Goal: Task Accomplishment & Management: Use online tool/utility

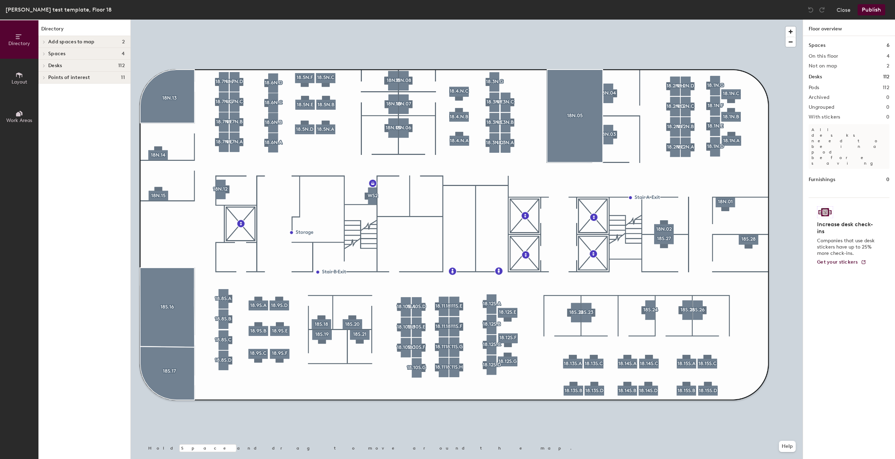
click at [223, 20] on div at bounding box center [467, 20] width 672 height 0
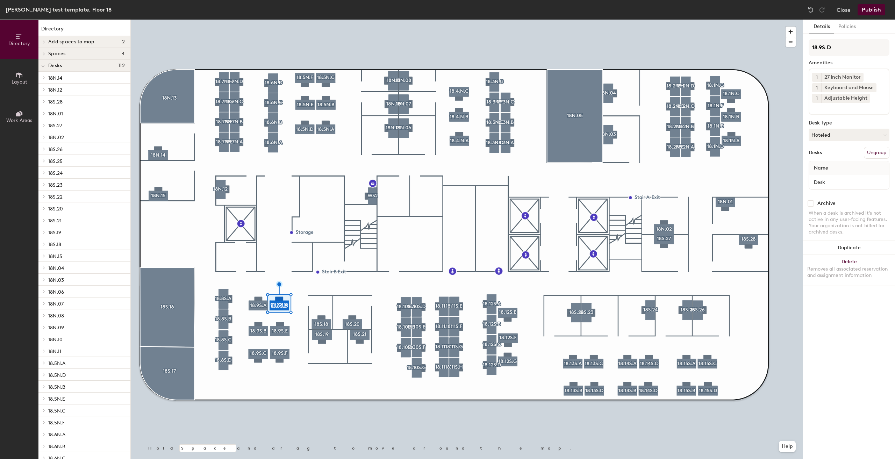
click at [258, 20] on div at bounding box center [467, 20] width 672 height 0
click at [296, 20] on div at bounding box center [467, 20] width 672 height 0
click at [10, 73] on button "Layout" at bounding box center [19, 78] width 38 height 38
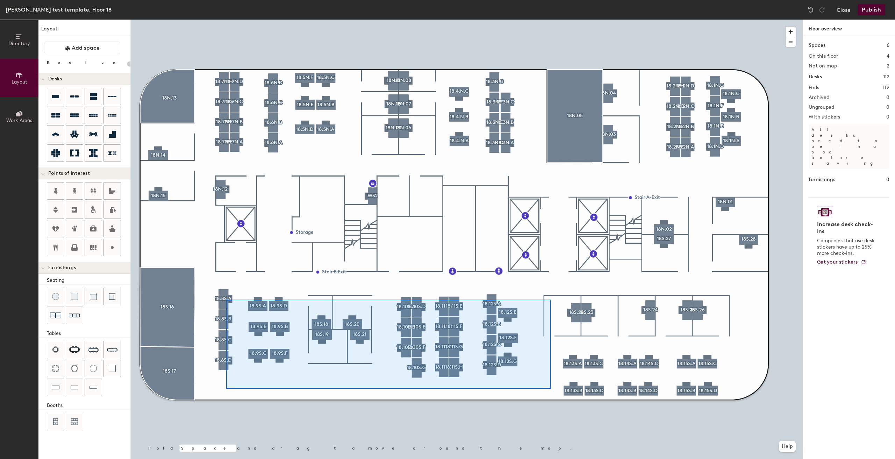
click at [550, 20] on div at bounding box center [467, 20] width 672 height 0
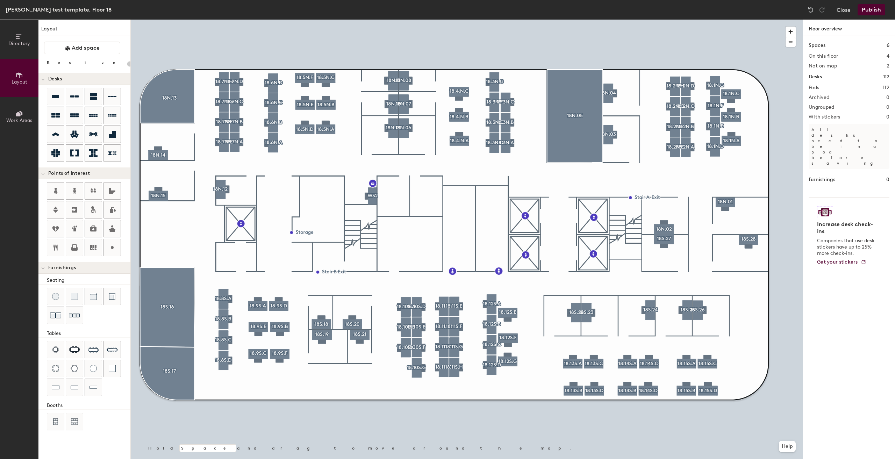
click at [869, 6] on button "Publish" at bounding box center [871, 9] width 28 height 11
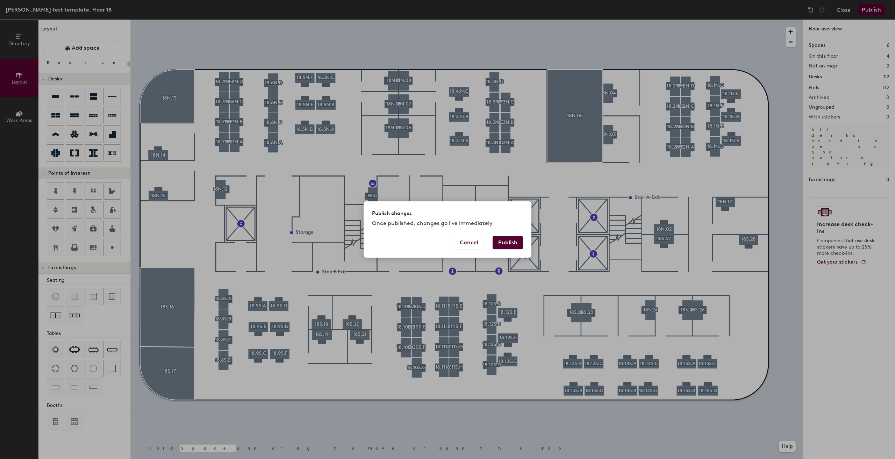
click at [504, 244] on button "Publish" at bounding box center [507, 242] width 30 height 13
type input "20"
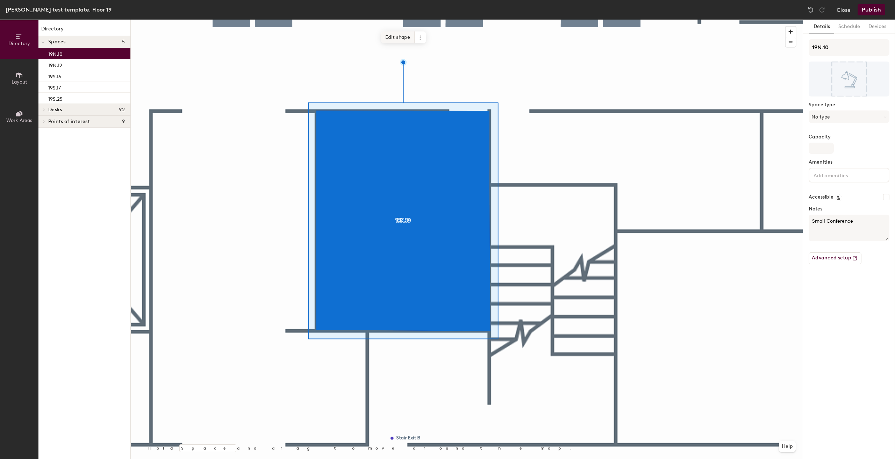
click at [399, 37] on span "Edit shape" at bounding box center [398, 37] width 34 height 12
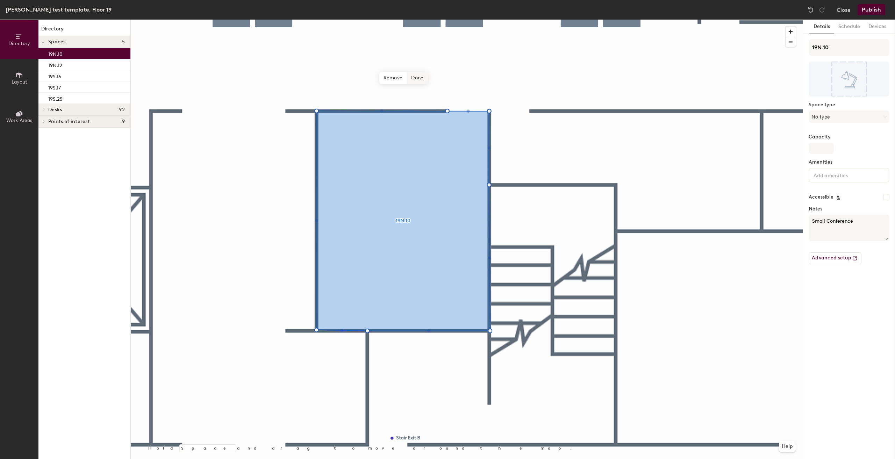
click at [417, 80] on span "Done" at bounding box center [417, 78] width 21 height 12
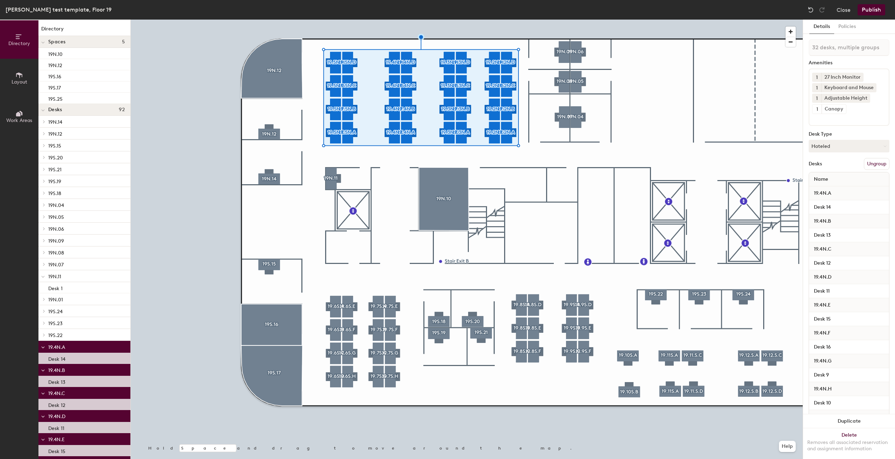
click at [0, 74] on button "Layout" at bounding box center [19, 78] width 38 height 38
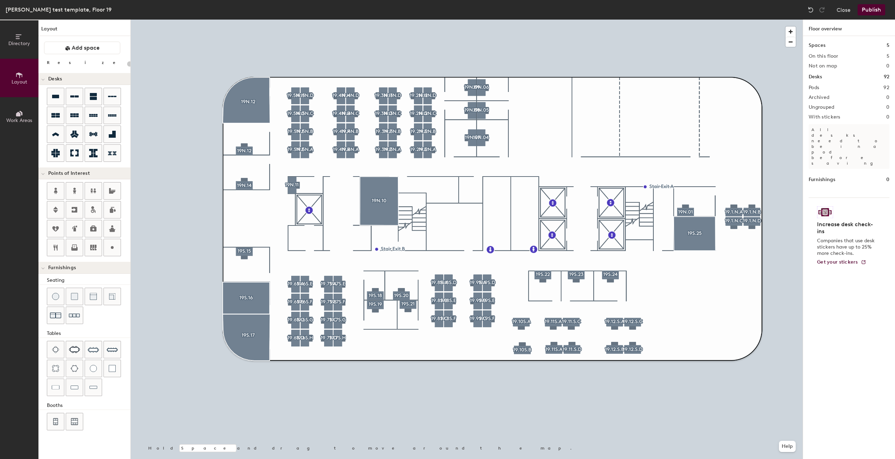
click at [862, 11] on button "Publish" at bounding box center [871, 9] width 28 height 11
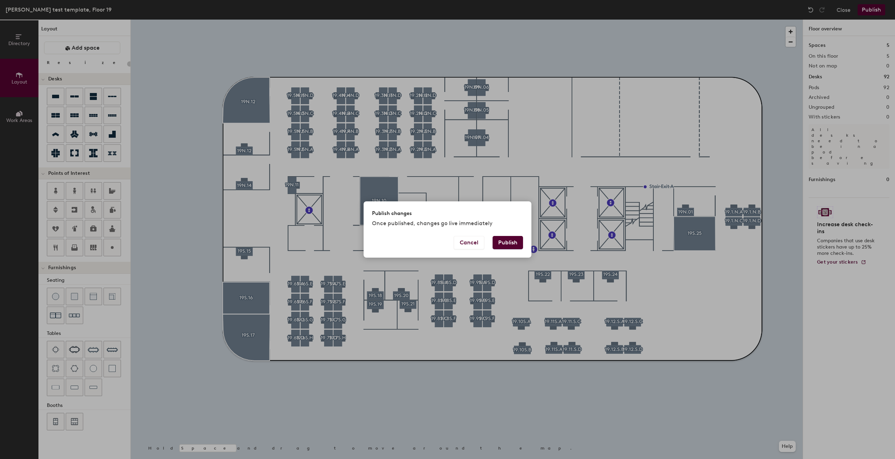
click at [510, 241] on button "Publish" at bounding box center [507, 242] width 30 height 13
type input "20"
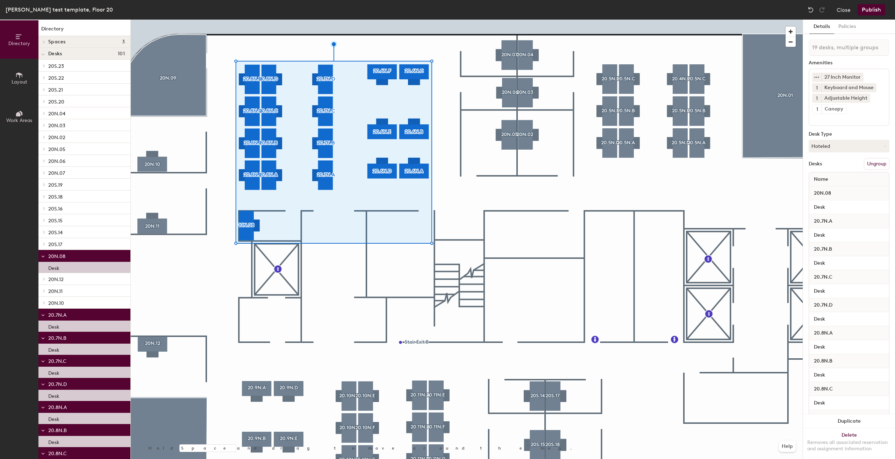
click at [9, 102] on button "Work Areas" at bounding box center [19, 116] width 38 height 38
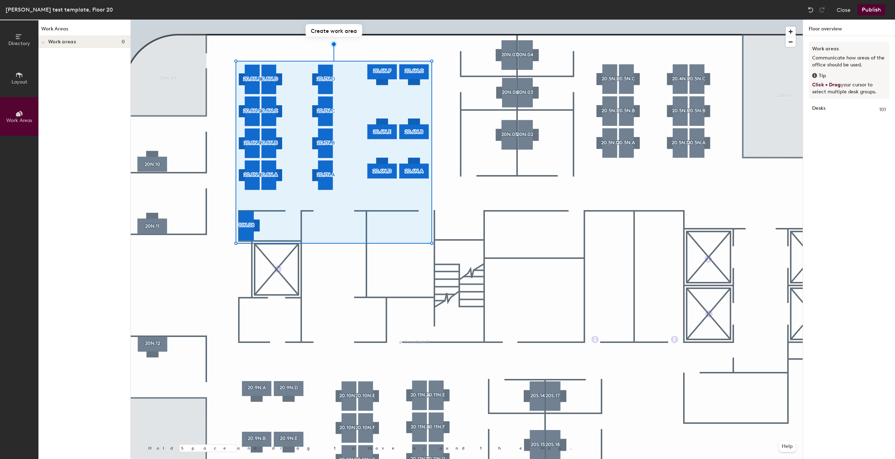
click at [0, 118] on button "Work Areas" at bounding box center [19, 116] width 38 height 38
click at [2, 137] on div "Directory Layout Work Areas" at bounding box center [19, 239] width 38 height 439
click at [9, 82] on button "Layout" at bounding box center [19, 78] width 38 height 38
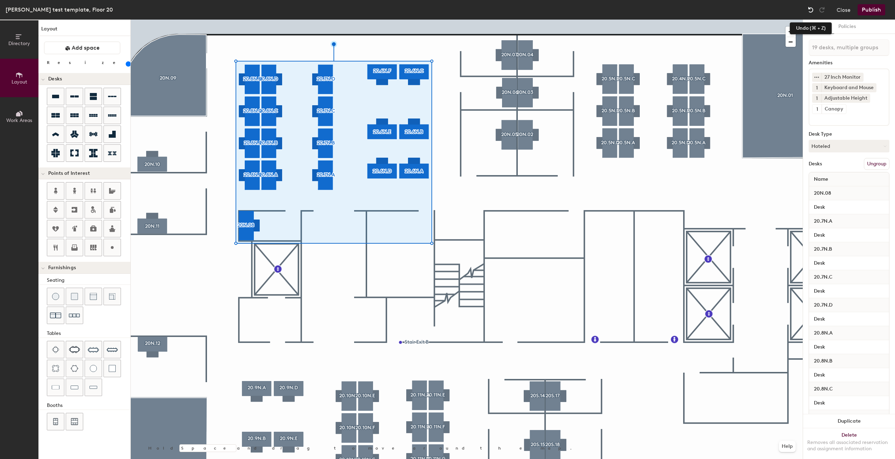
click at [811, 9] on img at bounding box center [810, 9] width 7 height 7
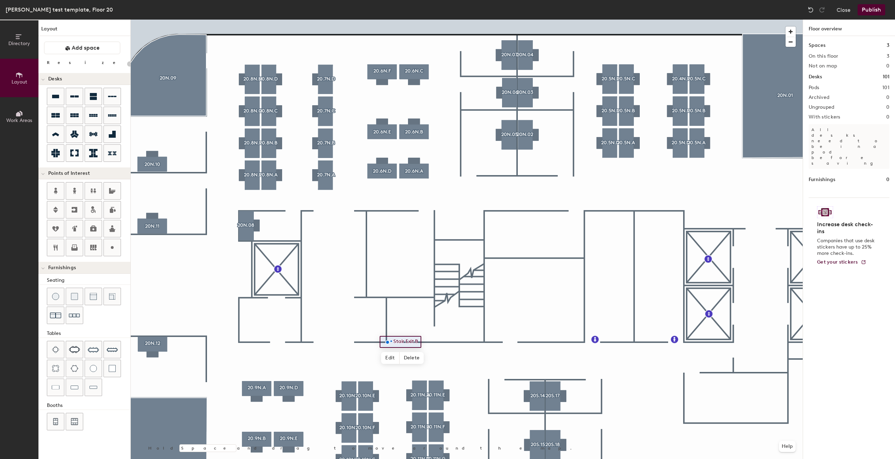
click at [391, 20] on div at bounding box center [467, 20] width 672 height 0
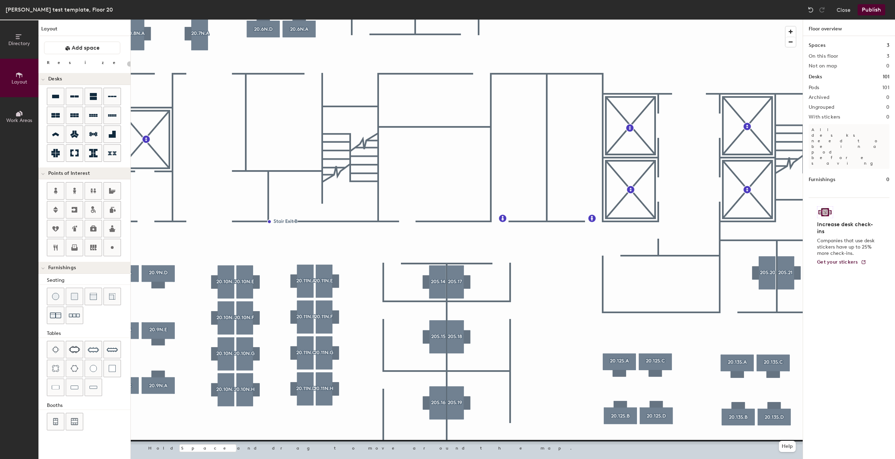
type input "160"
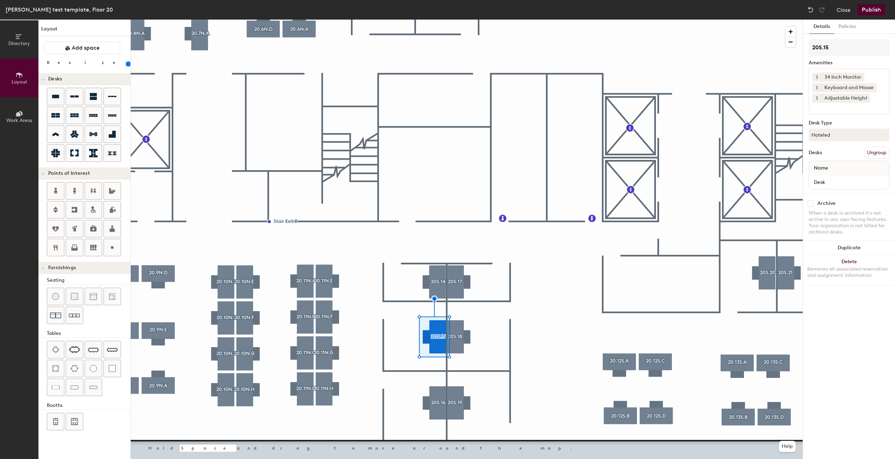
click at [13, 46] on span "Directory" at bounding box center [19, 44] width 22 height 6
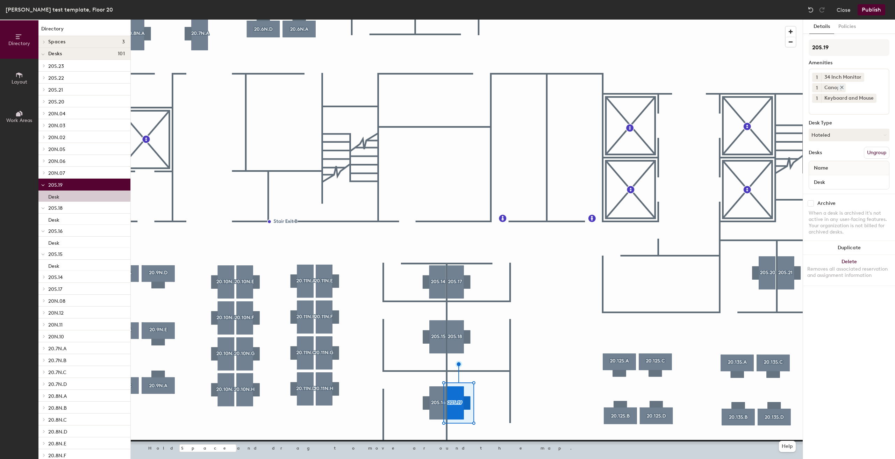
click at [841, 87] on icon at bounding box center [841, 87] width 3 height 3
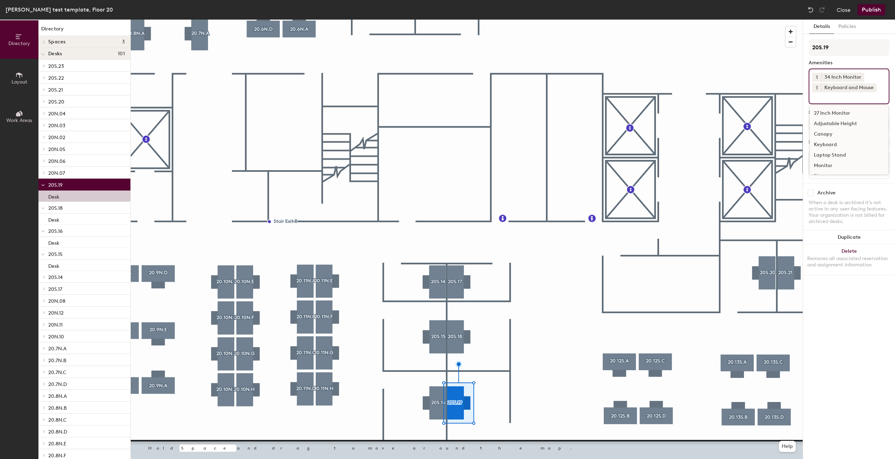
click at [836, 95] on input at bounding box center [843, 96] width 63 height 8
click at [840, 124] on div "Adjustable Height" at bounding box center [848, 123] width 79 height 10
click at [504, 20] on div at bounding box center [467, 20] width 672 height 0
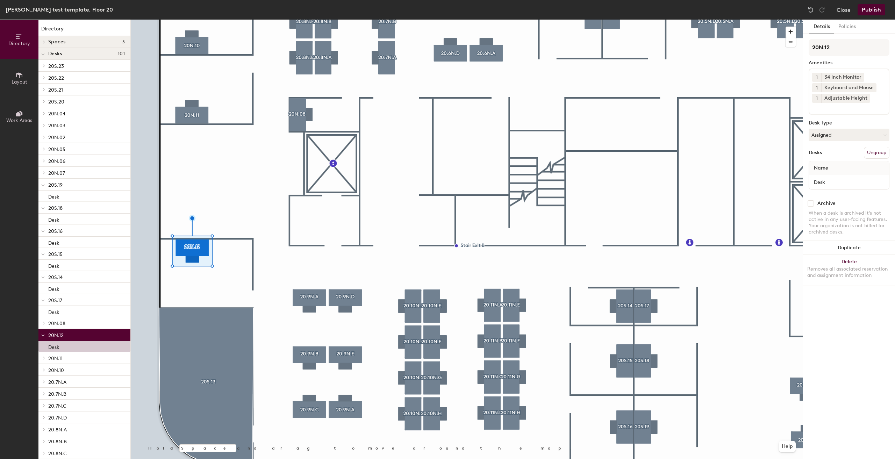
click at [265, 20] on div at bounding box center [467, 20] width 672 height 0
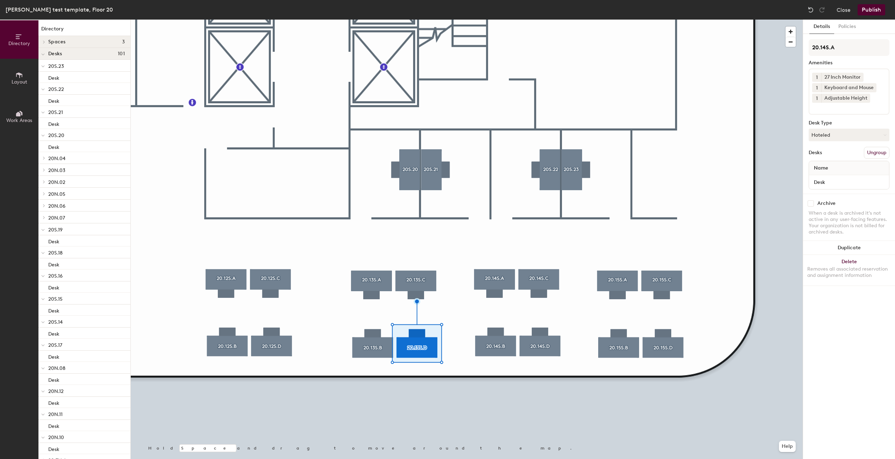
click at [539, 20] on div at bounding box center [467, 20] width 672 height 0
click at [618, 20] on div at bounding box center [467, 20] width 672 height 0
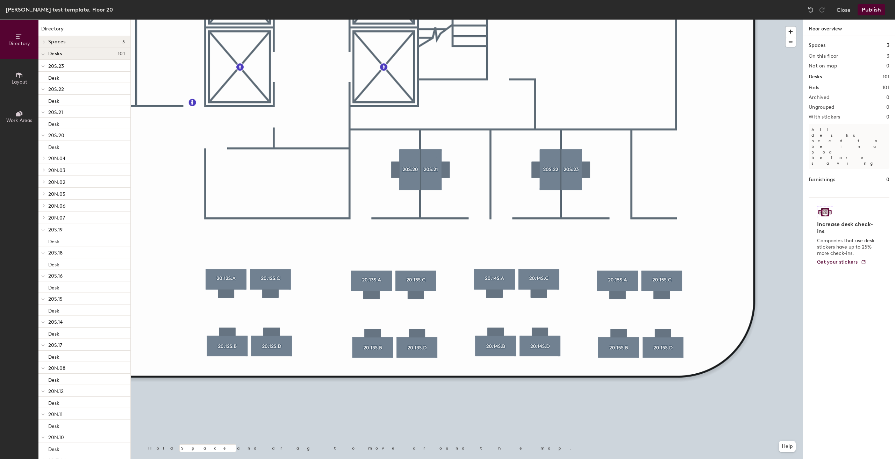
click at [623, 20] on div at bounding box center [467, 20] width 672 height 0
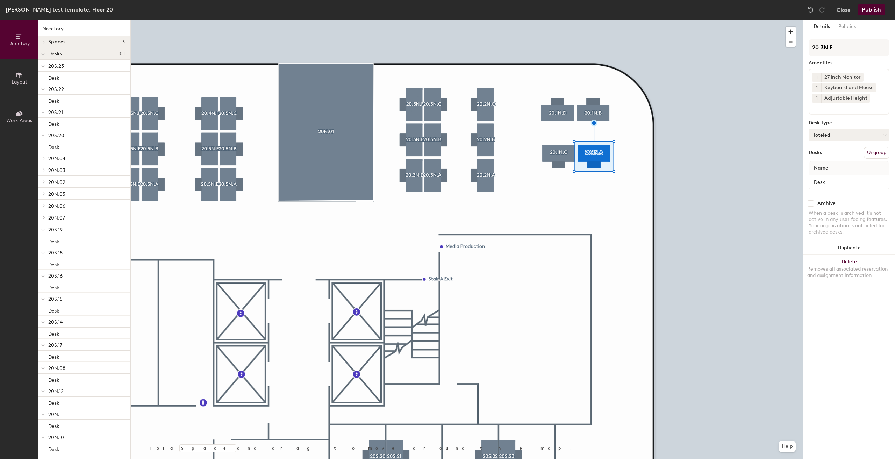
click at [450, 20] on div at bounding box center [467, 20] width 672 height 0
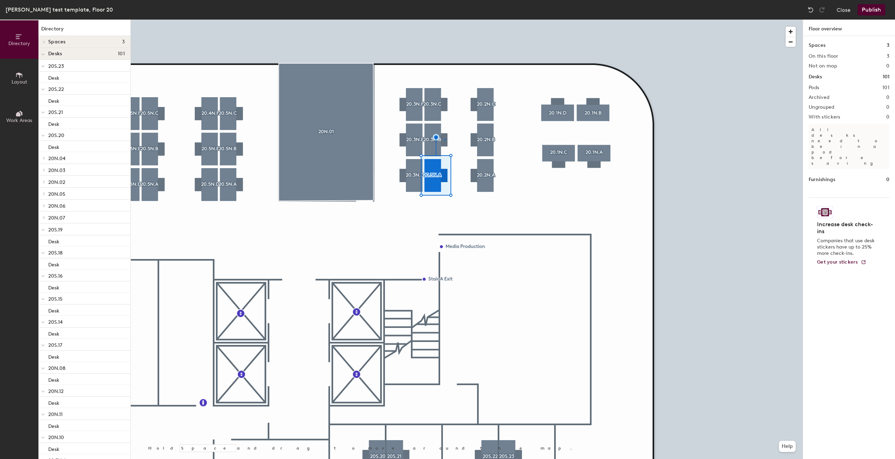
click at [444, 20] on div at bounding box center [467, 20] width 672 height 0
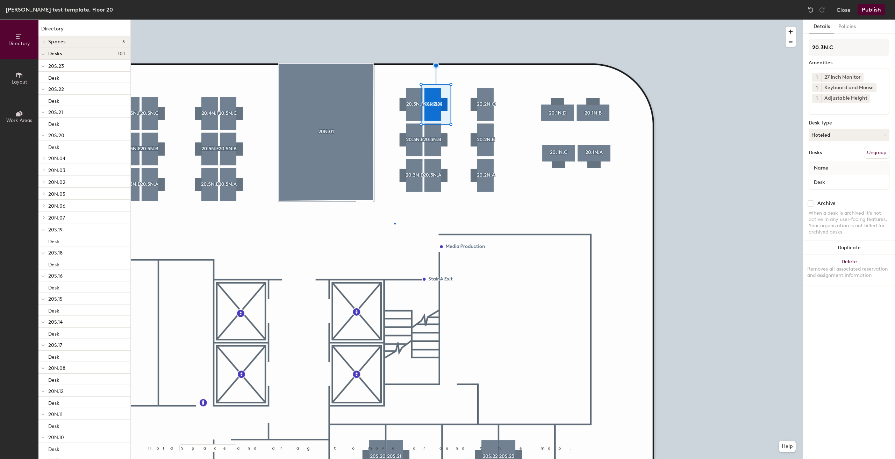
click at [394, 20] on div at bounding box center [467, 20] width 672 height 0
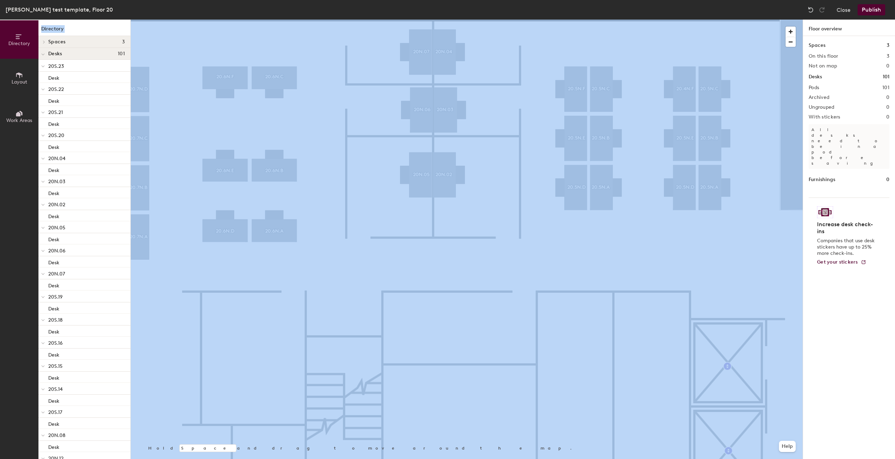
click at [435, 172] on div "[PERSON_NAME] test template, Floor 20 Close Publish Directory Layout Work Areas…" at bounding box center [447, 229] width 895 height 459
click at [452, 93] on div "[PERSON_NAME] test template, Floor 20 Close Publish Directory Layout Work Areas…" at bounding box center [447, 229] width 895 height 459
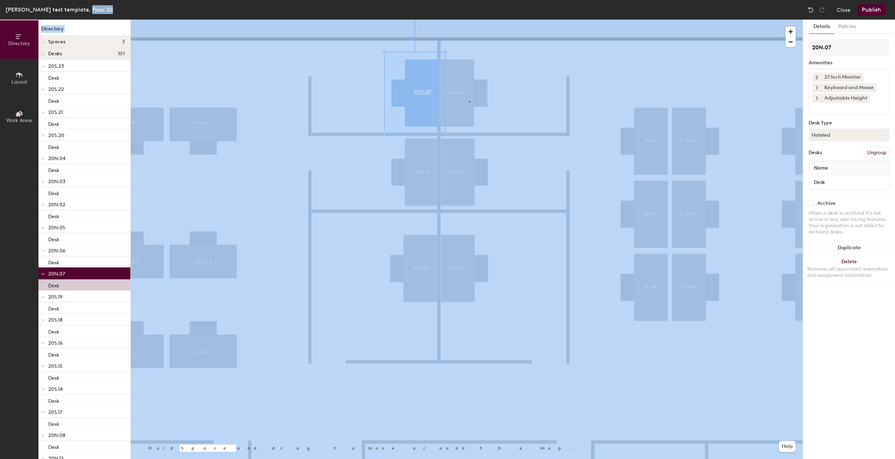
drag, startPoint x: 440, startPoint y: 14, endPoint x: 289, endPoint y: 17, distance: 151.3
click at [469, 20] on div at bounding box center [467, 20] width 672 height 0
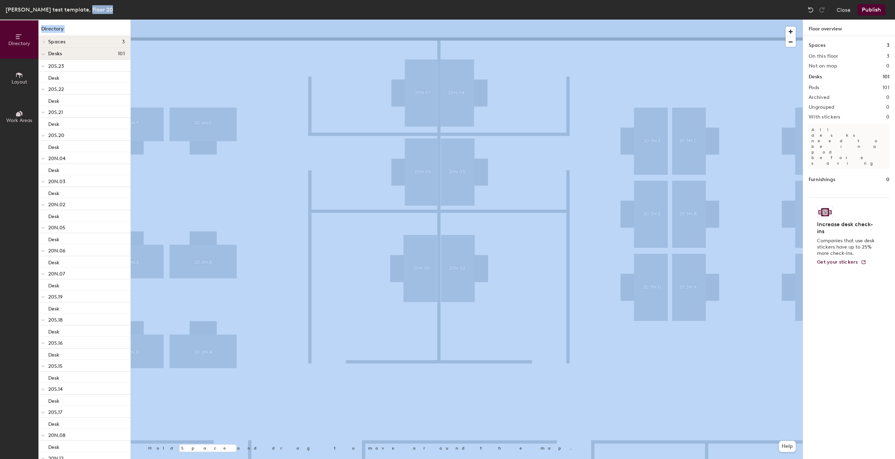
click at [468, 20] on div at bounding box center [467, 20] width 672 height 0
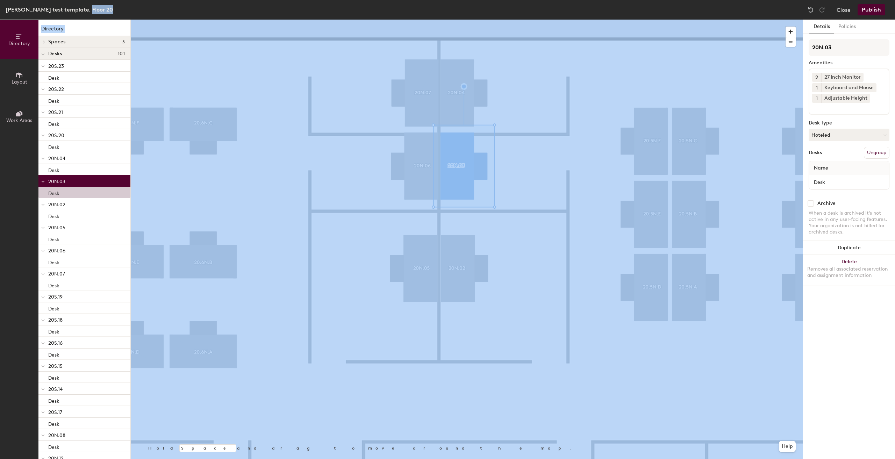
click at [526, 20] on div at bounding box center [467, 20] width 672 height 0
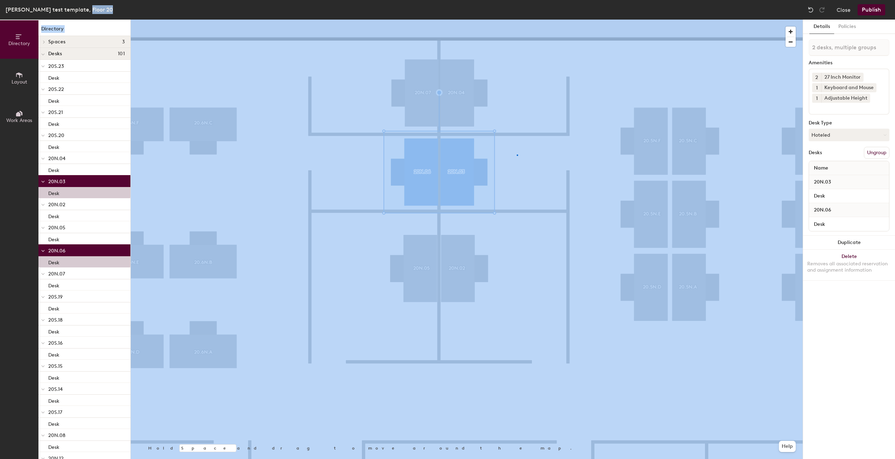
click at [517, 20] on div at bounding box center [467, 20] width 672 height 0
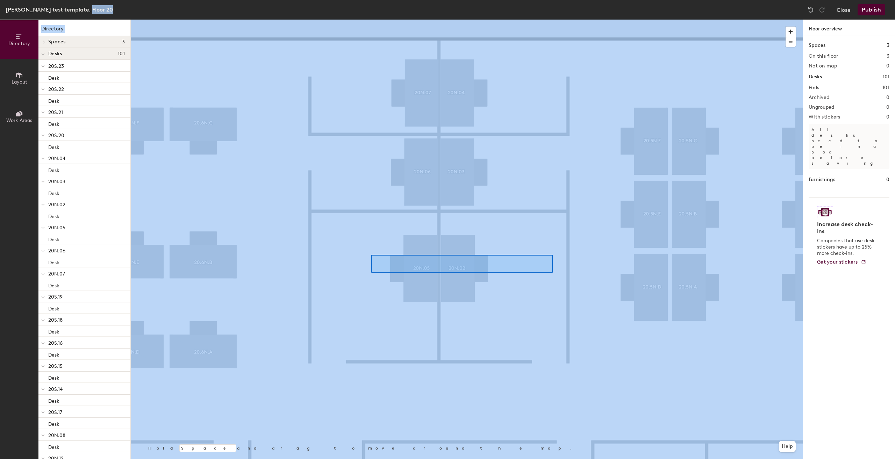
click at [551, 20] on div at bounding box center [467, 20] width 672 height 0
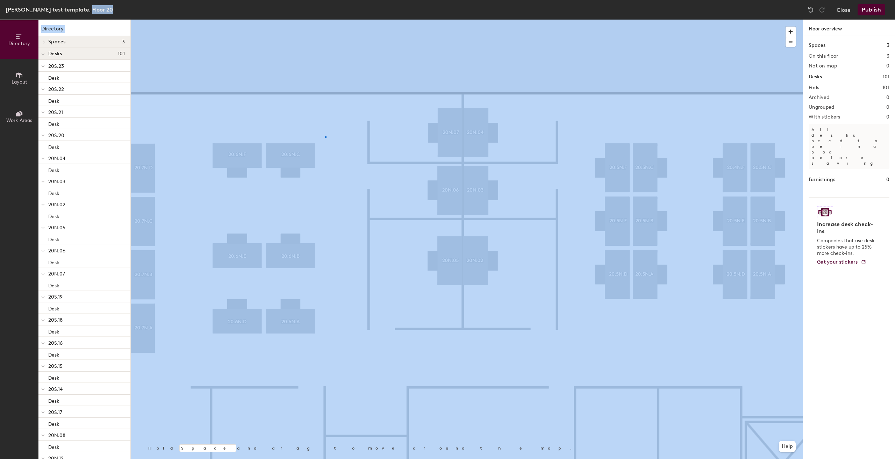
click at [325, 20] on div at bounding box center [467, 20] width 672 height 0
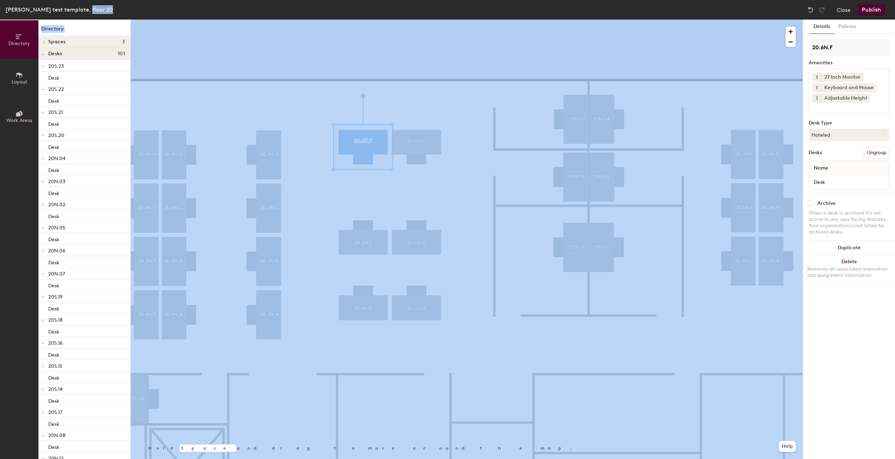
click at [415, 20] on div at bounding box center [467, 20] width 672 height 0
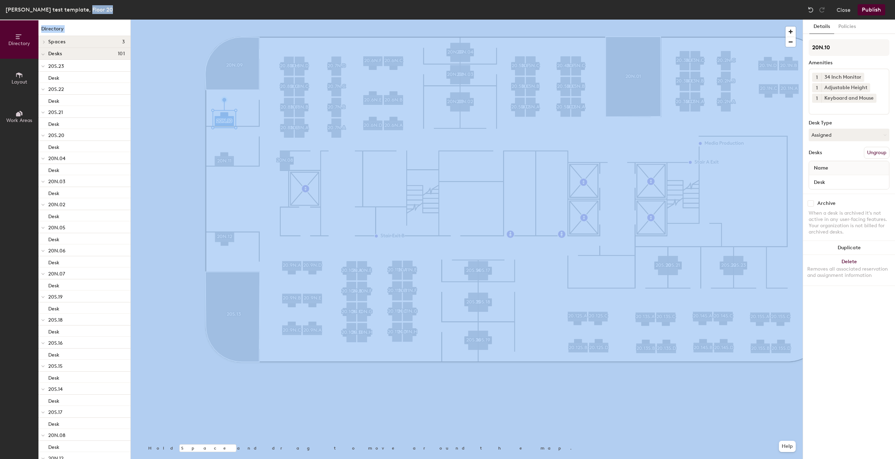
click at [5, 84] on button "Layout" at bounding box center [19, 78] width 38 height 38
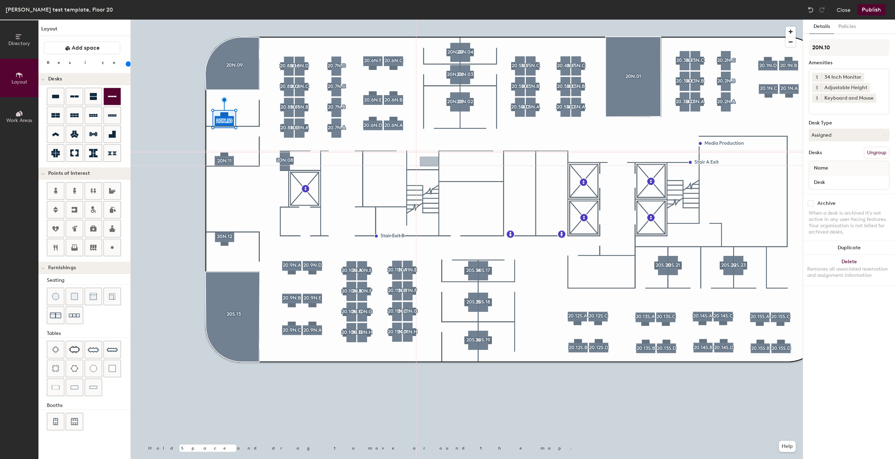
click at [429, 162] on div "Directory Layout Work Areas Layout Add space Resize Desks Points of Interest Fu…" at bounding box center [447, 239] width 895 height 439
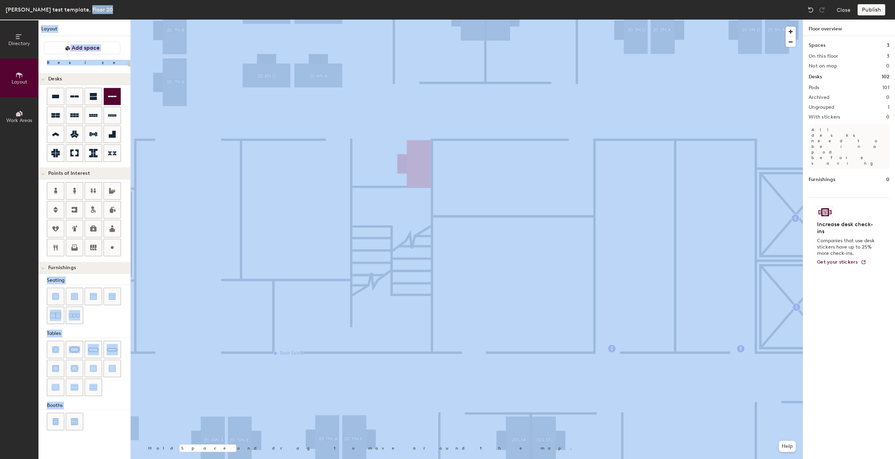
type input "160"
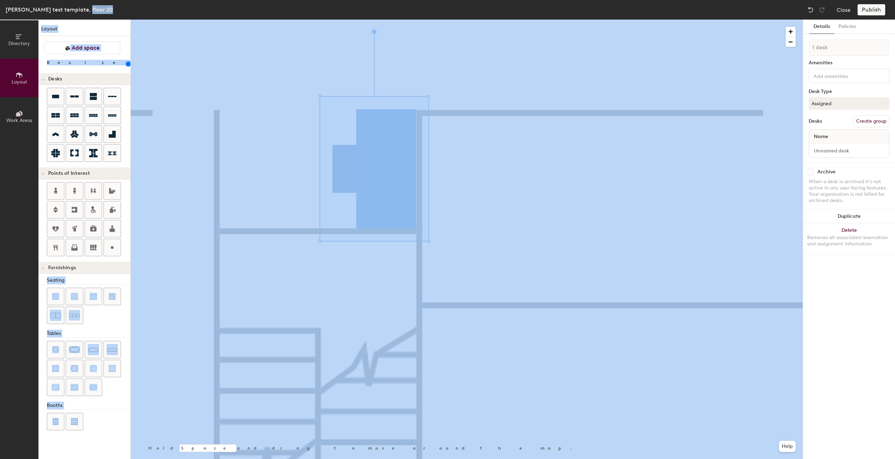
click at [476, 20] on div at bounding box center [467, 20] width 672 height 0
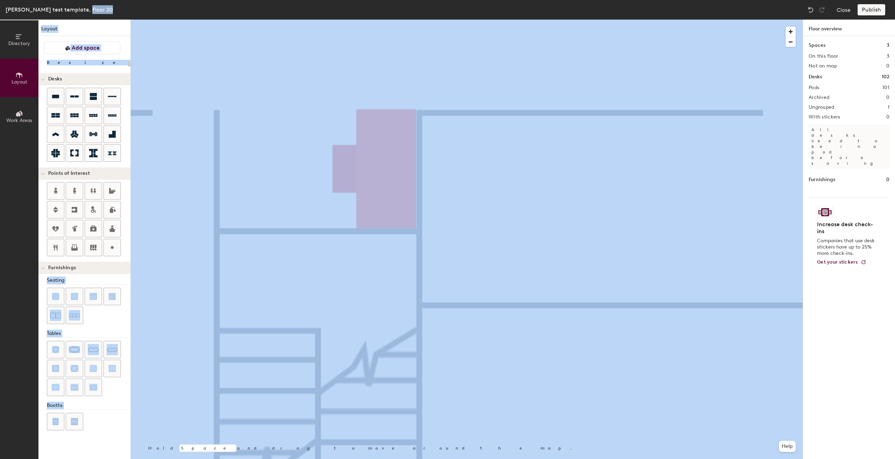
type input "160"
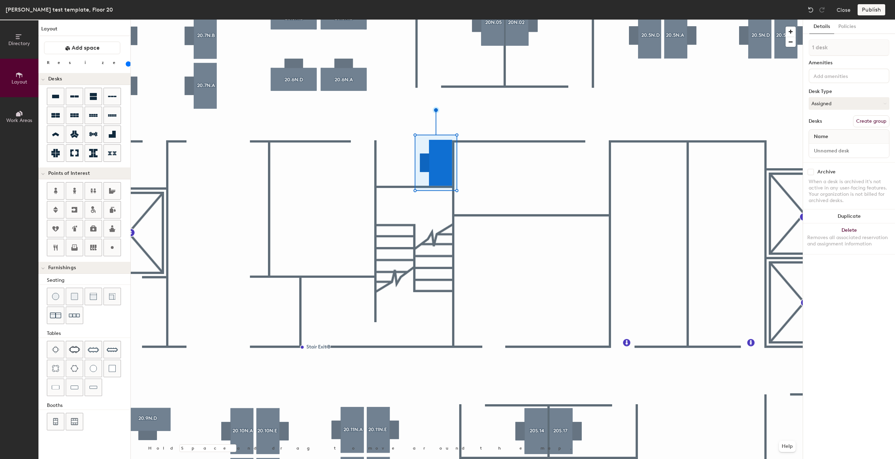
click at [837, 79] on input at bounding box center [843, 75] width 63 height 8
click at [855, 173] on div "Archive" at bounding box center [848, 172] width 81 height 6
click at [846, 154] on input at bounding box center [848, 151] width 77 height 10
click at [843, 73] on input at bounding box center [843, 75] width 63 height 8
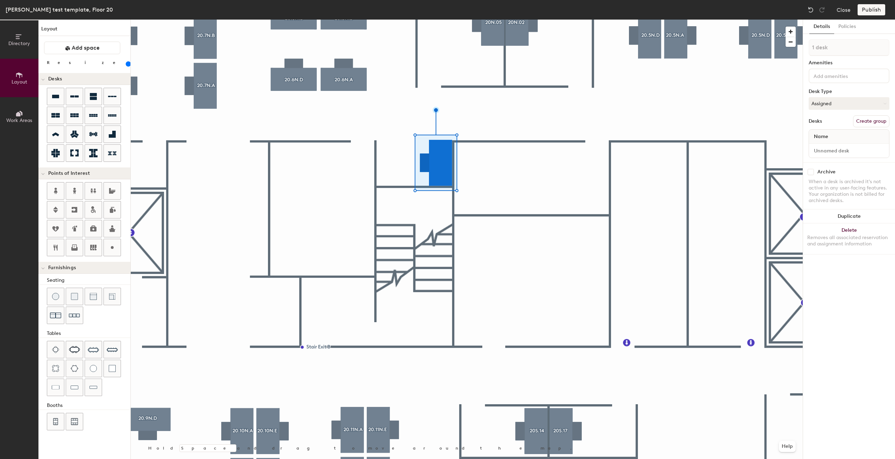
click at [859, 172] on div "Archive" at bounding box center [848, 172] width 81 height 6
click at [845, 149] on input at bounding box center [848, 151] width 77 height 10
type input "WS2"
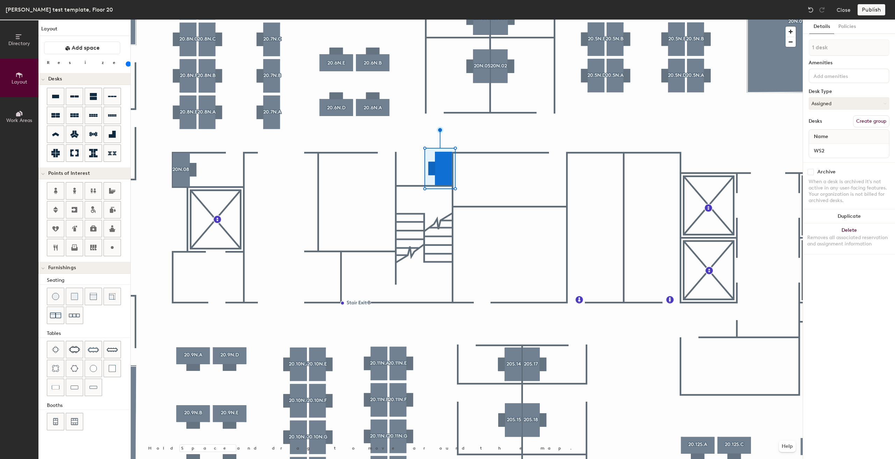
click at [830, 80] on div at bounding box center [848, 75] width 81 height 15
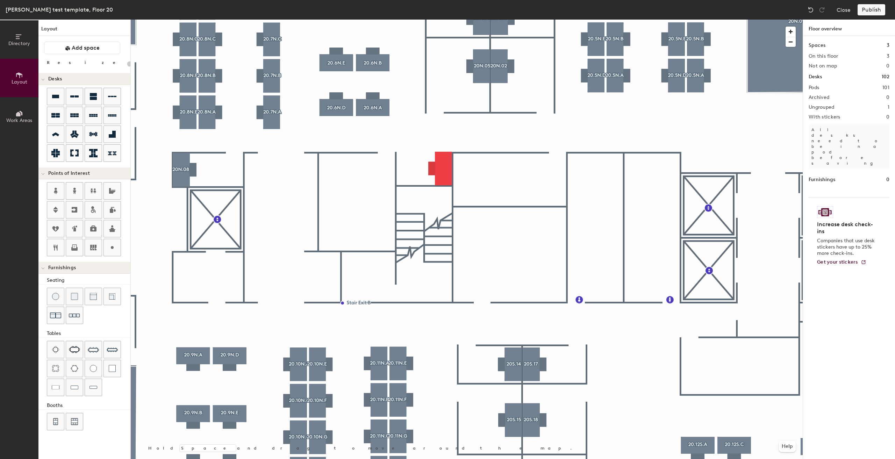
type input "160"
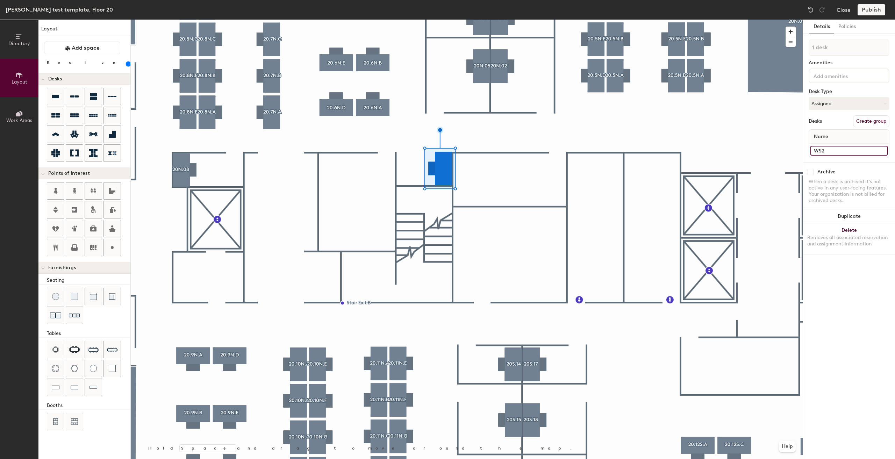
drag, startPoint x: 839, startPoint y: 154, endPoint x: 806, endPoint y: 150, distance: 33.2
click at [806, 150] on div "Details Policies 1 desk Amenities Desk Type Assigned Desks Create group Name WS…" at bounding box center [849, 239] width 92 height 439
click at [872, 122] on button "Create group" at bounding box center [871, 121] width 36 height 12
type input "P"
type input "WS2"
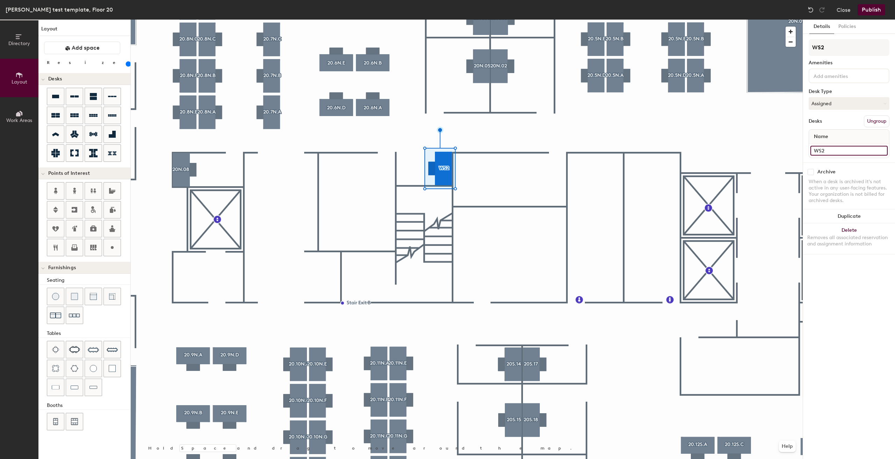
drag, startPoint x: 852, startPoint y: 150, endPoint x: 813, endPoint y: 158, distance: 39.6
click at [813, 158] on div "WS2 Amenities Desk Type Assigned Desks Ungroup Name WS2" at bounding box center [848, 100] width 81 height 123
type input "Desk"
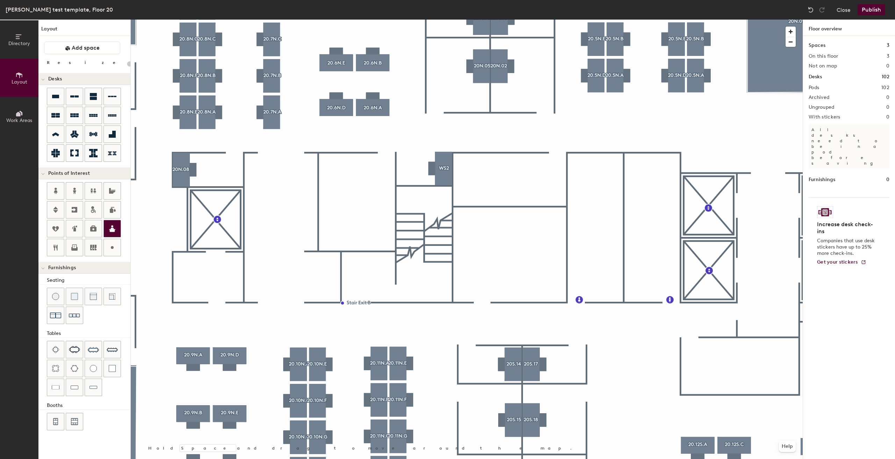
click at [428, 153] on div "Directory Layout Work Areas Layout Add space Resize Desks Points of Interest Fu…" at bounding box center [447, 239] width 895 height 439
click at [436, 171] on span "Done" at bounding box center [440, 169] width 21 height 12
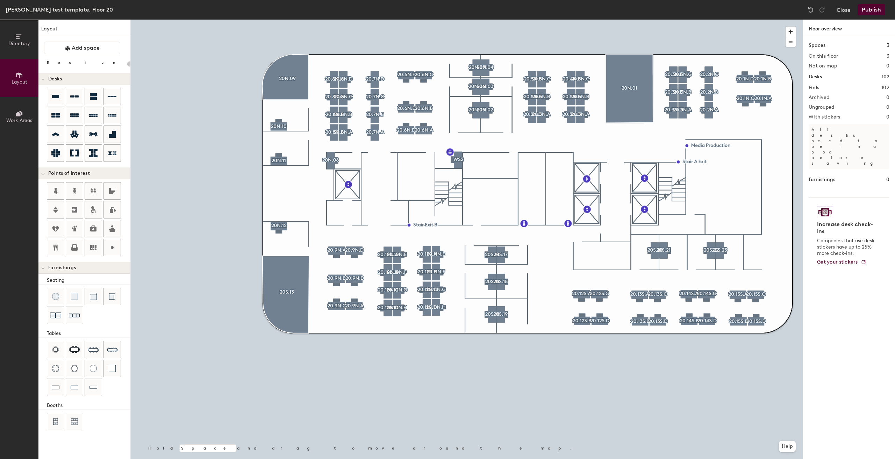
click at [870, 6] on button "Publish" at bounding box center [871, 9] width 28 height 11
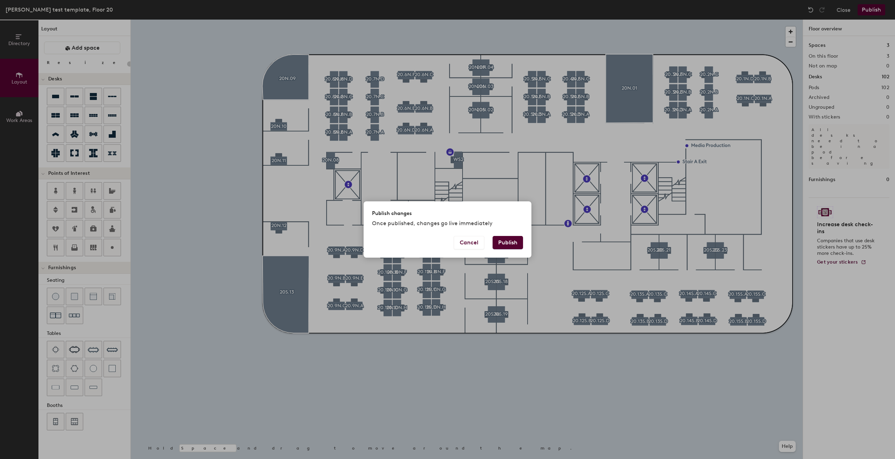
click at [502, 245] on button "Publish" at bounding box center [507, 242] width 30 height 13
type input "20"
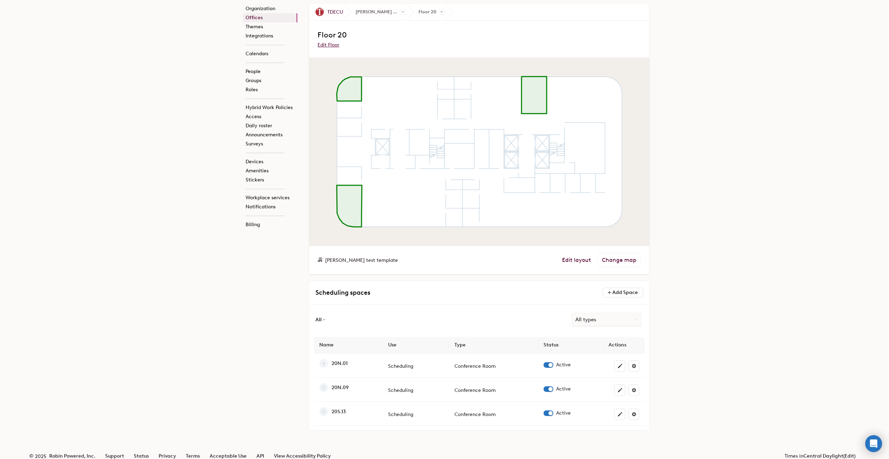
scroll to position [32, 0]
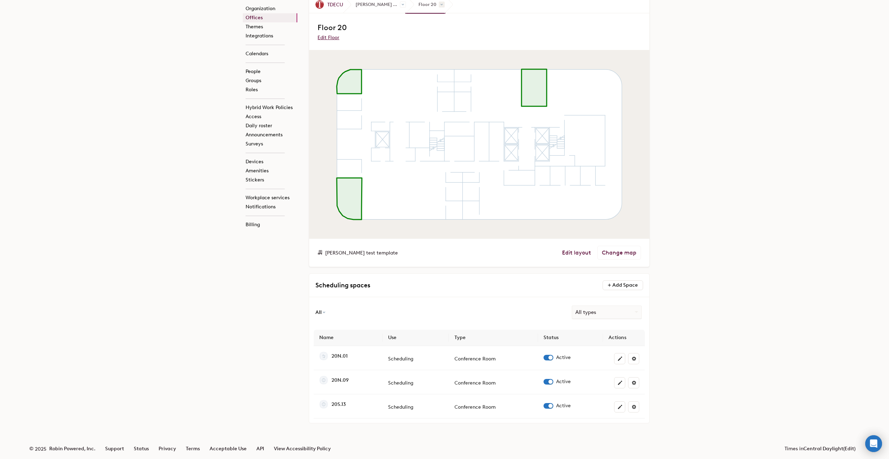
click at [442, 6] on span at bounding box center [442, 5] width 6 height 6
click at [448, 74] on link "Floor 21" at bounding box center [460, 74] width 69 height 9
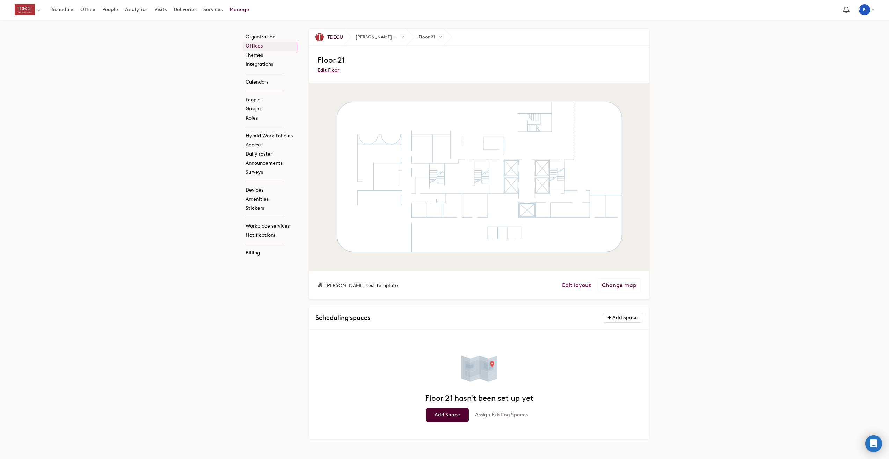
click at [581, 284] on link "Edit layout" at bounding box center [576, 285] width 29 height 7
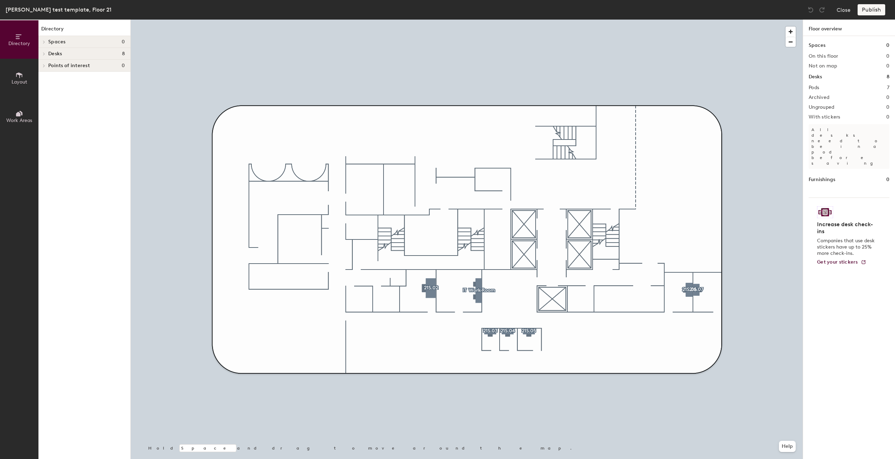
click at [0, 125] on button "Work Areas" at bounding box center [19, 116] width 38 height 38
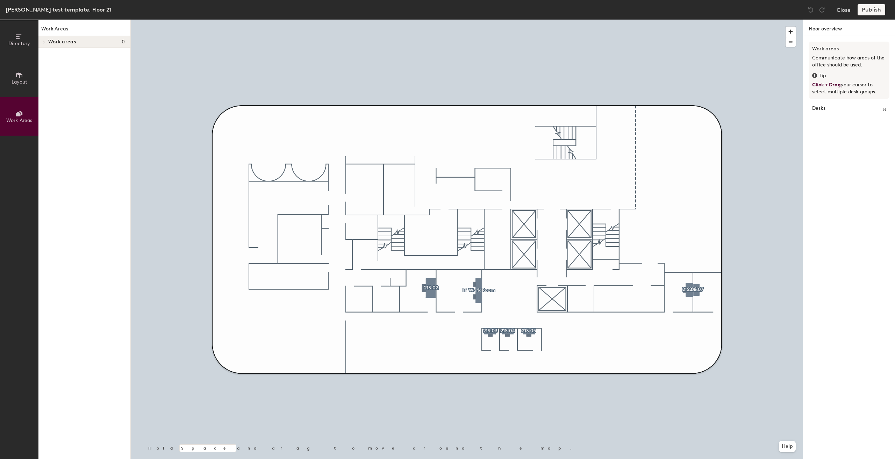
click at [0, 136] on div "Directory Layout Work Areas" at bounding box center [19, 239] width 38 height 439
click at [9, 73] on button "Layout" at bounding box center [19, 78] width 38 height 38
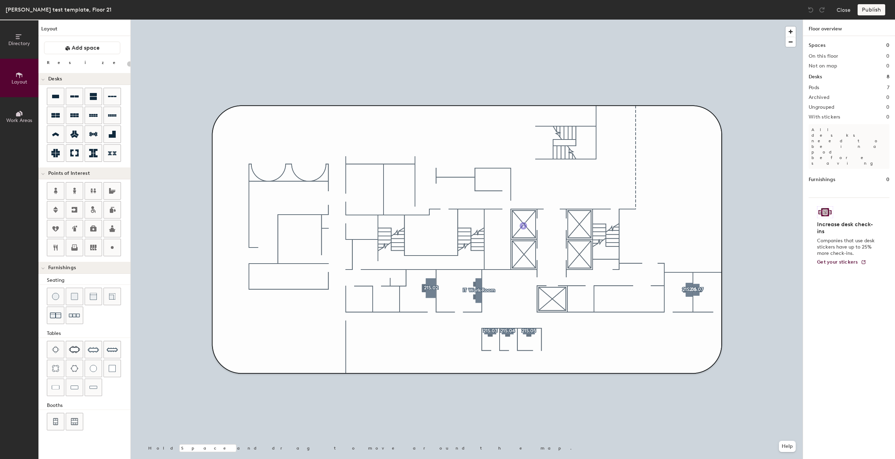
click at [524, 225] on div "Directory Layout Work Areas Layout Add space Resize Desks Points of Interest Fu…" at bounding box center [447, 239] width 895 height 439
type input "20"
click at [549, 223] on input "Elevator" at bounding box center [540, 225] width 25 height 10
type input "Elevator Bank 1"
click at [551, 238] on span "Done" at bounding box center [548, 241] width 21 height 12
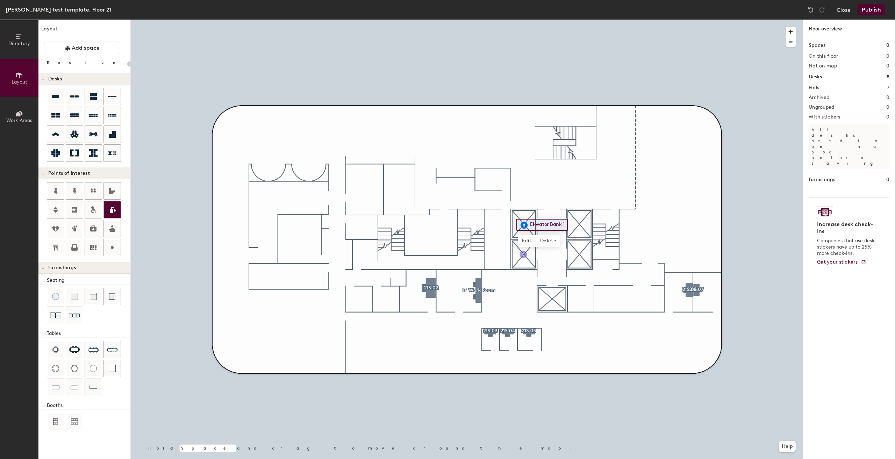
click at [523, 254] on div "Directory Layout Work Areas Layout Add space Resize Desks Points of Interest Fu…" at bounding box center [447, 239] width 895 height 439
type input "20"
click at [551, 254] on input "Elevator" at bounding box center [539, 254] width 25 height 10
type input "Elevator Bank 2"
click at [554, 269] on span "Done" at bounding box center [547, 270] width 21 height 12
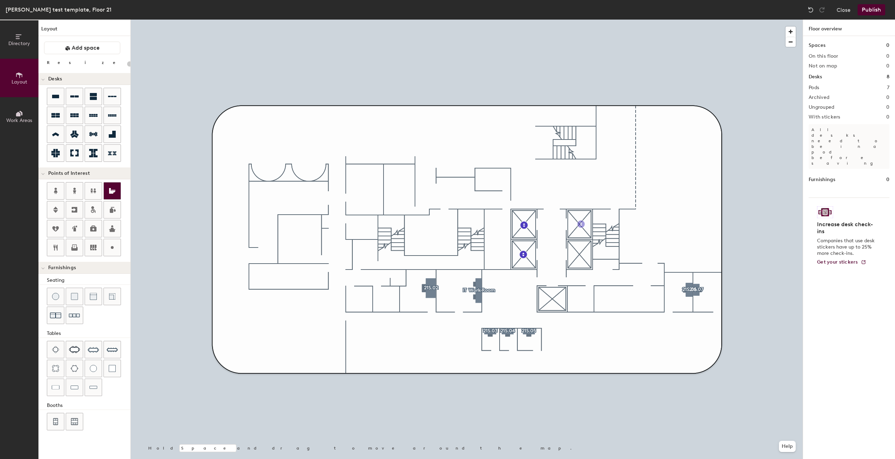
click at [580, 224] on div "Directory Layout Work Areas Layout Add space Resize Desks Points of Interest Fu…" at bounding box center [447, 239] width 895 height 439
type input "20"
click at [604, 222] on input "Elevator" at bounding box center [596, 224] width 25 height 10
type input "Elevator Bank 3"
click at [606, 241] on span "Done" at bounding box center [604, 240] width 21 height 12
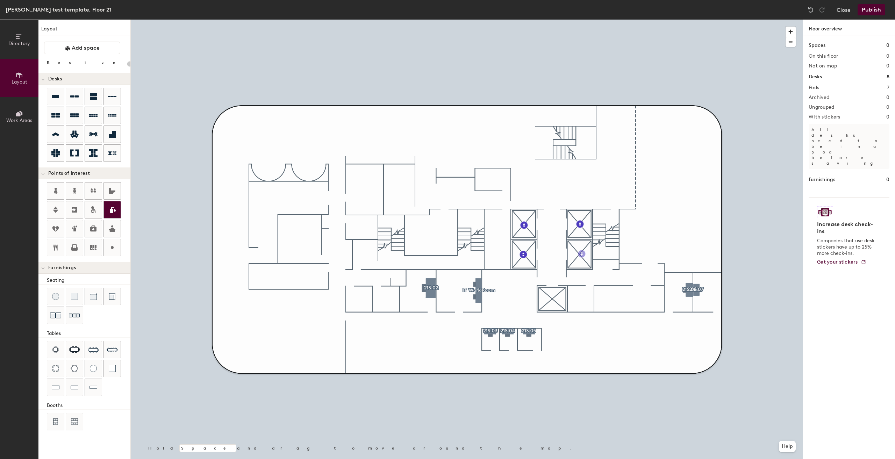
click at [579, 254] on div "Directory Layout Work Areas Layout Add space Resize Desks Points of Interest Fu…" at bounding box center [447, 239] width 895 height 439
type input "20"
click at [605, 253] on input "Elevator" at bounding box center [595, 254] width 25 height 10
type input "Elevator Bank 4"
click at [609, 270] on span "Done" at bounding box center [603, 270] width 21 height 12
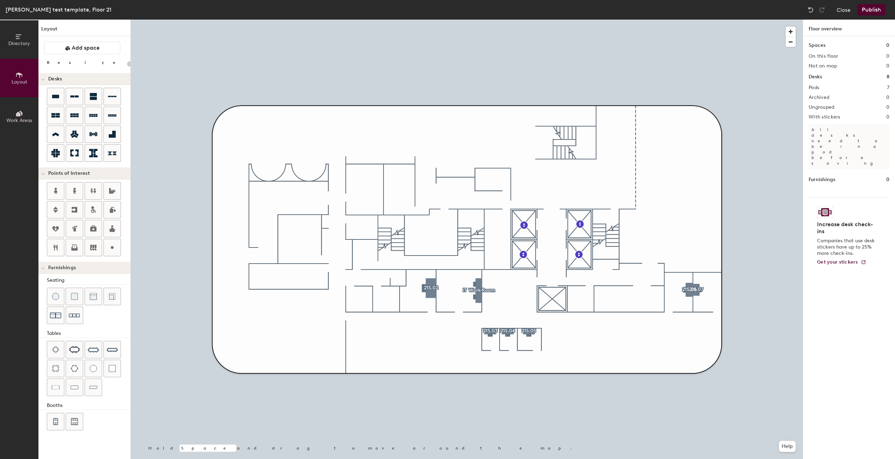
click at [352, 288] on div "Directory Layout Work Areas Layout Add space Resize Desks Points of Interest Fu…" at bounding box center [447, 239] width 895 height 439
click at [368, 304] on span "Done" at bounding box center [365, 303] width 21 height 12
click at [381, 288] on div "Directory Layout Work Areas Layout Add space Resize Desks Points of Interest Fu…" at bounding box center [447, 239] width 895 height 439
click at [390, 302] on span "Done" at bounding box center [394, 303] width 21 height 12
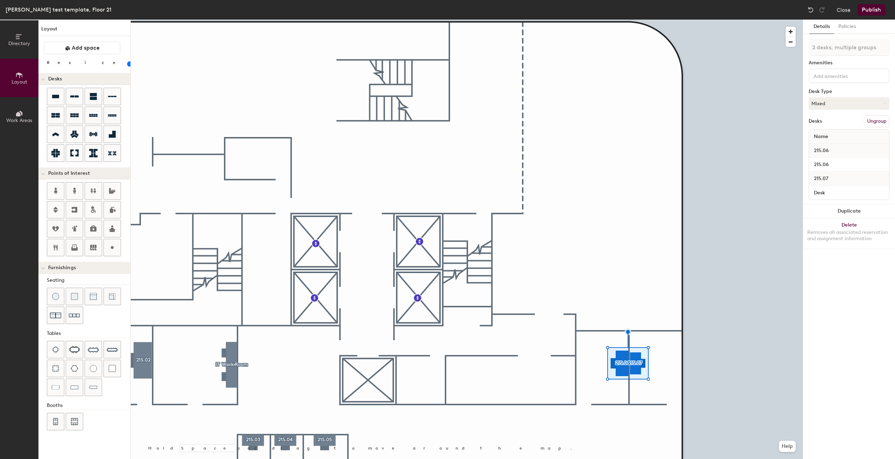
drag, startPoint x: 55, startPoint y: 72, endPoint x: 73, endPoint y: 71, distance: 18.2
click at [73, 71] on div "Layout Add space Resize Desks Points of Interest Furnishings Seating Tables Boo…" at bounding box center [84, 239] width 92 height 439
drag, startPoint x: 57, startPoint y: 63, endPoint x: 81, endPoint y: 64, distance: 24.1
click at [81, 64] on div "Resize" at bounding box center [84, 64] width 81 height 8
drag, startPoint x: 71, startPoint y: 61, endPoint x: 77, endPoint y: 67, distance: 8.9
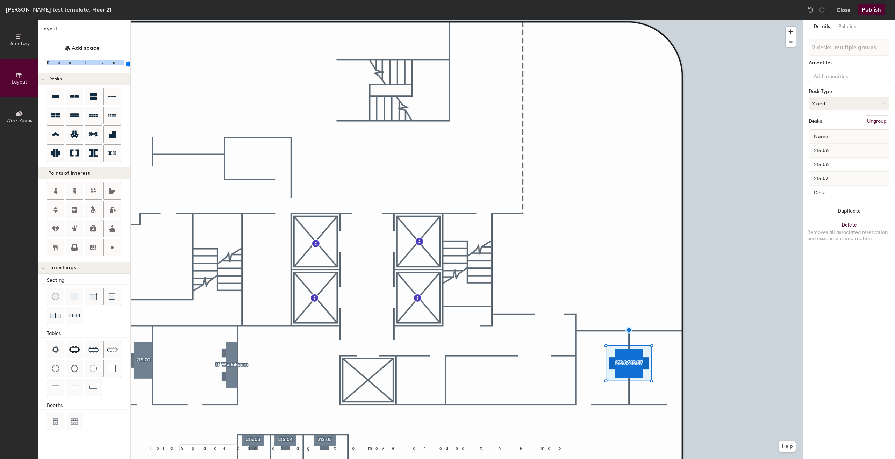
click at [127, 67] on input "range" at bounding box center [127, 64] width 0 height 6
click at [637, 20] on div at bounding box center [467, 20] width 672 height 0
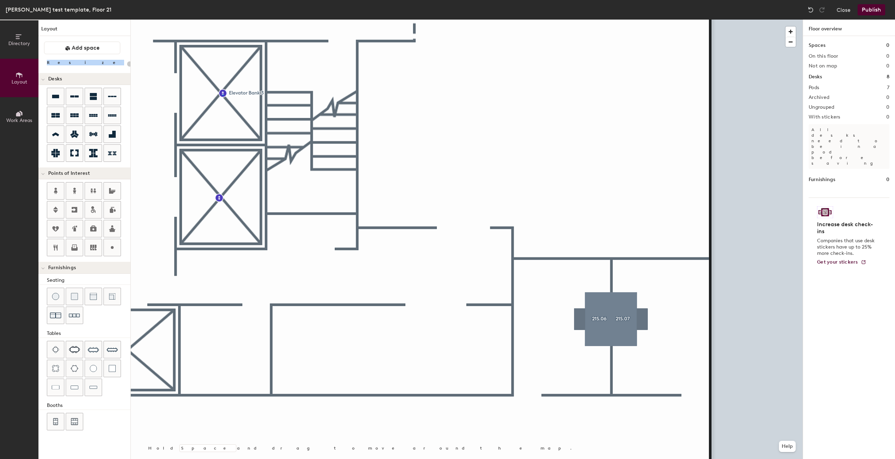
click at [221, 20] on div at bounding box center [467, 20] width 672 height 0
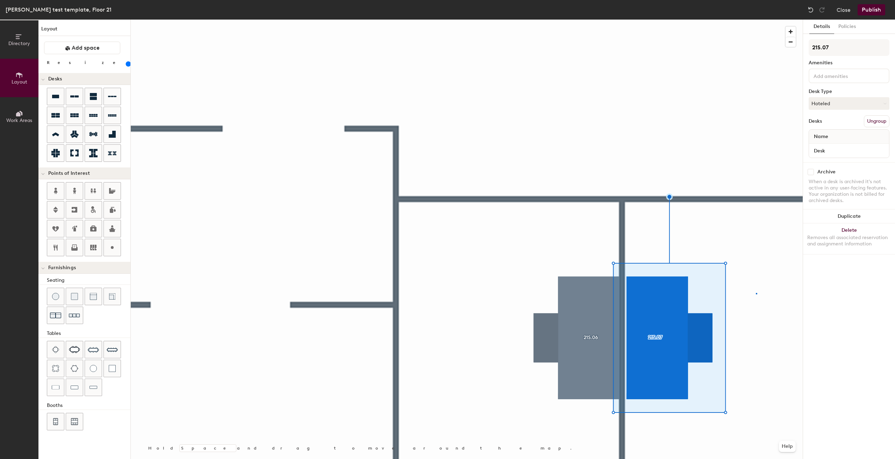
click at [756, 20] on div at bounding box center [467, 20] width 672 height 0
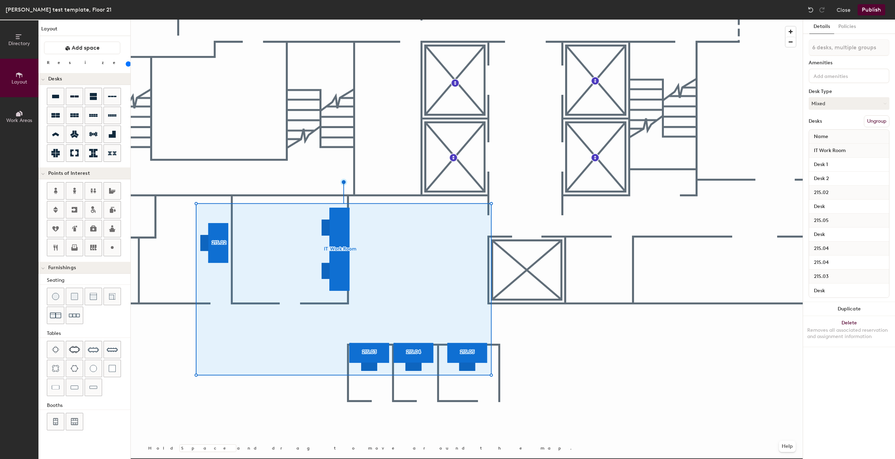
drag, startPoint x: 66, startPoint y: 64, endPoint x: 77, endPoint y: 67, distance: 12.0
click at [127, 67] on input "range" at bounding box center [127, 64] width 0 height 6
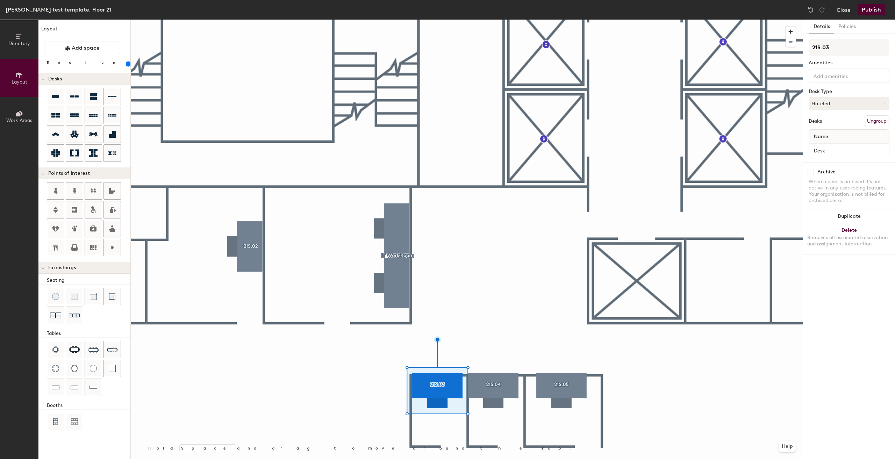
click at [831, 72] on input at bounding box center [843, 75] width 63 height 8
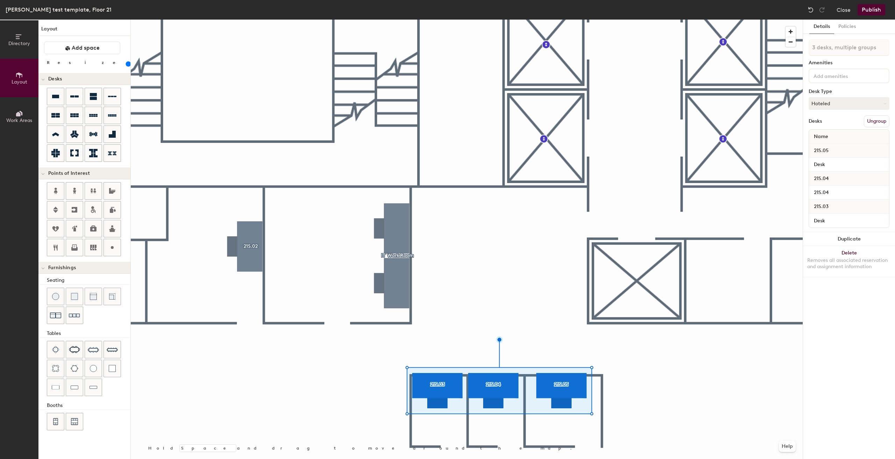
click at [825, 79] on input at bounding box center [843, 75] width 63 height 8
click at [842, 91] on div "27 Inch Monitor" at bounding box center [848, 92] width 79 height 10
click at [817, 76] on span "1" at bounding box center [817, 77] width 2 height 7
click at [819, 87] on div "2" at bounding box center [816, 86] width 9 height 9
click at [824, 124] on div "Adjustable Height" at bounding box center [848, 123] width 79 height 10
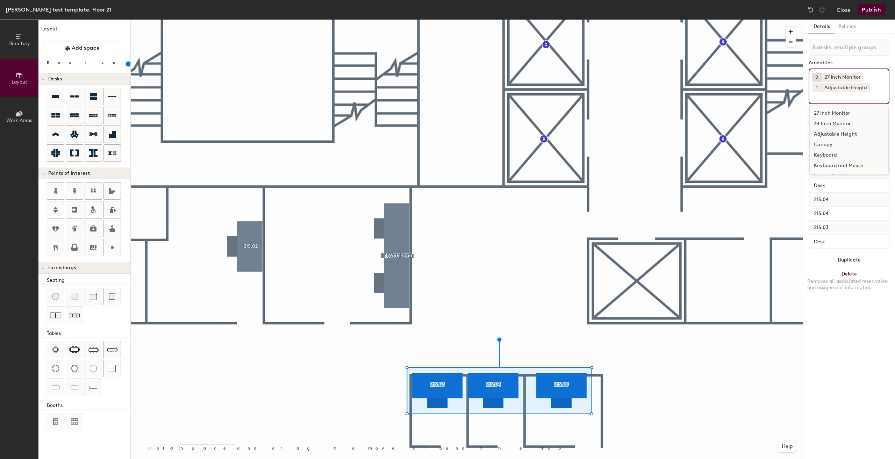
click at [826, 162] on div "Keyboard and Mouse" at bounding box center [848, 165] width 79 height 10
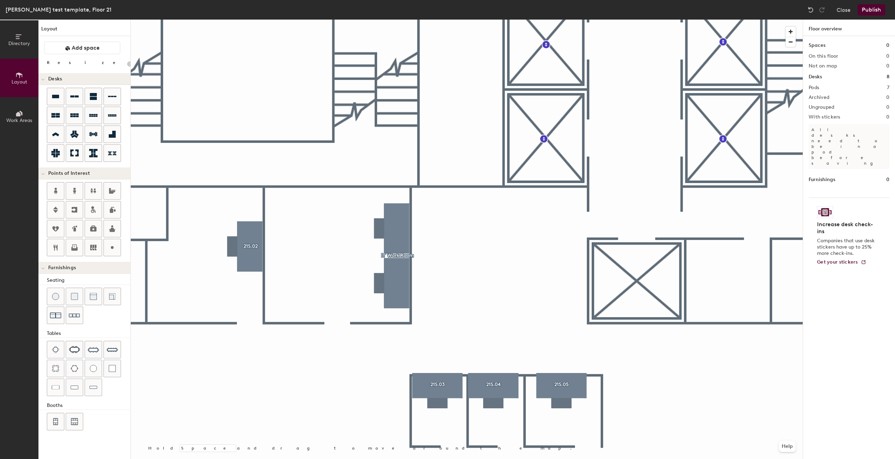
type input "160"
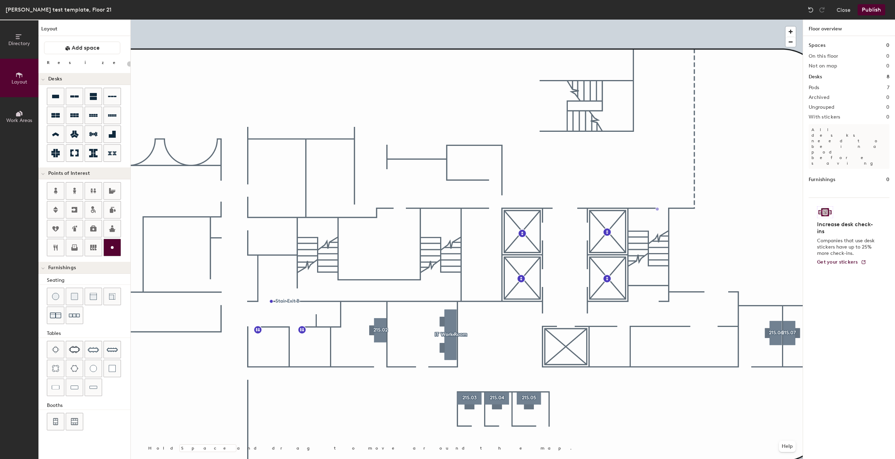
click at [657, 209] on div "Directory Layout Work Areas Layout Add space Resize Desks Points of Interest Fu…" at bounding box center [447, 239] width 895 height 439
type input "20"
type input "Stair Exit A"
click at [669, 228] on span "Done" at bounding box center [676, 225] width 21 height 12
click at [659, 20] on div at bounding box center [467, 20] width 672 height 0
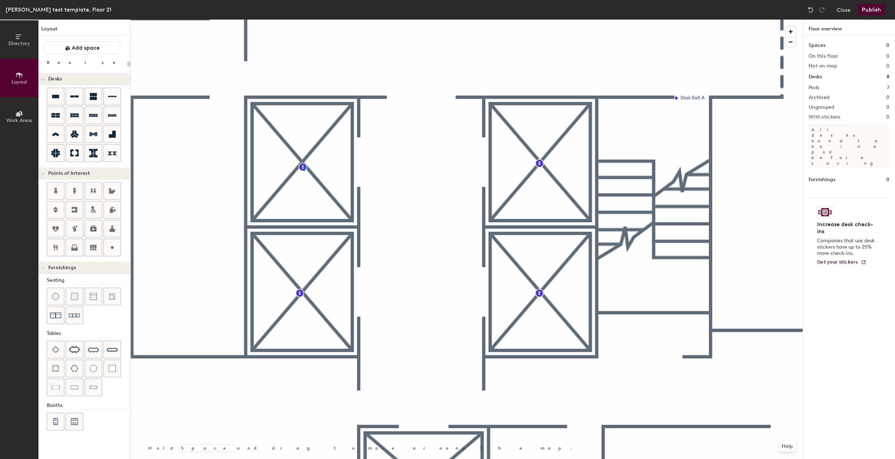
click at [303, 20] on div at bounding box center [467, 20] width 672 height 0
click at [385, 20] on div at bounding box center [467, 20] width 672 height 0
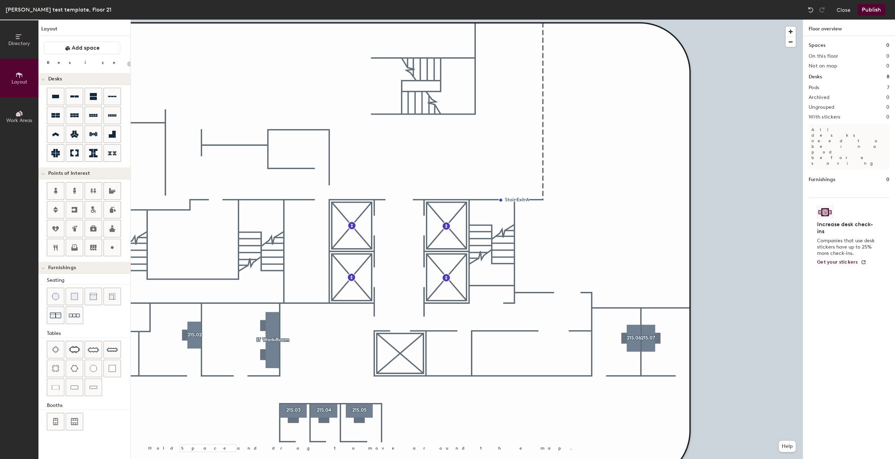
click at [377, 92] on div "Directory Layout Work Areas Layout Add space Resize Desks Points of Interest Fu…" at bounding box center [447, 239] width 895 height 439
click at [401, 94] on input "Custom" at bounding box center [393, 92] width 22 height 10
type input "20"
type input "C"
type input "Stairs"
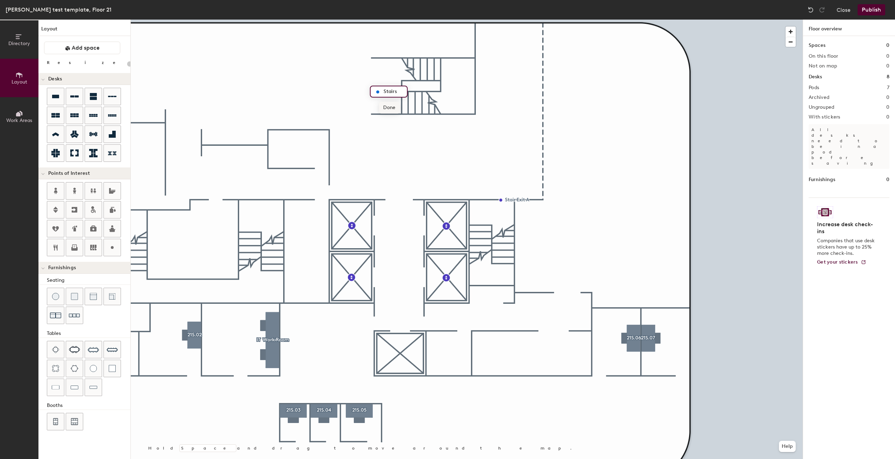
click at [385, 107] on span "Done" at bounding box center [389, 108] width 21 height 12
click at [411, 20] on div at bounding box center [467, 20] width 672 height 0
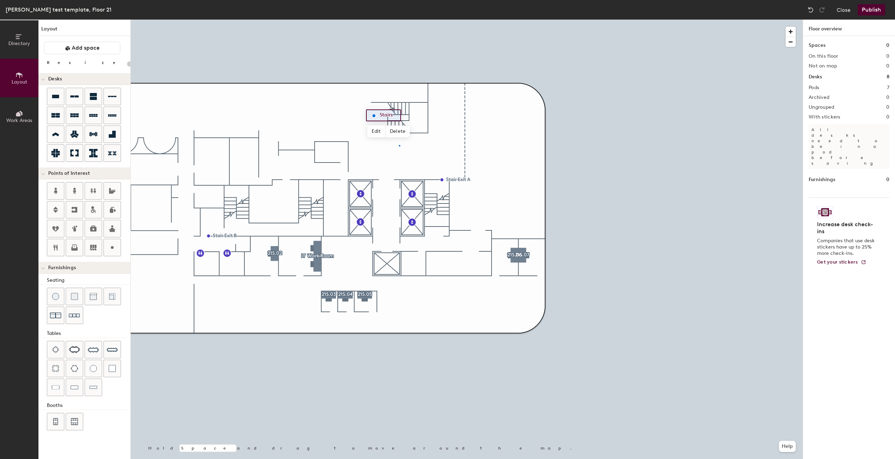
click at [399, 20] on div at bounding box center [467, 20] width 672 height 0
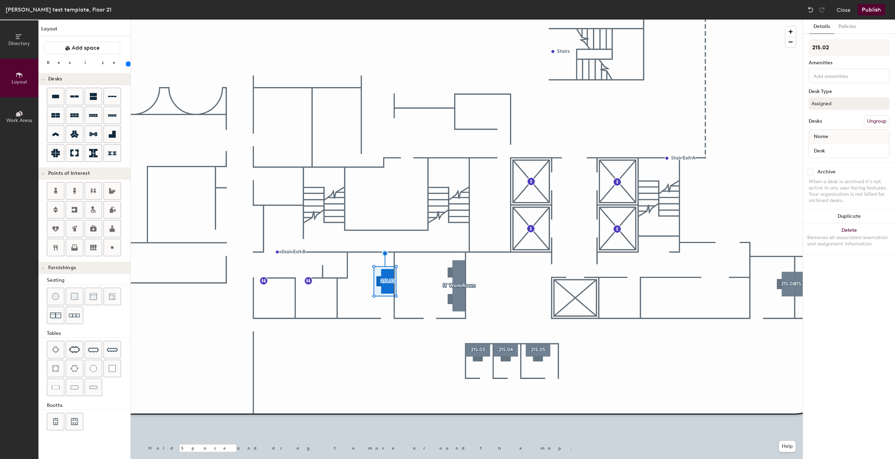
click at [842, 79] on input at bounding box center [843, 75] width 63 height 8
click at [825, 104] on div "34 Inch Monitor" at bounding box center [848, 102] width 79 height 10
click at [830, 113] on div "Adjustable Height" at bounding box center [848, 113] width 79 height 10
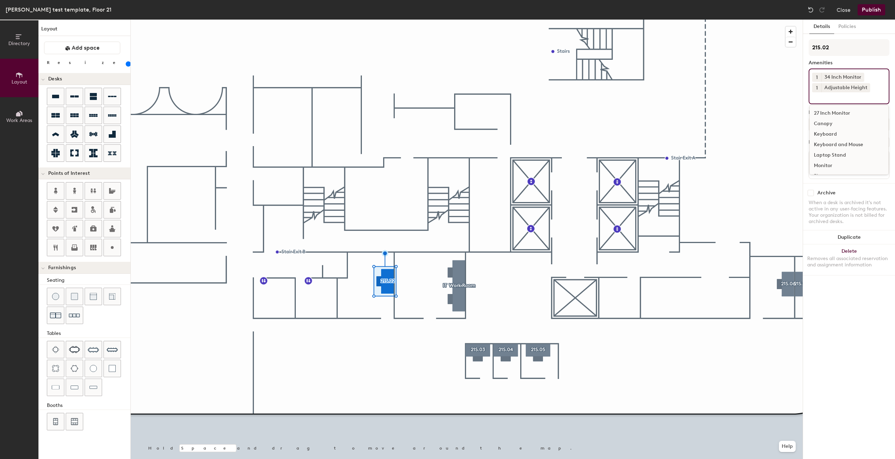
click at [832, 142] on div "Keyboard and Mouse" at bounding box center [848, 144] width 79 height 10
click at [841, 207] on div "Archive When a desk is archived it's not active in any user-facing features. Yo…" at bounding box center [849, 219] width 92 height 50
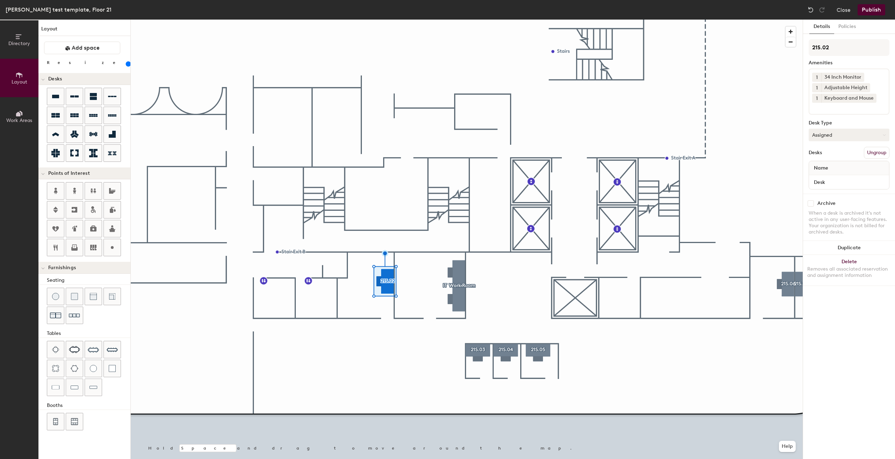
click at [842, 132] on button "Assigned" at bounding box center [848, 135] width 81 height 13
click at [829, 172] on div "Hoteled" at bounding box center [844, 177] width 70 height 10
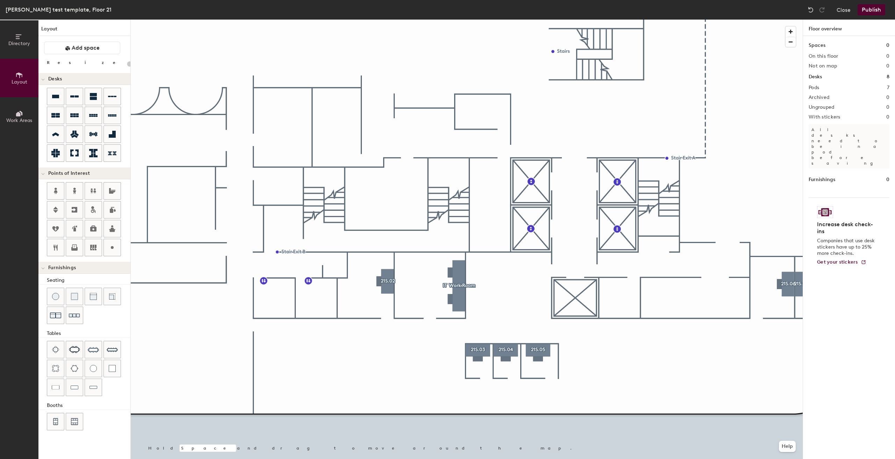
type input "160"
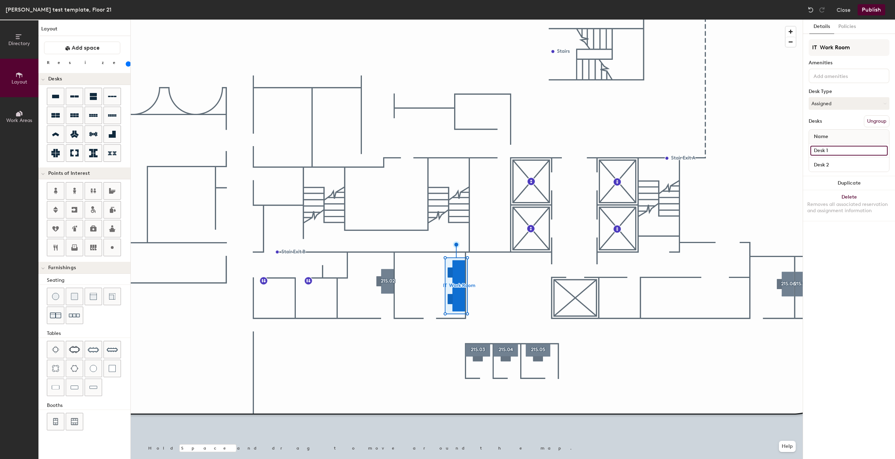
click at [843, 152] on input "Desk 1" at bounding box center [848, 151] width 77 height 10
type input "Desk"
click at [839, 165] on input "Desk 2" at bounding box center [848, 165] width 77 height 10
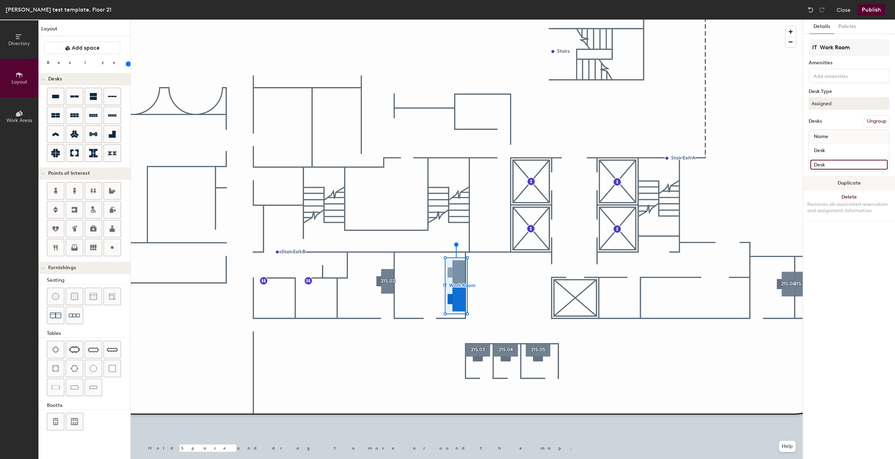
type input "Desk"
click at [486, 20] on div at bounding box center [467, 20] width 672 height 0
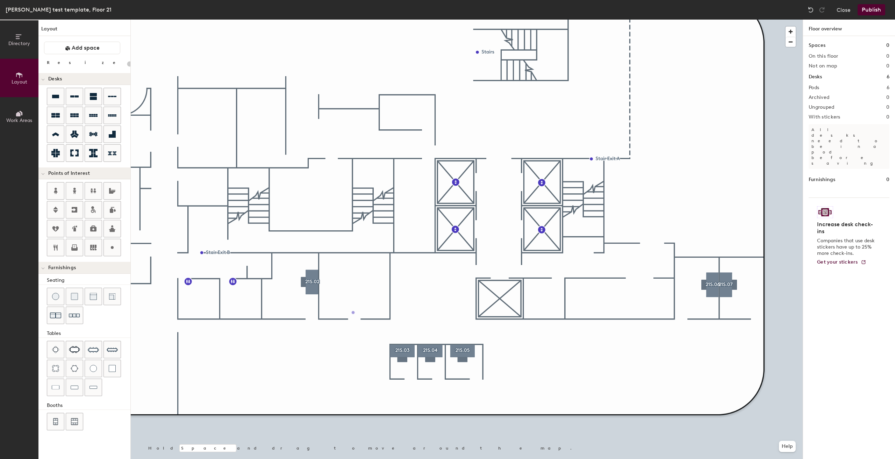
click at [355, 309] on div "Directory Layout Work Areas Layout Add space Resize Desks Points of Interest Fu…" at bounding box center [447, 239] width 895 height 439
type input "20"
type input "\"
type input "IT Work Room"
click at [378, 325] on span "Done" at bounding box center [375, 324] width 21 height 12
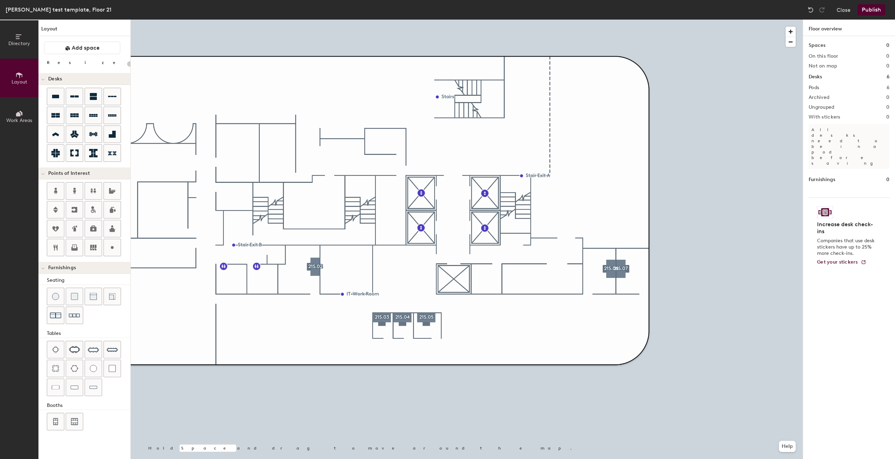
click at [599, 20] on div at bounding box center [467, 20] width 672 height 0
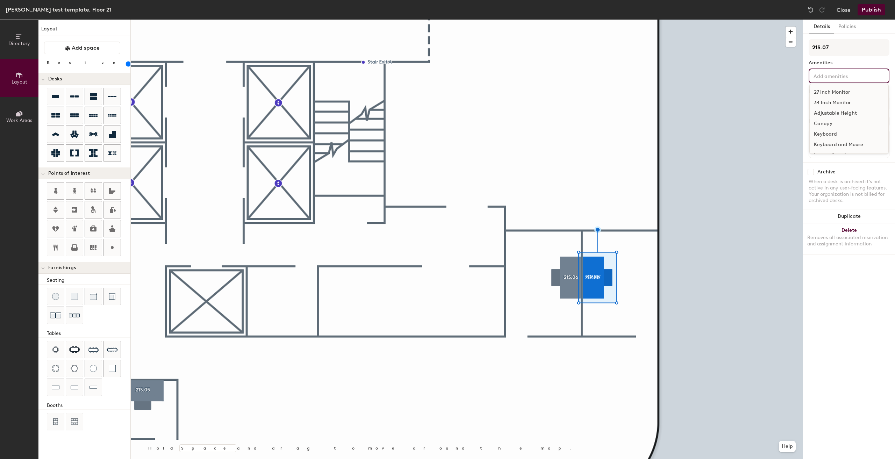
click at [838, 73] on input at bounding box center [843, 75] width 63 height 8
click at [838, 61] on div "Amenities" at bounding box center [848, 63] width 81 height 6
click at [846, 27] on button "Policies" at bounding box center [847, 27] width 26 height 14
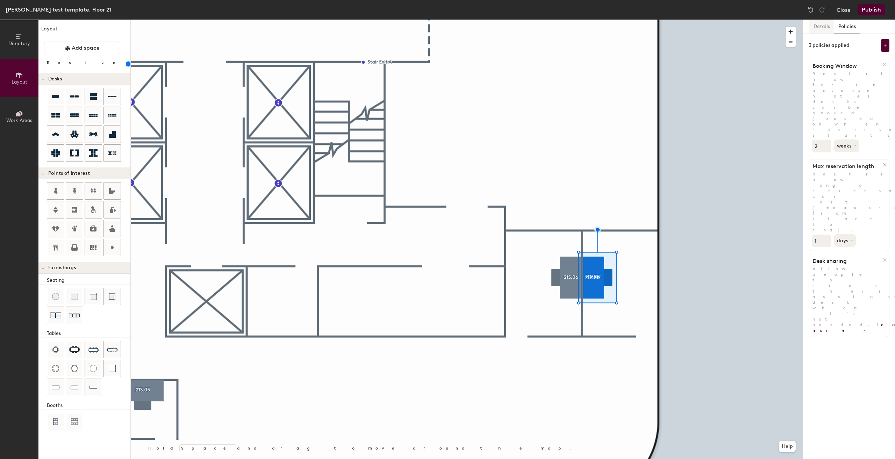
click at [823, 22] on button "Details" at bounding box center [821, 27] width 25 height 14
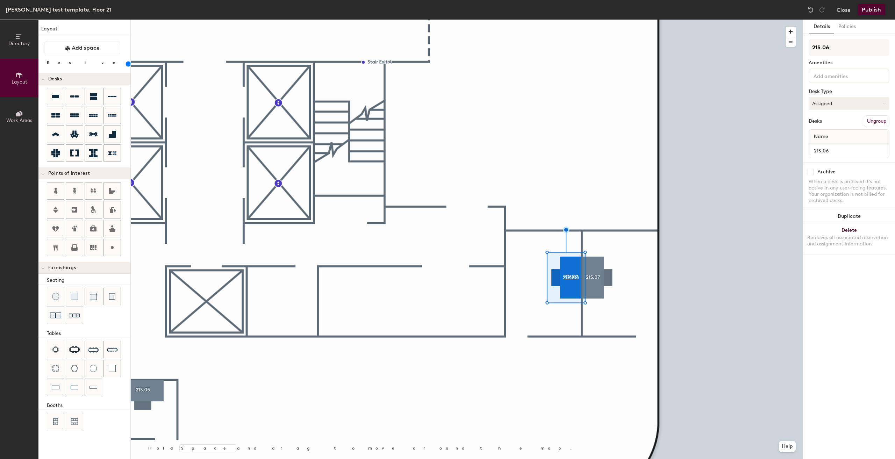
click at [843, 100] on button "Assigned" at bounding box center [848, 103] width 81 height 13
click at [832, 142] on div "Hoteled" at bounding box center [844, 146] width 70 height 10
click at [837, 72] on input at bounding box center [843, 75] width 63 height 8
click at [832, 101] on div "34 Inch Monitor" at bounding box center [848, 102] width 79 height 10
click at [836, 111] on div "Adjustable Height" at bounding box center [848, 113] width 79 height 10
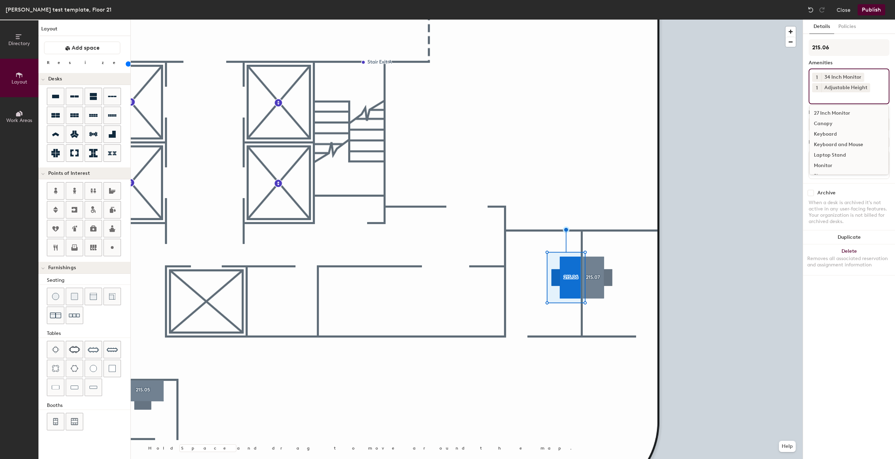
click at [841, 140] on div "Keyboard and Mouse" at bounding box center [848, 144] width 79 height 10
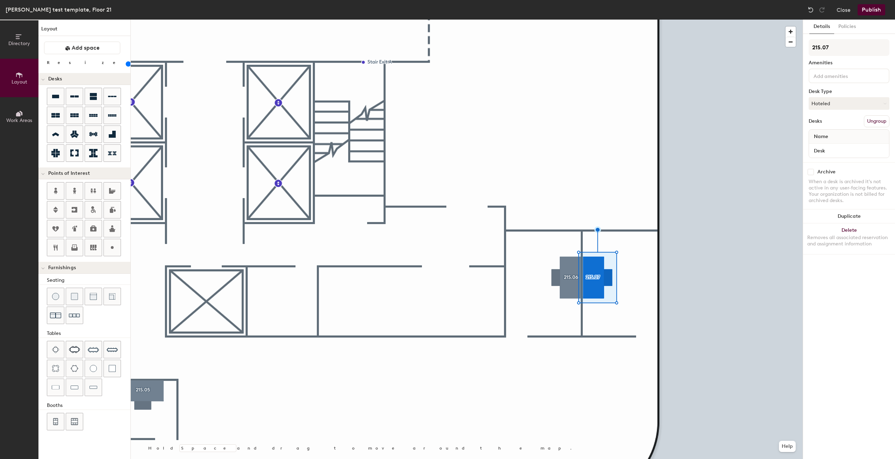
click at [827, 81] on div at bounding box center [848, 75] width 81 height 15
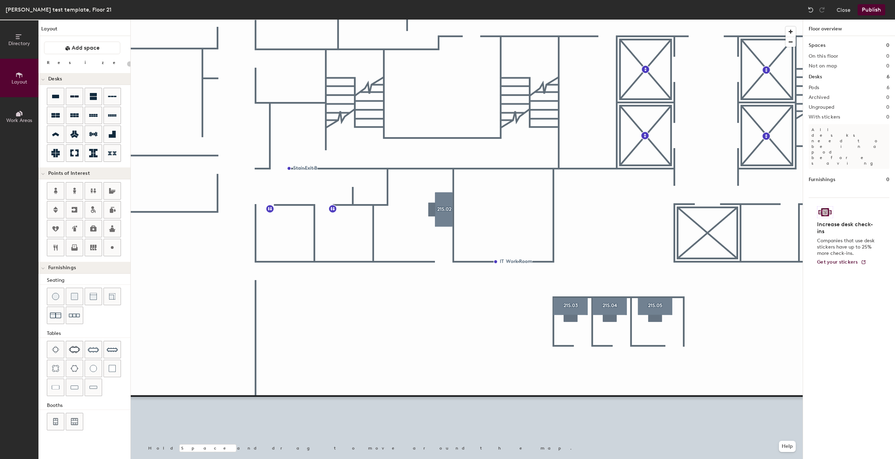
click at [339, 312] on div "Directory Layout Work Areas Layout Add space Resize Desks Points of Interest Fu…" at bounding box center [447, 239] width 895 height 439
type input "160"
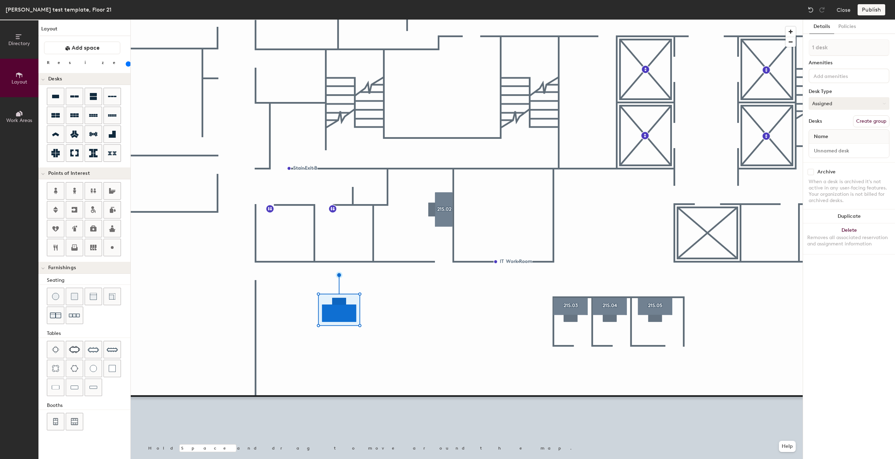
click at [854, 97] on button "Assigned" at bounding box center [848, 103] width 81 height 13
click at [832, 146] on div "Hoteled" at bounding box center [844, 146] width 70 height 10
click at [873, 122] on button "Create group" at bounding box center [871, 121] width 36 height 12
type input "P"
click at [847, 44] on input "21" at bounding box center [848, 47] width 81 height 17
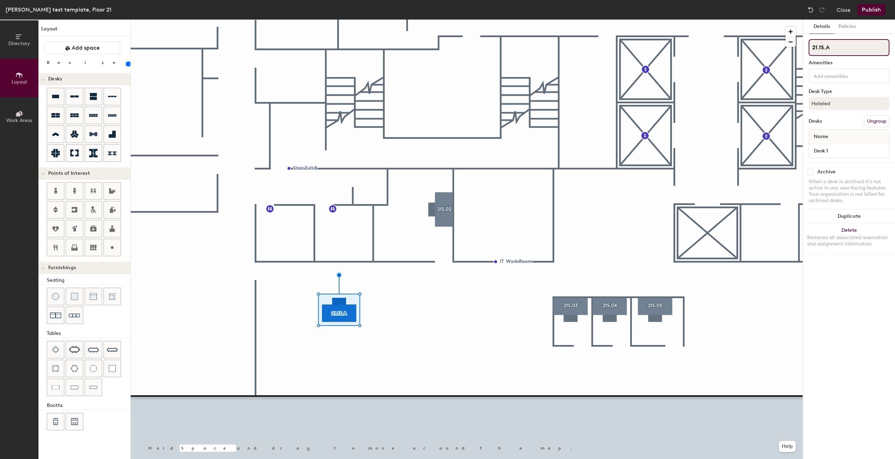
type input "21.1S.A"
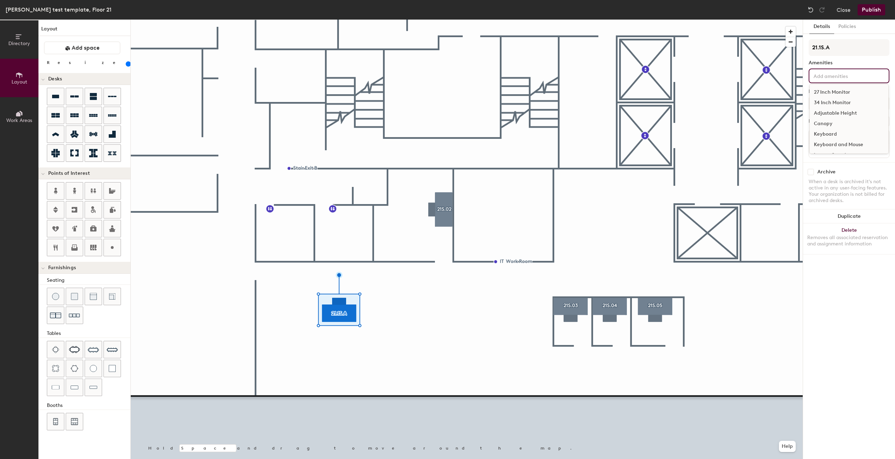
click at [844, 82] on div "27 Inch Monitor 34 Inch Monitor Adjustable Height Canopy Keyboard Keyboard and …" at bounding box center [848, 75] width 81 height 15
click at [840, 87] on div "27 Inch Monitor" at bounding box center [848, 92] width 79 height 10
click at [834, 116] on div "Adjustable Height" at bounding box center [848, 113] width 79 height 10
click at [829, 143] on div "Keyboard and Mouse" at bounding box center [848, 144] width 79 height 10
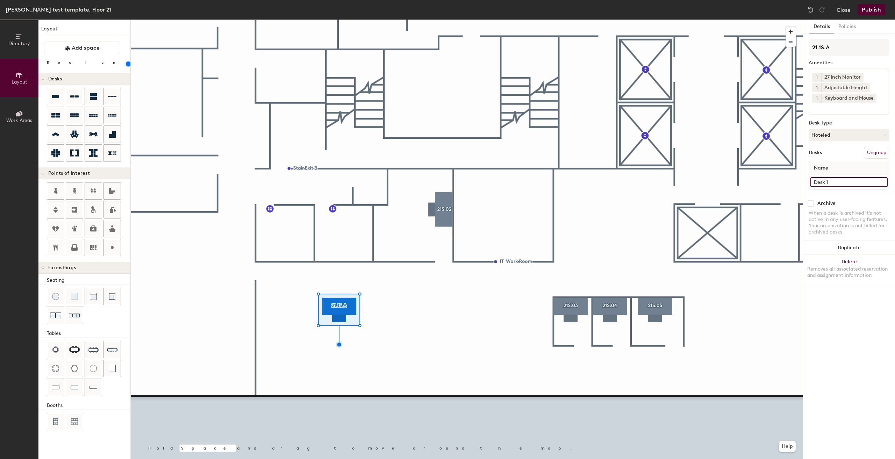
click at [860, 182] on input "Desk 1" at bounding box center [848, 182] width 77 height 10
click at [854, 184] on input "Desk 1" at bounding box center [848, 182] width 77 height 10
type input "Desk"
click at [846, 248] on button "Duplicate" at bounding box center [849, 248] width 92 height 14
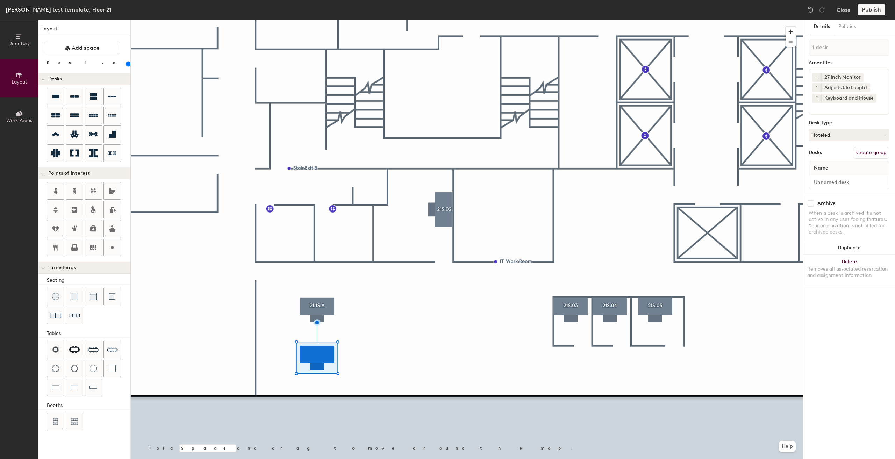
click at [877, 150] on button "Create group" at bounding box center [871, 153] width 36 height 12
type input "Pod"
type input "21.S.B"
click at [833, 181] on input "Desk 1" at bounding box center [848, 182] width 77 height 10
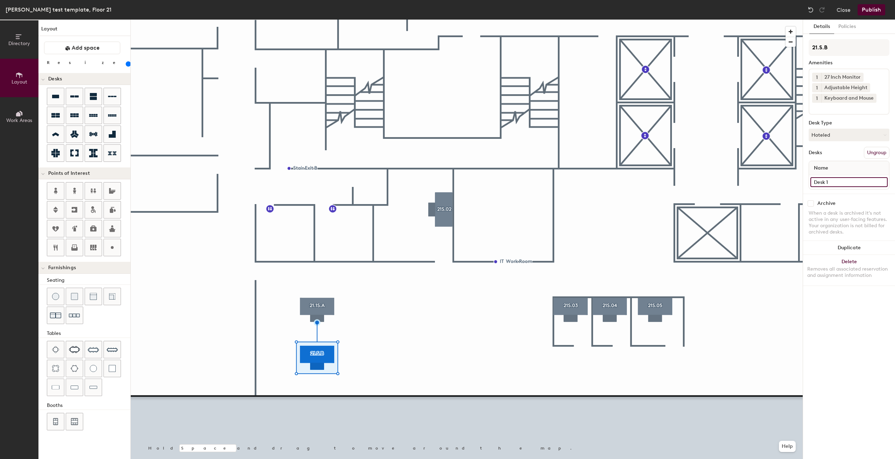
click at [833, 181] on input "Desk 1" at bounding box center [848, 182] width 77 height 10
type input "Desk"
click at [797, 50] on div "Directory Layout Work Areas Layout Add space Resize Desks Points of Interest Fu…" at bounding box center [447, 239] width 895 height 439
click at [446, 20] on div at bounding box center [467, 20] width 672 height 0
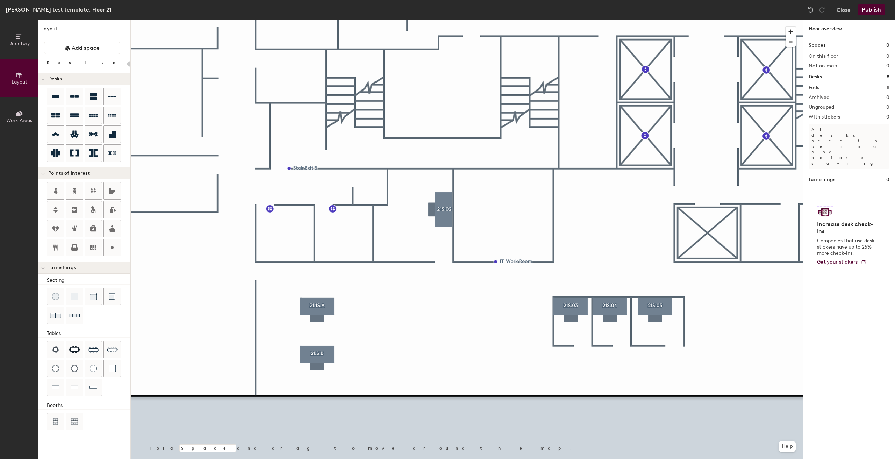
click at [403, 339] on div "Directory Layout Work Areas Layout Add space Resize Desks Points of Interest Fu…" at bounding box center [447, 239] width 895 height 439
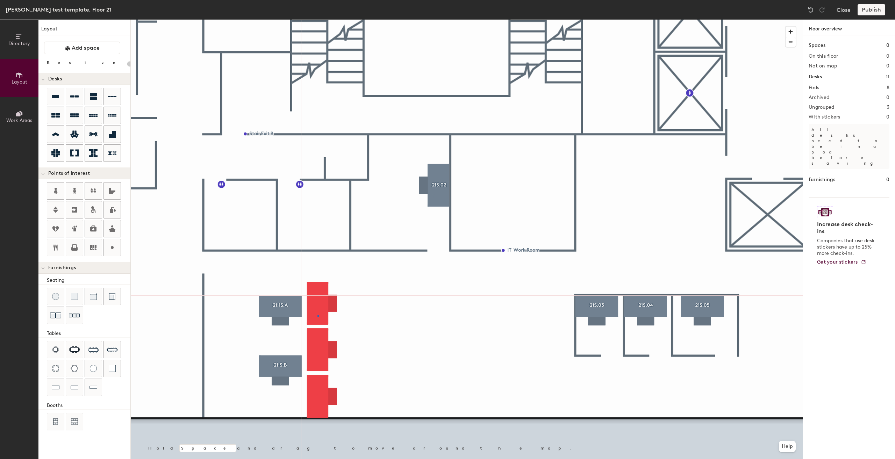
drag, startPoint x: 111, startPoint y: 97, endPoint x: 318, endPoint y: 315, distance: 300.8
click at [318, 20] on div at bounding box center [467, 20] width 672 height 0
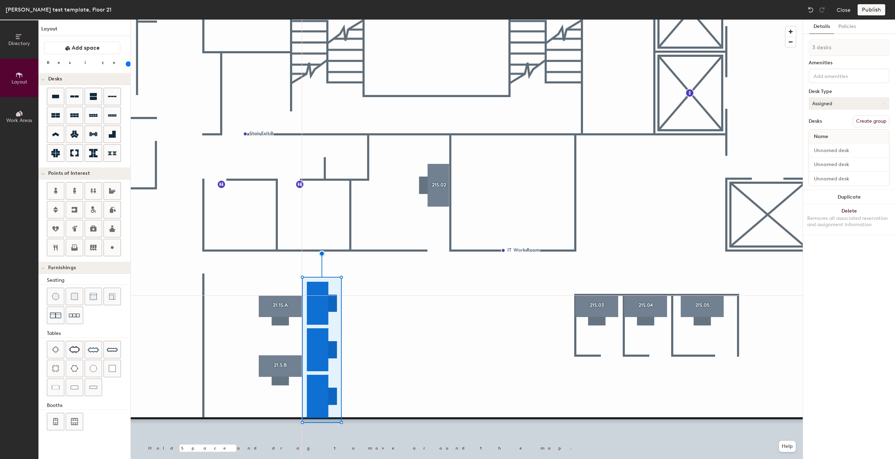
click at [852, 102] on button "Assigned" at bounding box center [848, 103] width 81 height 13
click at [849, 140] on div "Hot" at bounding box center [844, 135] width 70 height 10
click at [846, 71] on div "27 Inch Monitor 34 Inch Monitor Adjustable Height Canopy Keyboard Keyboard and …" at bounding box center [848, 75] width 81 height 15
click at [836, 92] on div "27 Inch Monitor" at bounding box center [848, 92] width 79 height 10
click at [834, 118] on div "Adjustable Height" at bounding box center [848, 123] width 79 height 10
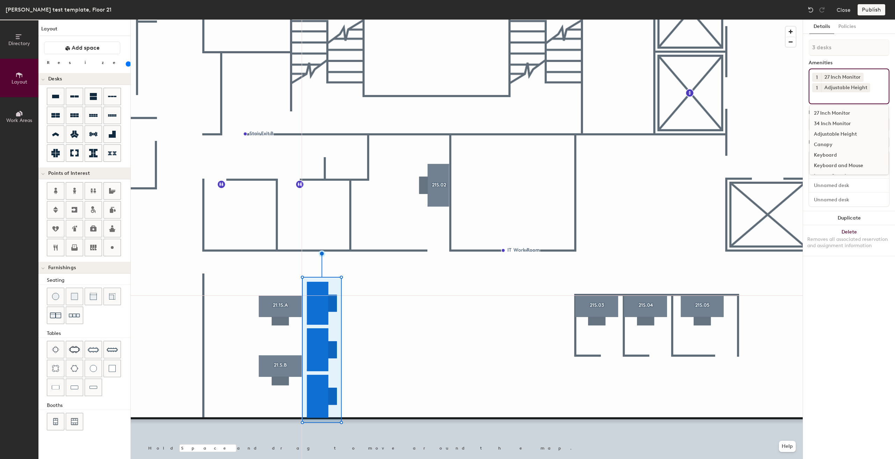
click at [834, 166] on div "Keyboard and Mouse" at bounding box center [848, 165] width 79 height 10
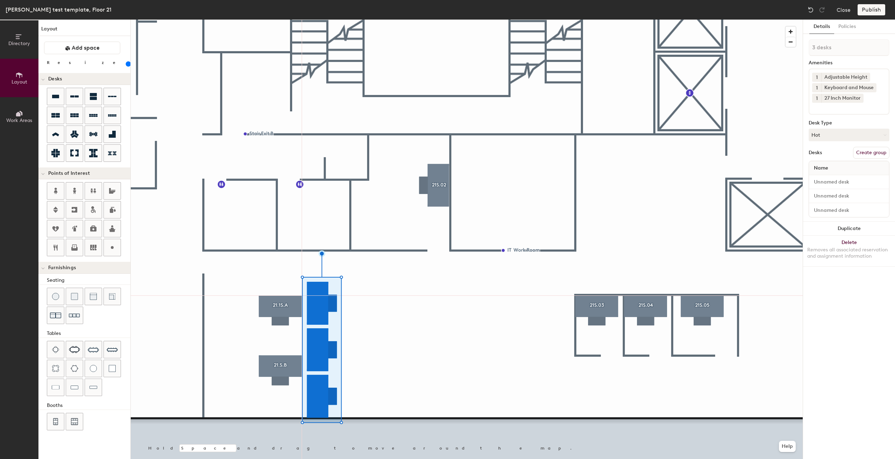
click at [819, 287] on div "Details Policies 3 desks Amenities 1 Adjustable Height 1 Keyboard and Mouse 1 2…" at bounding box center [849, 239] width 92 height 439
click at [837, 136] on button "Hot" at bounding box center [848, 135] width 81 height 13
click at [835, 176] on div "Hoteled" at bounding box center [844, 177] width 70 height 10
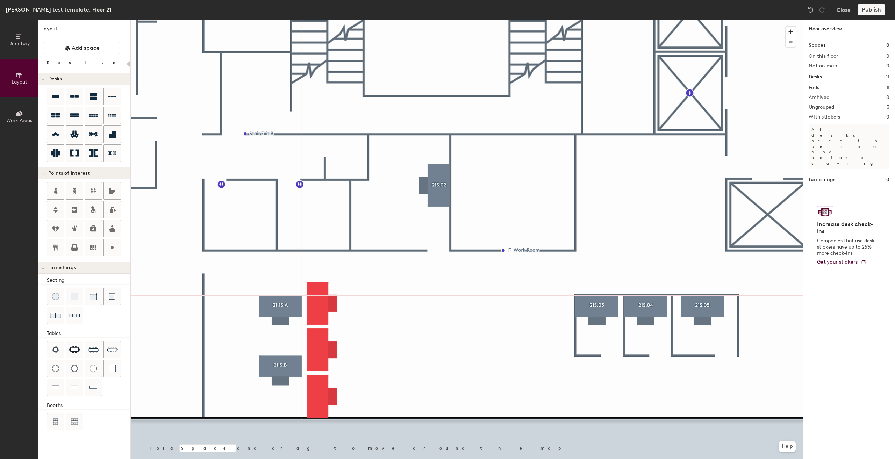
type input "160"
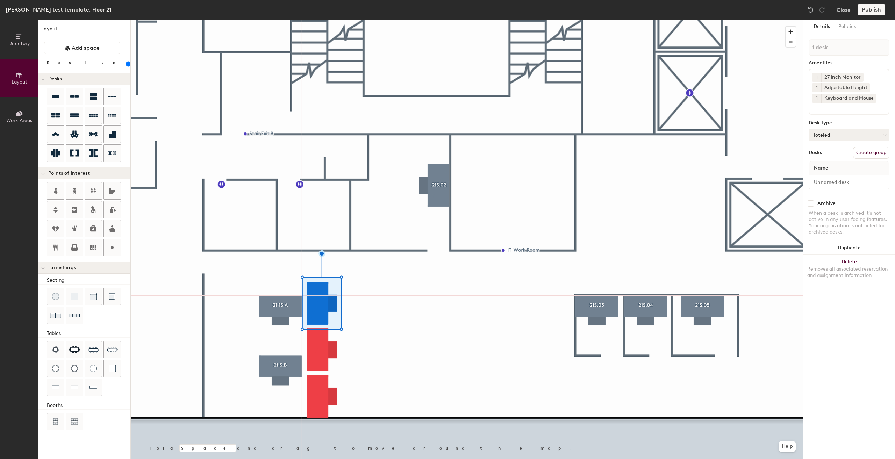
click at [873, 149] on button "Create group" at bounding box center [871, 153] width 36 height 12
type input "P"
type input "21.S.B"
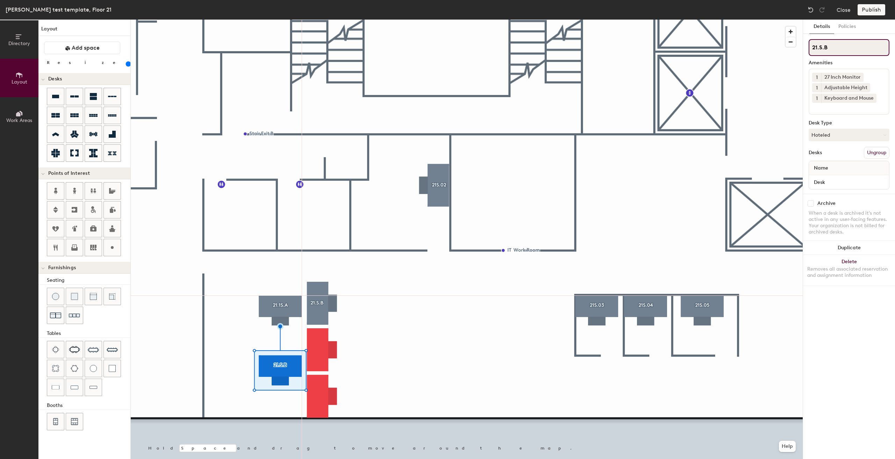
click at [820, 45] on input "21.S.B" at bounding box center [848, 47] width 81 height 17
type input "21.1S.B"
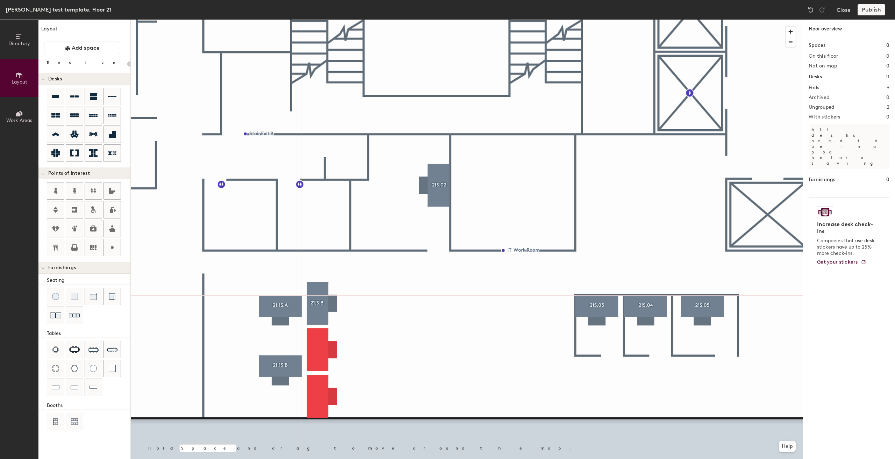
type input "160"
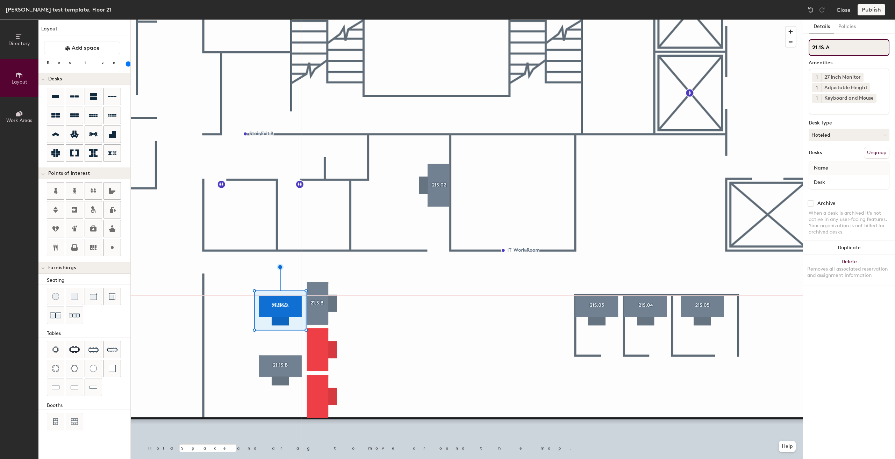
click at [834, 46] on input "21.1S.A" at bounding box center [848, 47] width 81 height 17
click at [325, 20] on div at bounding box center [467, 20] width 672 height 0
click at [819, 46] on input "21.S.B" at bounding box center [848, 47] width 81 height 17
click at [838, 47] on input "21.2S.B" at bounding box center [848, 47] width 81 height 17
drag, startPoint x: 841, startPoint y: 45, endPoint x: 806, endPoint y: 42, distance: 35.0
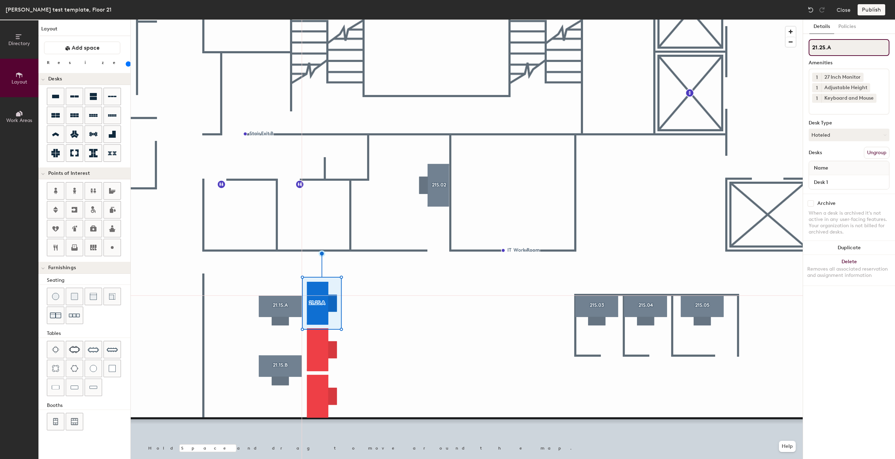
click at [806, 42] on div "Details Policies 21.2S.A Amenities 1 27 Inch Monitor 1 Adjustable Height 1 Keyb…" at bounding box center [849, 239] width 92 height 439
type input "21.2S.A"
click at [367, 20] on div at bounding box center [467, 20] width 672 height 0
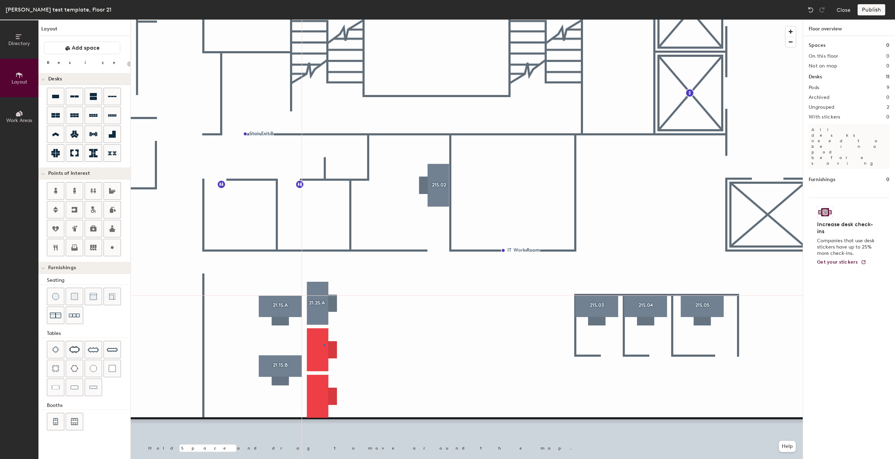
click at [324, 20] on div at bounding box center [467, 20] width 672 height 0
type input "160"
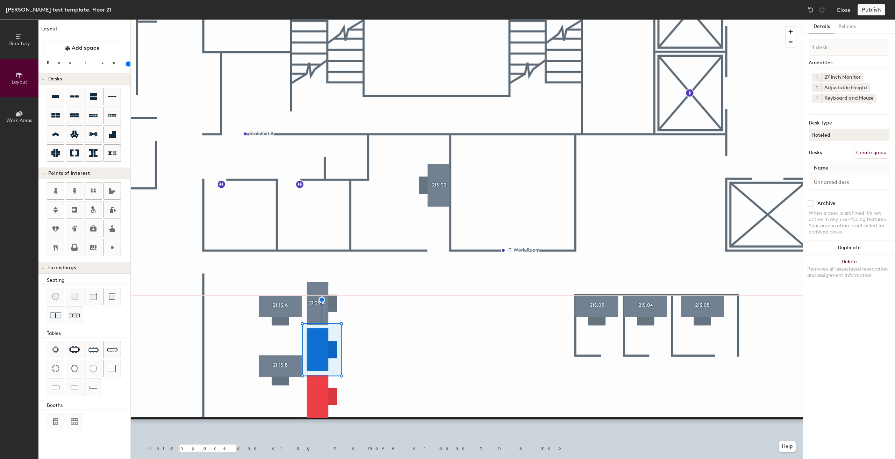
click at [865, 149] on button "Create group" at bounding box center [871, 153] width 36 height 12
type input "P"
type input "21.2S.B"
click at [864, 151] on button "Create group" at bounding box center [871, 153] width 36 height 12
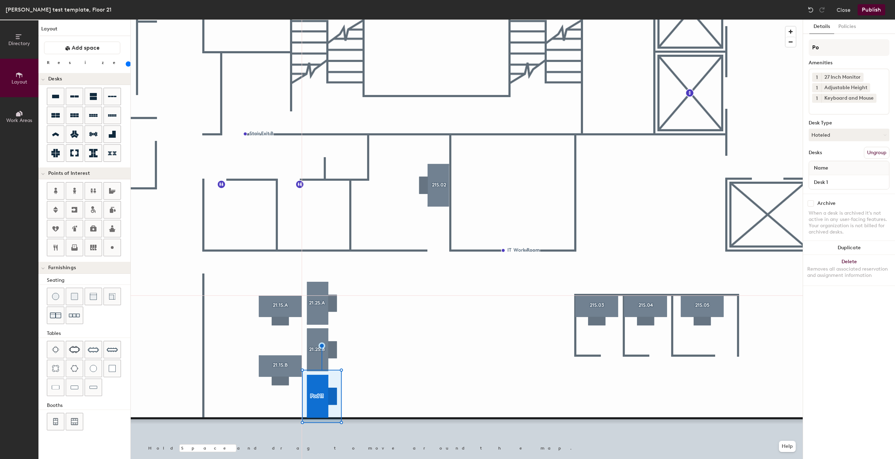
type input "P"
type input "21.2S.C"
click at [839, 181] on input "Desk 1" at bounding box center [848, 182] width 77 height 10
type input "Desk"
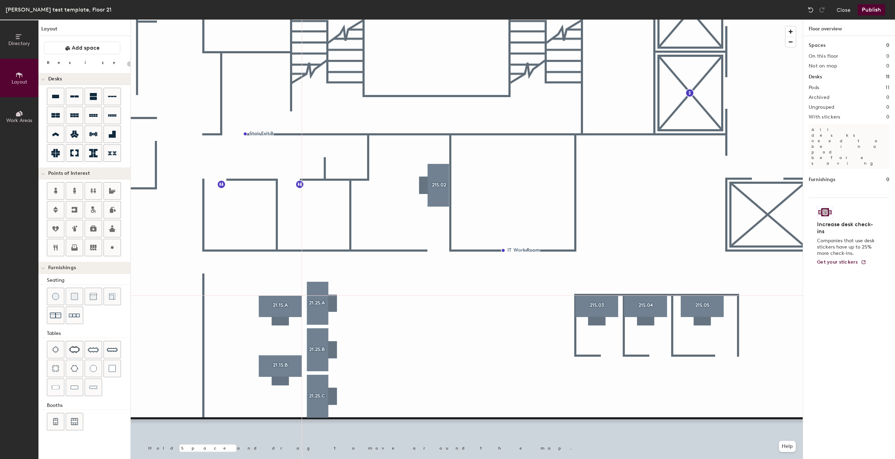
type input "160"
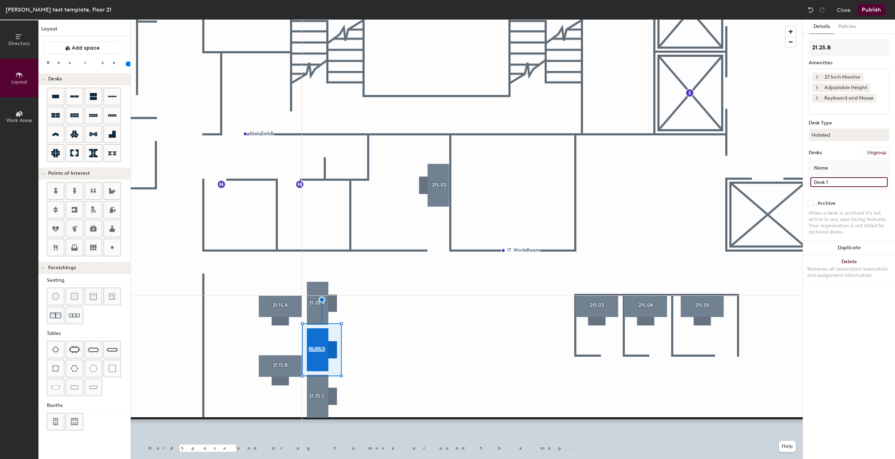
click at [839, 181] on input "Desk 1" at bounding box center [848, 182] width 77 height 10
click at [842, 179] on input "Desk 1" at bounding box center [848, 182] width 77 height 10
type input "Desk"
type input "160"
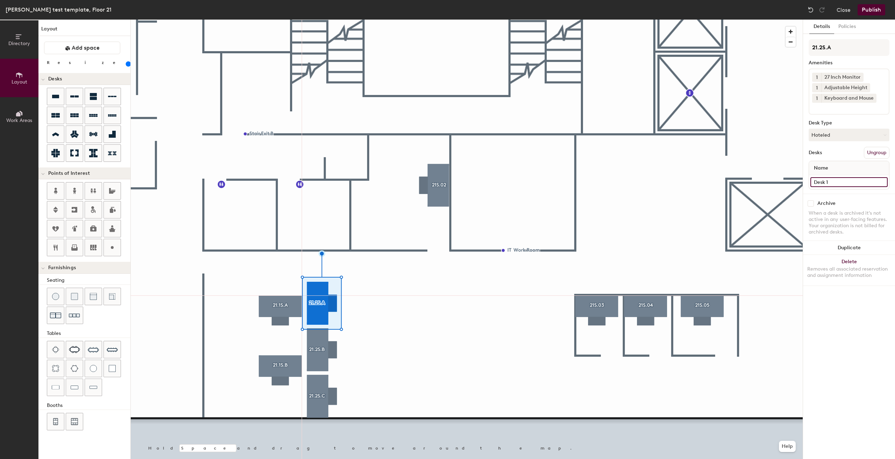
click at [839, 184] on input "Desk 1" at bounding box center [848, 182] width 77 height 10
click at [841, 180] on input "Desk 1" at bounding box center [848, 182] width 77 height 10
type input "Desk"
click at [410, 20] on div at bounding box center [467, 20] width 672 height 0
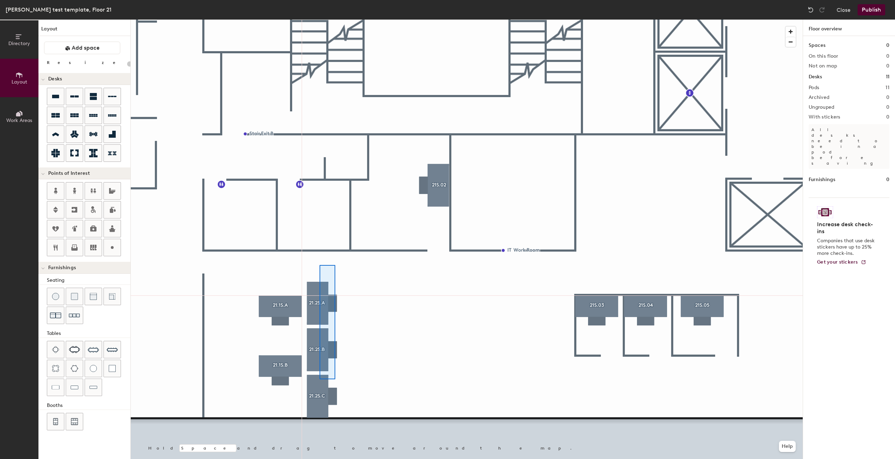
type input "160"
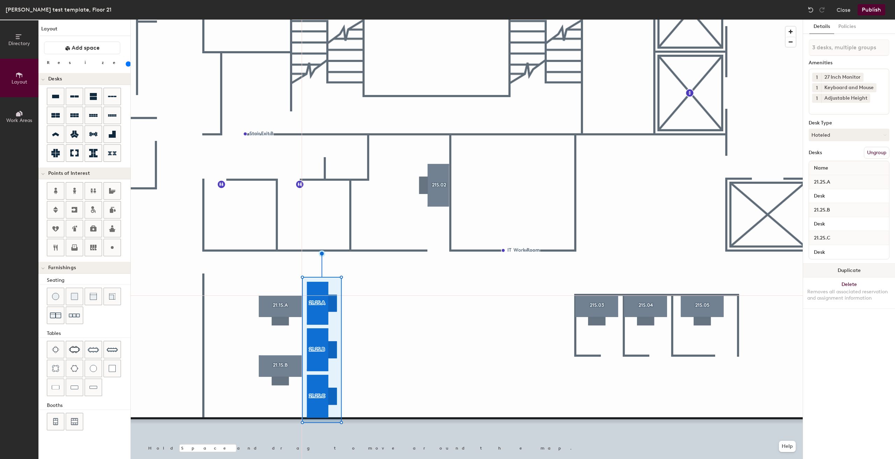
click at [832, 273] on button "Duplicate" at bounding box center [849, 270] width 92 height 14
type input "3 desks"
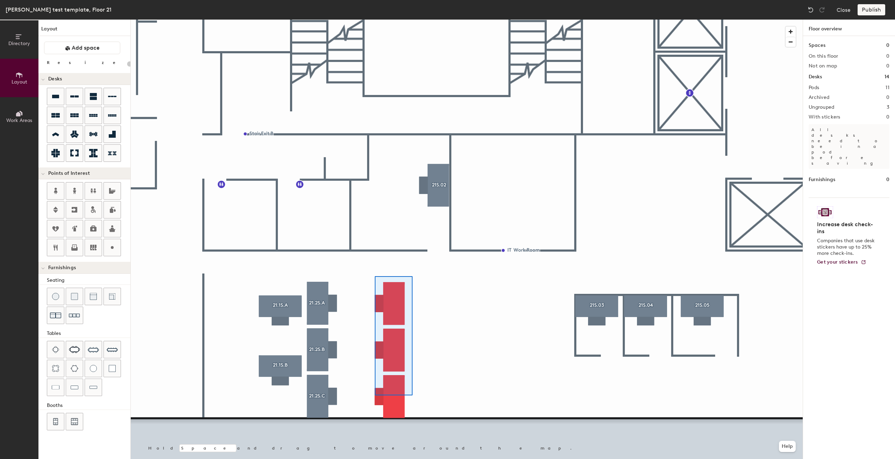
type input "160"
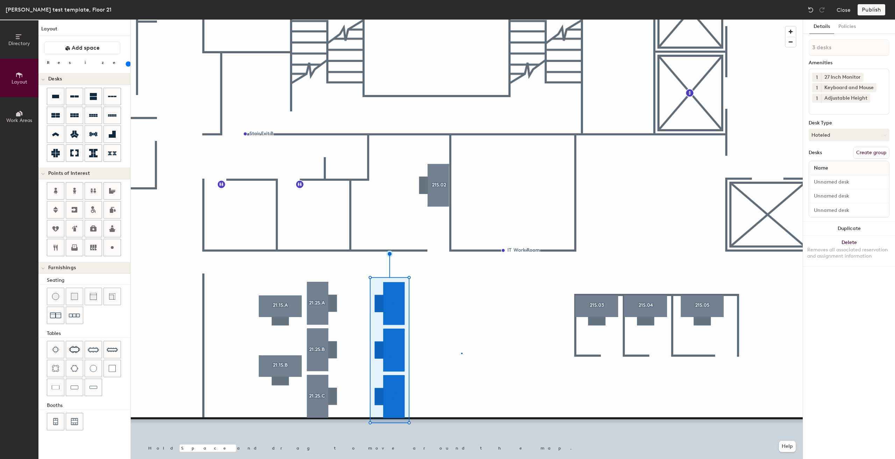
click at [462, 20] on div at bounding box center [467, 20] width 672 height 0
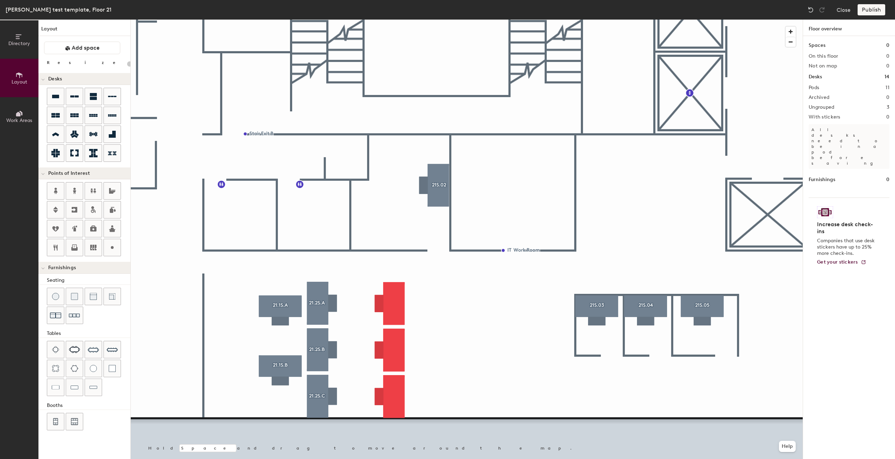
click at [397, 20] on div at bounding box center [467, 20] width 672 height 0
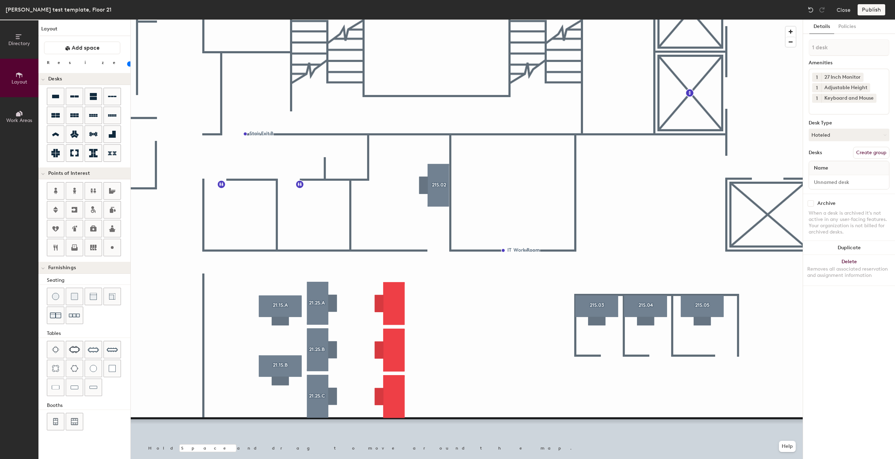
type input "160"
click at [874, 153] on button "Create group" at bounding box center [871, 153] width 36 height 12
type input "P"
type input "21.2S.D"
click at [851, 185] on input "Desk 1" at bounding box center [848, 182] width 77 height 10
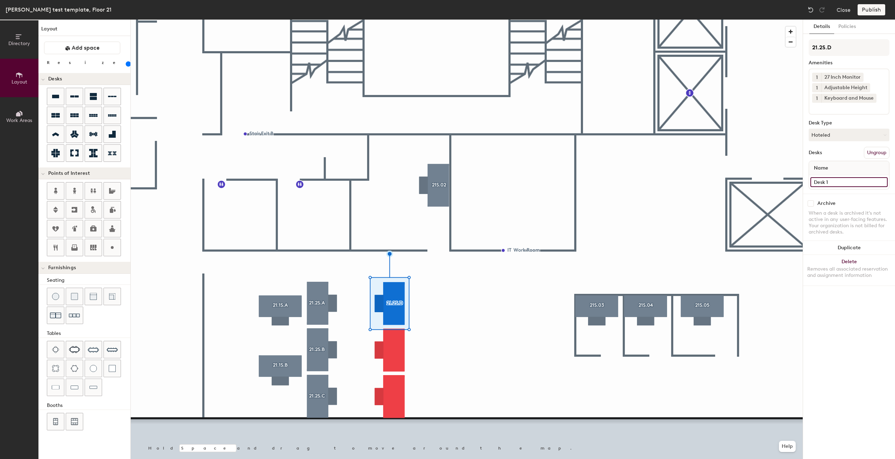
click at [851, 184] on input "Desk 1" at bounding box center [848, 182] width 77 height 10
click at [853, 182] on input "Desk 1" at bounding box center [848, 182] width 77 height 10
type input "Desk"
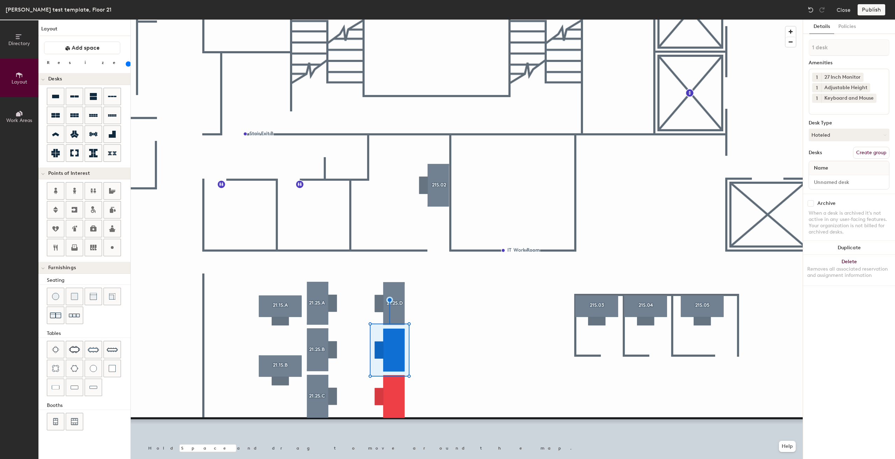
click at [870, 152] on button "Create group" at bounding box center [871, 153] width 36 height 12
type input "P"
type input "21.2S.E"
click at [846, 180] on input "Desk 1" at bounding box center [848, 182] width 77 height 10
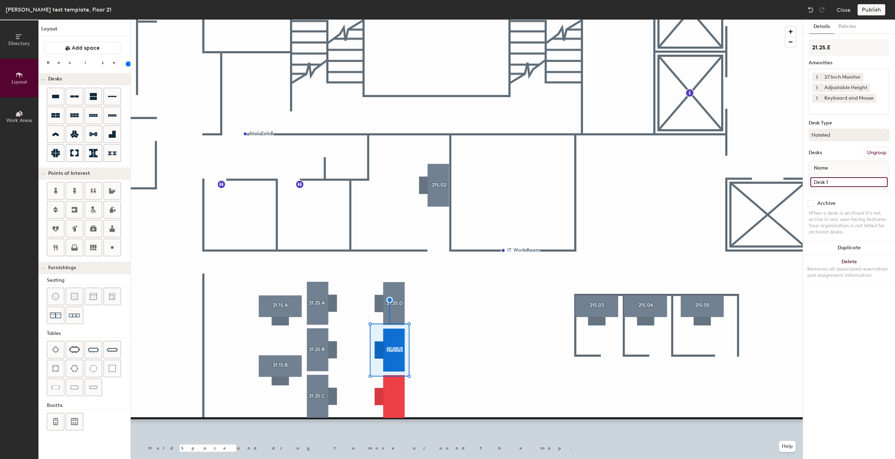
click at [848, 184] on input "Desk 1" at bounding box center [848, 182] width 77 height 10
type input "Desk"
click at [389, 20] on div at bounding box center [467, 20] width 672 height 0
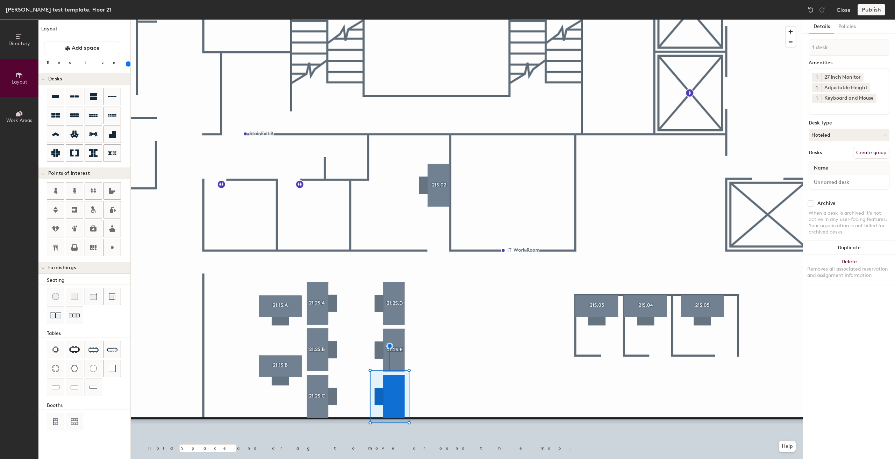
click at [869, 150] on button "Create group" at bounding box center [871, 153] width 36 height 12
type input "P"
type input "21.2S.F"
click at [843, 181] on input "Desk 1" at bounding box center [848, 182] width 77 height 10
click at [842, 183] on input "Desk 1" at bounding box center [848, 182] width 77 height 10
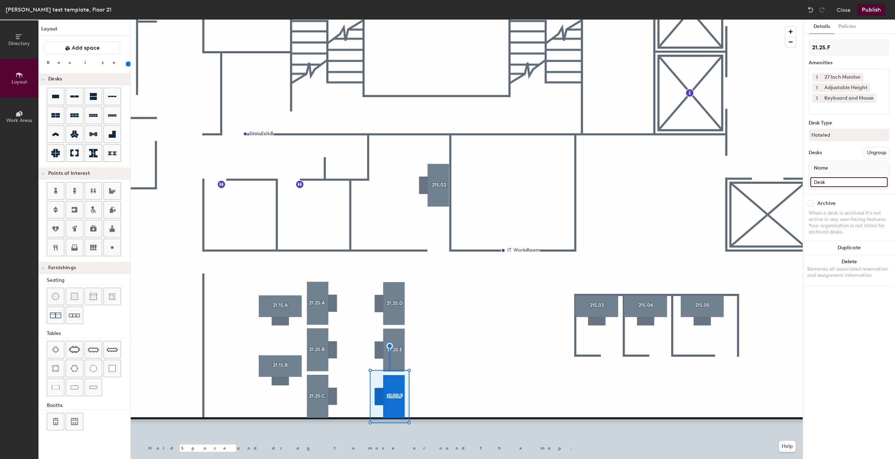
type input "Desk"
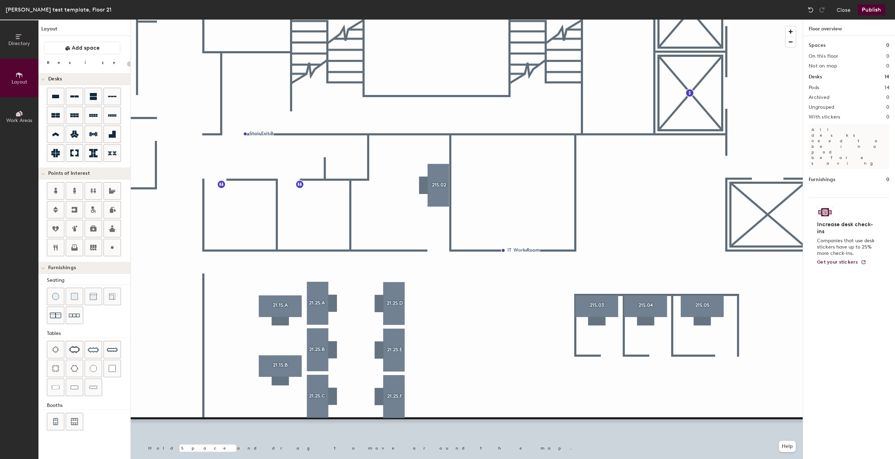
click at [398, 20] on div at bounding box center [467, 20] width 672 height 0
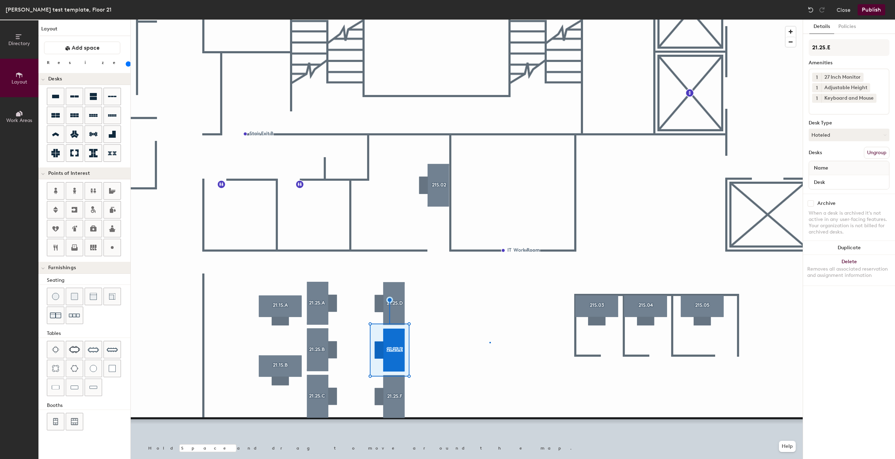
click at [490, 20] on div at bounding box center [467, 20] width 672 height 0
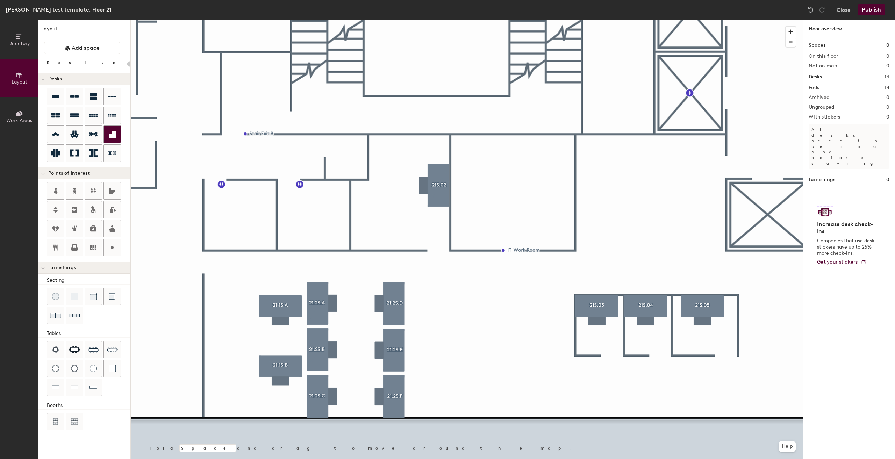
click at [495, 325] on div "Directory Layout Work Areas Layout Add space Resize Desks Points of Interest Fu…" at bounding box center [447, 239] width 895 height 439
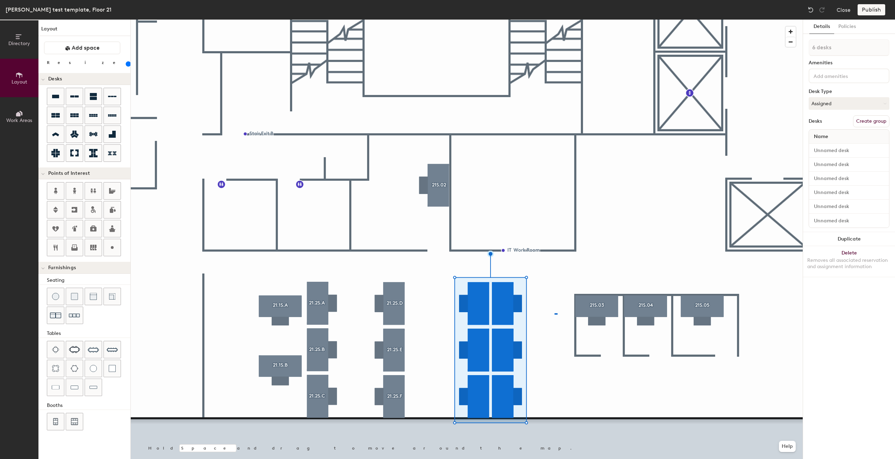
drag, startPoint x: 79, startPoint y: 117, endPoint x: 674, endPoint y: 14, distance: 603.2
click at [554, 20] on div at bounding box center [467, 20] width 672 height 0
click at [860, 100] on button "Assigned" at bounding box center [848, 103] width 81 height 13
click at [838, 151] on div "Assigned Hot Hoteled" at bounding box center [848, 136] width 81 height 38
click at [837, 74] on input at bounding box center [843, 75] width 63 height 8
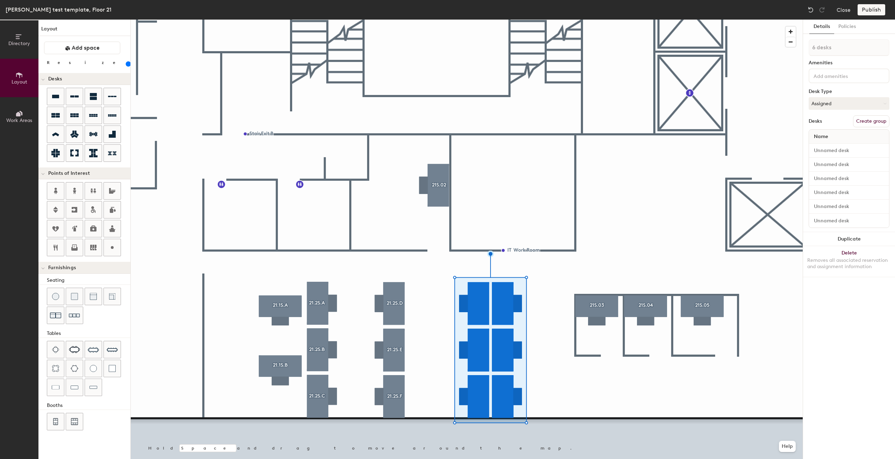
click at [863, 64] on div "Amenities" at bounding box center [848, 63] width 81 height 6
click at [857, 99] on button "Assigned" at bounding box center [848, 103] width 81 height 13
click at [827, 147] on div "Hoteled" at bounding box center [844, 146] width 70 height 10
click at [821, 77] on input at bounding box center [843, 75] width 63 height 8
click at [832, 90] on div "27 Inch Monitor" at bounding box center [848, 92] width 79 height 10
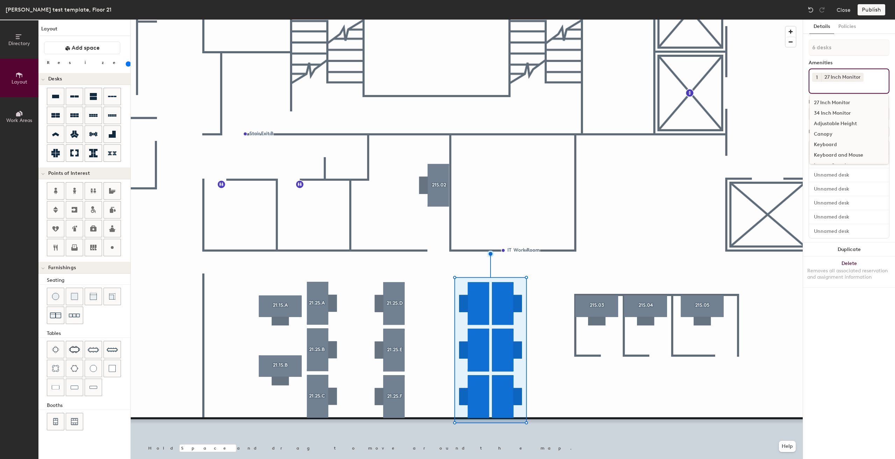
click at [842, 118] on div "34 Inch Monitor" at bounding box center [848, 113] width 79 height 10
click at [824, 164] on div "Keyboard and Mouse" at bounding box center [848, 165] width 79 height 10
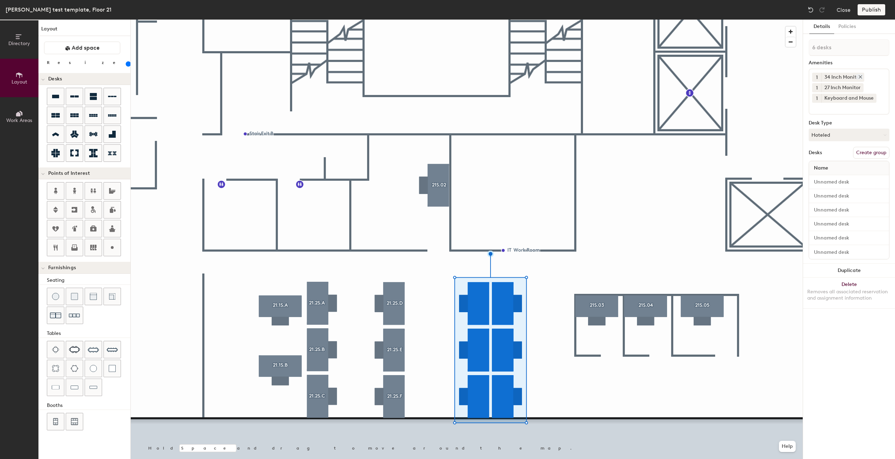
click at [858, 77] on icon at bounding box center [859, 76] width 5 height 5
click at [836, 94] on input at bounding box center [843, 96] width 63 height 8
click at [839, 133] on div "Adjustable Height" at bounding box center [848, 134] width 79 height 10
click at [582, 20] on div at bounding box center [467, 20] width 672 height 0
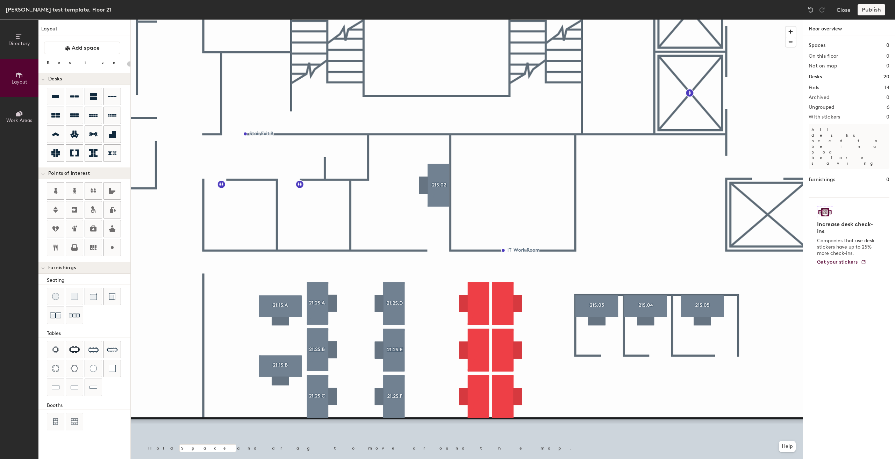
type input "160"
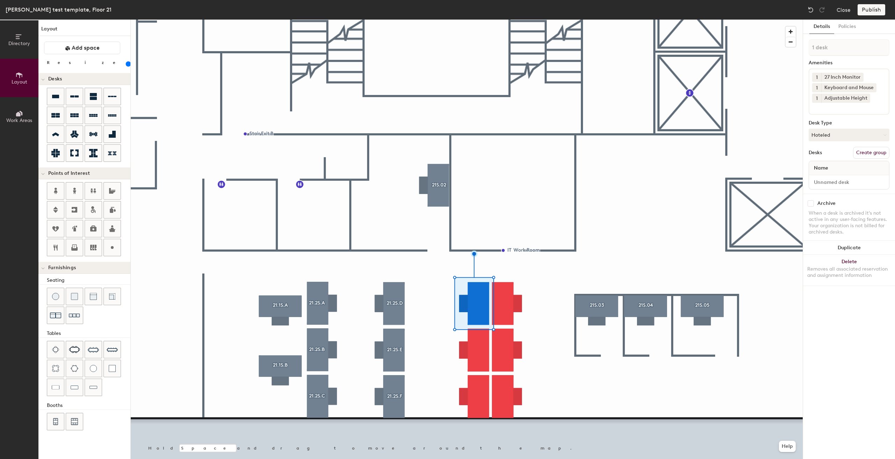
click at [867, 153] on button "Create group" at bounding box center [871, 153] width 36 height 12
type input "P"
click at [823, 47] on input "21.2S.A" at bounding box center [848, 47] width 81 height 17
click at [791, 53] on div "Directory Layout Work Areas Layout Add space Resize Desks Points of Interest Fu…" at bounding box center [447, 239] width 895 height 439
click at [854, 48] on input "21.3S.A" at bounding box center [848, 47] width 81 height 17
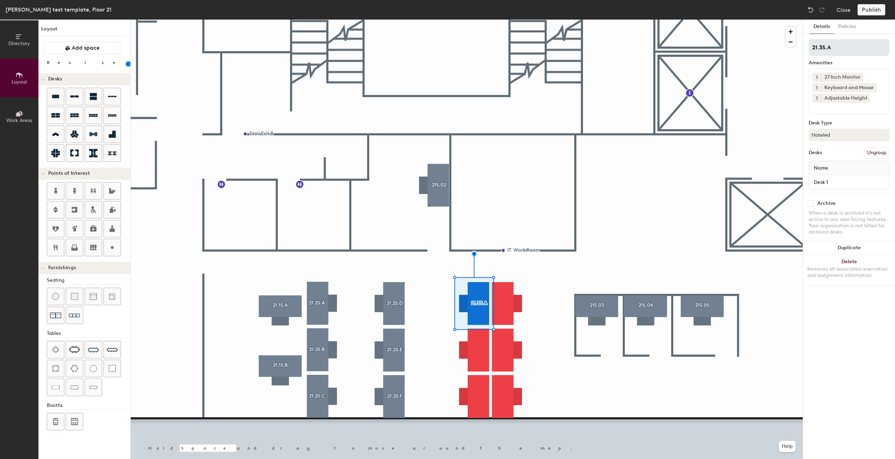
click at [858, 53] on input "21.3S.A" at bounding box center [848, 47] width 81 height 17
type input "21.3S.A"
click at [853, 186] on input "Desk 1" at bounding box center [848, 182] width 77 height 10
click at [854, 183] on input "Desk 1" at bounding box center [848, 182] width 77 height 10
type input "Desk"
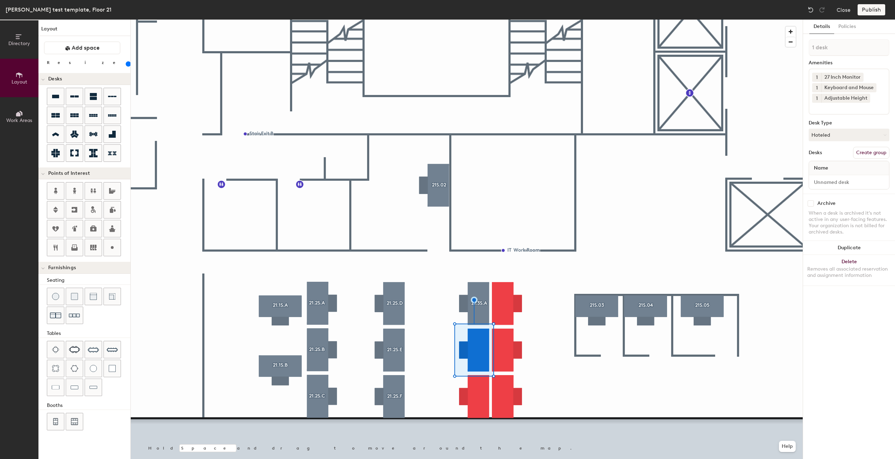
click at [871, 151] on button "Create group" at bounding box center [871, 153] width 36 height 12
type input "P"
click at [834, 50] on input at bounding box center [848, 47] width 81 height 17
type input "21.3S.B"
click at [851, 178] on div "Desk 1" at bounding box center [849, 182] width 80 height 14
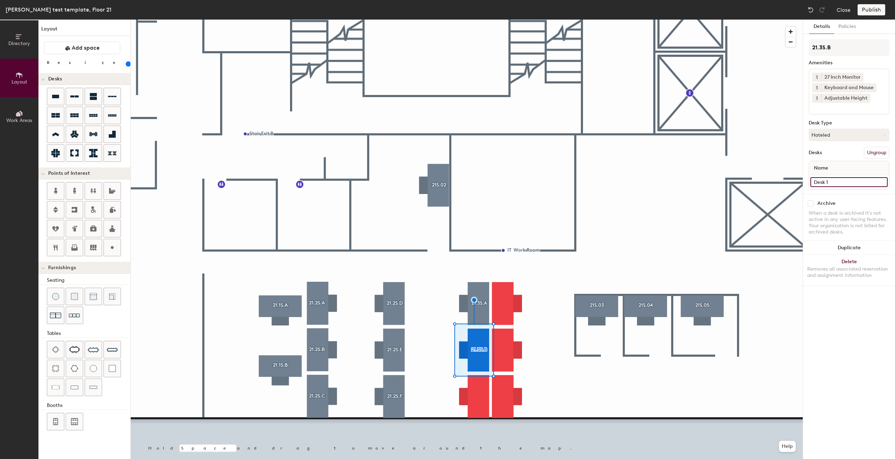
click at [851, 181] on input "Desk 1" at bounding box center [848, 182] width 77 height 10
click at [843, 183] on input "Desk 1" at bounding box center [848, 182] width 77 height 10
type input "Desk"
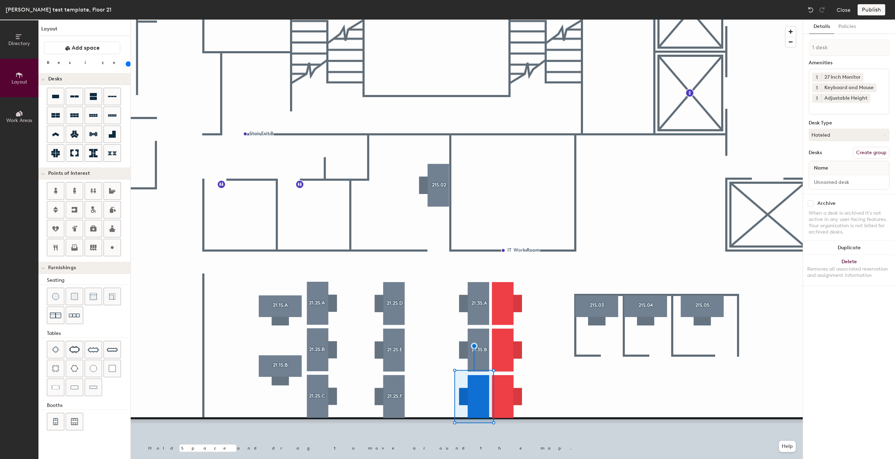
click at [878, 153] on button "Create group" at bounding box center [871, 153] width 36 height 12
type input "P"
type input "21.3S.C"
click at [848, 180] on input "Desk 1" at bounding box center [848, 182] width 77 height 10
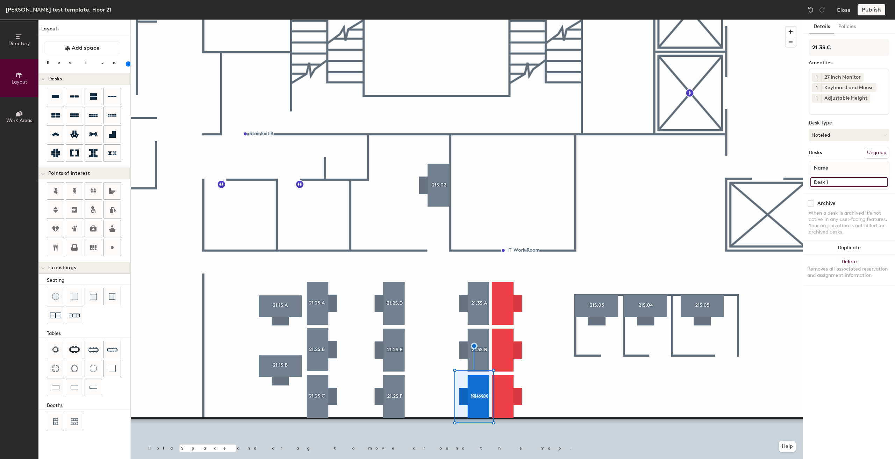
click at [849, 182] on input "Desk 1" at bounding box center [848, 182] width 77 height 10
type input "Desk"
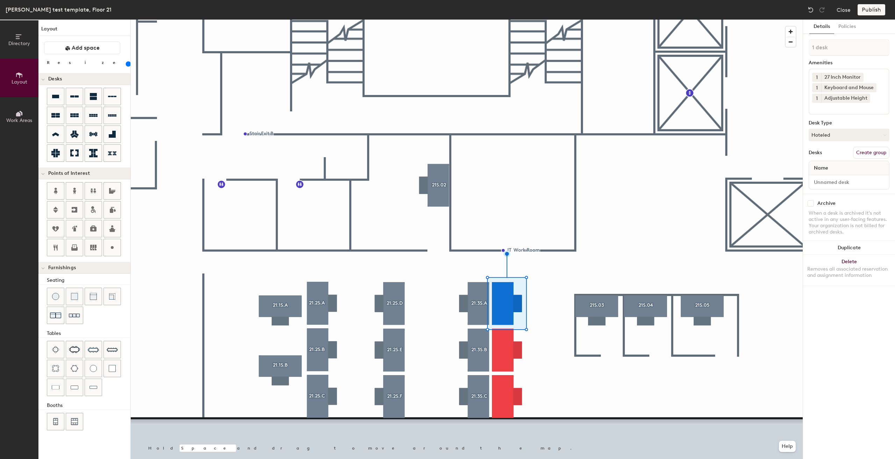
click at [869, 153] on button "Create group" at bounding box center [871, 153] width 36 height 12
type input "P"
type input "21.3S.D"
click at [489, 20] on div at bounding box center [467, 20] width 672 height 0
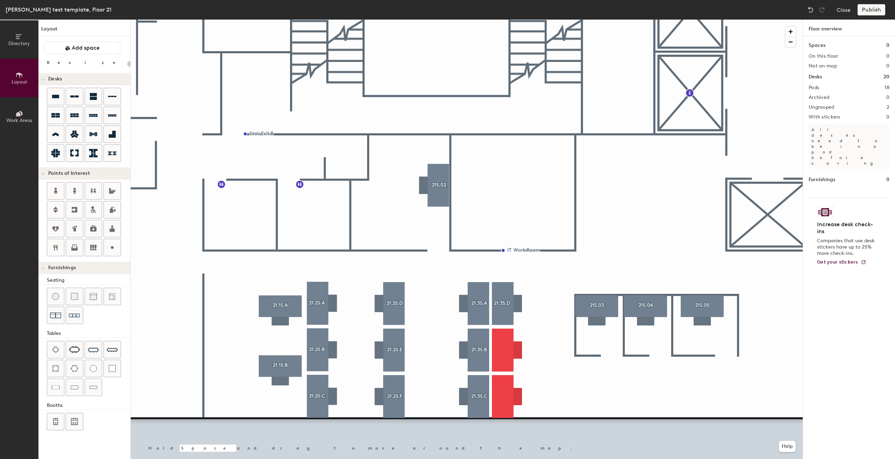
type input "160"
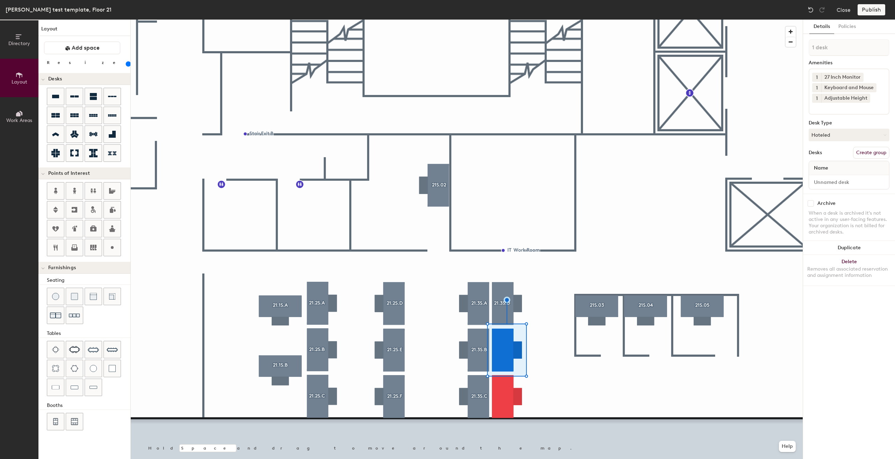
click at [869, 150] on button "Create group" at bounding box center [871, 153] width 36 height 12
type input "P"
type input "21.3S.E"
click at [838, 181] on input "Desk 1" at bounding box center [848, 182] width 77 height 10
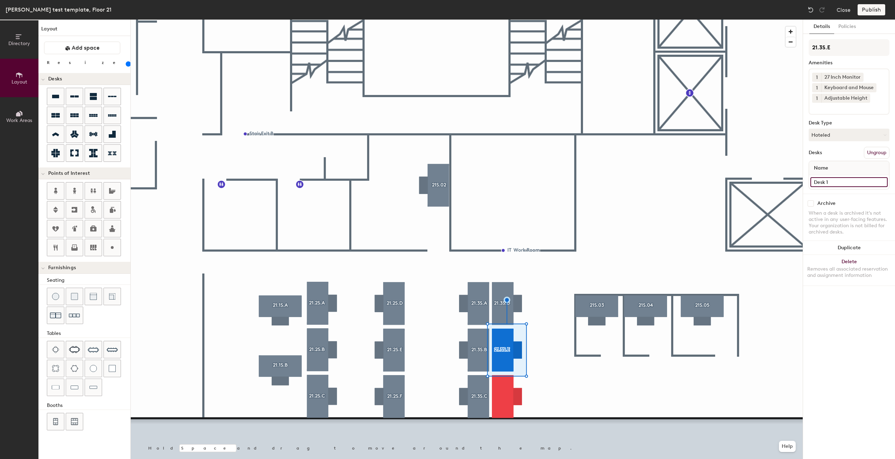
click at [845, 183] on input "Desk 1" at bounding box center [848, 182] width 77 height 10
type input "Desk"
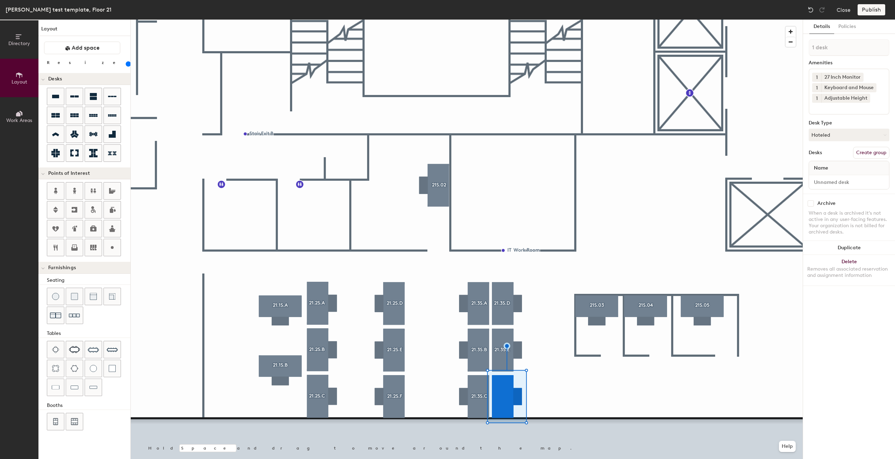
click at [874, 152] on button "Create group" at bounding box center [871, 153] width 36 height 12
type input "P"
type input "21.3S.E"
click at [839, 180] on input "Desk 1" at bounding box center [848, 182] width 77 height 10
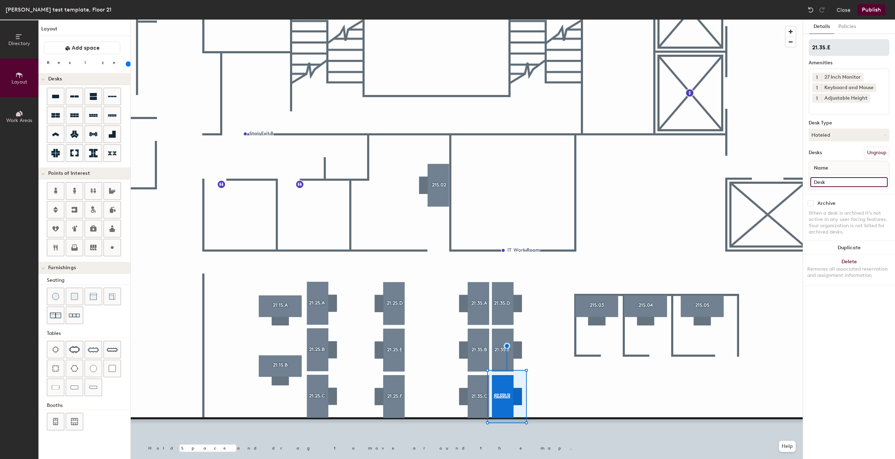
type input "Desk"
click at [858, 48] on input "21.3S.E" at bounding box center [848, 47] width 81 height 17
type input "21.3S.F"
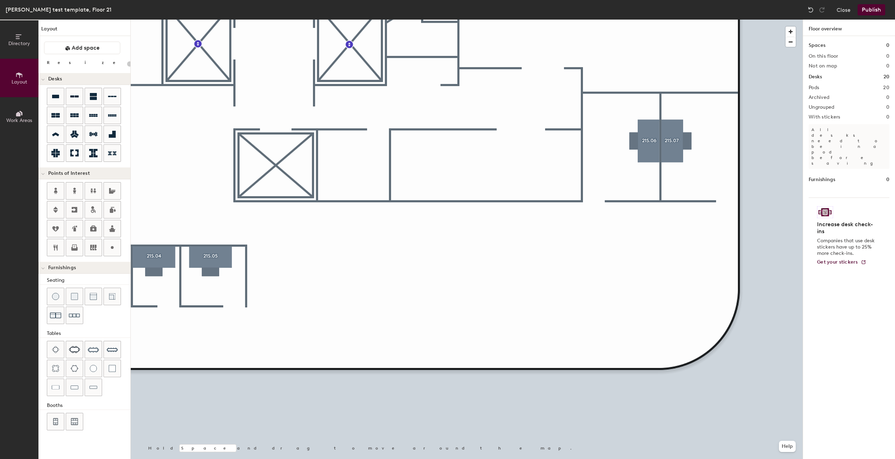
click at [149, 102] on div "Directory Layout Work Areas Layout Add space Resize Desks Points of Interest Fu…" at bounding box center [447, 239] width 895 height 439
click at [493, 260] on div "Directory Layout Work Areas Layout Add space Resize Desks Points of Interest Fu…" at bounding box center [447, 239] width 895 height 439
type input "160"
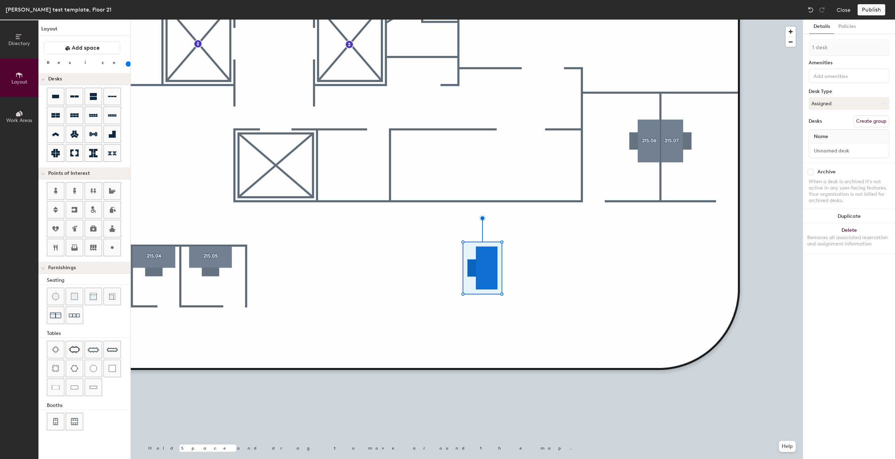
click at [548, 279] on div "Directory Layout Work Areas Layout Add space Resize Desks Points of Interest Fu…" at bounding box center [447, 239] width 895 height 439
type input "2 desks"
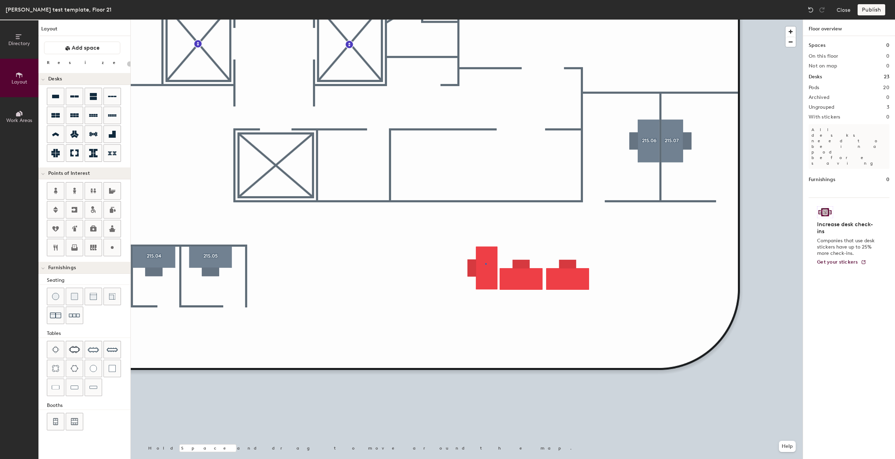
drag, startPoint x: 72, startPoint y: 99, endPoint x: 103, endPoint y: 111, distance: 33.5
click at [485, 20] on div at bounding box center [467, 20] width 672 height 0
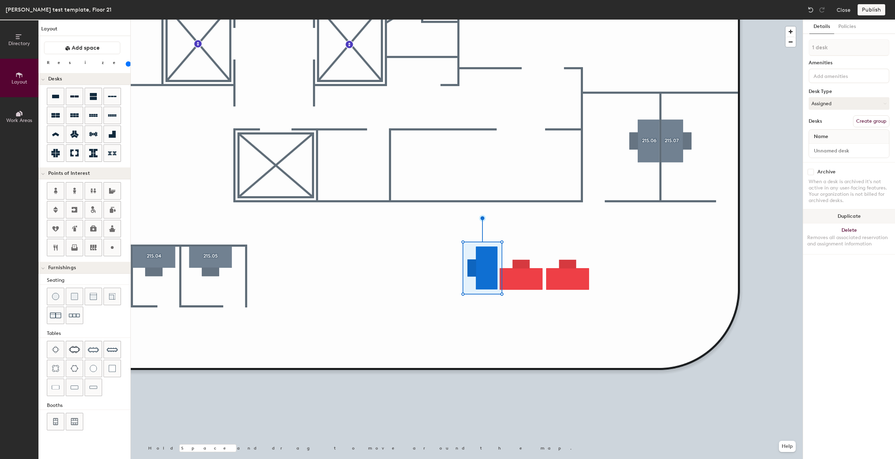
click at [887, 210] on button "Duplicate" at bounding box center [849, 216] width 92 height 14
click at [874, 116] on button "Create group" at bounding box center [871, 121] width 36 height 12
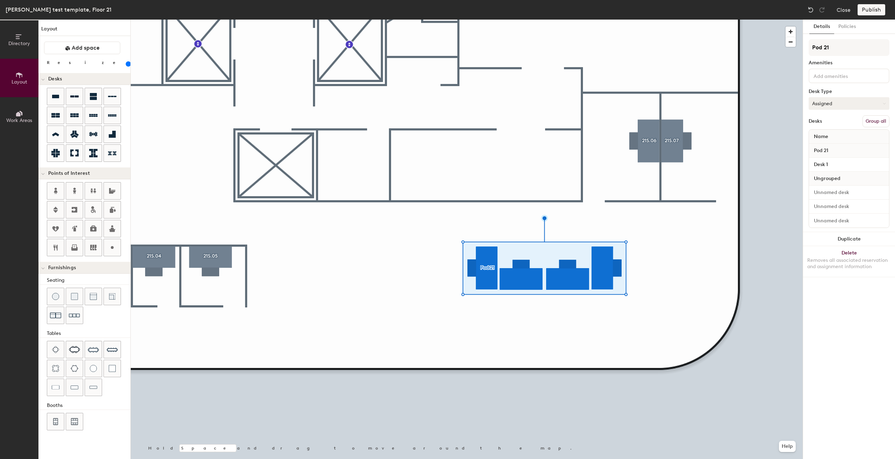
click at [849, 101] on button "Assigned" at bounding box center [848, 103] width 81 height 13
click at [834, 143] on div "Hoteled" at bounding box center [844, 146] width 70 height 10
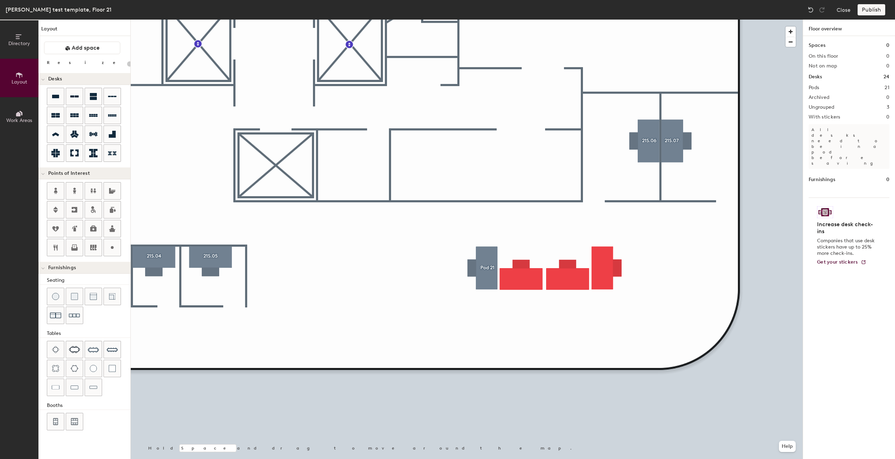
type input "160"
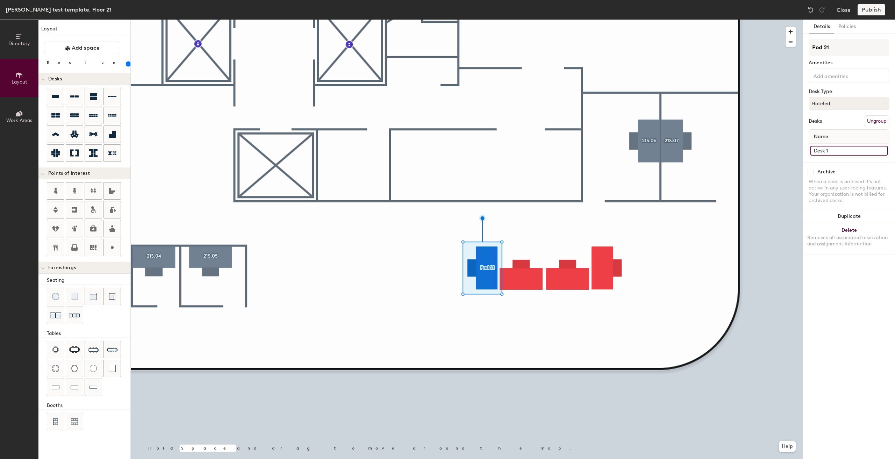
click at [851, 149] on input "Desk 1" at bounding box center [848, 151] width 77 height 10
click at [858, 152] on input "Desk 1" at bounding box center [848, 151] width 77 height 10
type input "Desk"
click at [833, 48] on input "Pod 21" at bounding box center [848, 47] width 81 height 17
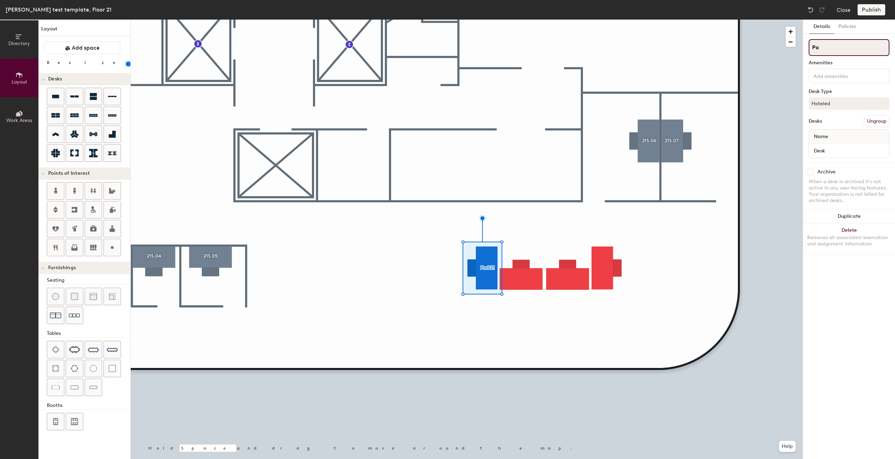
type input "P"
paste input "21.3S.A"
click at [823, 47] on input "21.3S.A" at bounding box center [848, 47] width 81 height 17
drag, startPoint x: 850, startPoint y: 51, endPoint x: 808, endPoint y: 51, distance: 42.6
click at [808, 51] on div "Details Policies 21.4S.A Amenities Desk Type Hoteled Desks Ungroup Name Desk Ar…" at bounding box center [849, 239] width 92 height 439
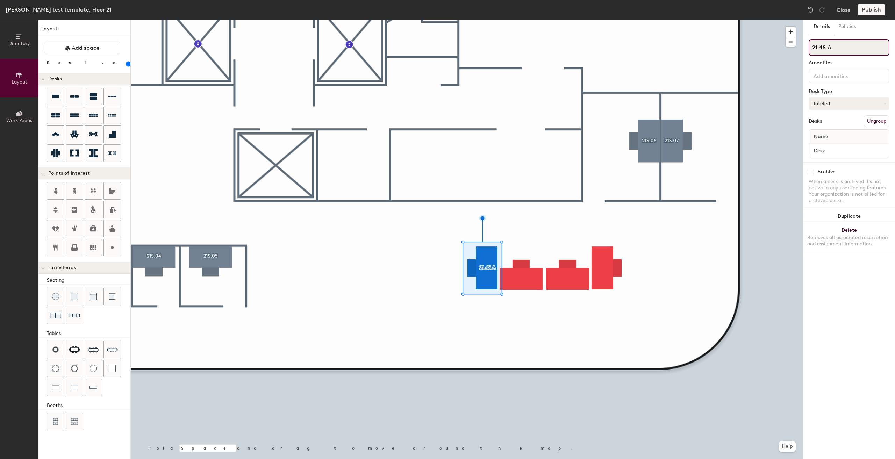
click at [847, 55] on input "21.4S.A" at bounding box center [848, 47] width 81 height 17
type input "21.4S.A"
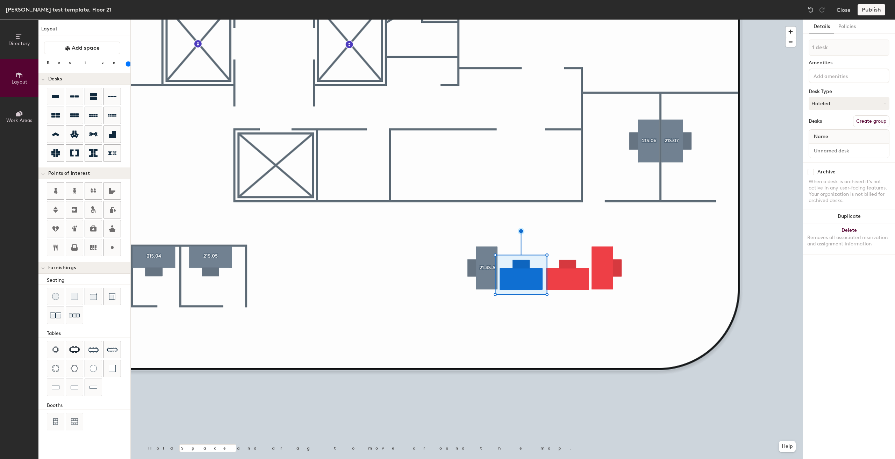
click at [865, 118] on button "Create group" at bounding box center [871, 121] width 36 height 12
type input "P"
type input "21.4S.B"
click at [832, 145] on div "Desk 1" at bounding box center [849, 151] width 80 height 14
click at [833, 150] on input "Desk 1" at bounding box center [848, 151] width 77 height 10
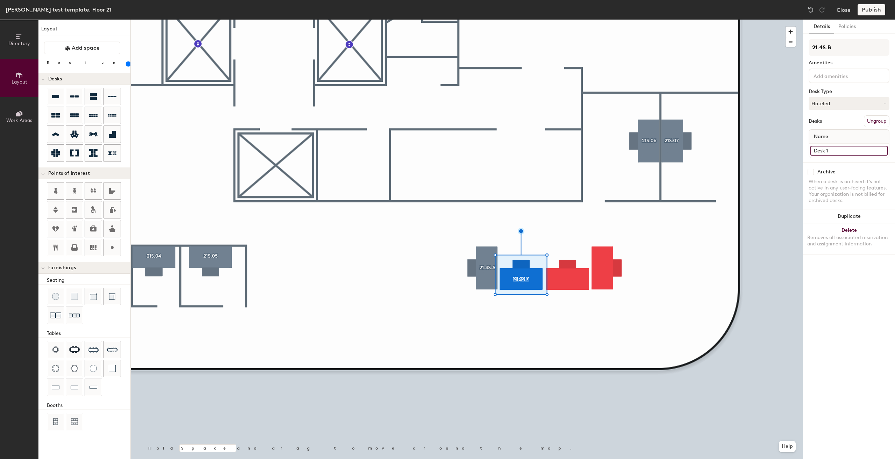
drag, startPoint x: 833, startPoint y: 150, endPoint x: 837, endPoint y: 151, distance: 3.6
click at [834, 150] on input "Desk 1" at bounding box center [848, 151] width 77 height 10
click at [840, 152] on input "Desk 1" at bounding box center [848, 151] width 77 height 10
click at [850, 149] on input "Desk 1" at bounding box center [848, 151] width 77 height 10
type input "Desk"
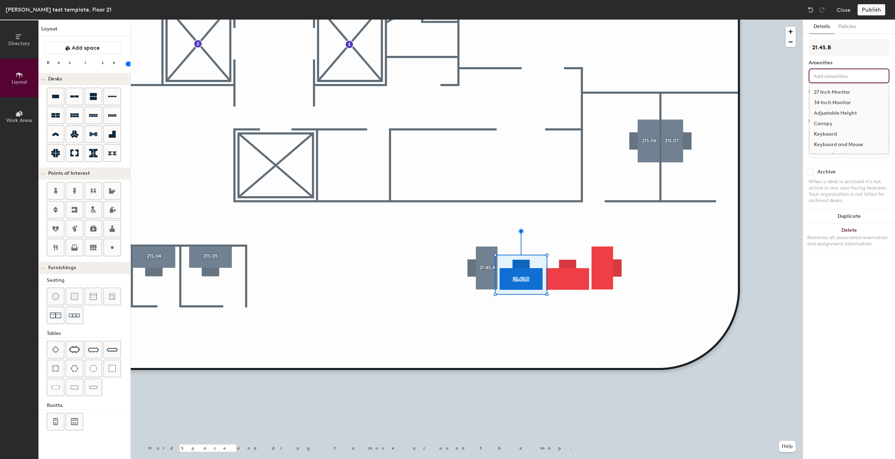
click at [819, 76] on input at bounding box center [843, 75] width 63 height 8
click at [863, 64] on div "Amenities" at bounding box center [848, 63] width 81 height 6
click at [831, 71] on div "27 Inch Monitor 34 Inch Monitor Adjustable Height Canopy Keyboard Keyboard and …" at bounding box center [848, 75] width 81 height 15
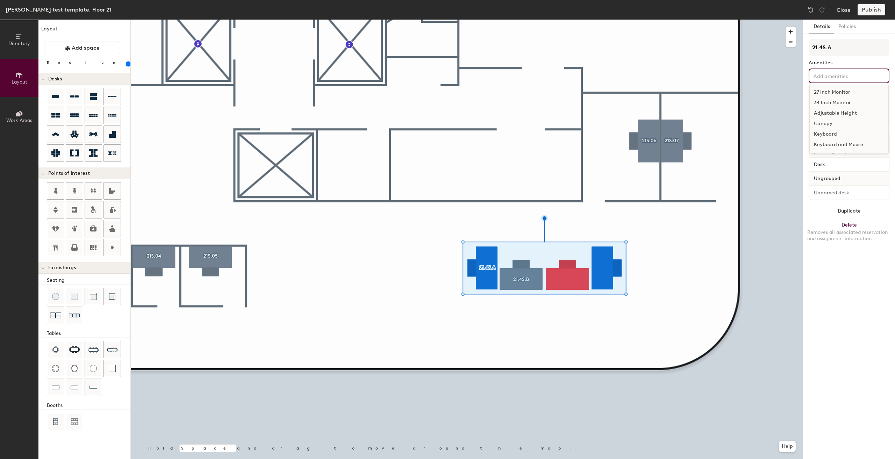
drag, startPoint x: 838, startPoint y: 74, endPoint x: 842, endPoint y: 82, distance: 8.5
click at [838, 75] on input at bounding box center [843, 75] width 63 height 8
click at [848, 93] on div "27 Inch Monitor" at bounding box center [848, 92] width 79 height 10
click at [837, 120] on div "Adjustable Height" at bounding box center [848, 123] width 79 height 10
click at [835, 163] on div "Keyboard and Mouse" at bounding box center [848, 165] width 79 height 10
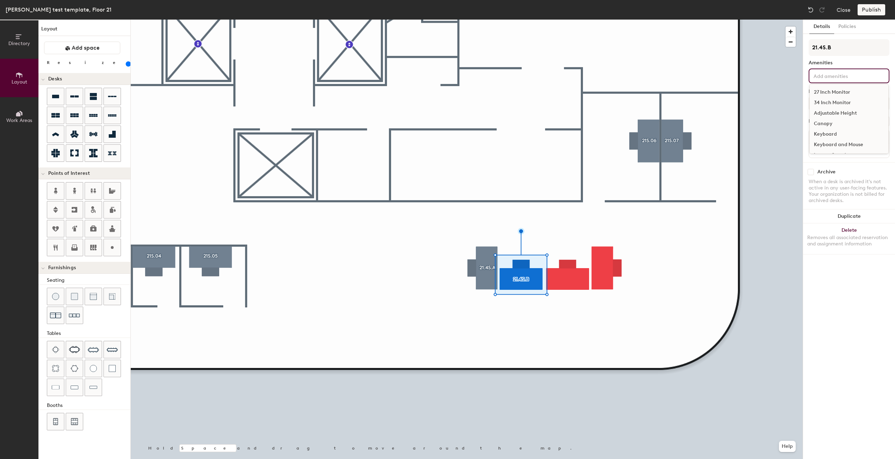
click at [855, 78] on input at bounding box center [843, 75] width 63 height 8
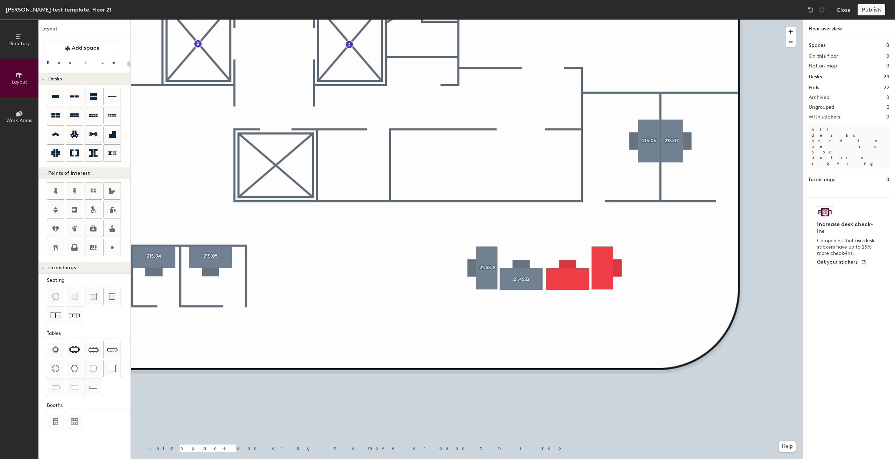
type input "160"
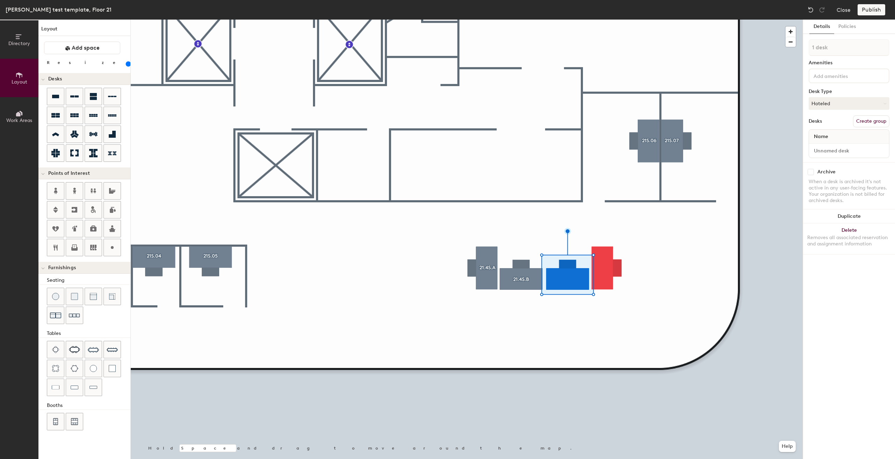
click at [873, 118] on button "Create group" at bounding box center [871, 121] width 36 height 12
type input "P"
type input "21.4S.C"
click at [845, 151] on input "Desk 1" at bounding box center [848, 151] width 77 height 10
click at [845, 150] on input "Desk 1" at bounding box center [848, 151] width 77 height 10
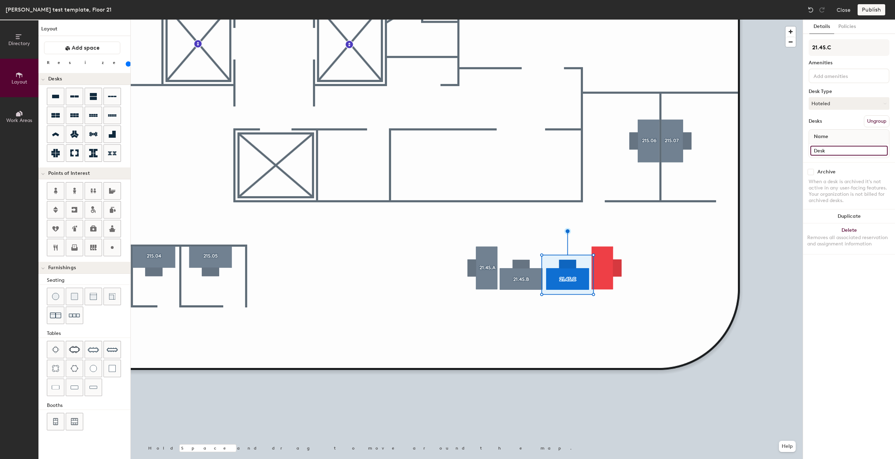
type input "Desk"
click at [649, 20] on div at bounding box center [467, 20] width 672 height 0
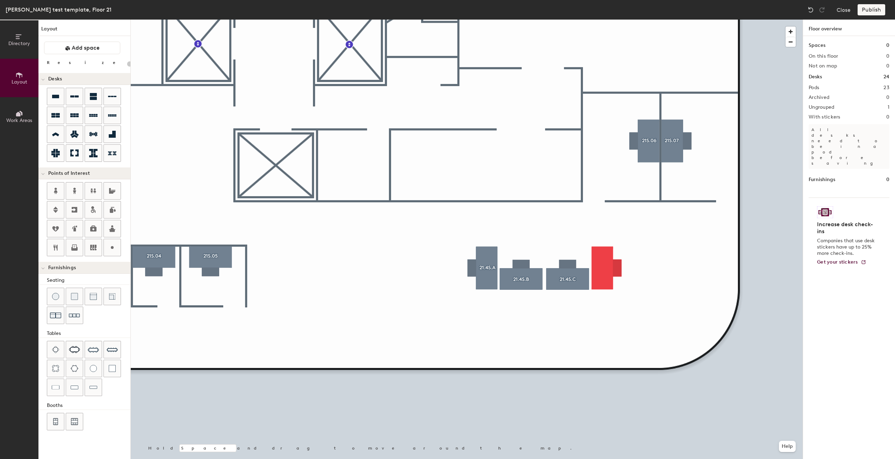
type input "160"
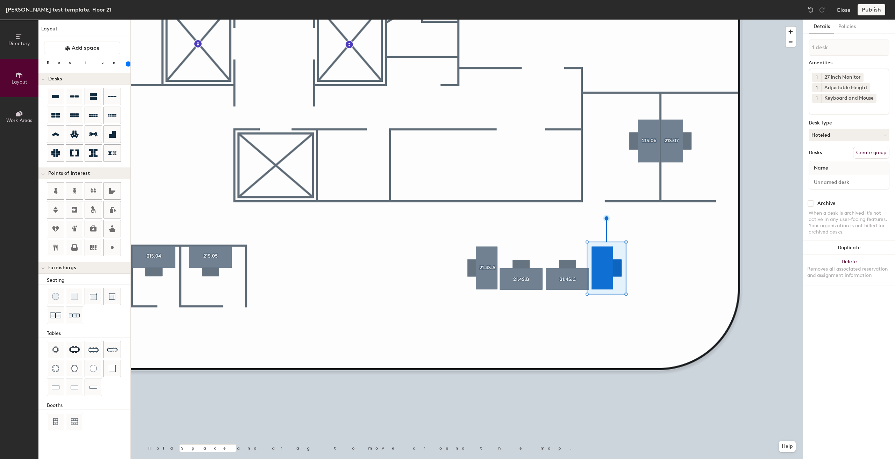
click at [863, 152] on button "Create group" at bounding box center [871, 153] width 36 height 12
type input "P"
type input "21.4S.D"
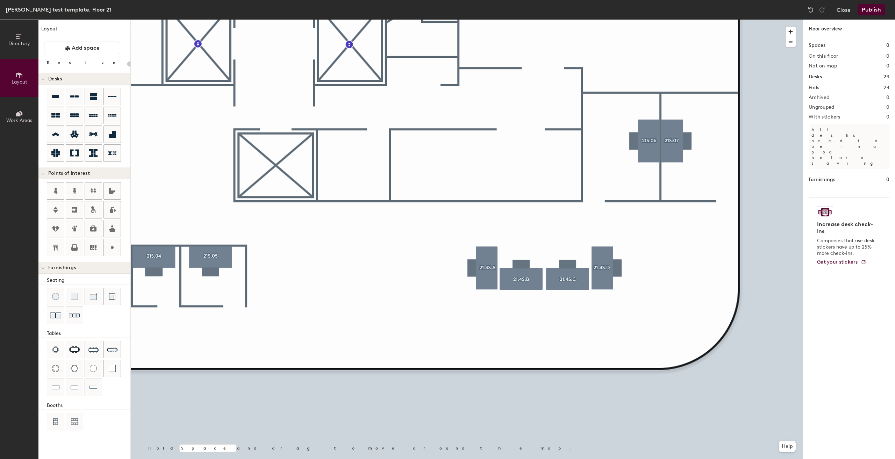
click at [567, 329] on div "Directory Layout Work Areas Layout Add space Resize Desks Points of Interest Fu…" at bounding box center [447, 239] width 895 height 439
type input "160"
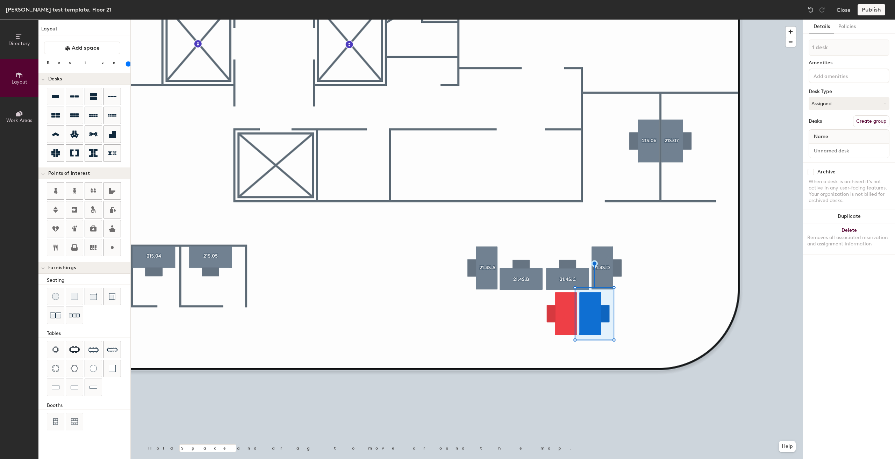
click at [869, 125] on button "Create group" at bounding box center [871, 121] width 36 height 12
click at [842, 102] on button "Assigned" at bounding box center [848, 103] width 81 height 13
click at [838, 146] on div "Hoteled" at bounding box center [844, 146] width 70 height 10
click at [852, 55] on input "Pod 25" at bounding box center [848, 47] width 81 height 17
type input "P"
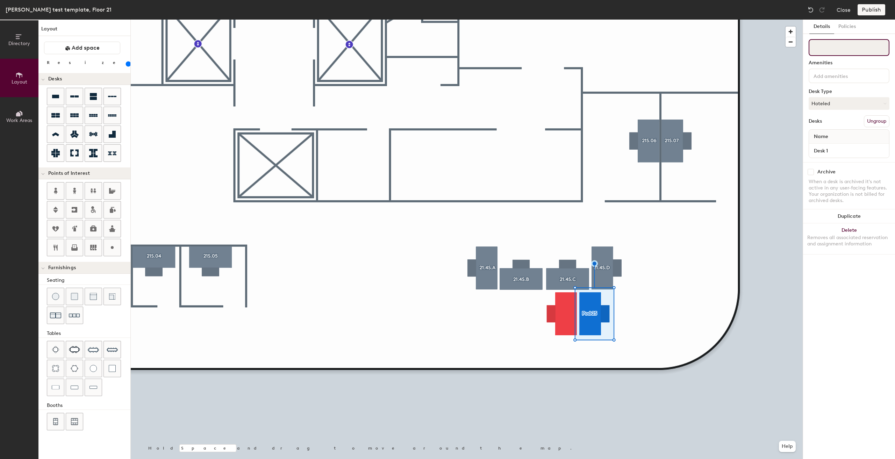
paste input "21.4S.A"
type input "21.4S.F"
click at [552, 20] on div at bounding box center [467, 20] width 672 height 0
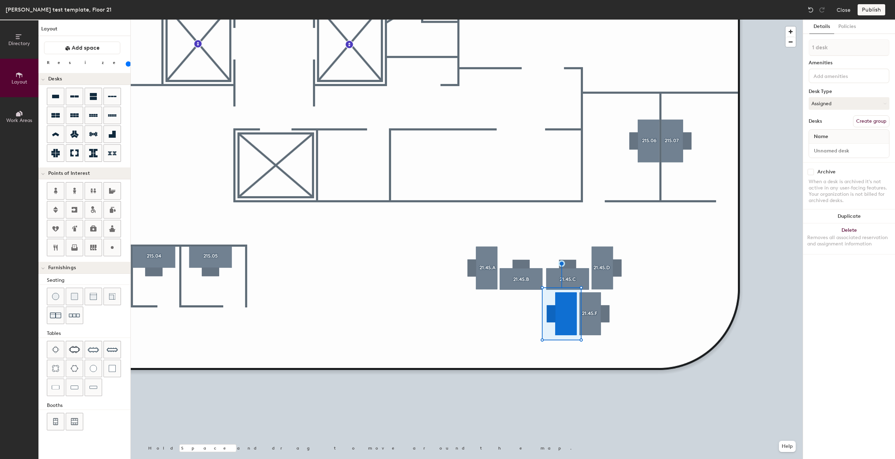
click at [863, 121] on button "Create group" at bounding box center [871, 121] width 36 height 12
type input "P"
type input "21.4S.E"
click at [857, 154] on input "Desk 1" at bounding box center [848, 151] width 77 height 10
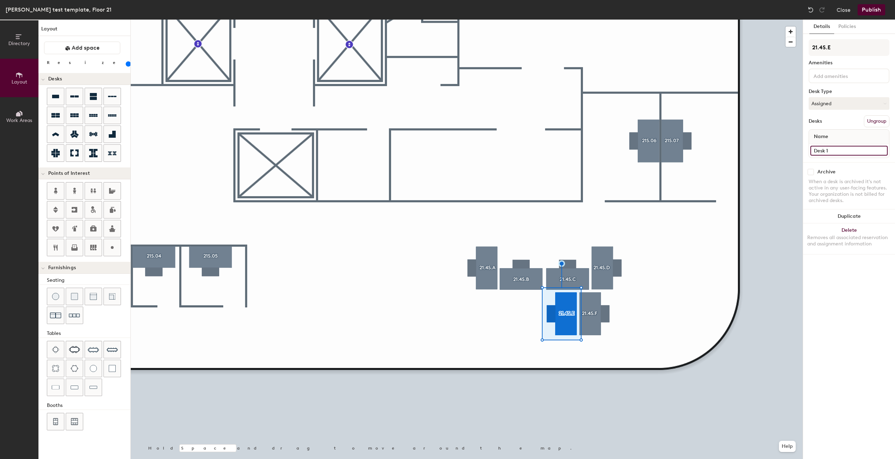
click at [856, 148] on input "Desk 1" at bounding box center [848, 151] width 77 height 10
type input "Desk"
click at [839, 103] on button "Assigned" at bounding box center [848, 103] width 81 height 13
click at [828, 145] on div "Hoteled" at bounding box center [844, 146] width 70 height 10
click at [839, 77] on input at bounding box center [843, 75] width 63 height 8
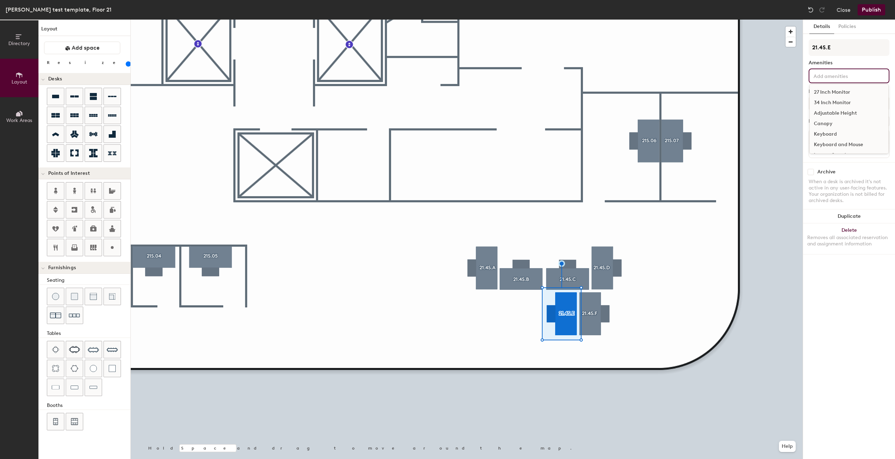
click at [839, 89] on div "27 Inch Monitor" at bounding box center [848, 92] width 79 height 10
click at [835, 109] on div "Adjustable Height" at bounding box center [848, 113] width 79 height 10
click at [841, 144] on div "Keyboard and Mouse" at bounding box center [848, 144] width 79 height 10
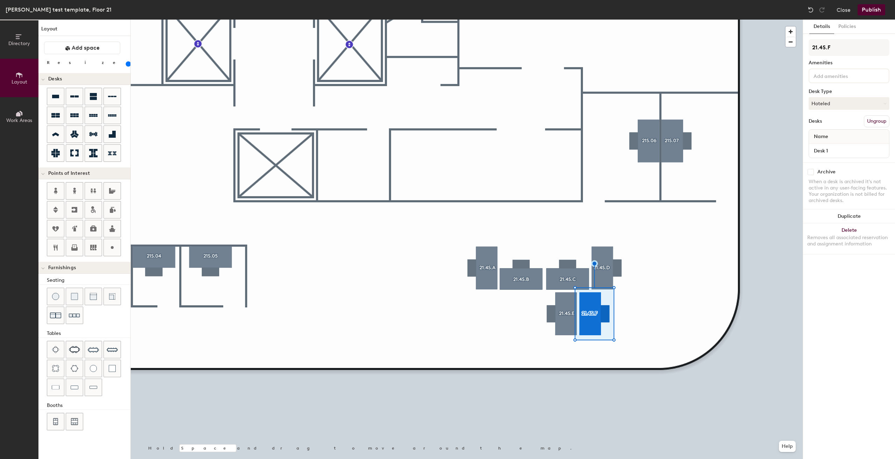
click at [834, 81] on div at bounding box center [848, 75] width 81 height 15
click at [841, 92] on div "27 Inch Monitor" at bounding box center [848, 92] width 79 height 10
click at [839, 114] on div "Adjustable Height" at bounding box center [848, 113] width 79 height 10
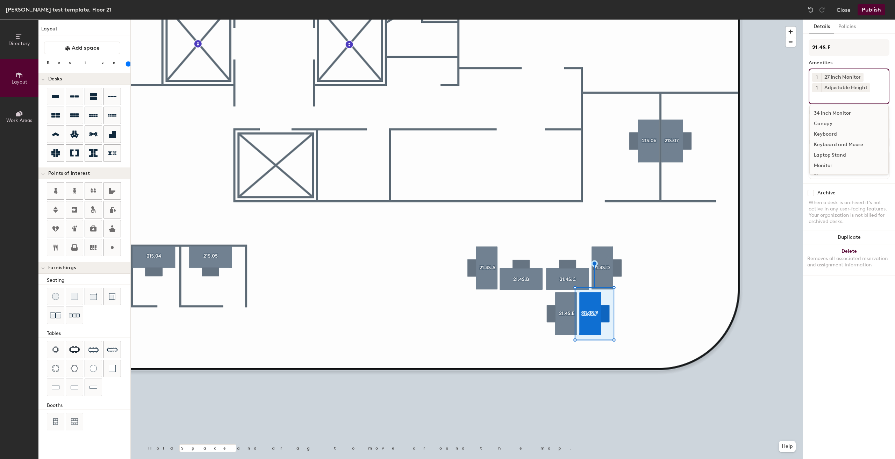
click at [840, 143] on div "Keyboard and Mouse" at bounding box center [848, 144] width 79 height 10
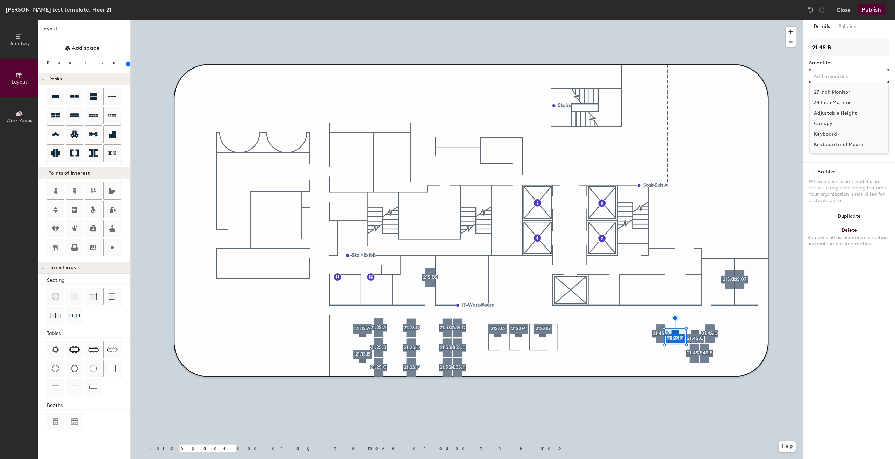
click at [837, 76] on input at bounding box center [843, 75] width 63 height 8
click at [840, 92] on div "27 Inch Monitor" at bounding box center [848, 92] width 79 height 10
click at [837, 109] on div "Adjustable Height" at bounding box center [848, 113] width 79 height 10
click at [837, 142] on div "Keyboard and Mouse" at bounding box center [848, 144] width 79 height 10
click at [845, 80] on div "27 Inch Monitor 34 Inch Monitor Adjustable Height Canopy Keyboard Keyboard and …" at bounding box center [848, 75] width 81 height 15
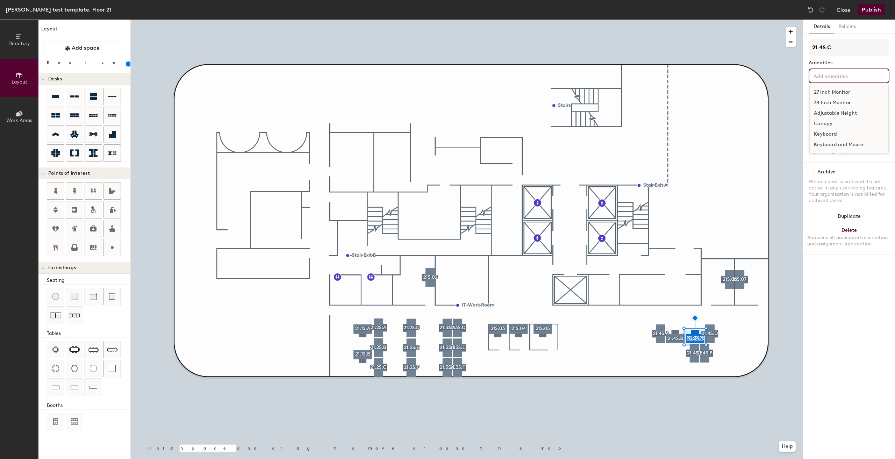
click at [845, 88] on div "27 Inch Monitor" at bounding box center [848, 92] width 79 height 10
click at [841, 113] on div "Adjustable Height" at bounding box center [848, 113] width 79 height 10
click at [840, 144] on div "Keyboard and Mouse" at bounding box center [848, 144] width 79 height 10
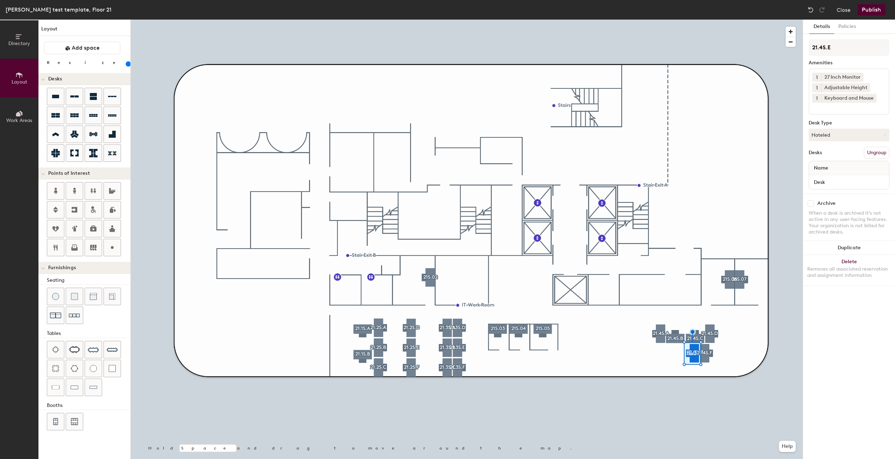
click at [695, 20] on div at bounding box center [467, 20] width 672 height 0
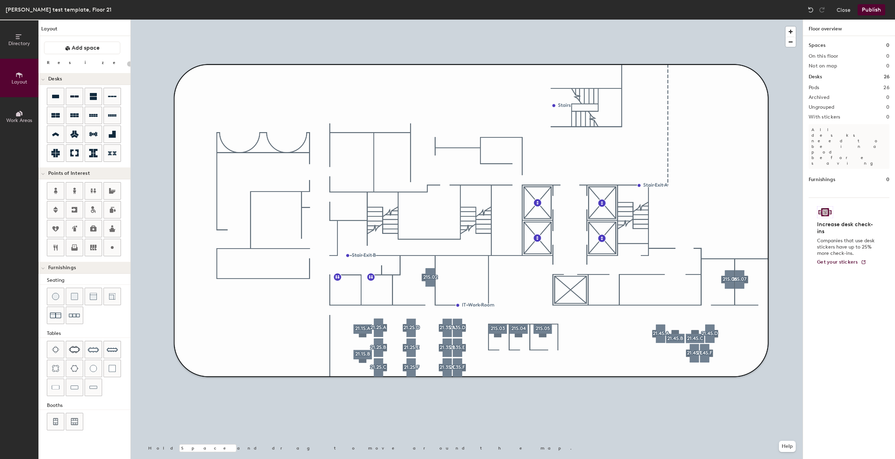
type input "160"
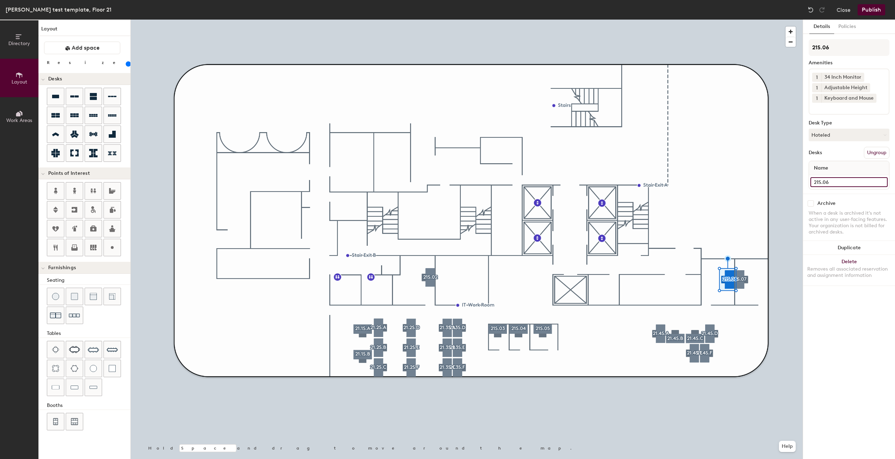
click at [780, 176] on div "Directory Layout Work Areas Layout Add space Resize Desks Points of Interest Fu…" at bounding box center [447, 239] width 895 height 439
type input "d"
type input "Desk"
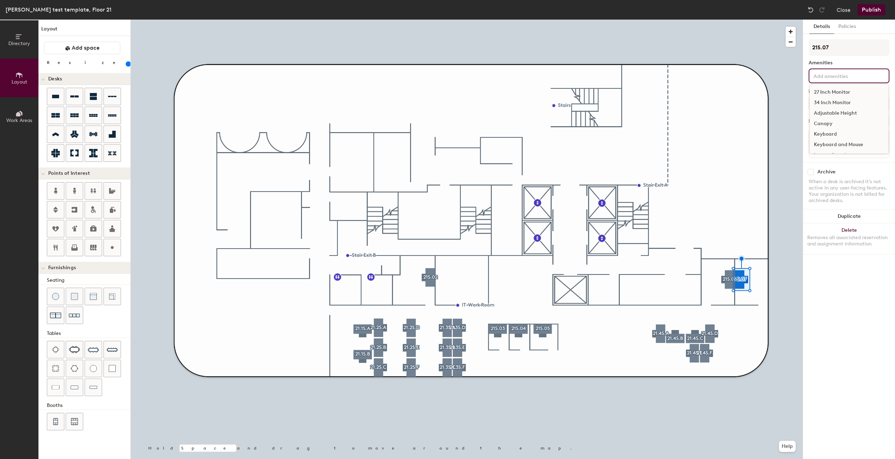
click at [833, 74] on input at bounding box center [843, 75] width 63 height 8
click at [840, 91] on div "27 Inch Monitor" at bounding box center [848, 92] width 79 height 10
click at [819, 75] on button "1" at bounding box center [816, 77] width 9 height 9
click at [818, 88] on div "2" at bounding box center [816, 86] width 9 height 9
click at [821, 75] on div "27 Inch Monitor" at bounding box center [842, 77] width 42 height 9
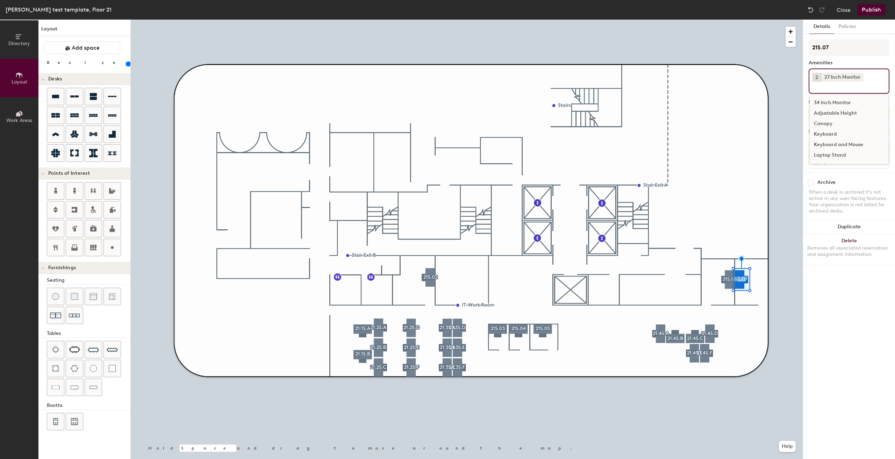
click at [848, 58] on div "21S.07 Amenities 2 27 Inch Monitor 34 Inch Monitor Adjustable Height Canopy Key…" at bounding box center [848, 105] width 81 height 133
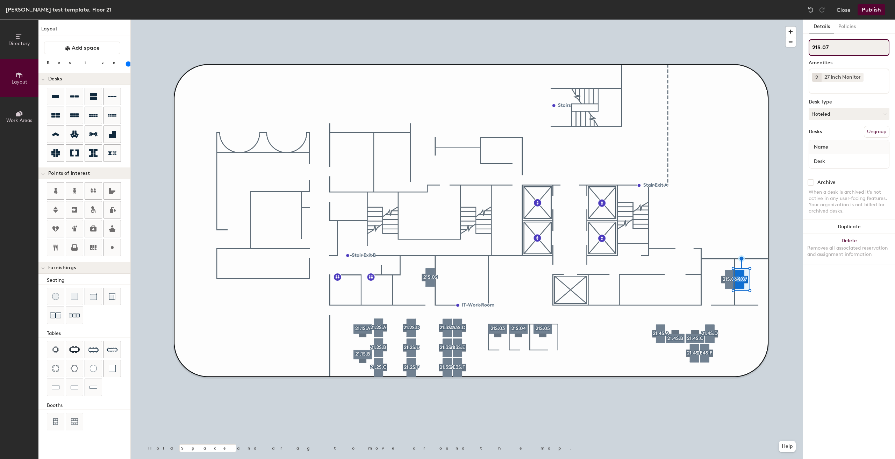
click at [846, 51] on input "21S.07" at bounding box center [848, 47] width 81 height 17
click at [628, 20] on div at bounding box center [467, 20] width 672 height 0
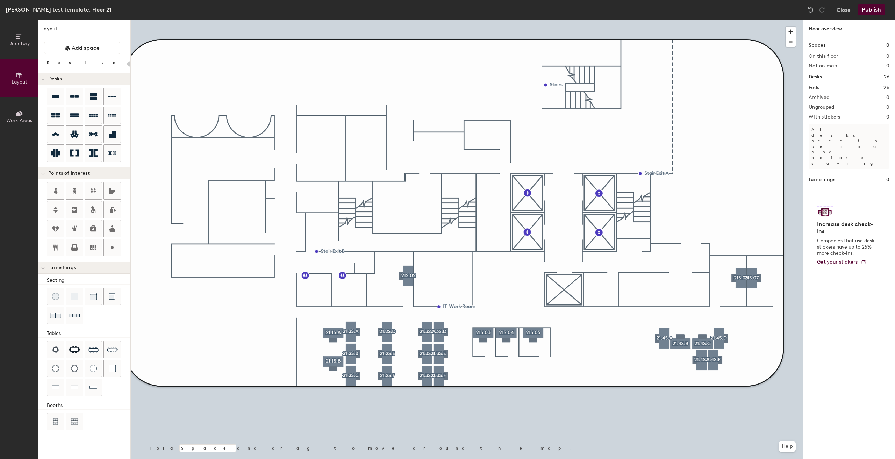
click at [868, 4] on div "[PERSON_NAME] test template, Floor 21 Close Publish" at bounding box center [447, 10] width 895 height 20
click at [869, 8] on button "Publish" at bounding box center [871, 9] width 28 height 11
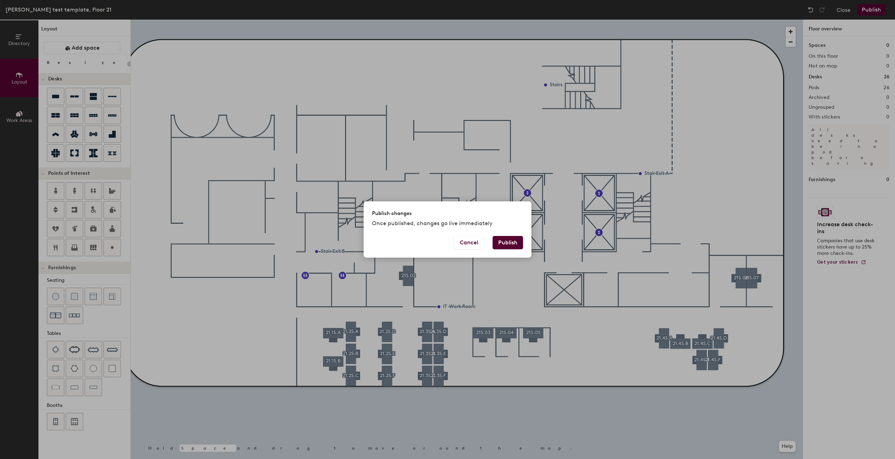
click at [510, 230] on div "Publish changes Once published, changes go live immediately" at bounding box center [447, 218] width 168 height 35
click at [507, 241] on button "Publish" at bounding box center [507, 242] width 30 height 13
type input "20"
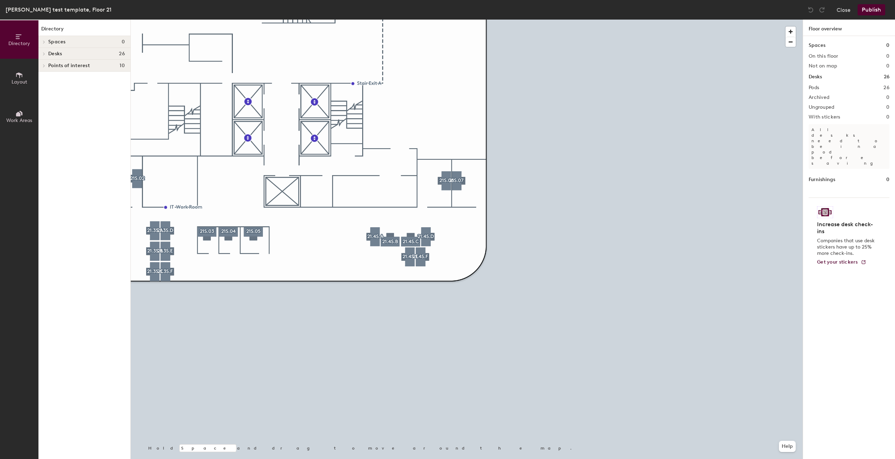
click at [862, 8] on button "Publish" at bounding box center [871, 9] width 28 height 11
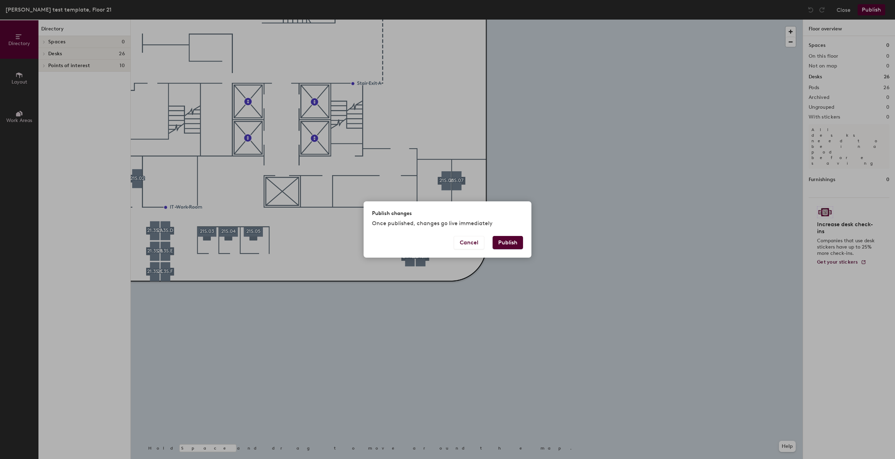
click at [508, 244] on button "Publish" at bounding box center [507, 242] width 30 height 13
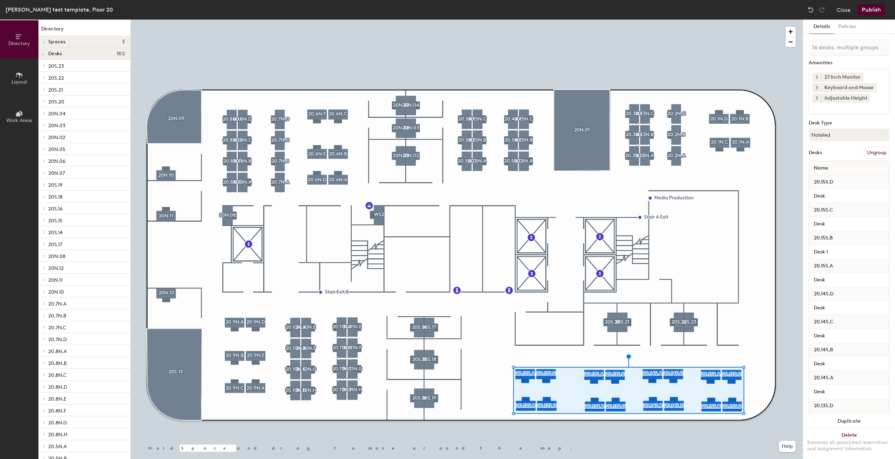
click at [10, 79] on button "Layout" at bounding box center [19, 78] width 38 height 38
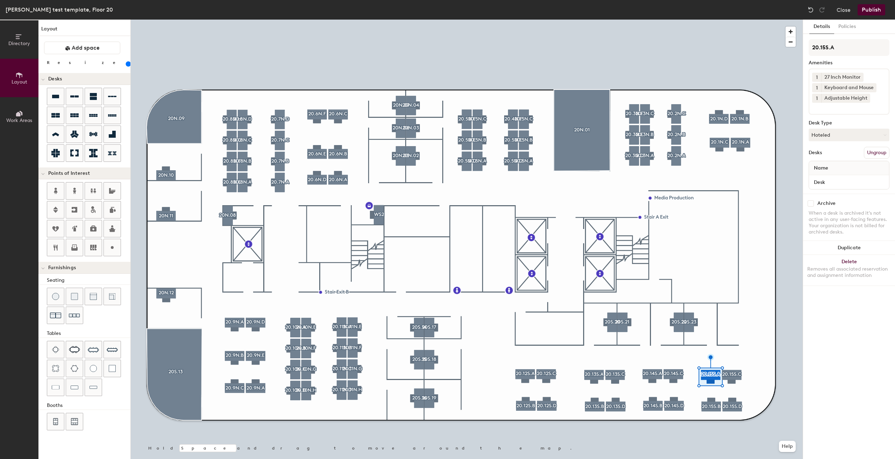
click at [740, 20] on div at bounding box center [467, 20] width 672 height 0
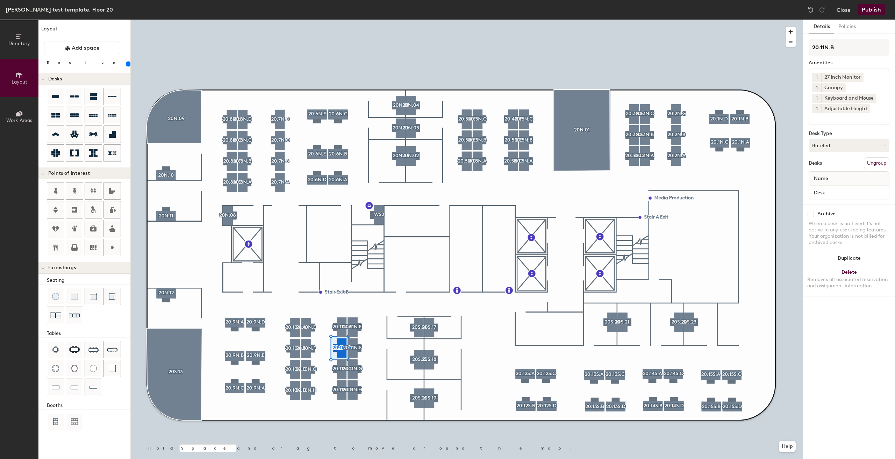
click at [875, 9] on button "Publish" at bounding box center [871, 9] width 28 height 11
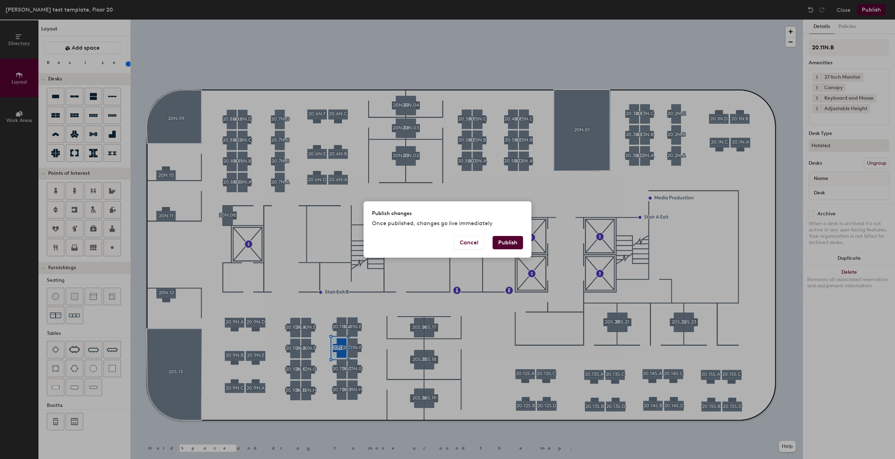
click at [507, 247] on button "Publish" at bounding box center [507, 242] width 30 height 13
type input "20"
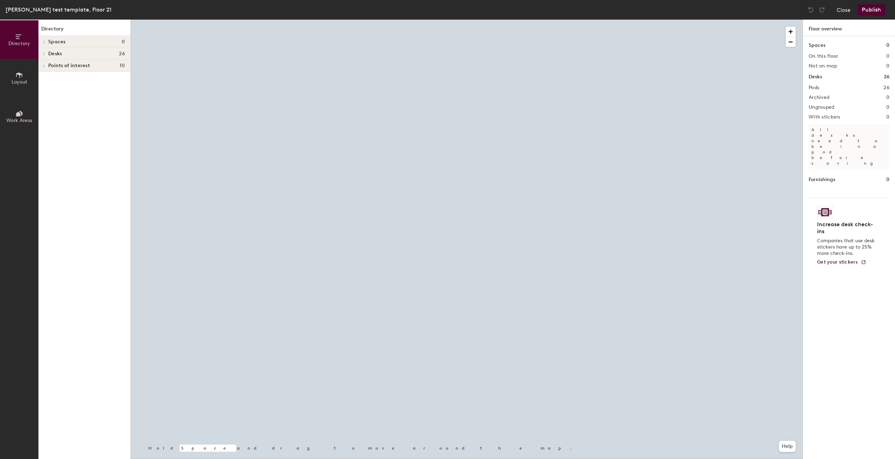
click at [643, 20] on div at bounding box center [467, 20] width 672 height 0
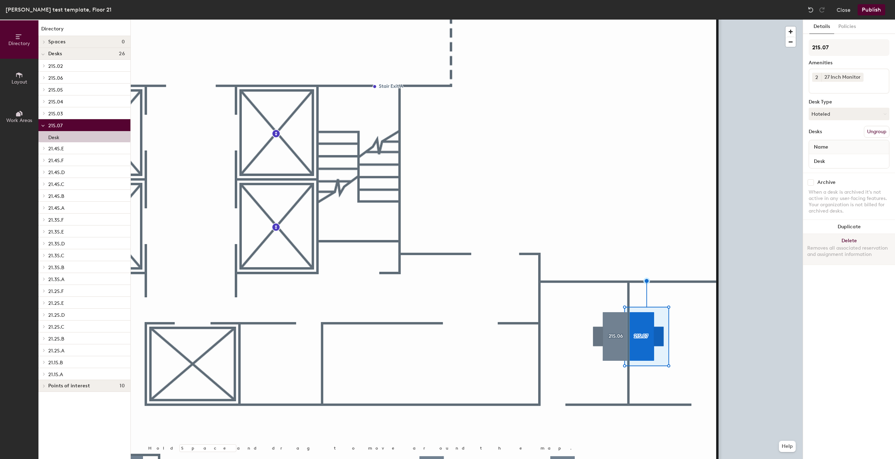
click at [846, 245] on div "Removes all associated reservation and assignment information" at bounding box center [849, 251] width 84 height 13
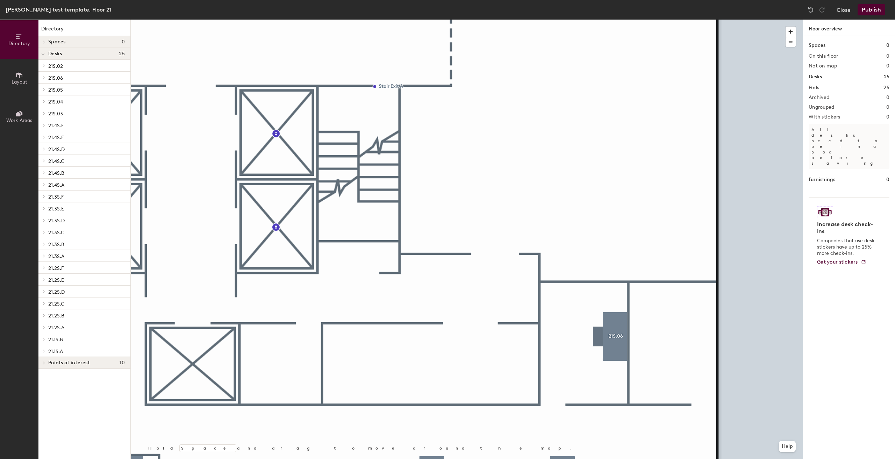
click at [16, 80] on span "Layout" at bounding box center [20, 82] width 16 height 6
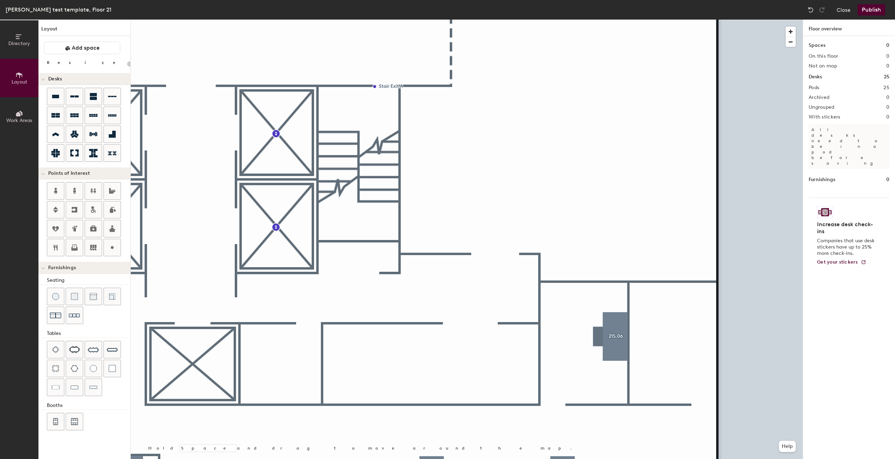
click at [25, 111] on button "Work Areas" at bounding box center [19, 116] width 38 height 38
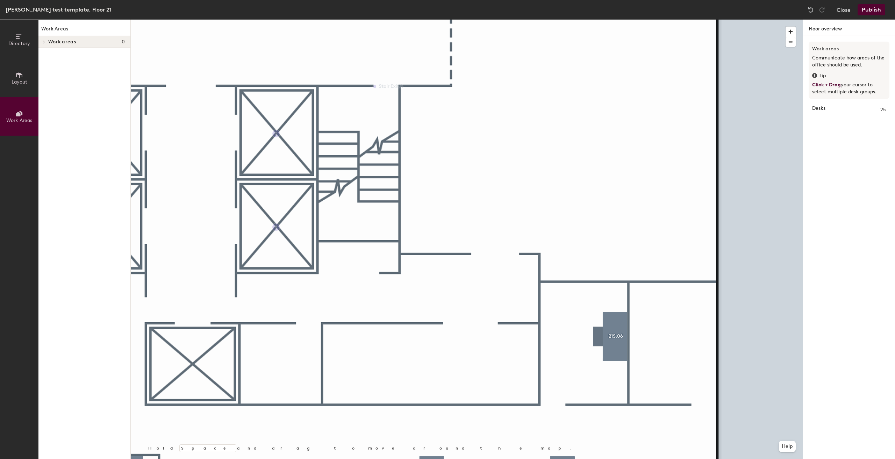
click at [24, 43] on span "Directory" at bounding box center [19, 44] width 22 height 6
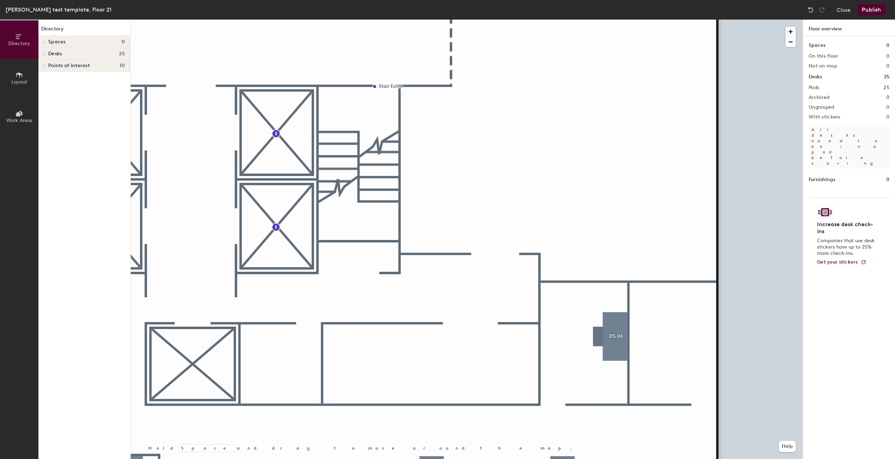
click at [877, 10] on button "Publish" at bounding box center [871, 9] width 28 height 11
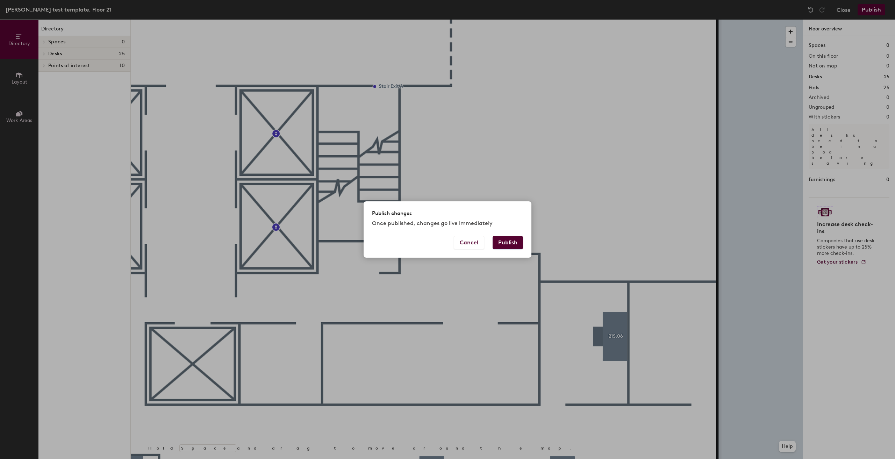
click at [505, 246] on button "Publish" at bounding box center [507, 242] width 30 height 13
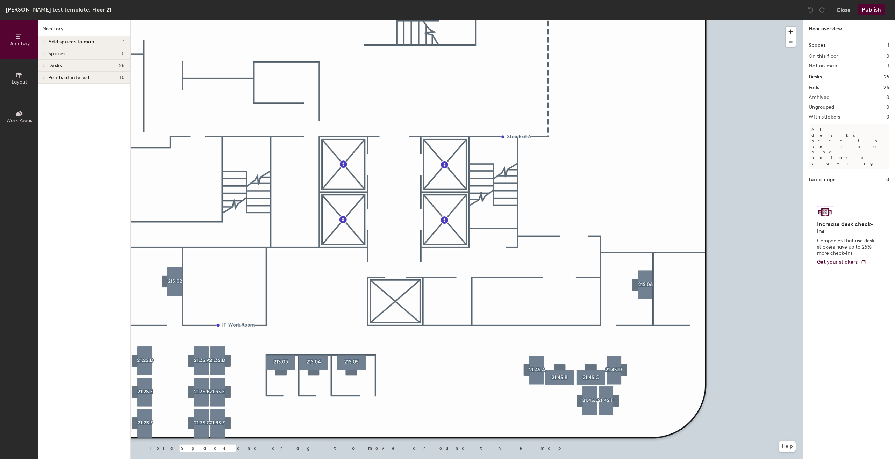
click at [51, 52] on div "Spaces 0" at bounding box center [84, 54] width 92 height 12
click at [66, 43] on span "Add spaces to map" at bounding box center [71, 42] width 46 height 6
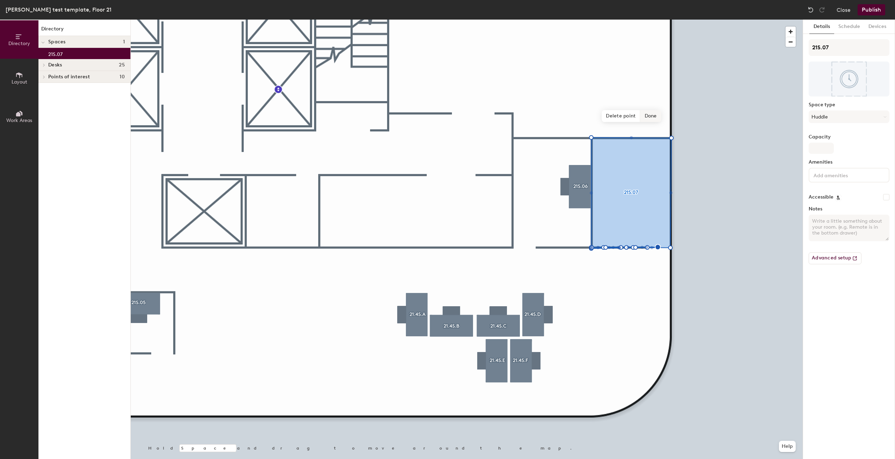
click at [654, 114] on span "Done" at bounding box center [650, 116] width 21 height 12
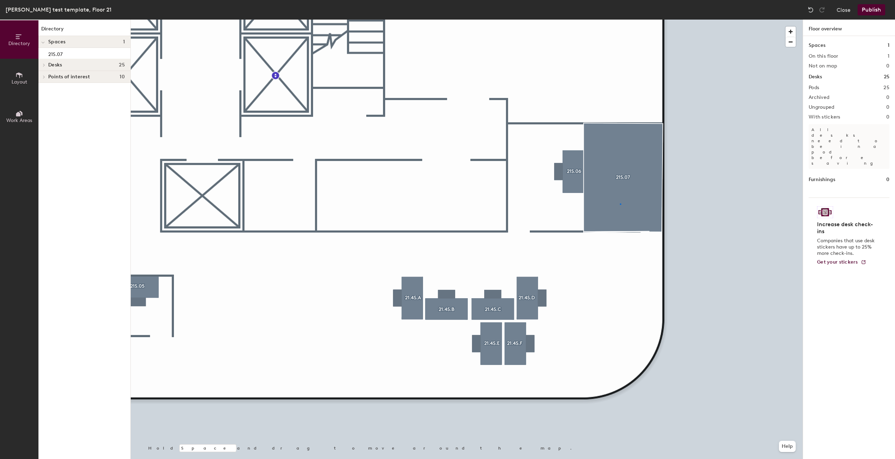
click at [620, 20] on div at bounding box center [467, 20] width 672 height 0
click at [641, 20] on div at bounding box center [467, 20] width 672 height 0
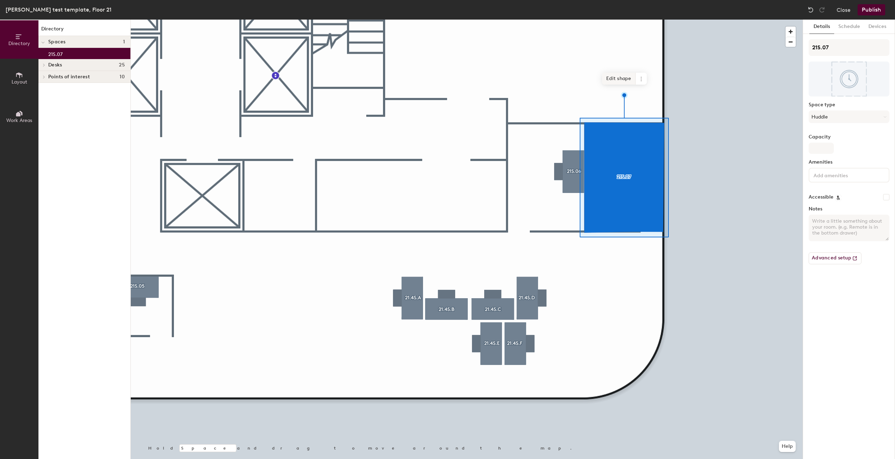
click at [625, 79] on span "Edit shape" at bounding box center [619, 79] width 34 height 12
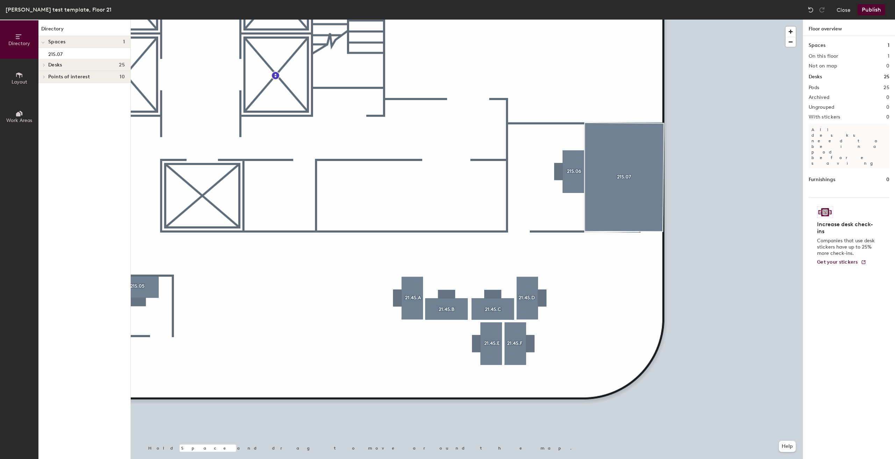
click at [648, 20] on div at bounding box center [467, 20] width 672 height 0
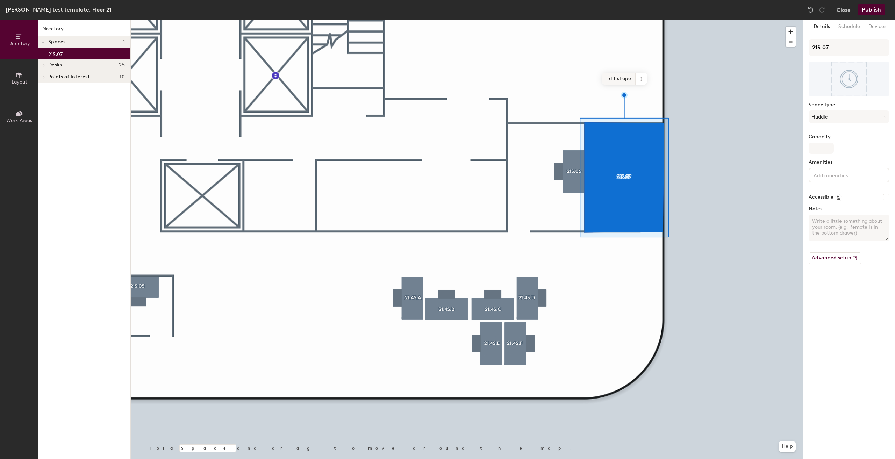
click at [610, 77] on span "Edit shape" at bounding box center [619, 79] width 34 height 12
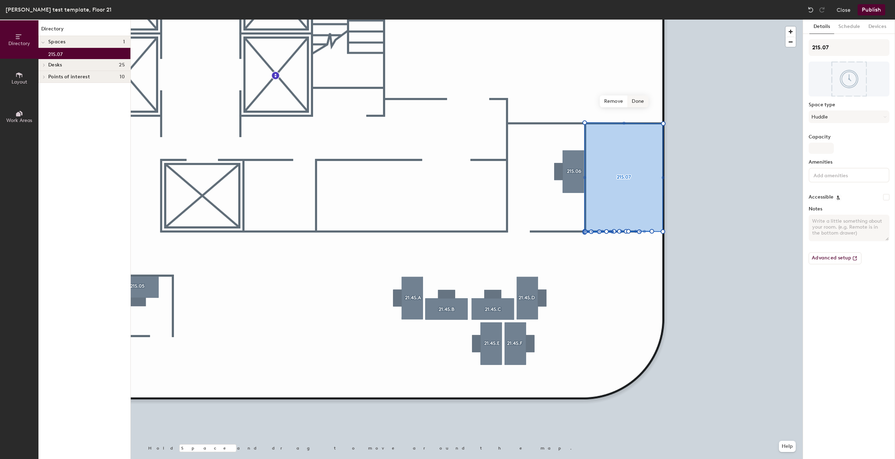
click at [636, 100] on span "Done" at bounding box center [637, 101] width 21 height 12
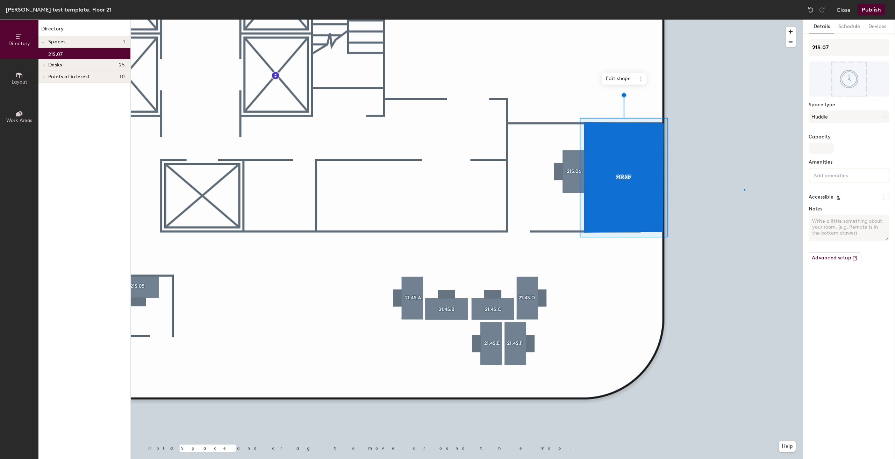
click at [744, 20] on div at bounding box center [467, 20] width 672 height 0
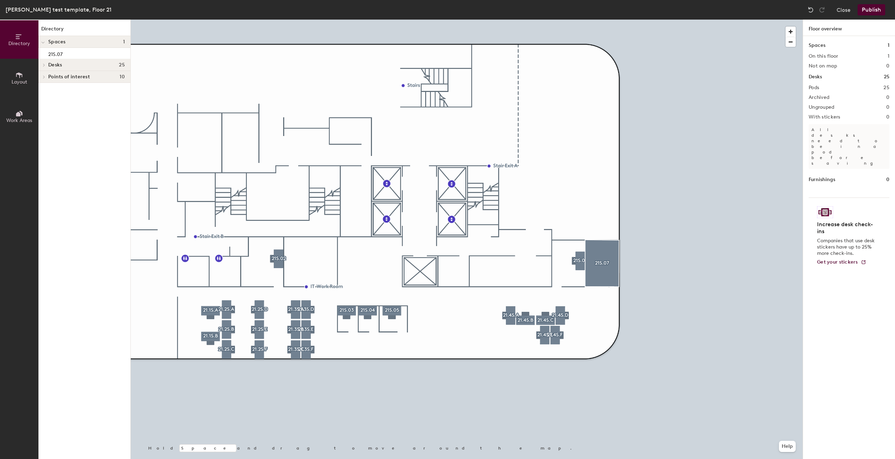
drag, startPoint x: 871, startPoint y: 9, endPoint x: 868, endPoint y: 12, distance: 3.7
click at [868, 12] on button "Publish" at bounding box center [871, 9] width 28 height 11
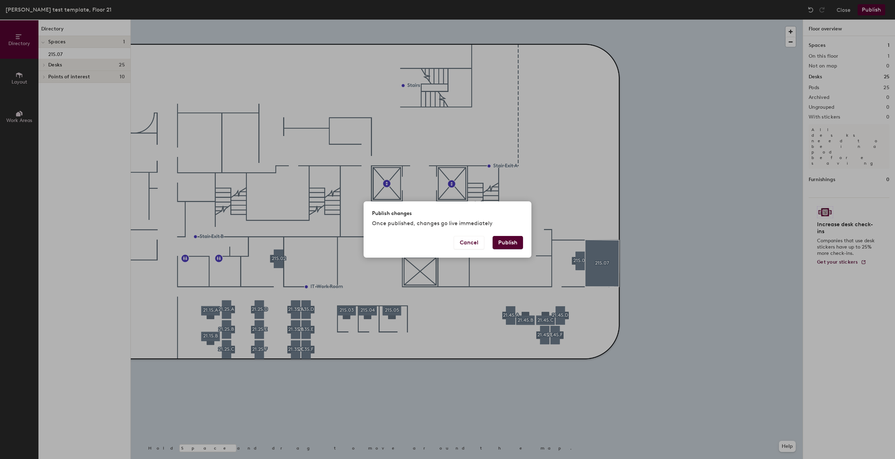
click at [508, 239] on button "Publish" at bounding box center [507, 242] width 30 height 13
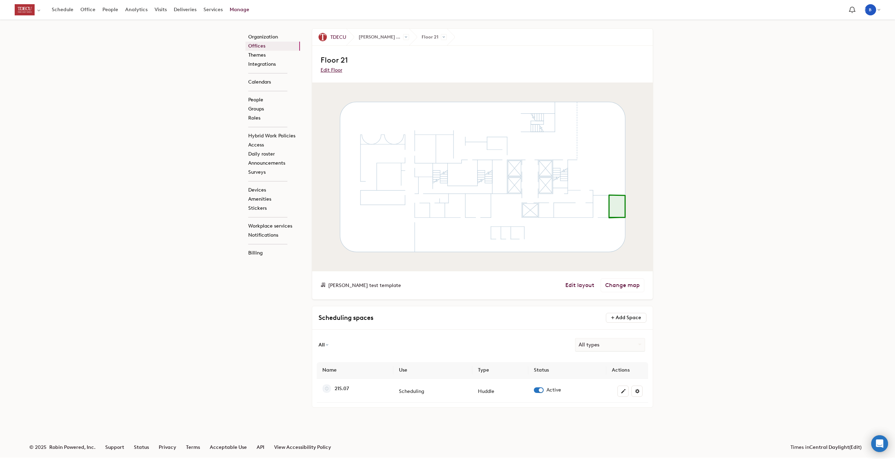
click at [443, 34] on li "Floor 21 Floor 17 Floor 18 Floor 19 Floor 20 Floor 21 Floor 22 Floor 23 Floor 24" at bounding box center [428, 37] width 38 height 17
click at [443, 37] on span at bounding box center [444, 37] width 6 height 6
click at [459, 111] on link "Floor 22" at bounding box center [463, 115] width 69 height 9
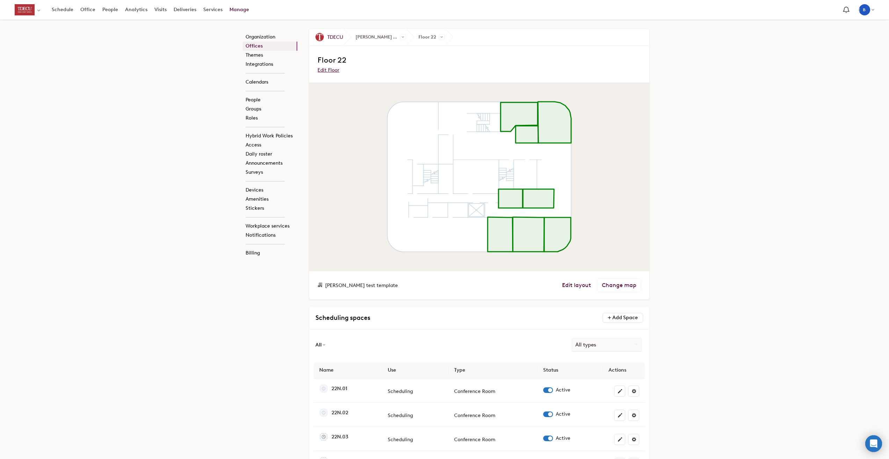
click at [580, 290] on span "Edit layout Change map" at bounding box center [601, 285] width 79 height 14
click at [578, 284] on link "Edit layout" at bounding box center [576, 285] width 29 height 7
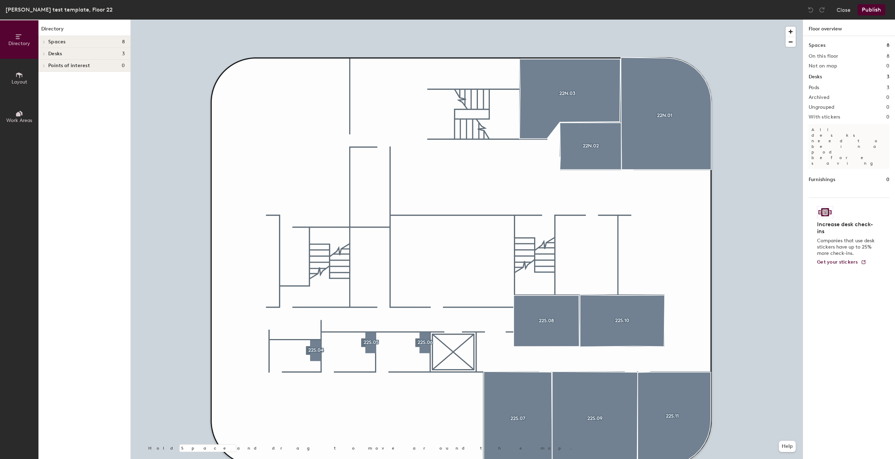
click at [866, 7] on button "Publish" at bounding box center [871, 9] width 28 height 11
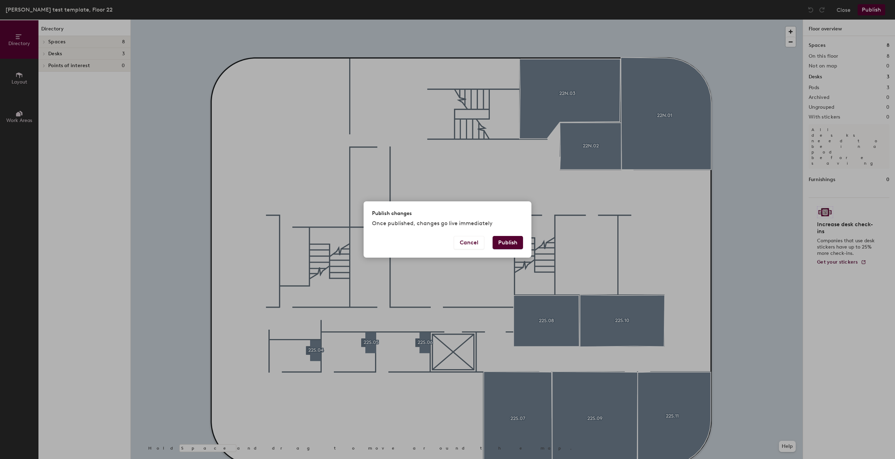
click at [495, 247] on button "Publish" at bounding box center [507, 242] width 30 height 13
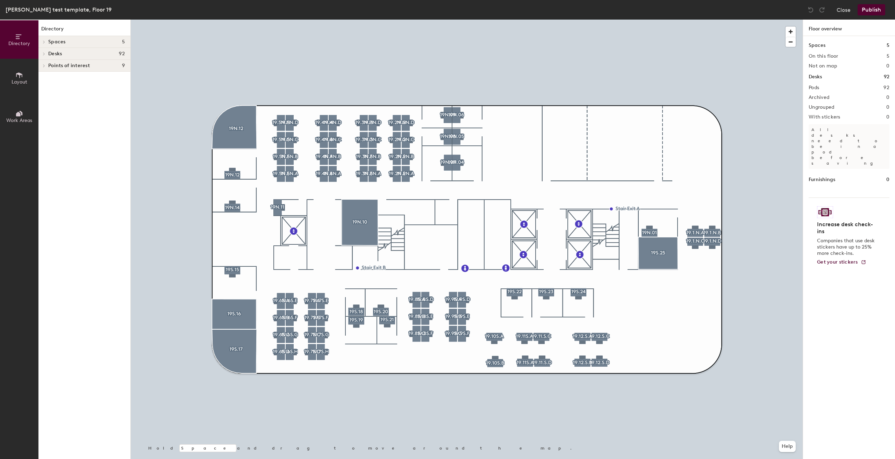
click at [19, 79] on span "Layout" at bounding box center [20, 82] width 16 height 6
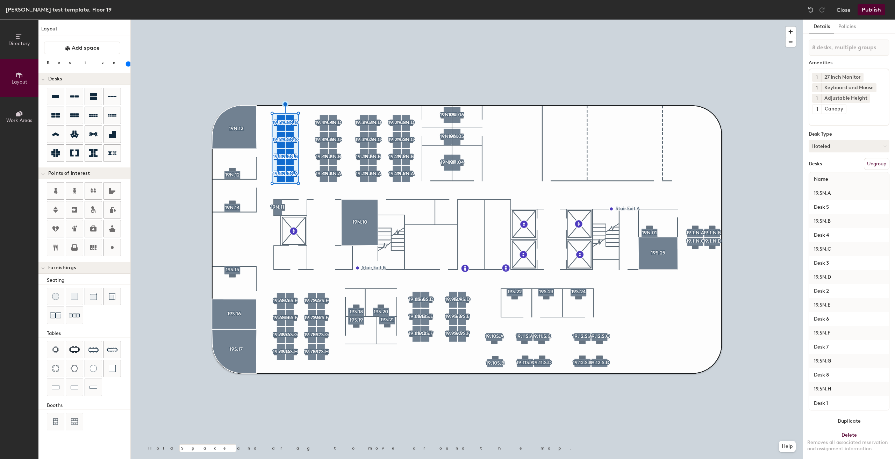
click at [860, 6] on button "Publish" at bounding box center [871, 9] width 28 height 11
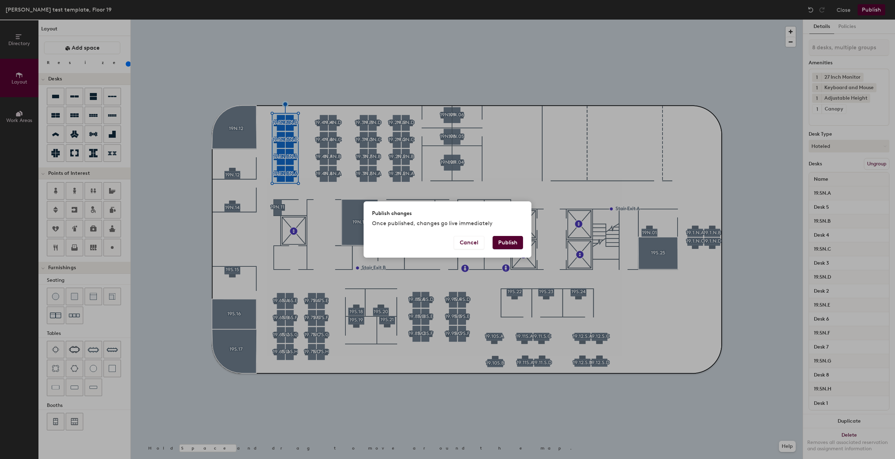
click at [515, 241] on button "Publish" at bounding box center [507, 242] width 30 height 13
type input "20"
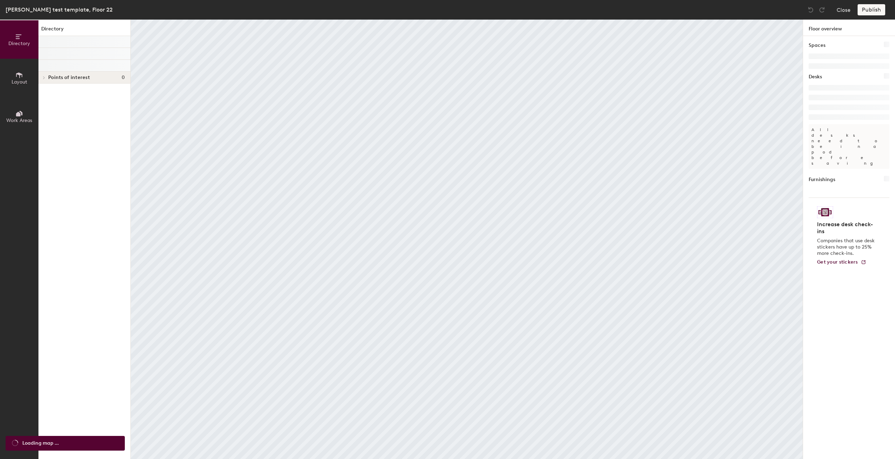
click at [576, 284] on div at bounding box center [467, 239] width 672 height 439
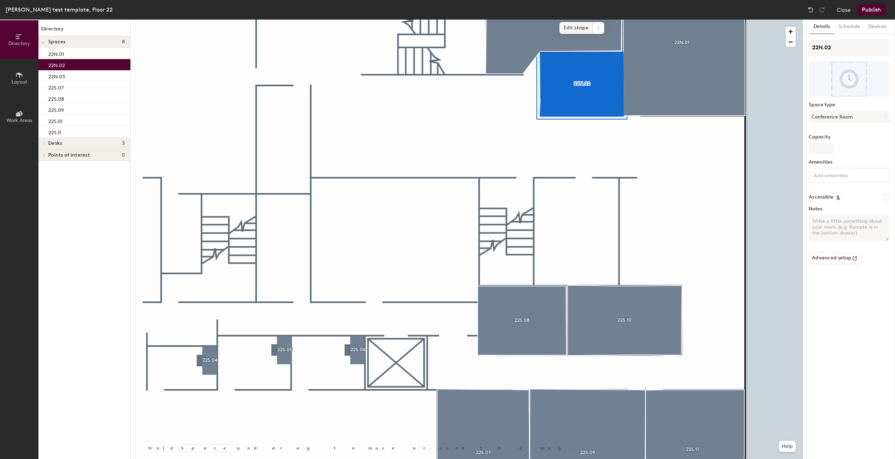
click at [575, 29] on span "Edit shape" at bounding box center [576, 28] width 34 height 12
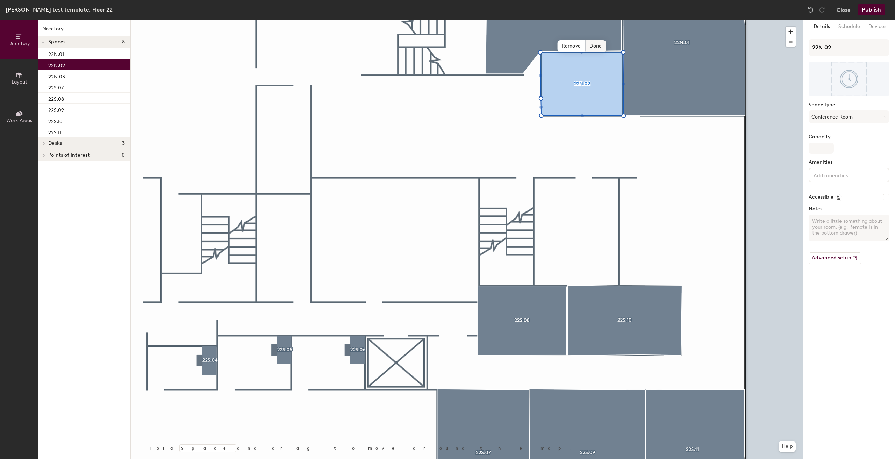
click at [599, 44] on span "Done" at bounding box center [595, 46] width 21 height 12
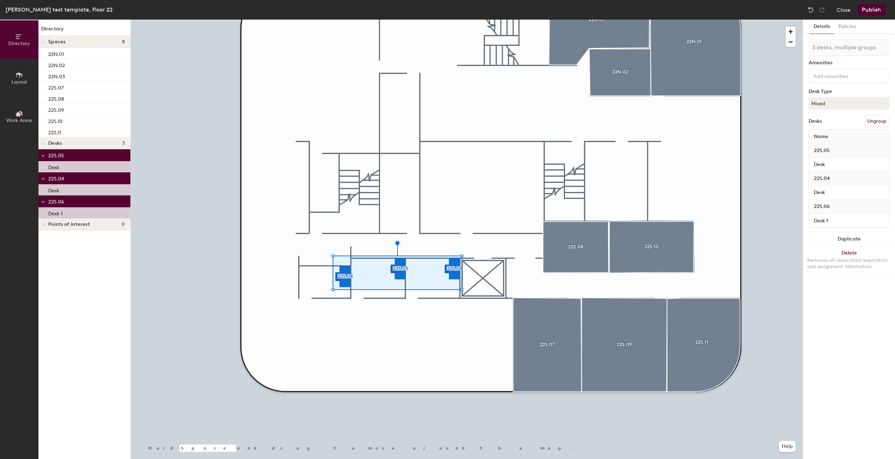
click at [4, 68] on button "Layout" at bounding box center [19, 78] width 38 height 38
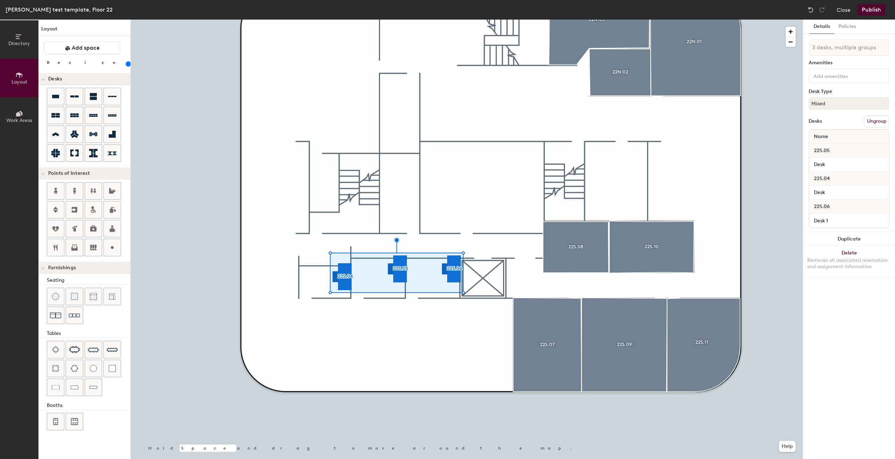
click at [127, 63] on input "range" at bounding box center [127, 64] width 0 height 6
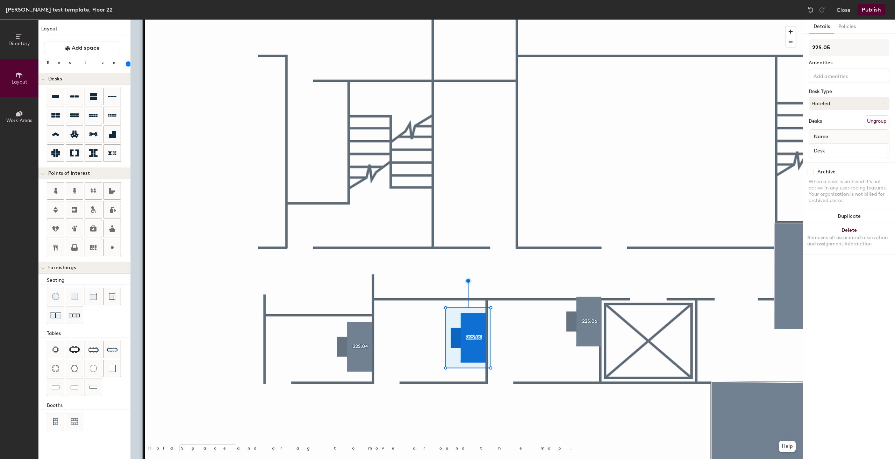
click at [594, 20] on div at bounding box center [467, 20] width 672 height 0
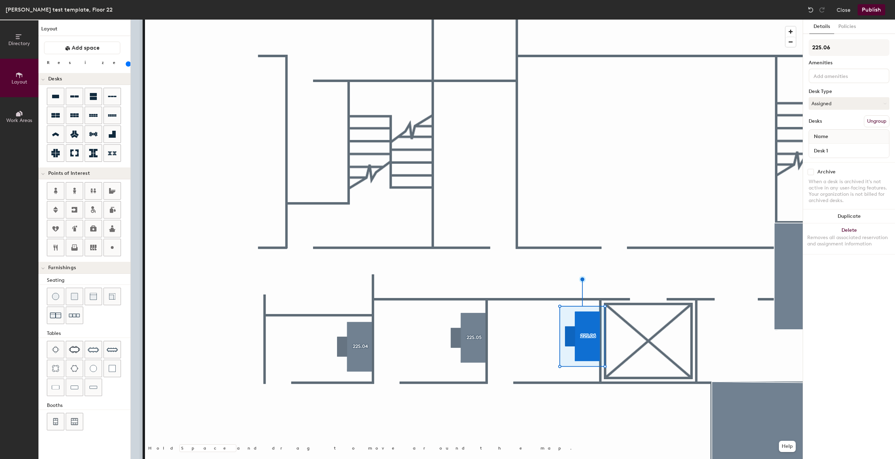
click at [651, 20] on div at bounding box center [467, 20] width 672 height 0
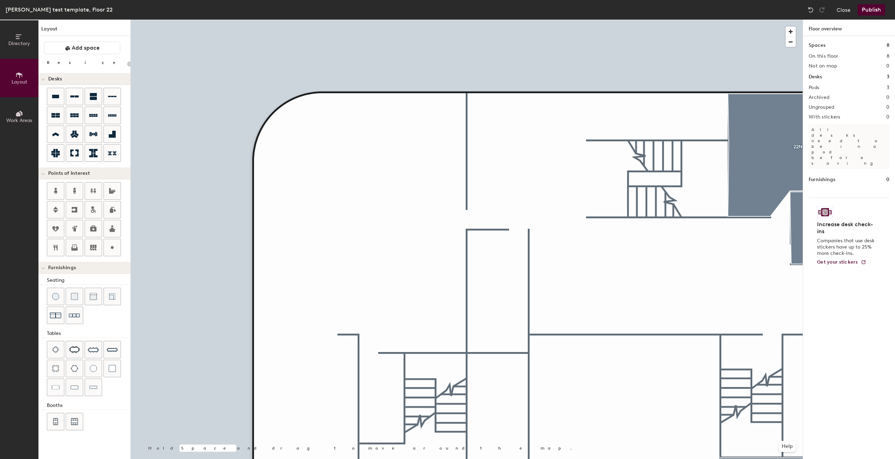
click at [416, 155] on div "Directory Layout Work Areas Layout Add space Resize Desks Points of Interest Fu…" at bounding box center [447, 239] width 895 height 439
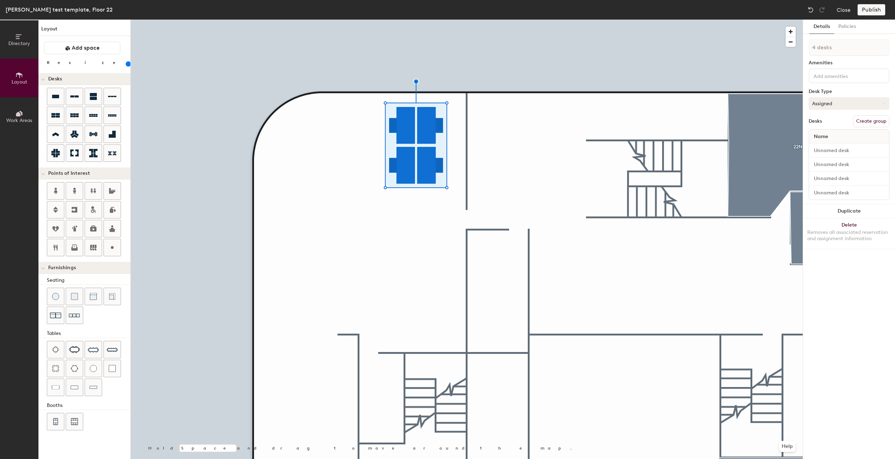
click at [856, 105] on button "Assigned" at bounding box center [848, 103] width 81 height 13
click at [831, 144] on div "Hoteled" at bounding box center [844, 146] width 70 height 10
click at [855, 82] on div at bounding box center [848, 75] width 81 height 15
click at [844, 90] on div "27 Inch Monitor" at bounding box center [848, 92] width 79 height 10
click at [829, 125] on div "Adjustable Height" at bounding box center [848, 123] width 79 height 10
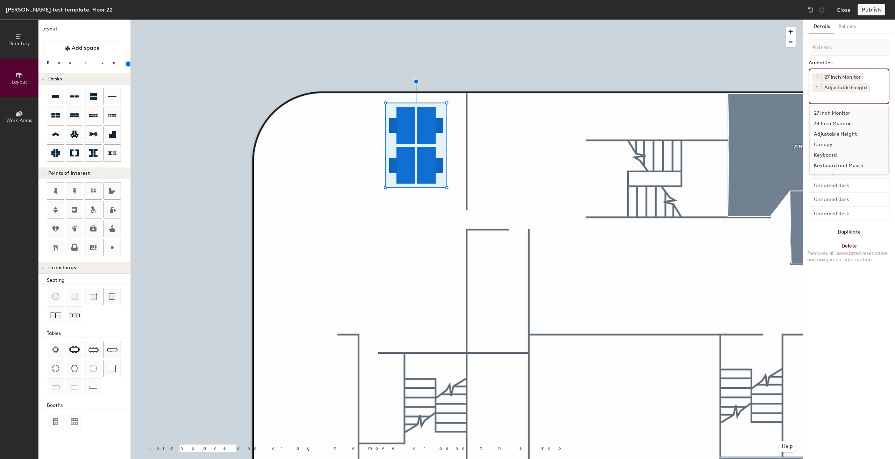
click at [833, 165] on div "Keyboard and Mouse" at bounding box center [848, 165] width 79 height 10
click at [463, 20] on div at bounding box center [467, 20] width 672 height 0
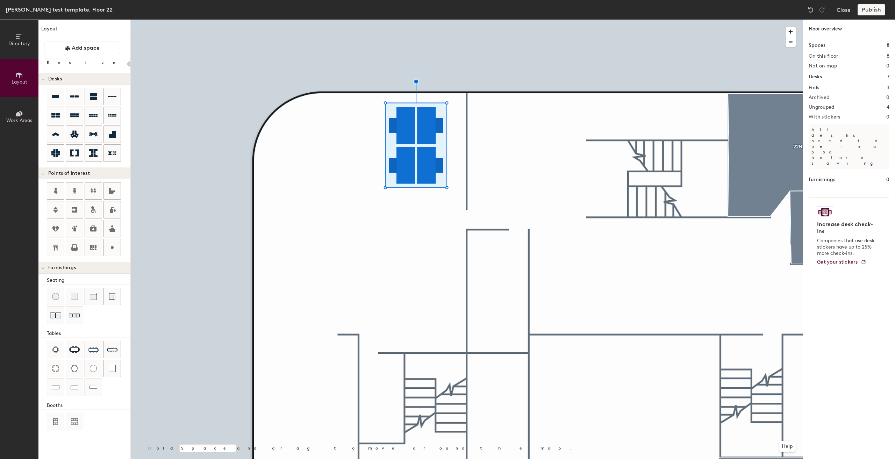
type input "160"
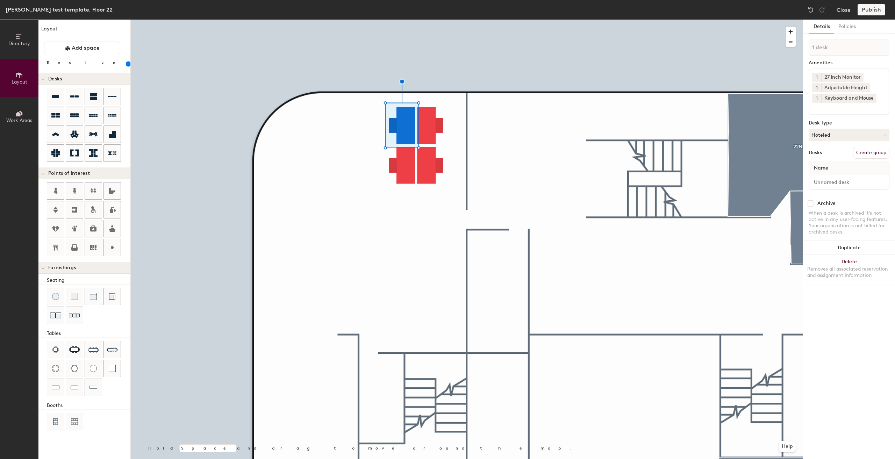
click at [860, 153] on button "Create group" at bounding box center [871, 153] width 36 height 12
type input "P"
type input "22.1.N.D"
click at [846, 182] on input "Desk 1" at bounding box center [848, 182] width 77 height 10
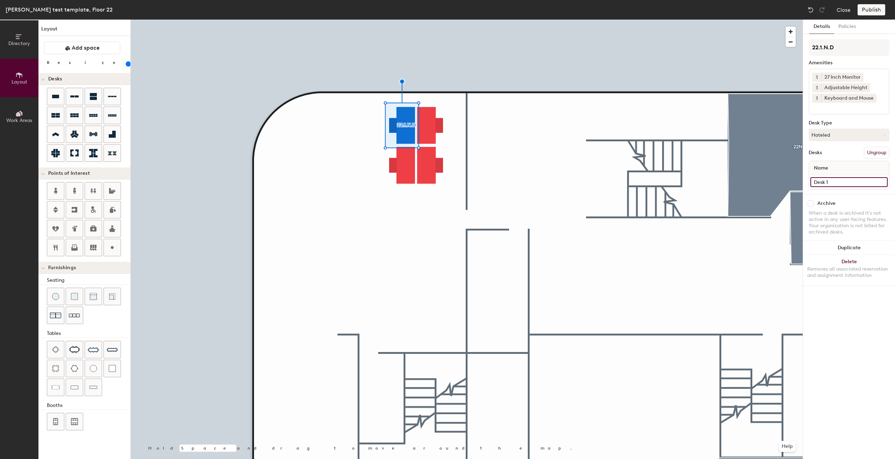
click at [838, 179] on input "Desk 1" at bounding box center [848, 182] width 77 height 10
click at [829, 181] on input "Desk 1" at bounding box center [848, 182] width 77 height 10
type input "Desk"
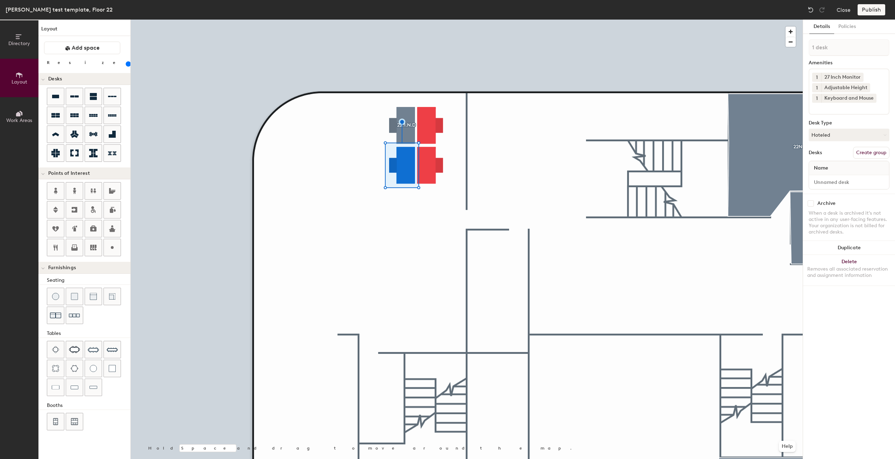
click at [872, 153] on button "Create group" at bounding box center [871, 153] width 36 height 12
type input "P"
type input "21.4"
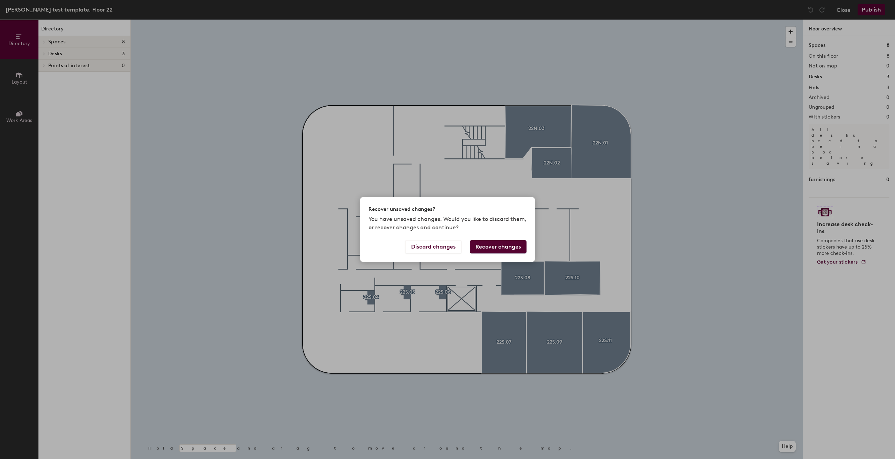
click at [494, 248] on button "Recover changes" at bounding box center [498, 246] width 57 height 13
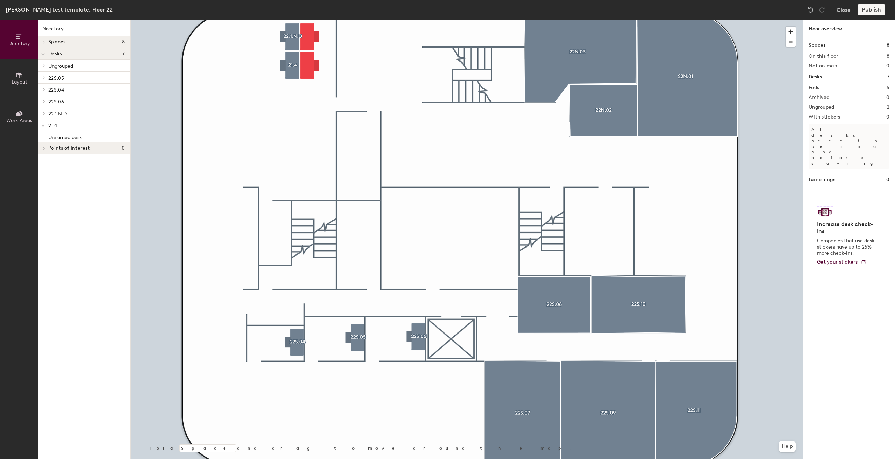
click at [357, 20] on div at bounding box center [467, 20] width 672 height 0
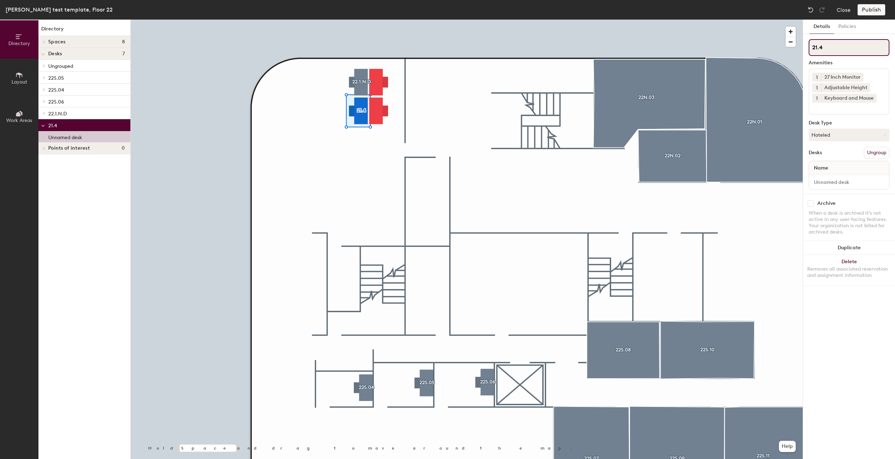
click at [838, 46] on input "21.4" at bounding box center [848, 47] width 81 height 17
type input "21.1N.C"
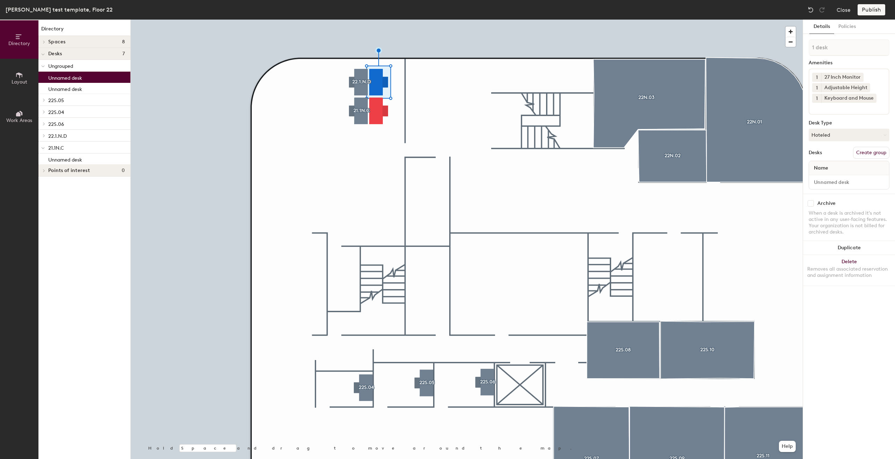
click at [874, 149] on button "Create group" at bounding box center [871, 153] width 36 height 12
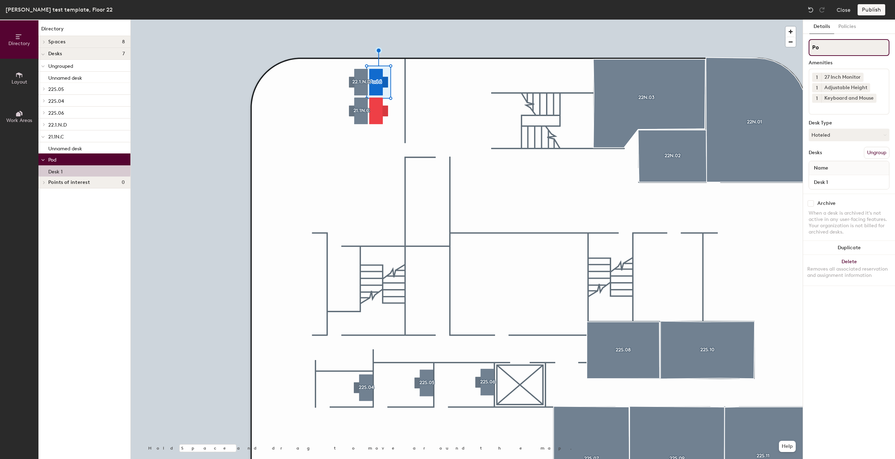
type input "P"
paste input "21.4S.A"
type input "21.N.B"
click at [853, 180] on input "Desk 1" at bounding box center [848, 182] width 77 height 10
click at [853, 181] on input "Desk 1" at bounding box center [848, 182] width 77 height 10
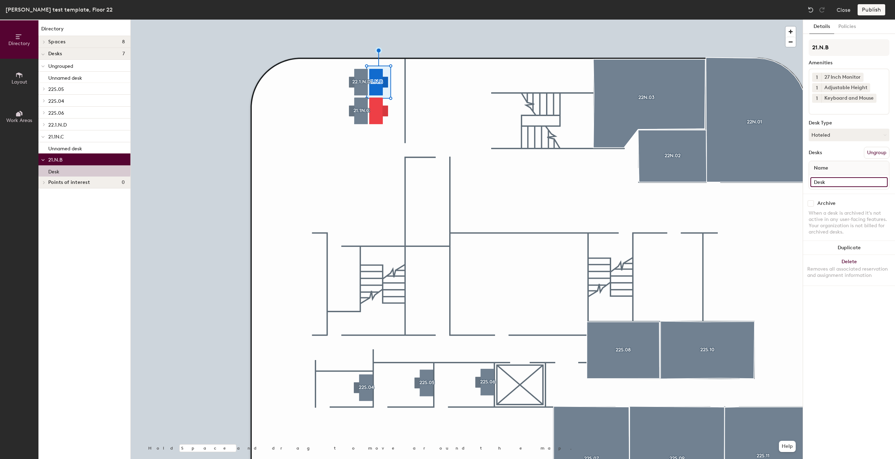
type input "Desk"
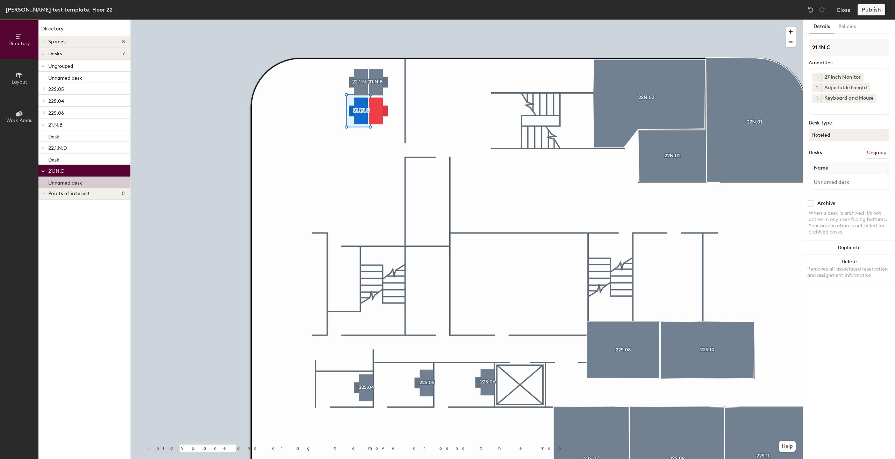
click at [835, 187] on div at bounding box center [849, 182] width 80 height 14
click at [834, 182] on input at bounding box center [848, 182] width 77 height 10
type input "Desk"
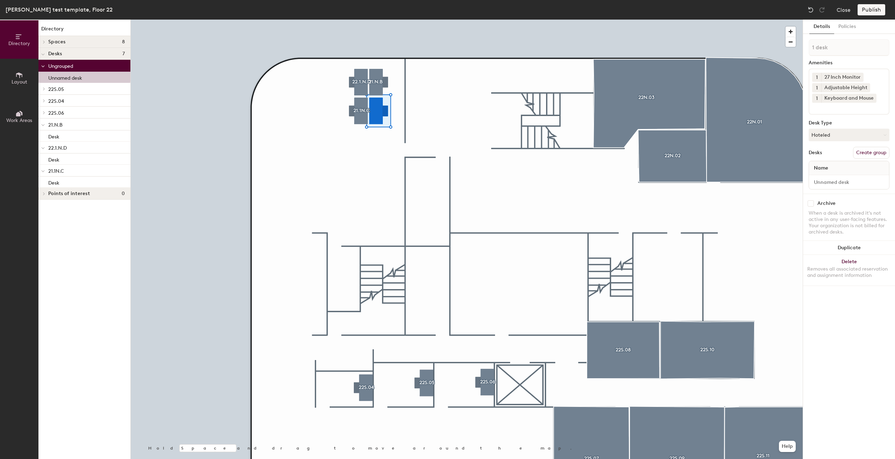
click at [876, 154] on button "Create group" at bounding box center [871, 153] width 36 height 12
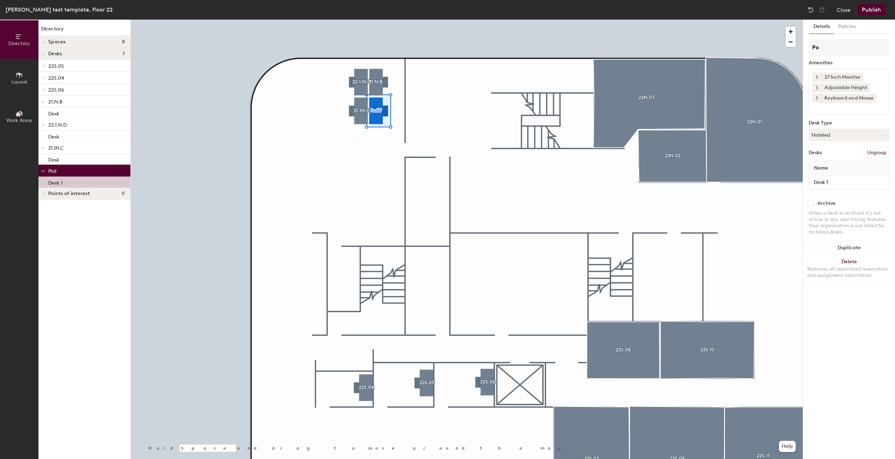
type input "P"
click at [825, 46] on input "21.4S.A" at bounding box center [848, 47] width 81 height 17
type input "22.1N.A"
click at [834, 181] on input "Desk 1" at bounding box center [848, 182] width 77 height 10
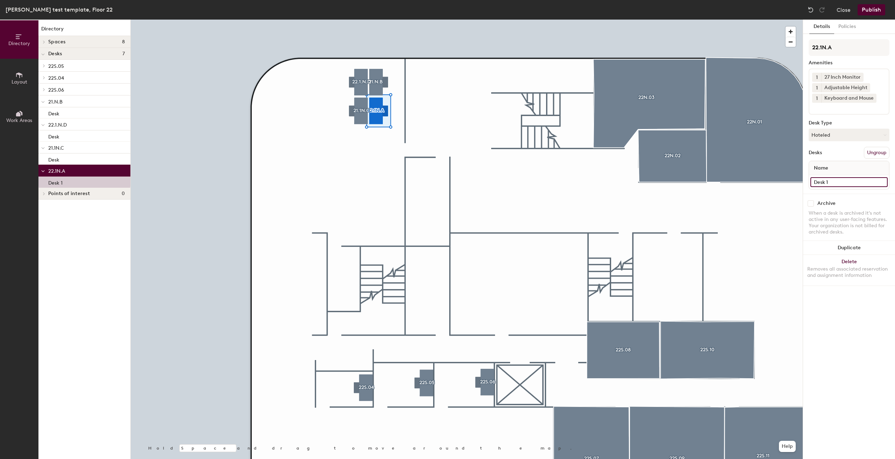
click at [834, 181] on input "Desk 1" at bounding box center [848, 182] width 77 height 10
click at [831, 179] on input "Desk 1" at bounding box center [848, 182] width 77 height 10
type input "Desk"
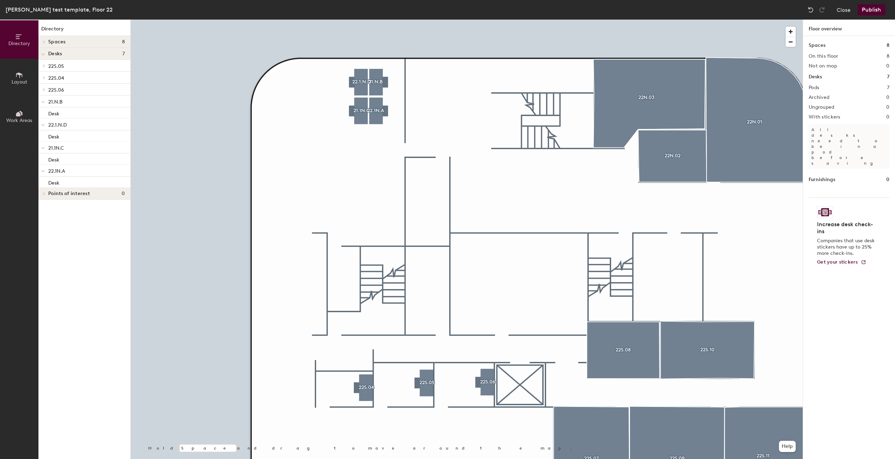
click at [15, 79] on button "Layout" at bounding box center [19, 78] width 38 height 38
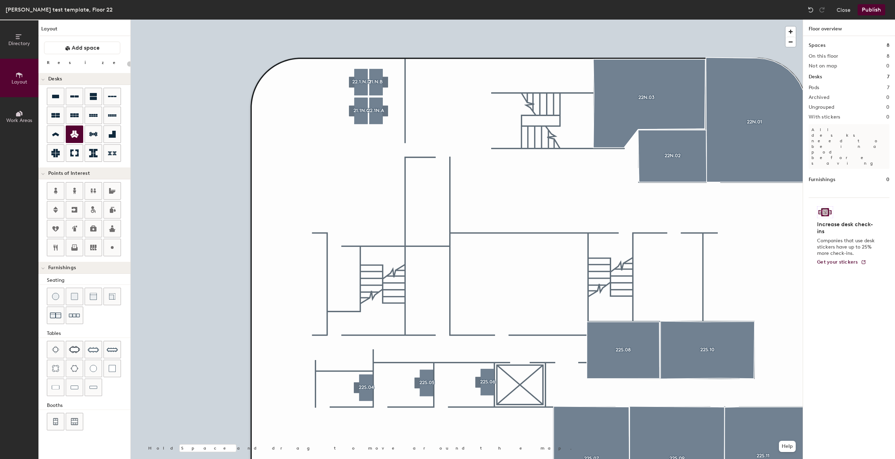
click at [304, 115] on div "Directory Layout Work Areas Layout Add space Resize Desks Points of Interest Fu…" at bounding box center [447, 239] width 895 height 439
type input "160"
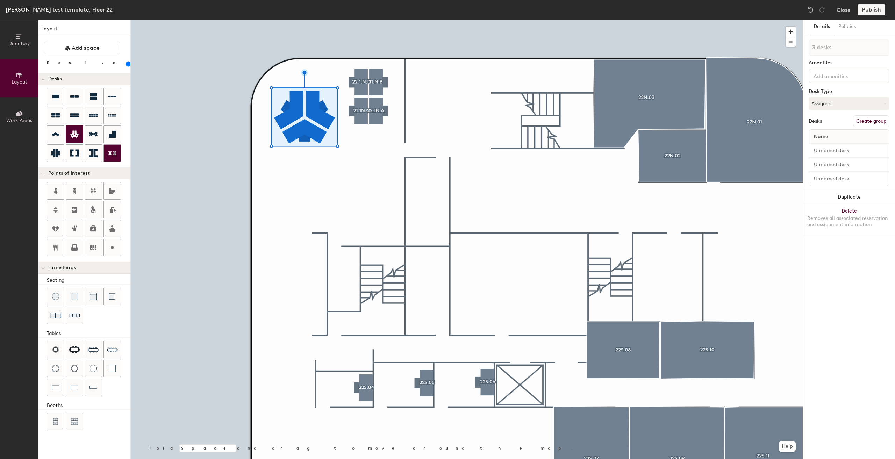
click at [297, 186] on div "Directory Layout Work Areas Layout Add space Resize Desks Points of Interest Fu…" at bounding box center [447, 239] width 895 height 439
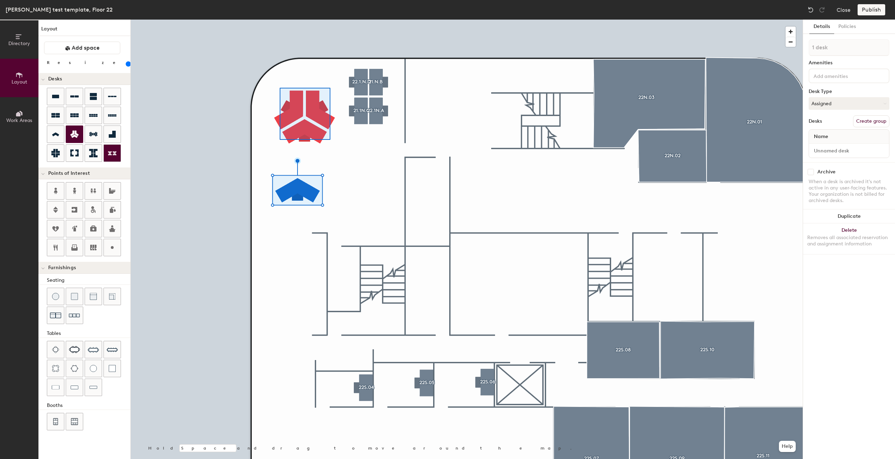
type input "3 desks"
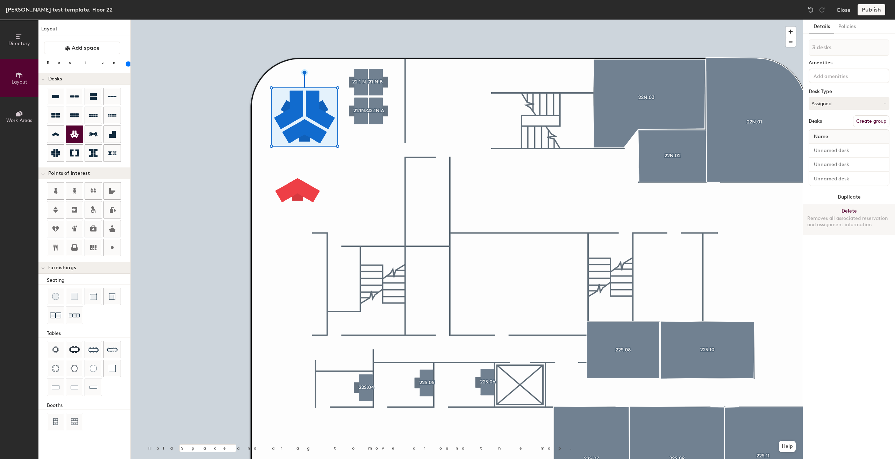
click at [847, 209] on button "Delete Removes all associated reservation and assignment information" at bounding box center [849, 219] width 92 height 31
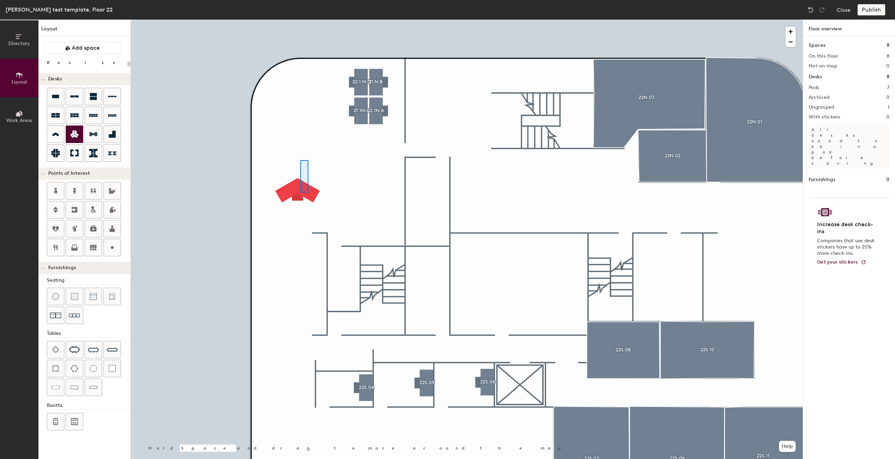
click at [300, 20] on div at bounding box center [467, 20] width 672 height 0
type input "160"
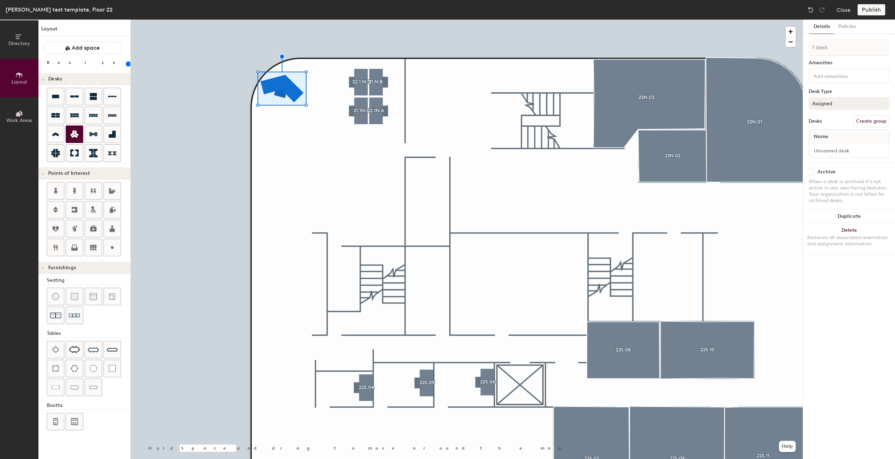
click at [848, 103] on button "Assigned" at bounding box center [848, 103] width 81 height 13
click at [827, 143] on div "Hoteled" at bounding box center [844, 146] width 70 height 10
click at [872, 123] on button "Create group" at bounding box center [871, 121] width 36 height 12
type input "P"
type input "22.2N.D"
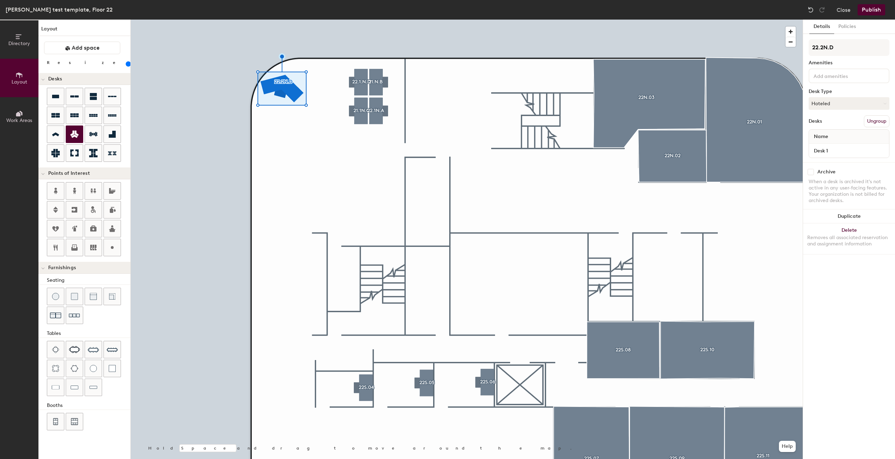
click at [856, 139] on div "Name" at bounding box center [849, 137] width 80 height 14
click at [853, 151] on input "Desk 1" at bounding box center [848, 151] width 77 height 10
click at [850, 153] on input "Desk 1" at bounding box center [848, 151] width 77 height 10
type input "Desk"
click at [843, 78] on input at bounding box center [843, 75] width 63 height 8
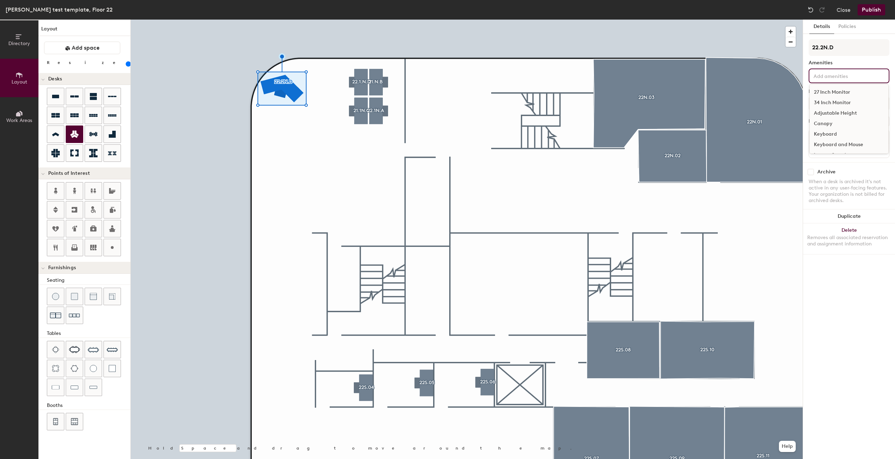
click at [851, 93] on div "27 Inch Monitor" at bounding box center [848, 92] width 79 height 10
click at [844, 111] on div "Adjustable Height" at bounding box center [848, 113] width 79 height 10
click at [837, 143] on div "Keyboard and Mouse" at bounding box center [848, 144] width 79 height 10
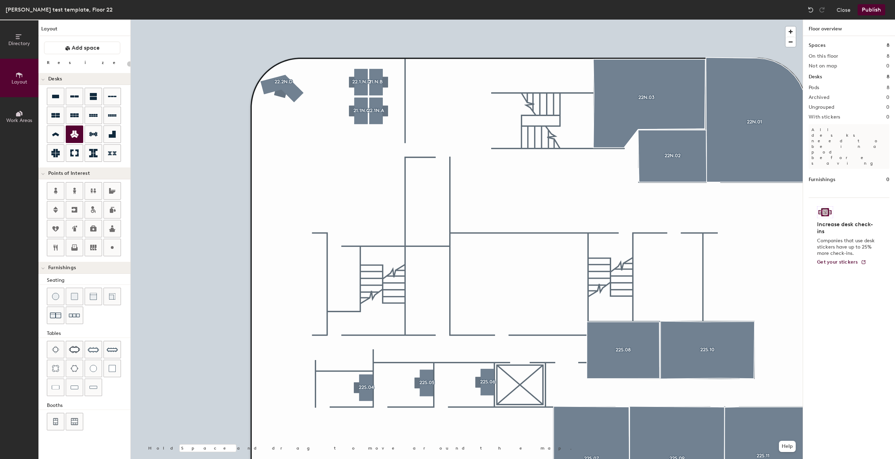
type input "160"
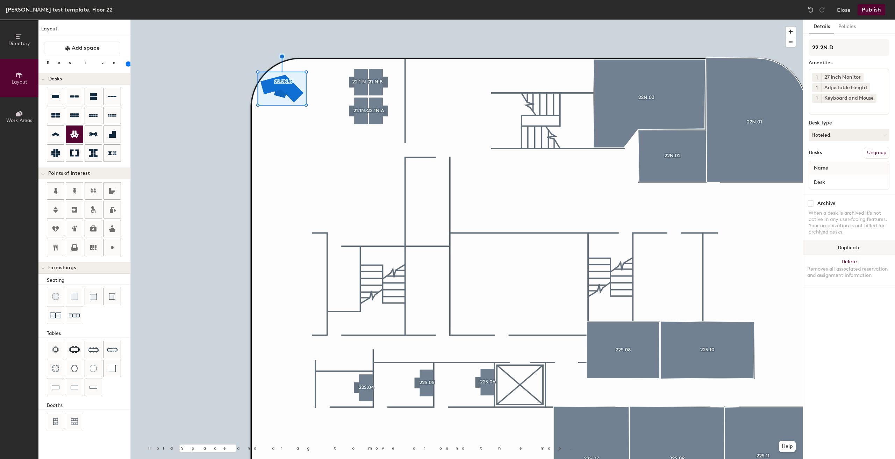
click at [850, 248] on button "Duplicate" at bounding box center [849, 248] width 92 height 14
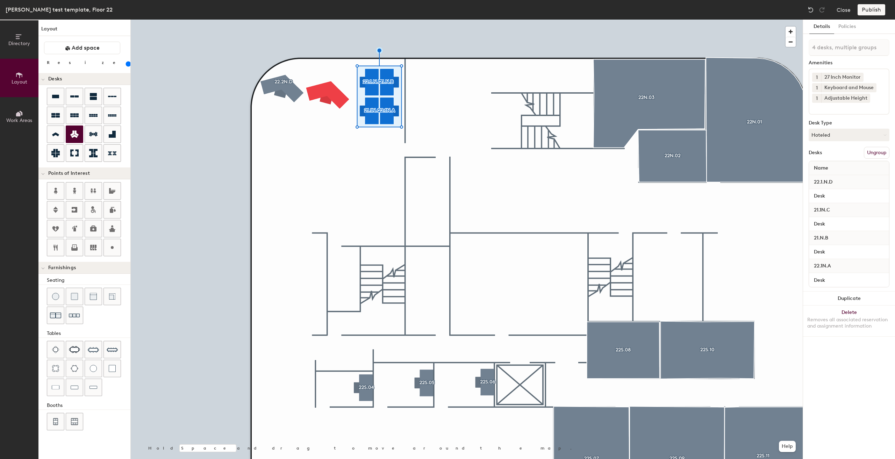
type input "1 desk"
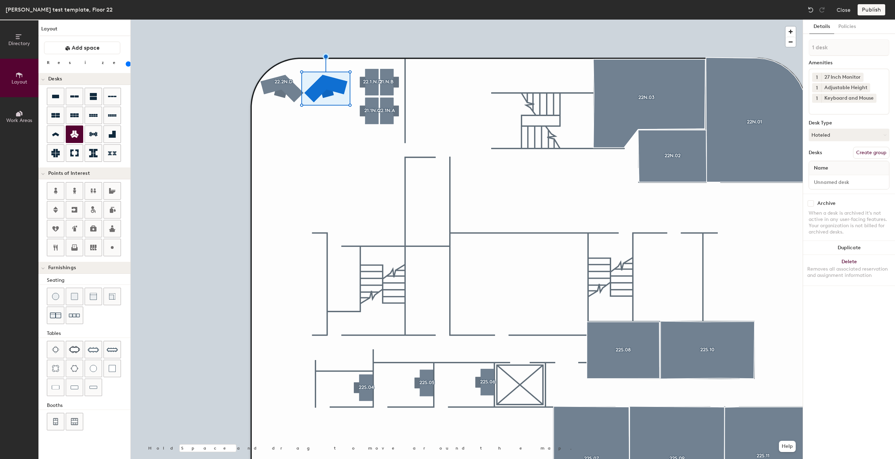
click at [871, 151] on button "Create group" at bounding box center [871, 153] width 36 height 12
type input "P"
type input "22.2N.B"
click at [855, 180] on input "Desk 1" at bounding box center [848, 182] width 77 height 10
click at [855, 181] on input "Desk 1" at bounding box center [848, 182] width 77 height 10
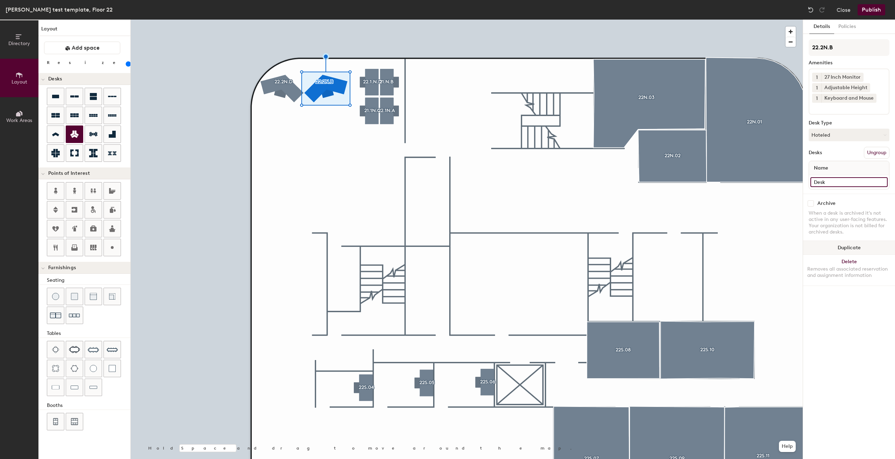
type input "Desk"
click at [843, 248] on button "Duplicate" at bounding box center [849, 248] width 92 height 14
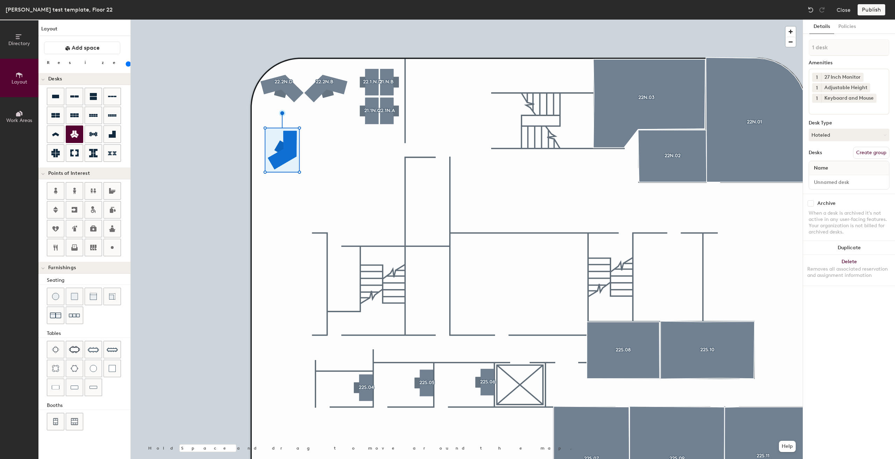
click at [875, 151] on button "Create group" at bounding box center [871, 153] width 36 height 12
type input "P"
type input "22.2N.C"
click at [843, 179] on input "Desk 1" at bounding box center [848, 182] width 77 height 10
drag, startPoint x: 843, startPoint y: 179, endPoint x: 846, endPoint y: 181, distance: 3.7
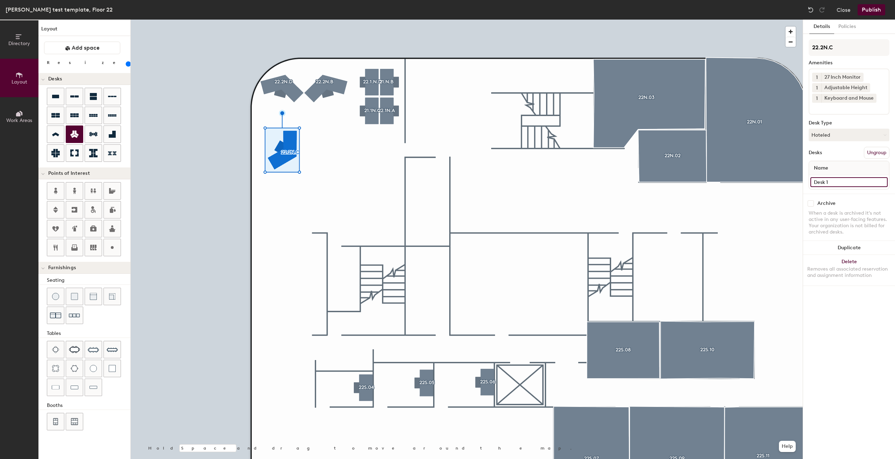
click at [843, 180] on input "Desk 1" at bounding box center [848, 182] width 77 height 10
click at [848, 184] on input "Desk 1" at bounding box center [848, 182] width 77 height 10
click at [860, 184] on input "Desk 1" at bounding box center [848, 182] width 77 height 10
type input "Desk"
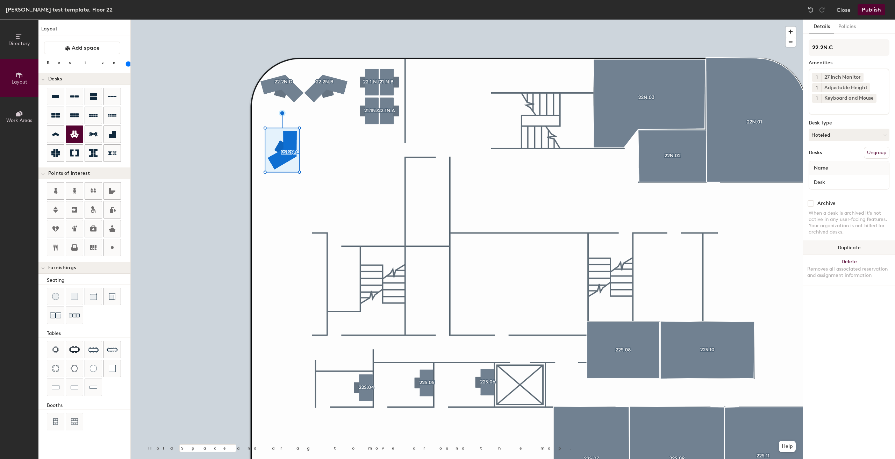
click at [855, 249] on button "Duplicate" at bounding box center [849, 248] width 92 height 14
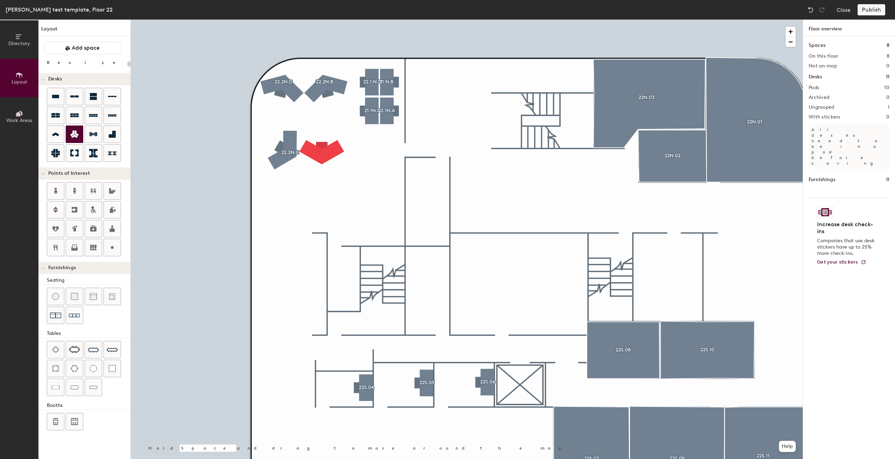
type input "160"
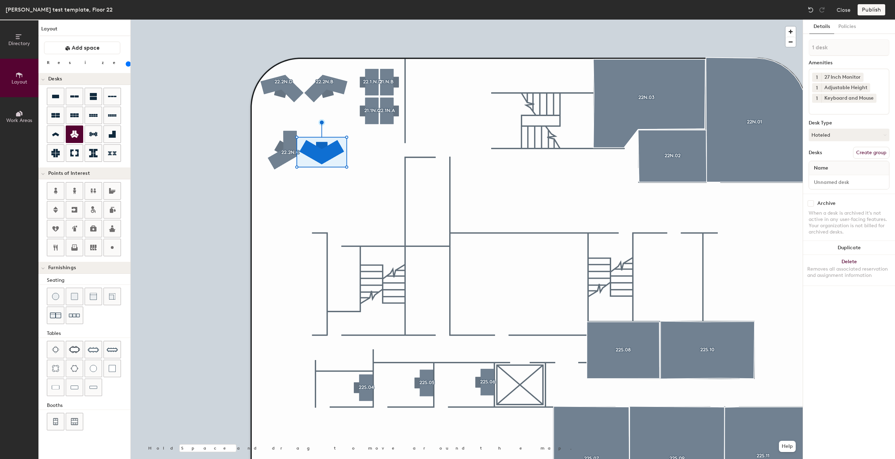
click at [862, 151] on button "Create group" at bounding box center [871, 153] width 36 height 12
type input "P"
type input "22.2N.A"
click at [844, 181] on input "Desk 1" at bounding box center [848, 182] width 77 height 10
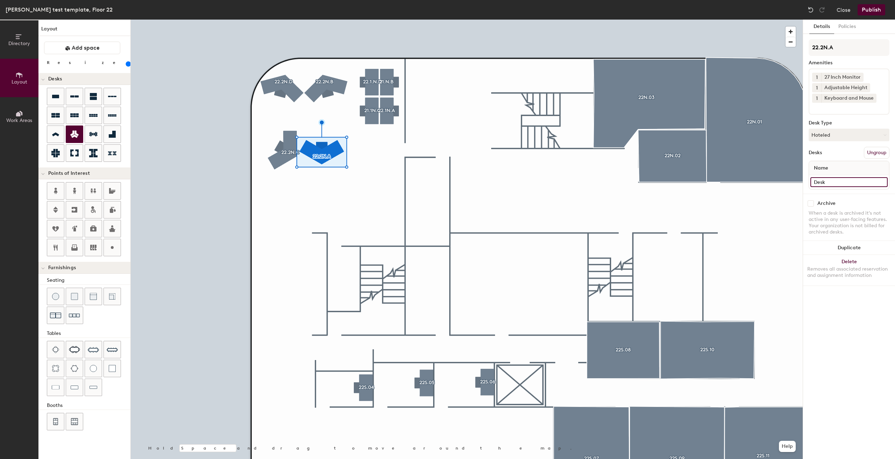
type input "Desk"
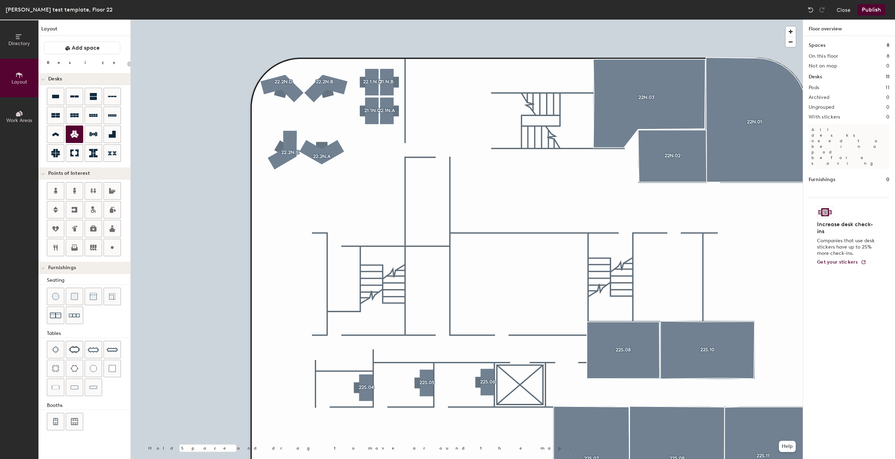
click at [492, 20] on div at bounding box center [467, 20] width 672 height 0
click at [501, 120] on div "Directory Layout Work Areas Layout Add space Resize Desks Points of Interest Fu…" at bounding box center [447, 239] width 895 height 439
type input "20"
type input "s"
type input "Stairs"
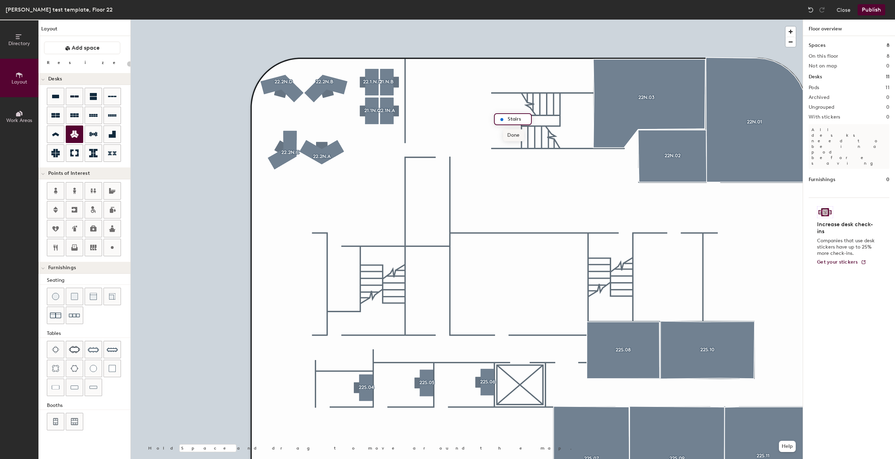
click at [513, 136] on span "Done" at bounding box center [513, 135] width 21 height 12
drag, startPoint x: 73, startPoint y: 187, endPoint x: 71, endPoint y: 195, distance: 7.9
click at [71, 195] on div at bounding box center [74, 190] width 17 height 17
click at [439, 158] on div "Directory Layout Work Areas Layout Add space Resize Desks Points of Interest Fu…" at bounding box center [447, 239] width 895 height 439
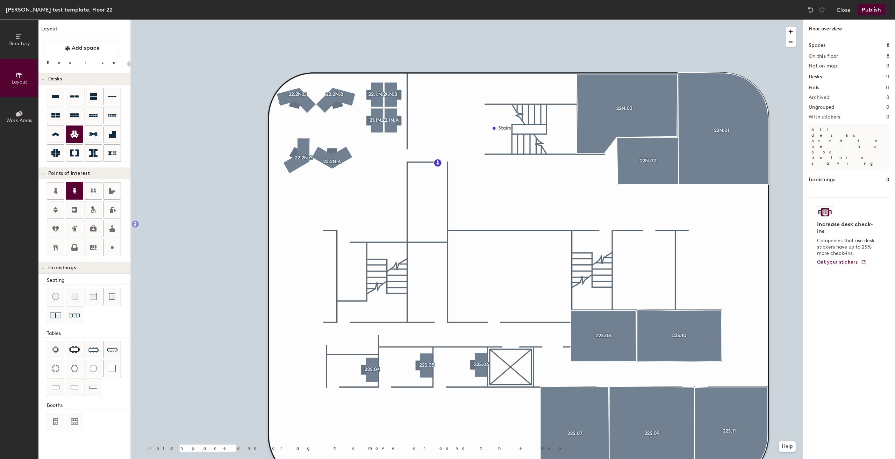
click at [436, 321] on div "Directory Layout Work Areas Layout Add space Resize Desks Points of Interest Fu…" at bounding box center [447, 239] width 895 height 439
click at [73, 116] on icon at bounding box center [74, 115] width 8 height 4
type input "20"
click at [64, 91] on div at bounding box center [89, 125] width 84 height 75
click at [0, 52] on button "Directory" at bounding box center [19, 39] width 38 height 38
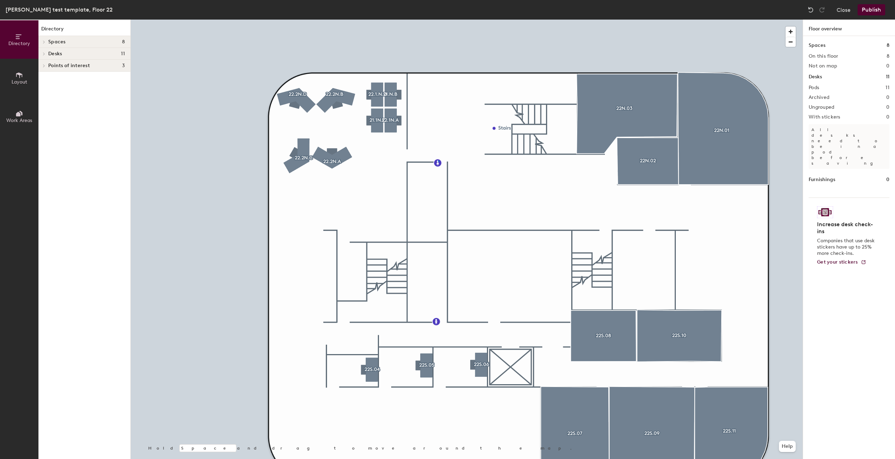
click at [438, 20] on div at bounding box center [467, 20] width 672 height 0
click at [0, 58] on button "Directory" at bounding box center [19, 39] width 38 height 38
click at [0, 43] on button "Directory" at bounding box center [19, 39] width 38 height 38
drag, startPoint x: 2, startPoint y: 56, endPoint x: 23, endPoint y: 64, distance: 23.2
click at [3, 55] on button "Directory" at bounding box center [19, 39] width 38 height 38
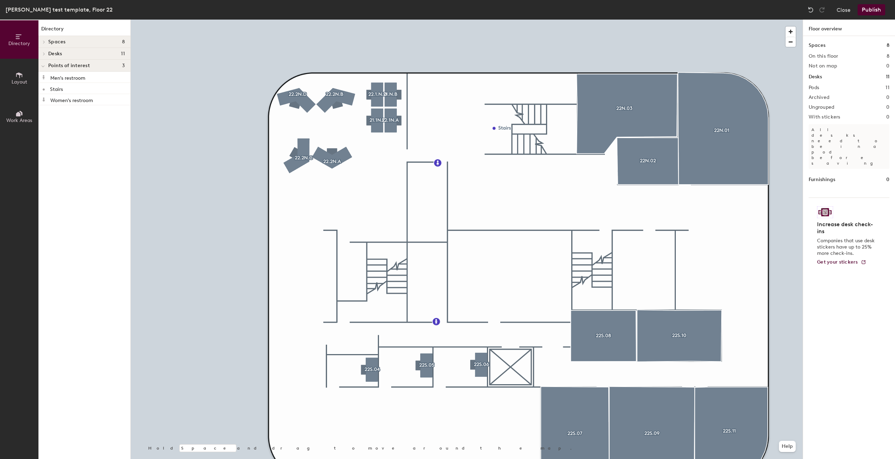
click at [13, 78] on button "Layout" at bounding box center [19, 78] width 38 height 38
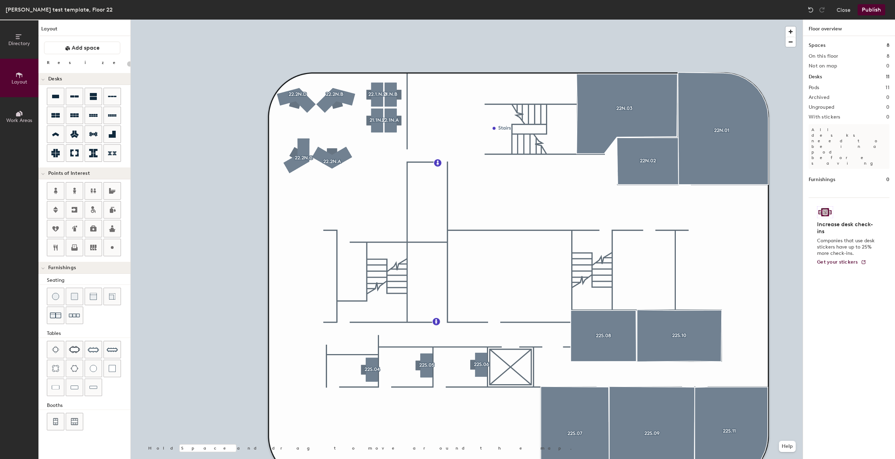
click at [347, 321] on div "Directory Layout Work Areas Layout Add space Resize Desks Points of Interest Fu…" at bounding box center [447, 239] width 895 height 439
type input "20"
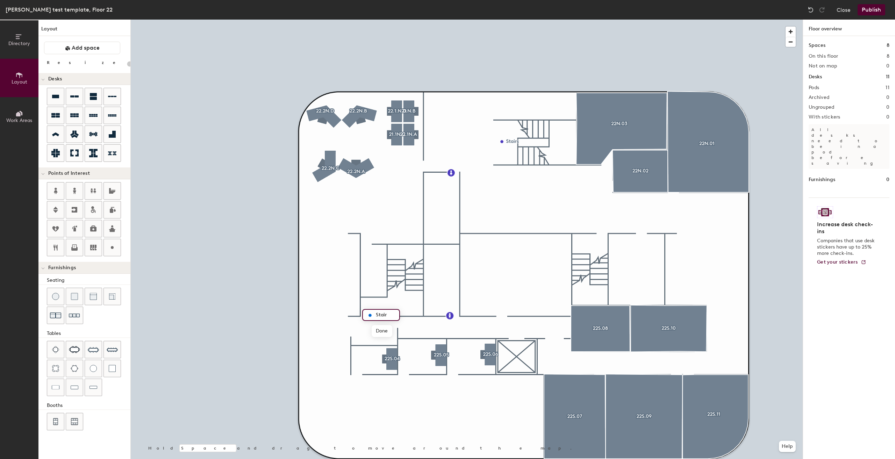
click at [393, 313] on input "Stair" at bounding box center [385, 315] width 22 height 10
click at [389, 311] on input "Stair Eixt B" at bounding box center [393, 315] width 38 height 10
click at [391, 314] on input "Stair Eixt B" at bounding box center [393, 315] width 38 height 10
click at [394, 312] on input "Stair Eixt B" at bounding box center [393, 315] width 38 height 10
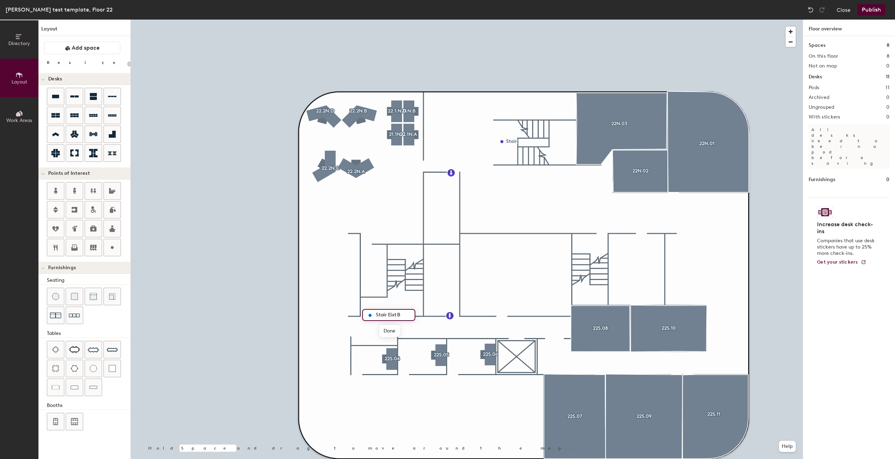
click at [394, 315] on input "Stair Eixt B" at bounding box center [393, 315] width 38 height 10
click at [393, 315] on input "Stair Eit B" at bounding box center [391, 315] width 35 height 10
type input "Stair Exit B"
click at [384, 331] on span "Done" at bounding box center [389, 331] width 21 height 12
click at [596, 233] on div "Directory Layout Work Areas Layout Add space Resize Desks Points of Interest Fu…" at bounding box center [447, 239] width 895 height 439
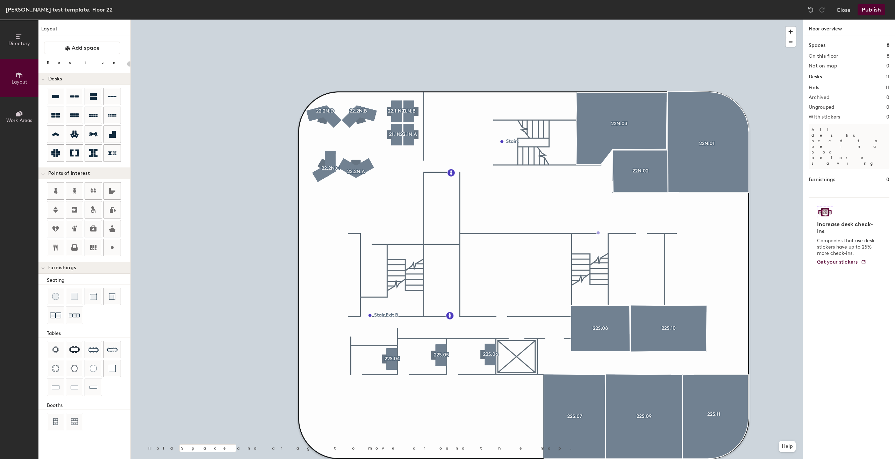
type input "20"
click at [630, 233] on input "Stair Eixt" at bounding box center [617, 233] width 35 height 10
type input "Stair Exit A"
click at [611, 252] on span "Done" at bounding box center [615, 249] width 21 height 12
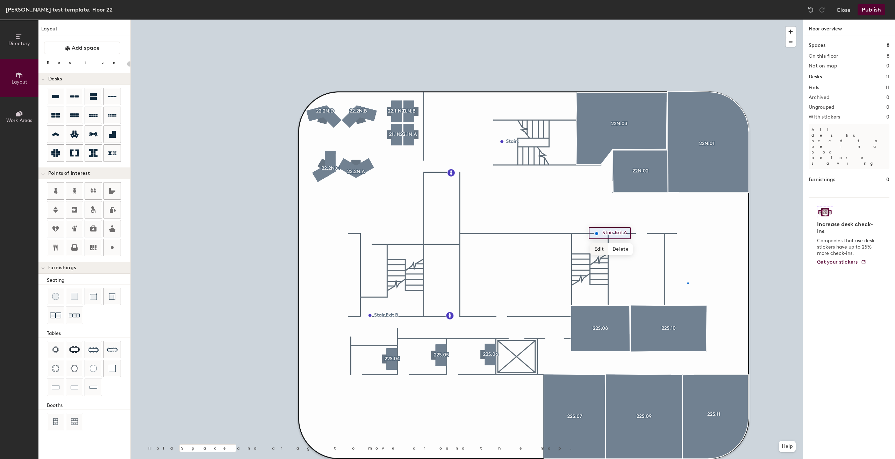
click at [687, 20] on div at bounding box center [467, 20] width 672 height 0
type input "160"
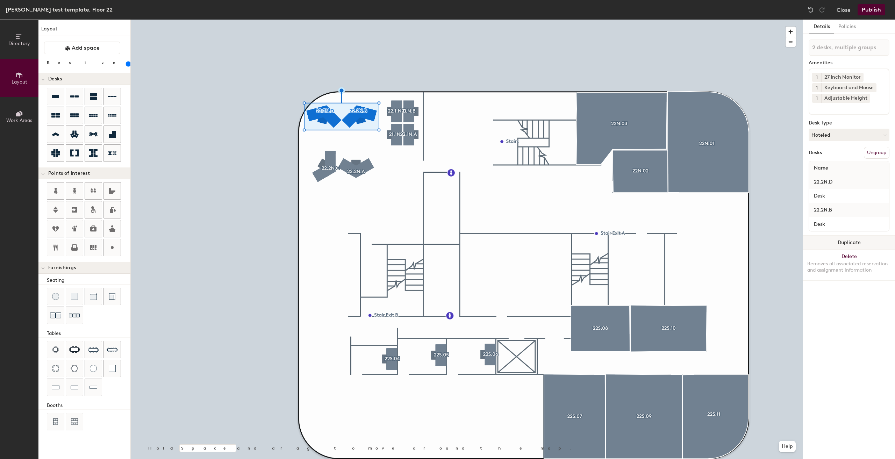
click at [857, 237] on button "Duplicate" at bounding box center [849, 243] width 92 height 14
type input "2 desks"
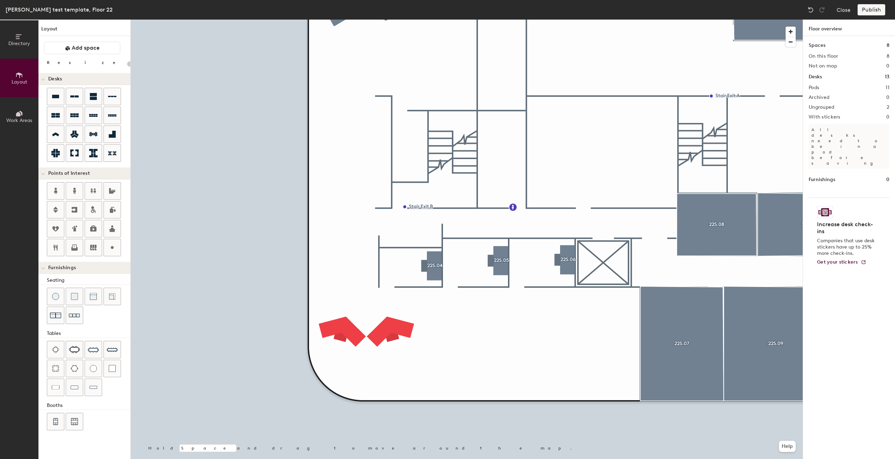
type input "160"
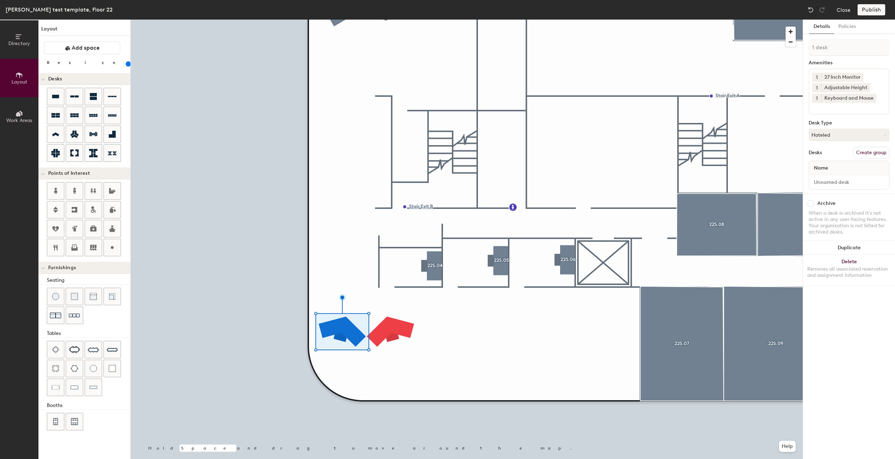
click at [868, 152] on button "Create group" at bounding box center [871, 153] width 36 height 12
type input "P"
type input "2"
click at [780, 53] on div "Directory Layout Work Areas Layout Add space Resize Desks Points of Interest Fu…" at bounding box center [447, 239] width 895 height 439
type input "22.4S.A"
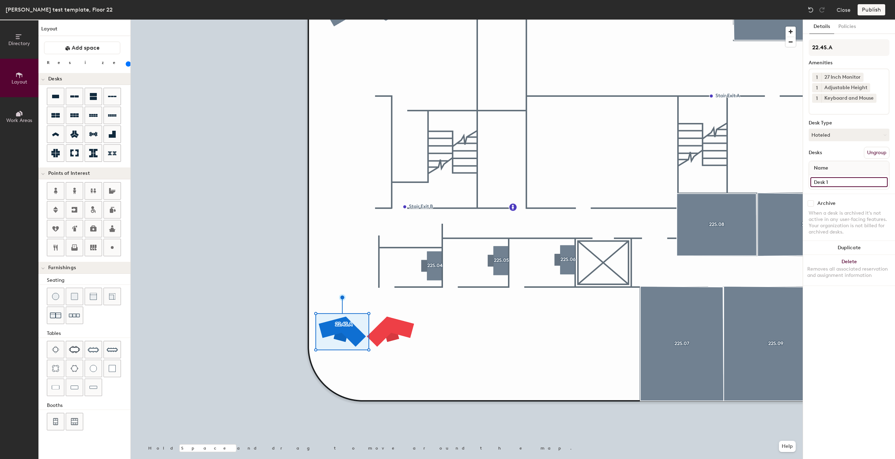
click at [847, 180] on input "Desk 1" at bounding box center [848, 182] width 77 height 10
click at [849, 182] on input "Desk 1" at bounding box center [848, 182] width 77 height 10
type input "Desk"
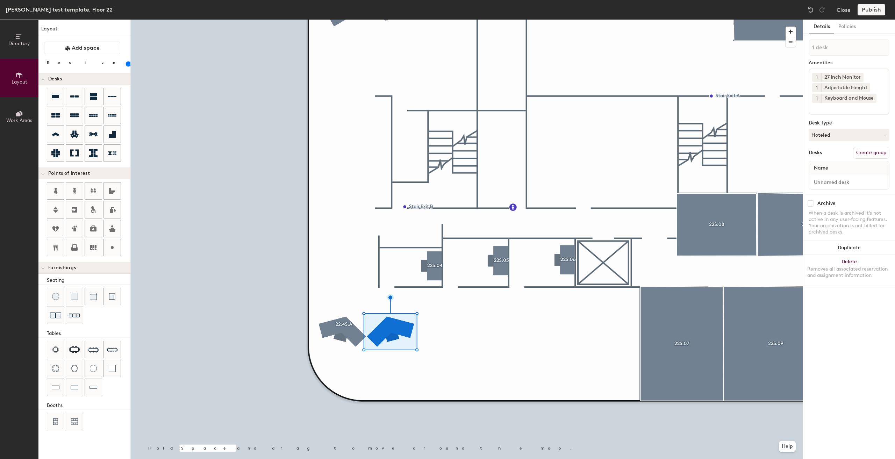
click at [866, 153] on button "Create group" at bounding box center [871, 153] width 36 height 12
type input "P"
type input "22.4S.C"
drag, startPoint x: 842, startPoint y: 187, endPoint x: 845, endPoint y: 183, distance: 4.7
click at [843, 185] on input "Desk 1" at bounding box center [848, 182] width 77 height 10
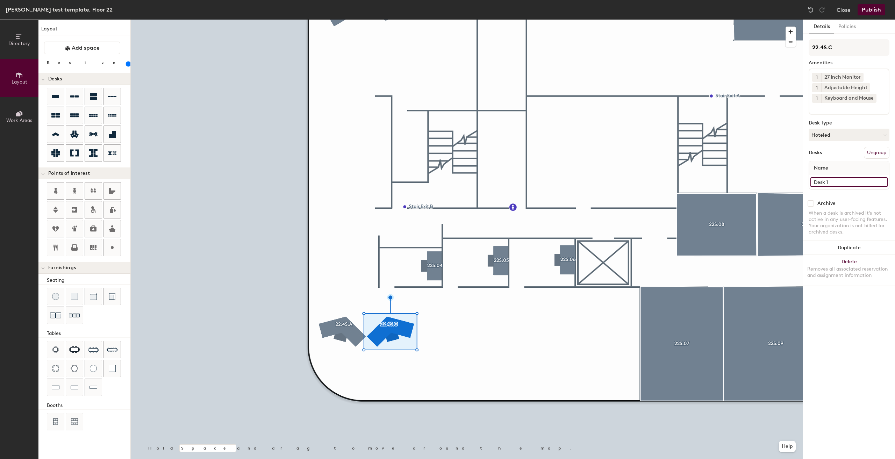
click at [845, 183] on input "Desk 1" at bounding box center [848, 182] width 77 height 10
type input "Desk"
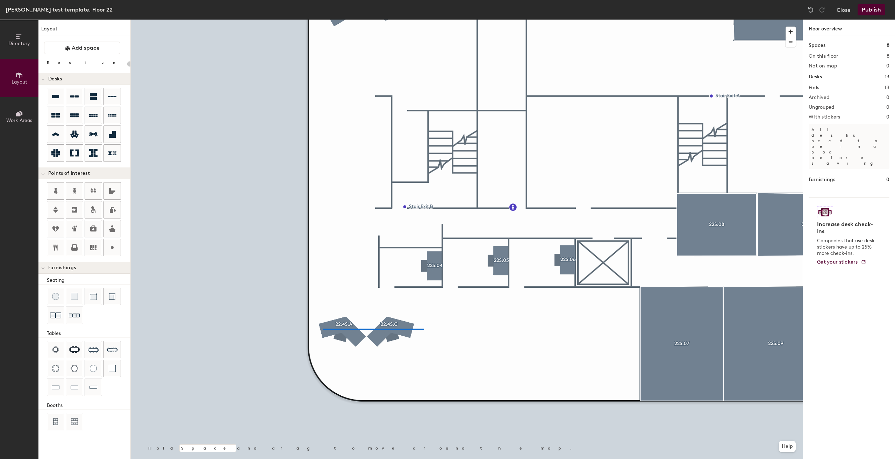
type input "160"
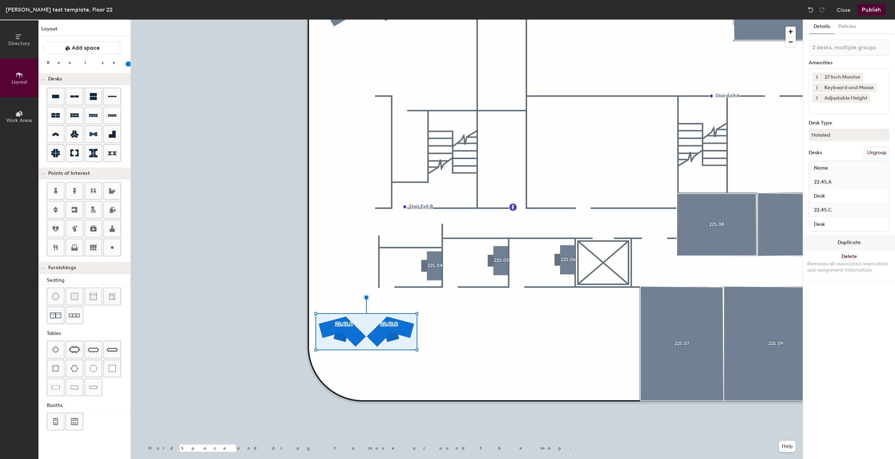
click at [838, 242] on button "Duplicate" at bounding box center [849, 243] width 92 height 14
type input "2 desks"
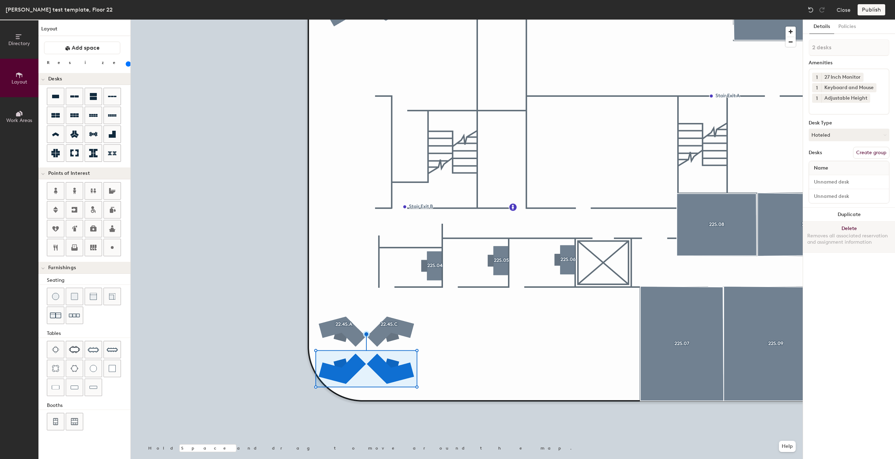
click at [432, 20] on div at bounding box center [467, 20] width 672 height 0
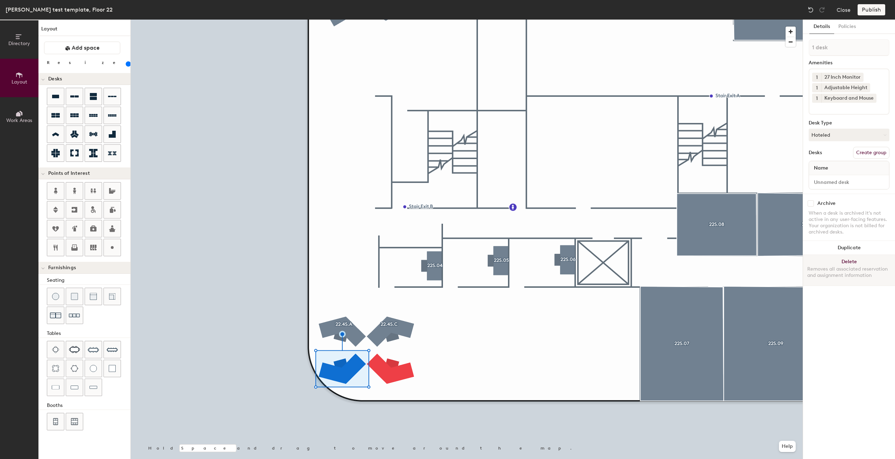
click at [302, 20] on div at bounding box center [467, 20] width 672 height 0
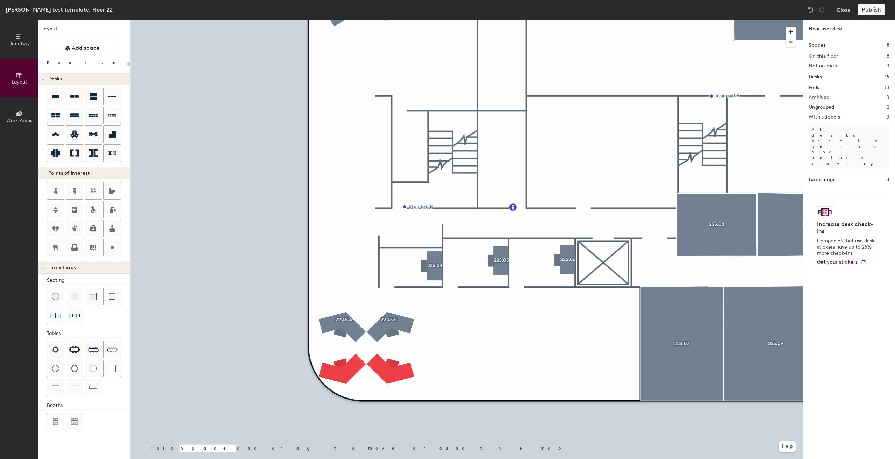
type input "160"
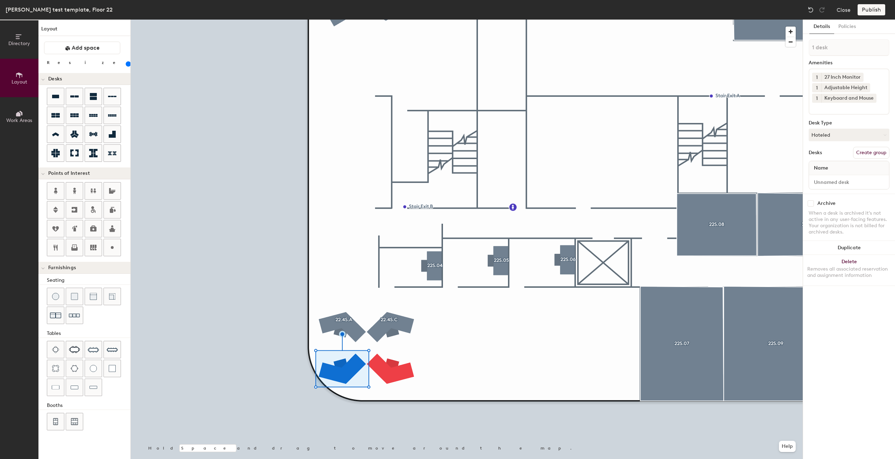
click at [866, 157] on button "Create group" at bounding box center [871, 153] width 36 height 12
type input "P"
type input "22.4S.B"
click at [865, 151] on button "Create group" at bounding box center [871, 153] width 36 height 12
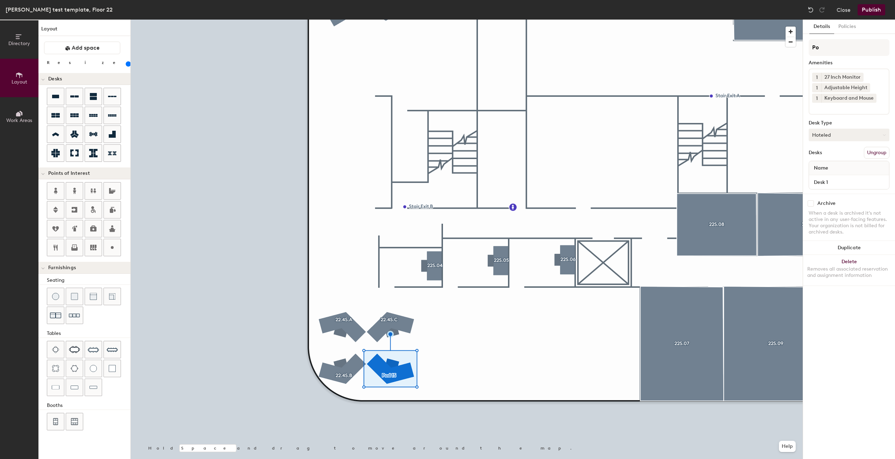
type input "P"
type input "22.4S.D"
click at [834, 183] on input "Desk 1" at bounding box center [848, 182] width 77 height 10
click at [836, 182] on input "Desk 1" at bounding box center [848, 182] width 77 height 10
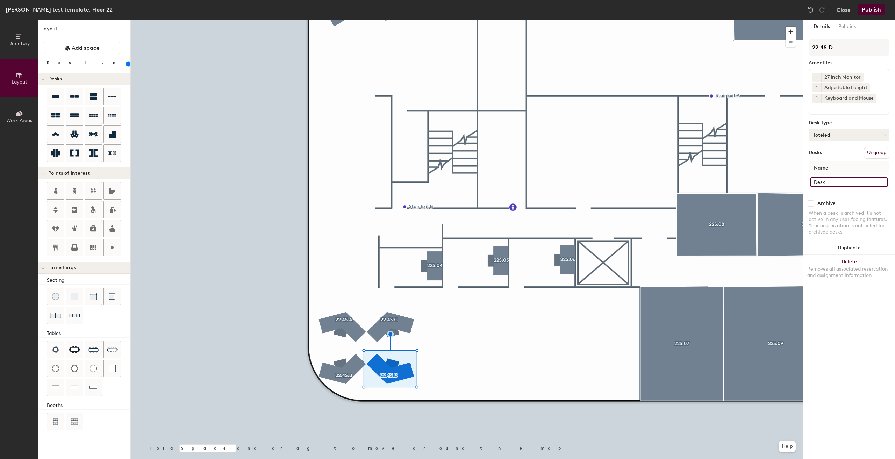
type input "Desk"
click at [837, 186] on input "Desk 1" at bounding box center [848, 182] width 77 height 10
click at [838, 184] on input "Desk 1" at bounding box center [848, 182] width 77 height 10
type input "Desk"
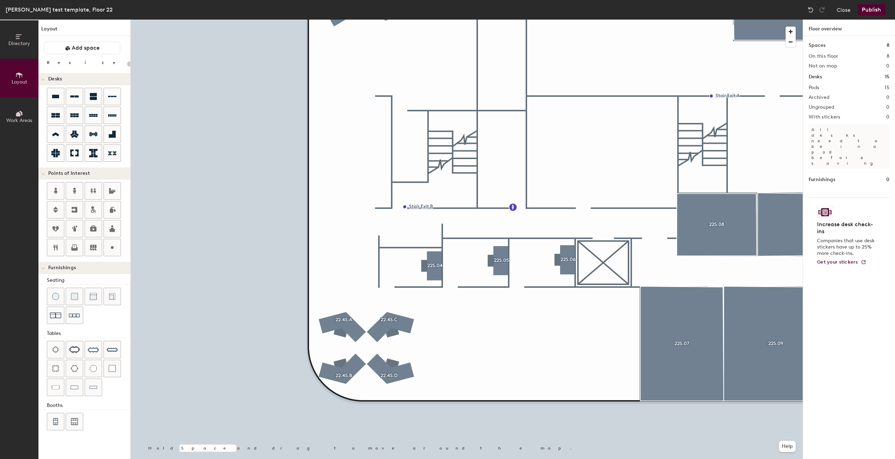
type input "160"
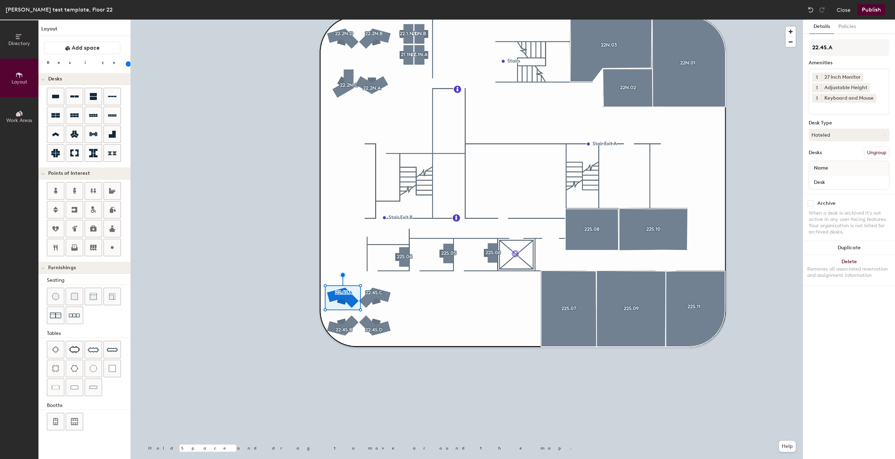
click at [516, 255] on div "Directory Layout Work Areas Layout Add space Resize Desks Points of Interest Fu…" at bounding box center [447, 239] width 895 height 439
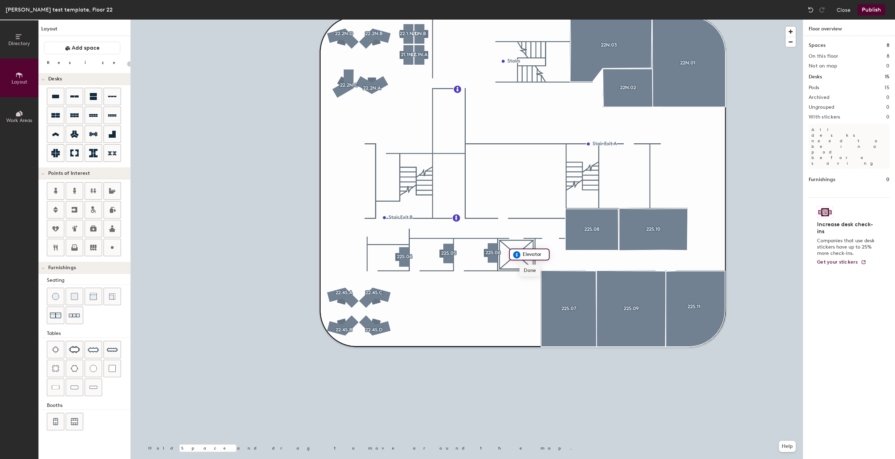
click at [528, 266] on span "Done" at bounding box center [529, 271] width 21 height 12
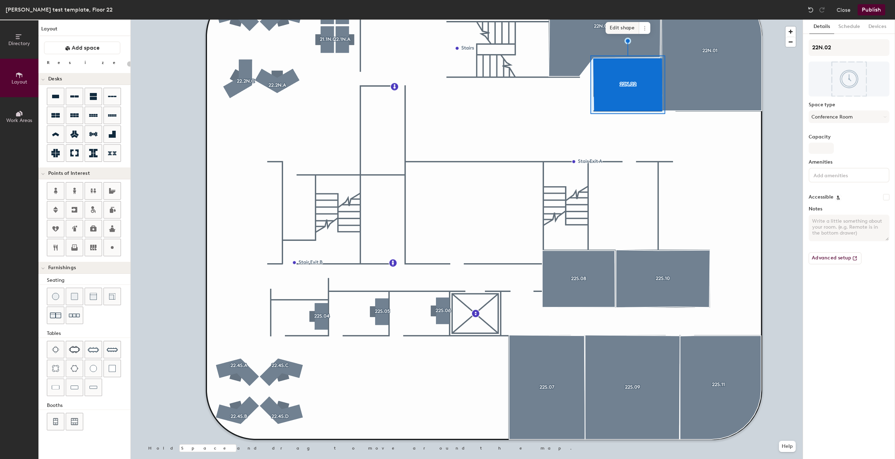
click at [614, 26] on span "Edit shape" at bounding box center [622, 28] width 34 height 12
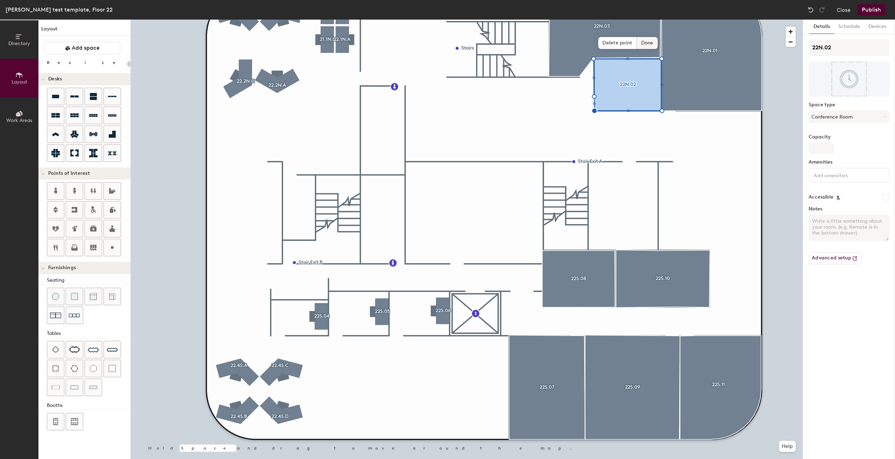
click at [650, 38] on span "Done" at bounding box center [647, 43] width 21 height 12
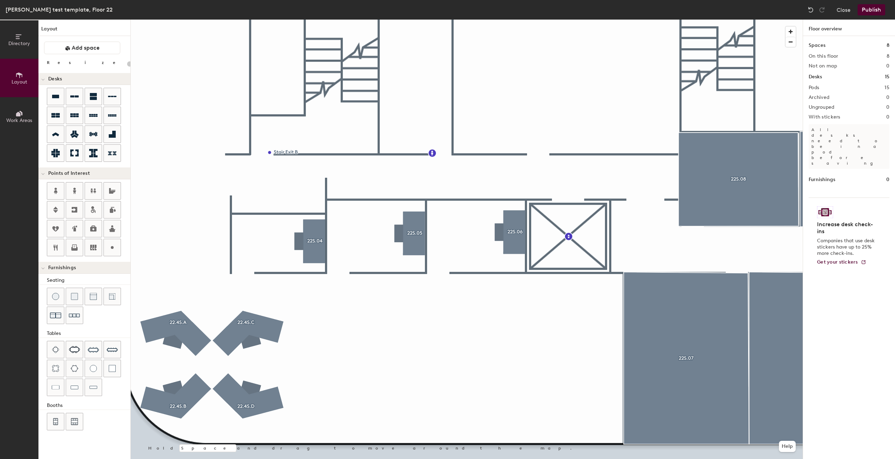
click at [374, 344] on div "Directory Layout Work Areas Layout Add space Resize Desks Points of Interest Fu…" at bounding box center [447, 239] width 895 height 439
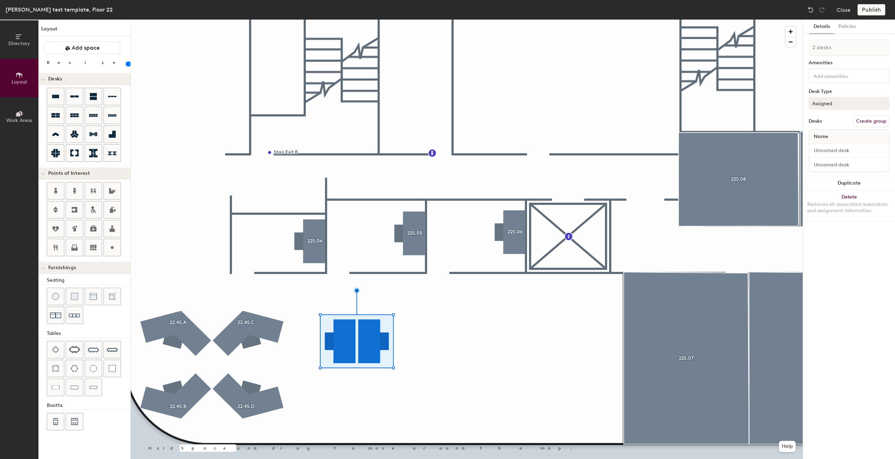
click at [829, 102] on button "Assigned" at bounding box center [848, 103] width 81 height 13
click at [842, 146] on div "Hoteled" at bounding box center [844, 146] width 70 height 10
click at [834, 74] on input at bounding box center [843, 75] width 63 height 8
click at [839, 91] on div "27 Inch Monitor" at bounding box center [848, 92] width 79 height 10
click at [853, 121] on div "Adjustable Height" at bounding box center [848, 123] width 79 height 10
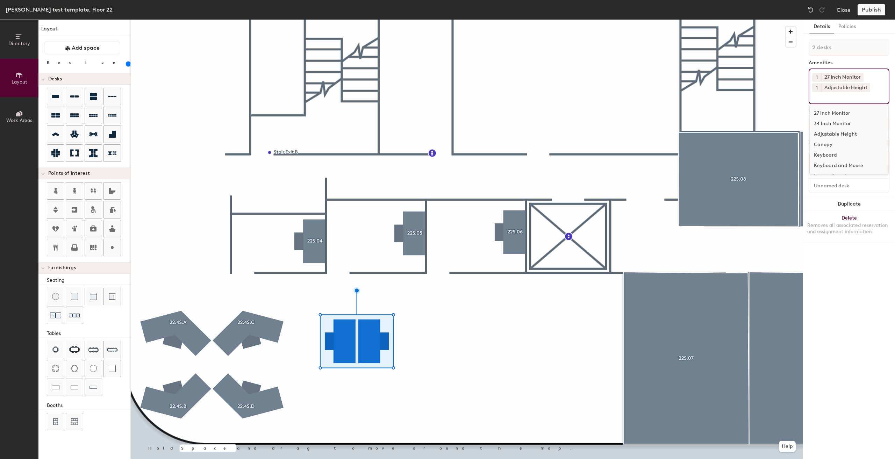
click at [843, 160] on div "Keyboard" at bounding box center [848, 155] width 79 height 10
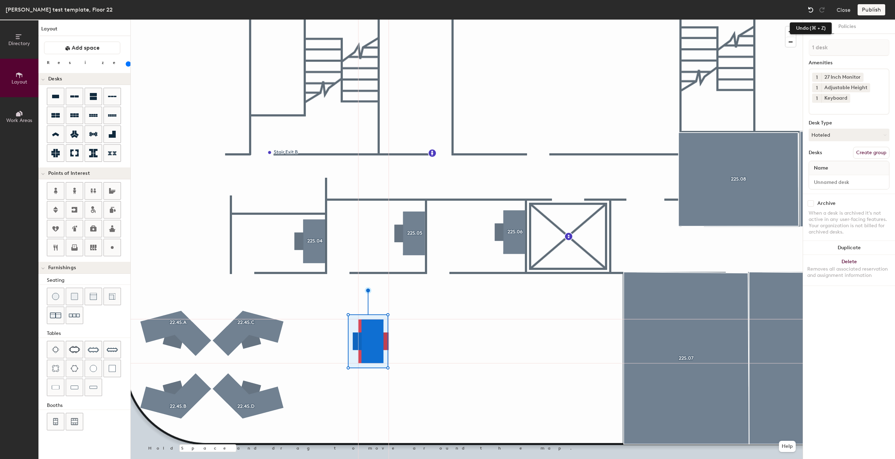
click at [810, 11] on img at bounding box center [810, 9] width 7 height 7
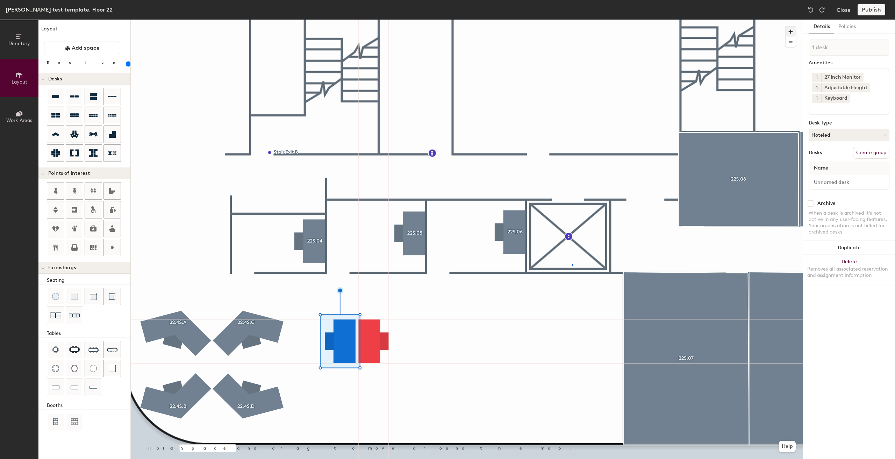
click at [572, 20] on div at bounding box center [467, 20] width 672 height 0
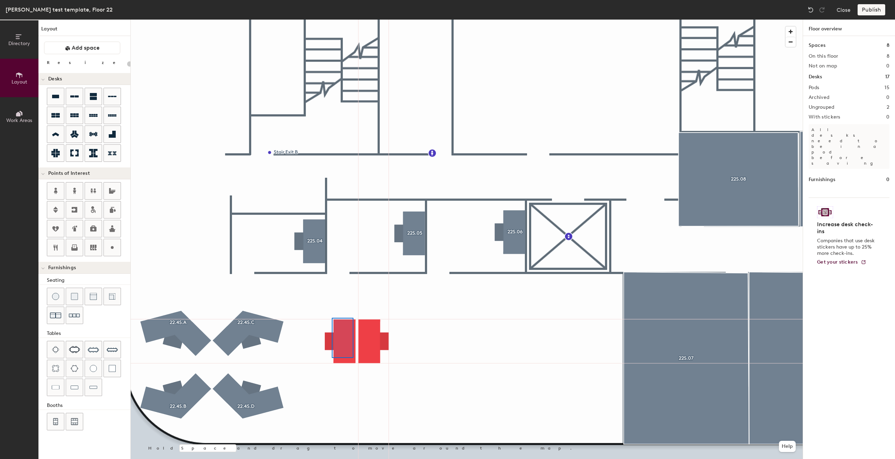
type input "160"
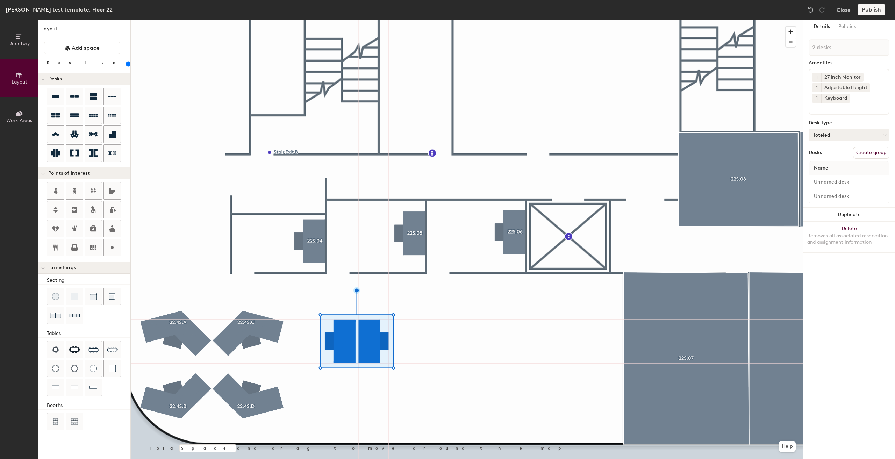
click at [863, 152] on button "Create group" at bounding box center [871, 153] width 36 height 12
type input "Pod"
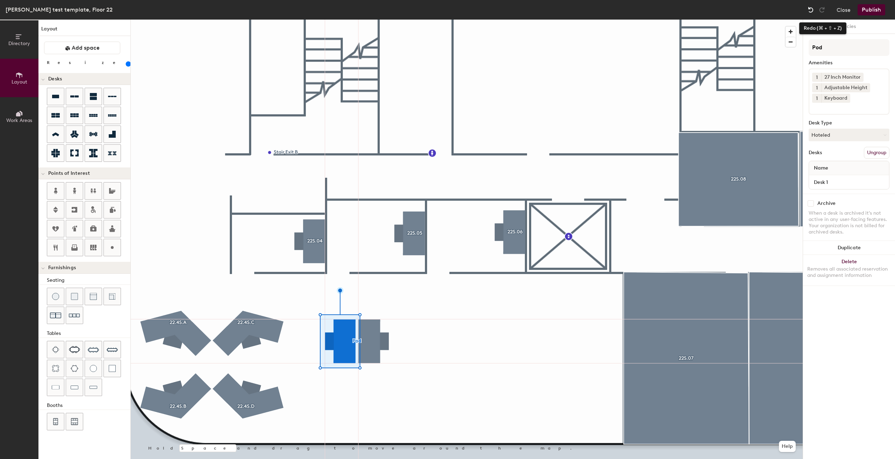
click at [814, 8] on div at bounding box center [810, 9] width 11 height 11
click at [813, 9] on img at bounding box center [810, 9] width 7 height 7
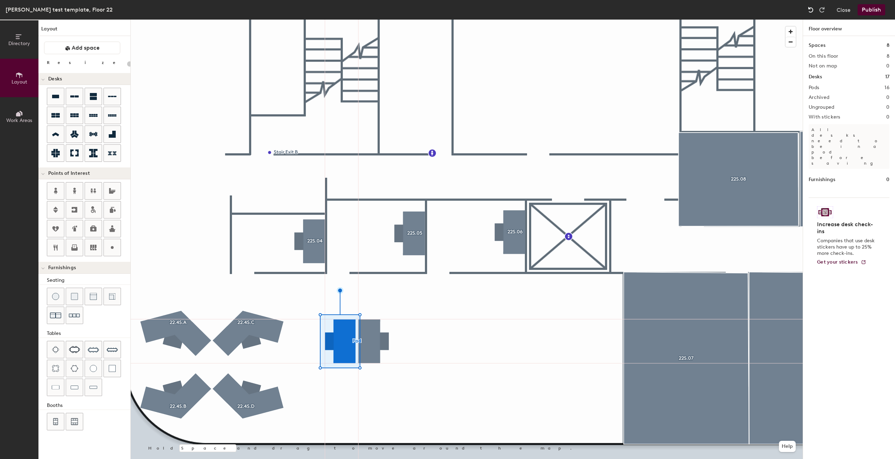
click at [813, 9] on img at bounding box center [810, 9] width 7 height 7
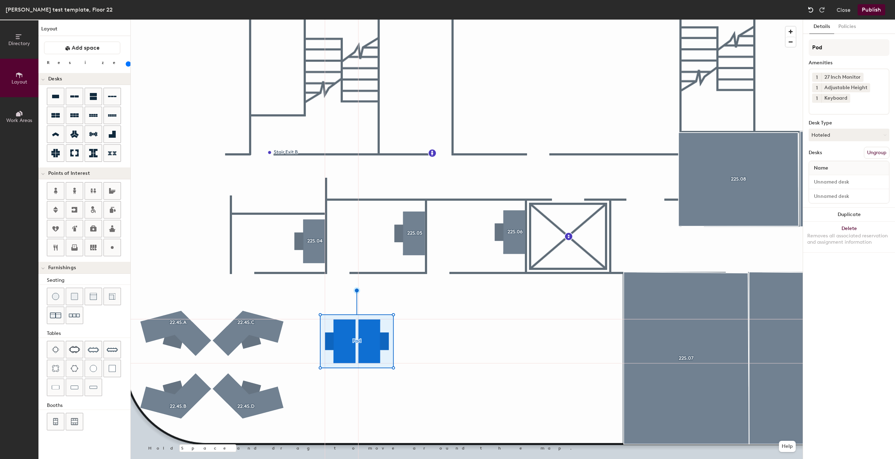
click at [813, 9] on img at bounding box center [810, 9] width 7 height 7
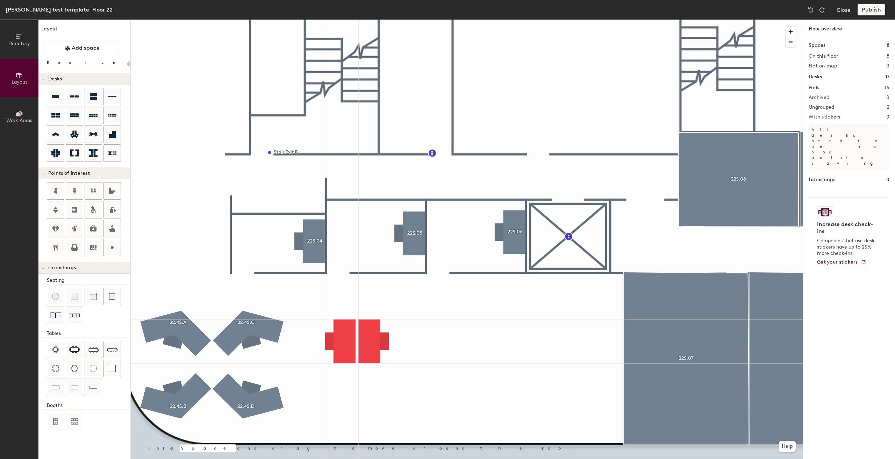
type input "160"
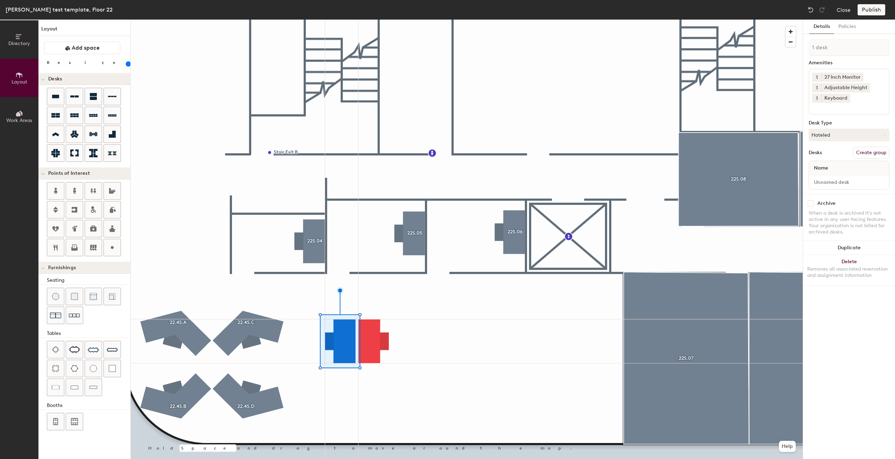
click at [880, 155] on button "Create group" at bounding box center [871, 153] width 36 height 12
type input "P"
click at [824, 50] on input "22.4S.A" at bounding box center [848, 47] width 81 height 17
drag, startPoint x: 846, startPoint y: 44, endPoint x: 785, endPoint y: 46, distance: 60.8
click at [785, 46] on div "Directory Layout Work Areas Layout Add space Resize Desks Points of Interest Fu…" at bounding box center [447, 239] width 895 height 439
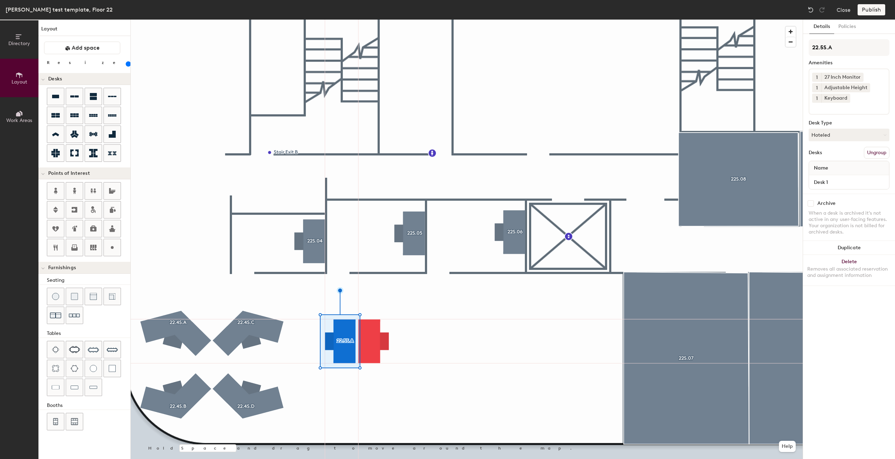
type input "22.5S.A"
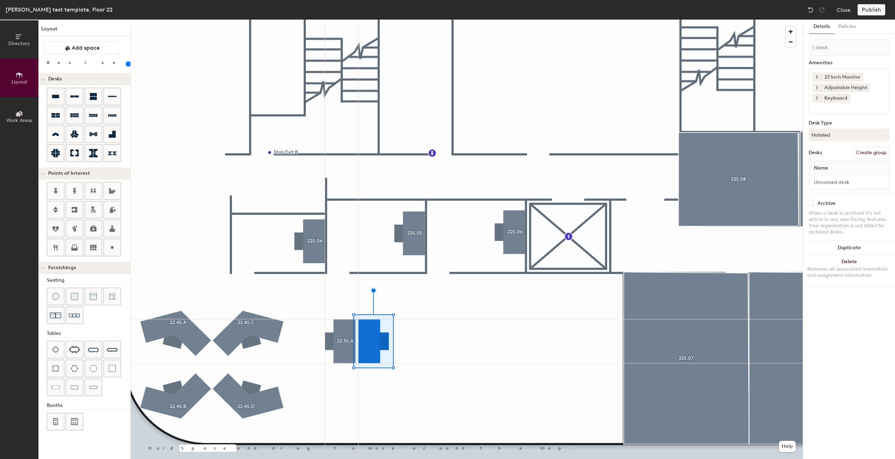
click at [872, 154] on button "Create group" at bounding box center [871, 153] width 36 height 12
type input "P"
type input "22.5S."
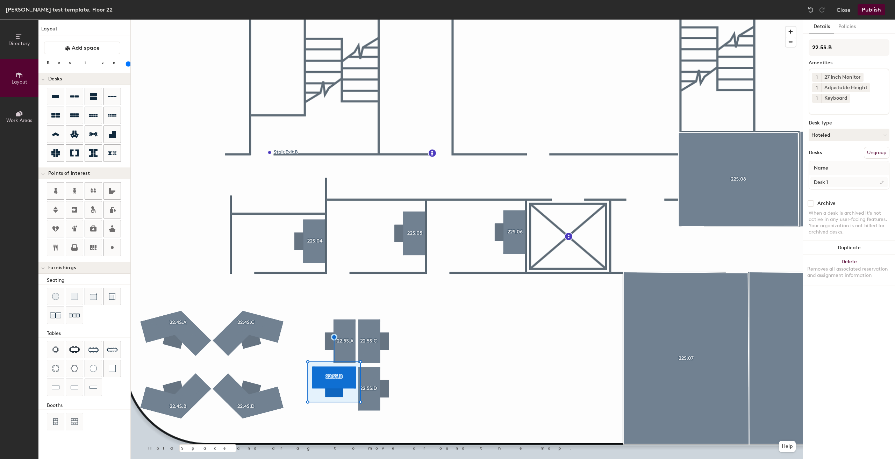
type input "22.5S.B"
click at [854, 180] on input "Desk 1" at bounding box center [848, 182] width 77 height 10
click at [861, 185] on input "Desk 1" at bounding box center [848, 182] width 77 height 10
type input "Desk"
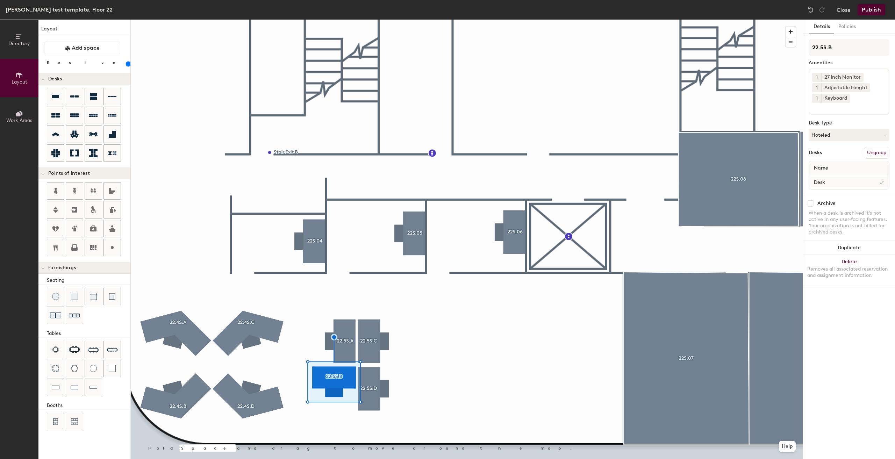
click at [485, 20] on div at bounding box center [467, 20] width 672 height 0
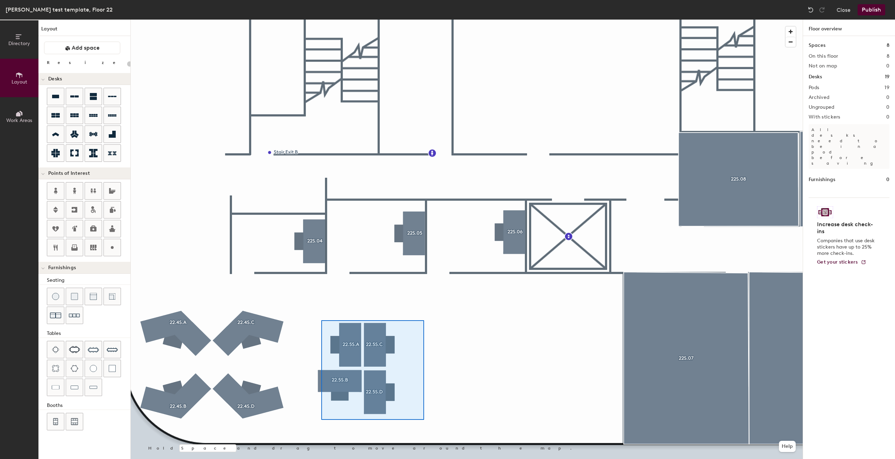
type input "160"
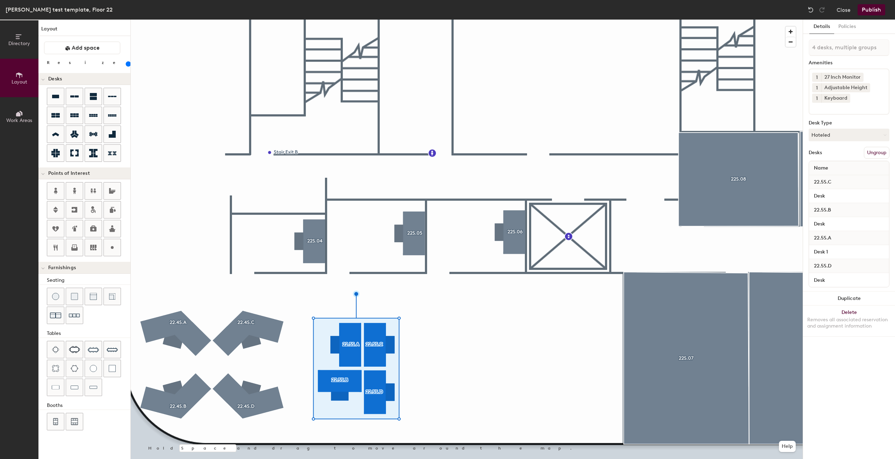
click at [837, 295] on button "Duplicate" at bounding box center [849, 298] width 92 height 14
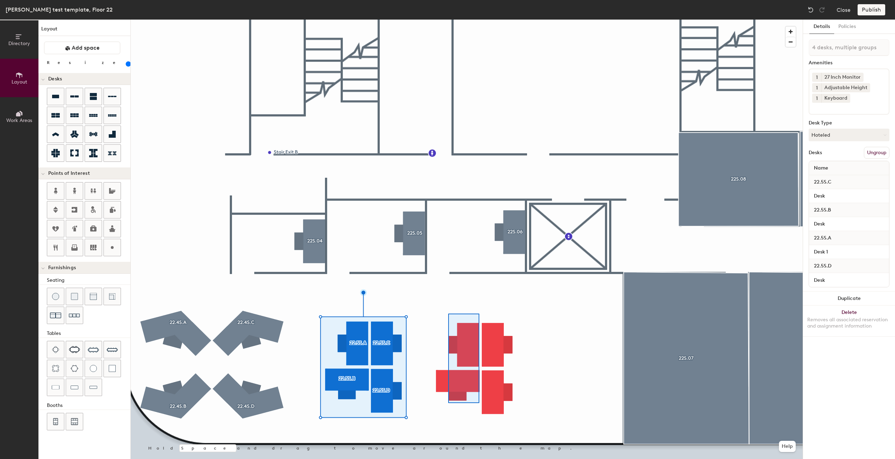
type input "4 desks"
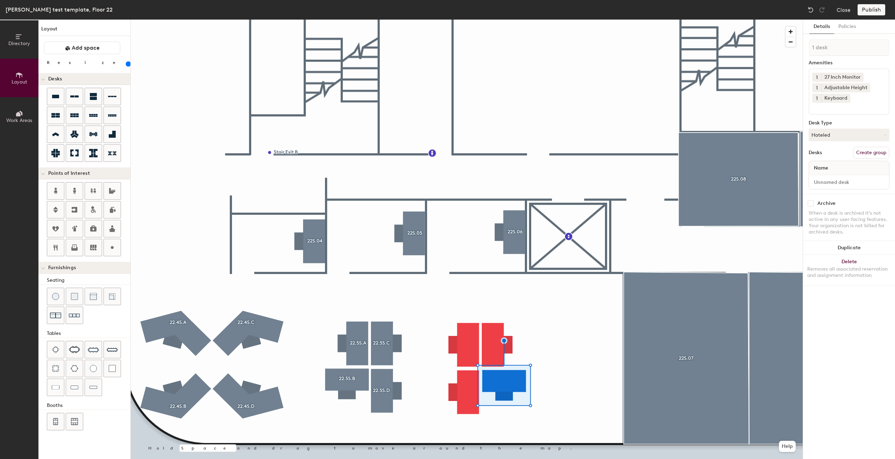
click at [549, 20] on div at bounding box center [467, 20] width 672 height 0
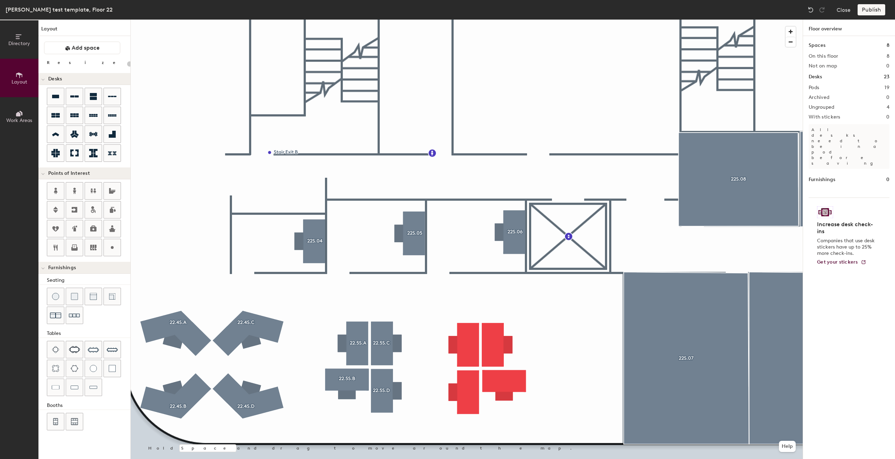
type input "160"
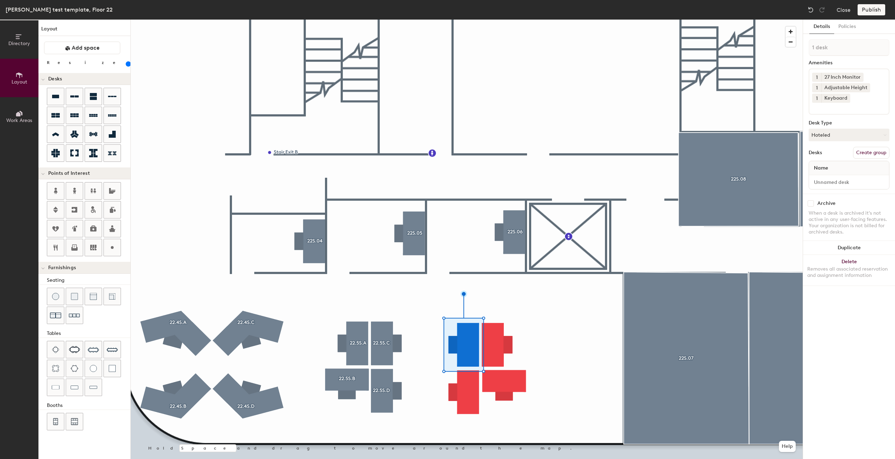
click at [874, 154] on button "Create group" at bounding box center [871, 153] width 36 height 12
type input "P"
click at [823, 48] on input "22.5S.A" at bounding box center [848, 47] width 81 height 17
click at [802, 38] on div "Directory Layout Work Areas Layout Add space Resize Desks Points of Interest Fu…" at bounding box center [447, 239] width 895 height 439
type input "22.6S.A"
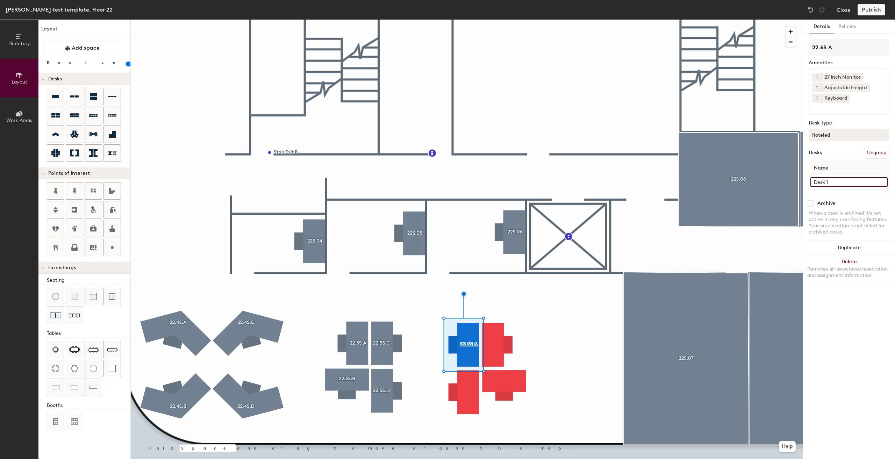
click at [845, 182] on input "Desk 1" at bounding box center [848, 182] width 77 height 10
click at [850, 183] on input "Desk 1" at bounding box center [848, 182] width 77 height 10
drag, startPoint x: 852, startPoint y: 183, endPoint x: 857, endPoint y: 184, distance: 5.0
click at [852, 183] on input "Desk 1" at bounding box center [848, 182] width 77 height 10
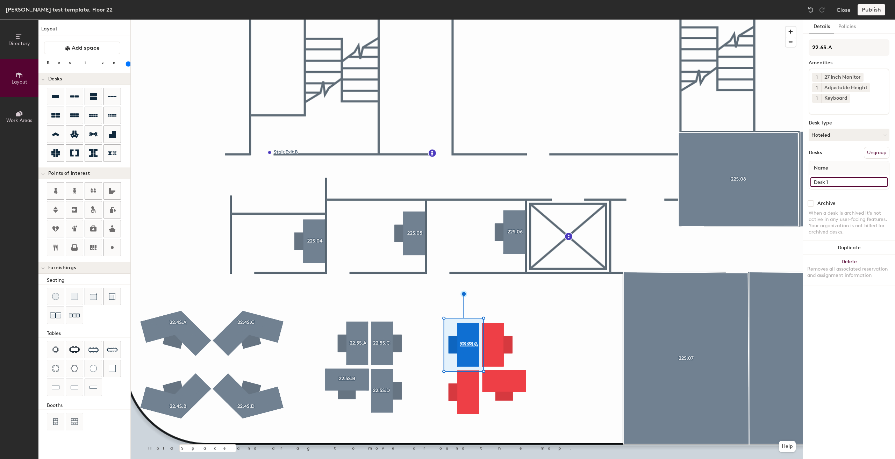
click at [857, 184] on input "Desk 1" at bounding box center [848, 182] width 77 height 10
type input "Desk"
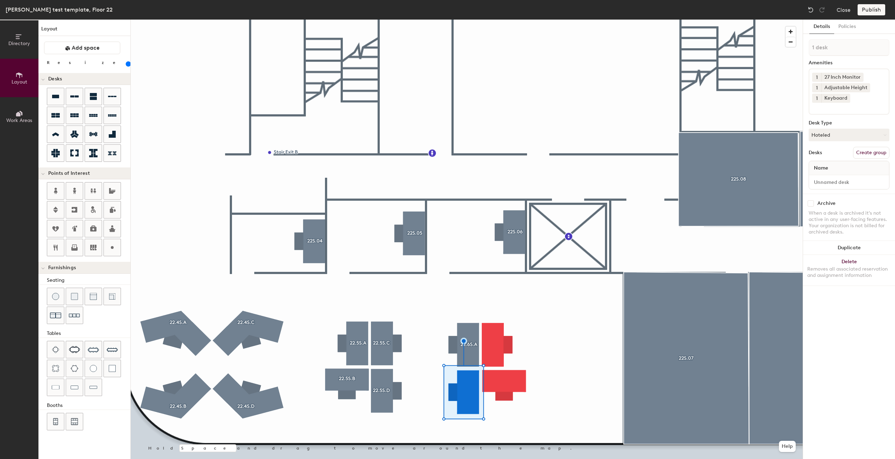
click at [872, 153] on button "Create group" at bounding box center [871, 153] width 36 height 12
type input "P"
type input "22.6S.B"
click at [841, 178] on input "Desk 1" at bounding box center [848, 182] width 77 height 10
click at [847, 184] on input "Desk 1" at bounding box center [848, 182] width 77 height 10
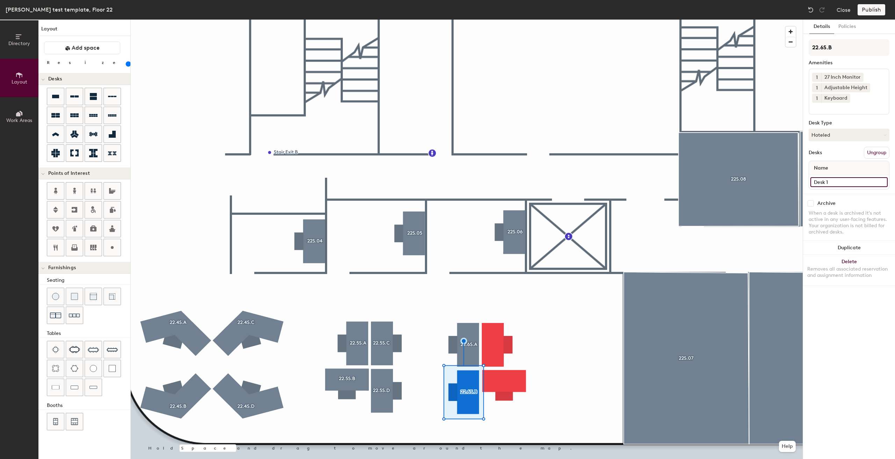
click at [848, 184] on input "Desk 1" at bounding box center [848, 182] width 77 height 10
click at [852, 187] on input "Desk 1" at bounding box center [848, 182] width 77 height 10
type input "Desk"
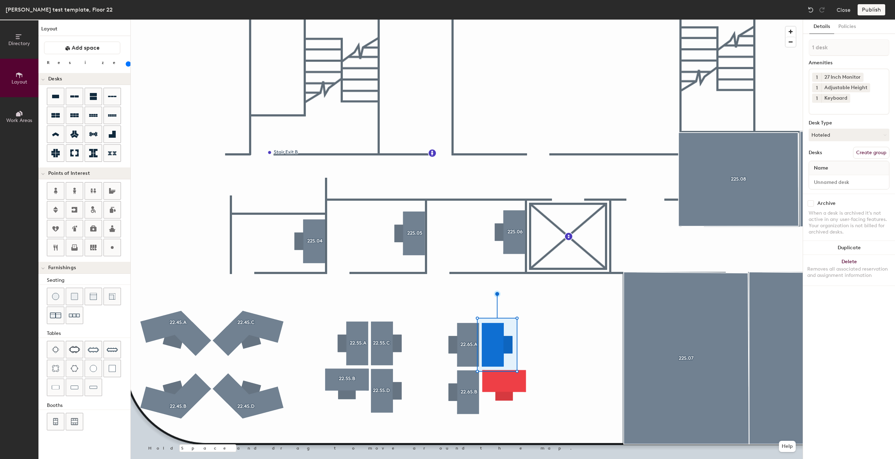
click at [871, 149] on button "Create group" at bounding box center [871, 153] width 36 height 12
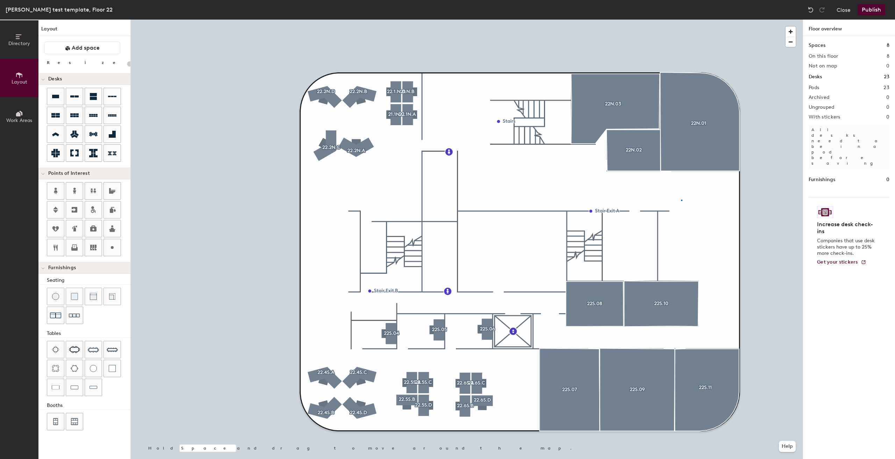
click at [681, 20] on div at bounding box center [467, 20] width 672 height 0
click at [872, 8] on button "Publish" at bounding box center [871, 9] width 28 height 11
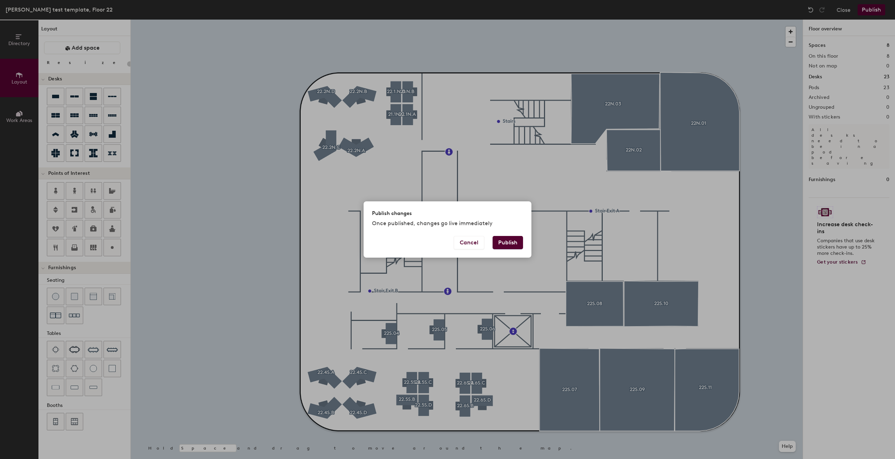
click at [507, 240] on button "Publish" at bounding box center [507, 242] width 30 height 13
type input "20"
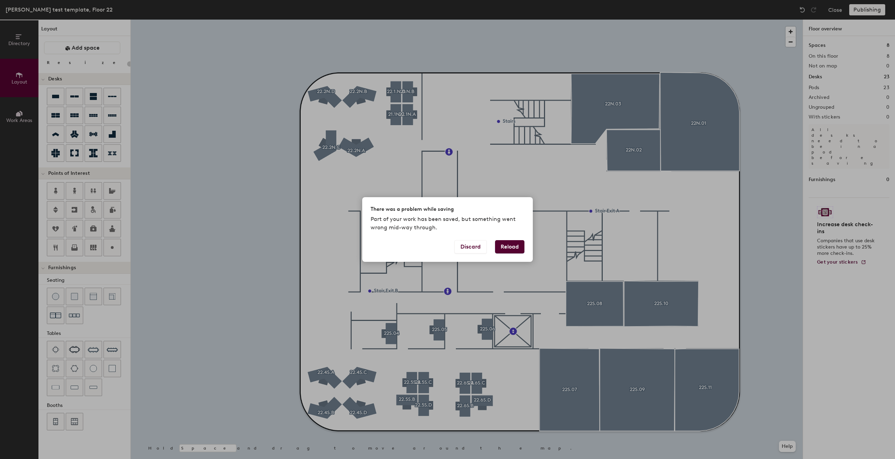
click at [510, 247] on button "Reload" at bounding box center [509, 246] width 29 height 13
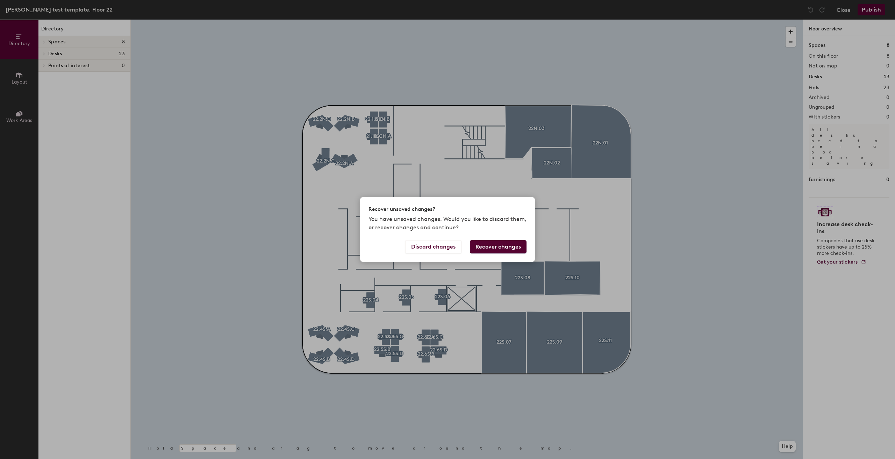
click at [514, 248] on button "Recover changes" at bounding box center [498, 246] width 57 height 13
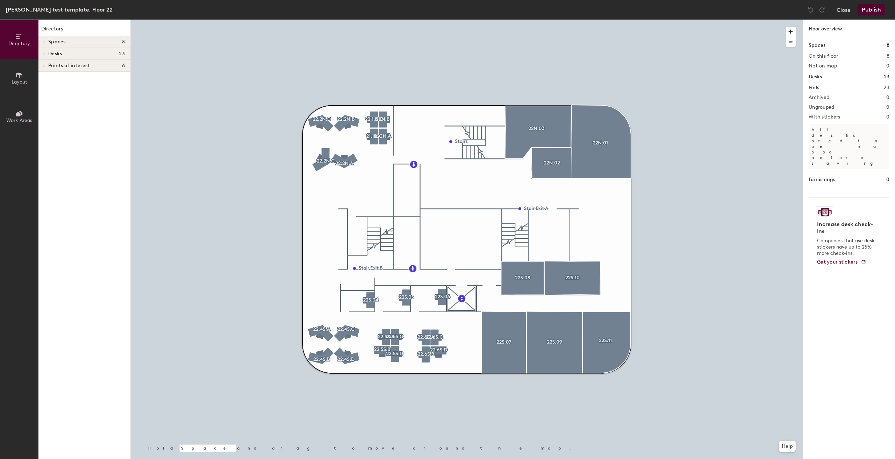
click at [877, 7] on button "Publish" at bounding box center [871, 9] width 28 height 11
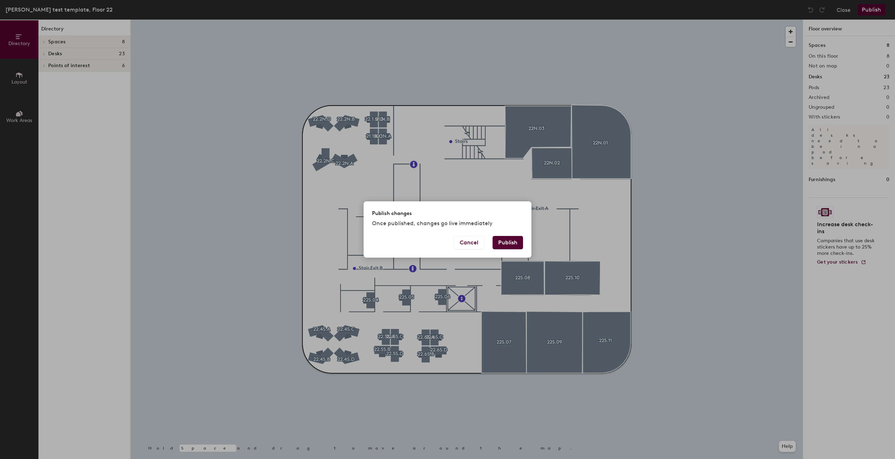
click at [522, 246] on div "Cancel Publish" at bounding box center [447, 247] width 168 height 22
click at [515, 245] on button "Publish" at bounding box center [507, 242] width 30 height 13
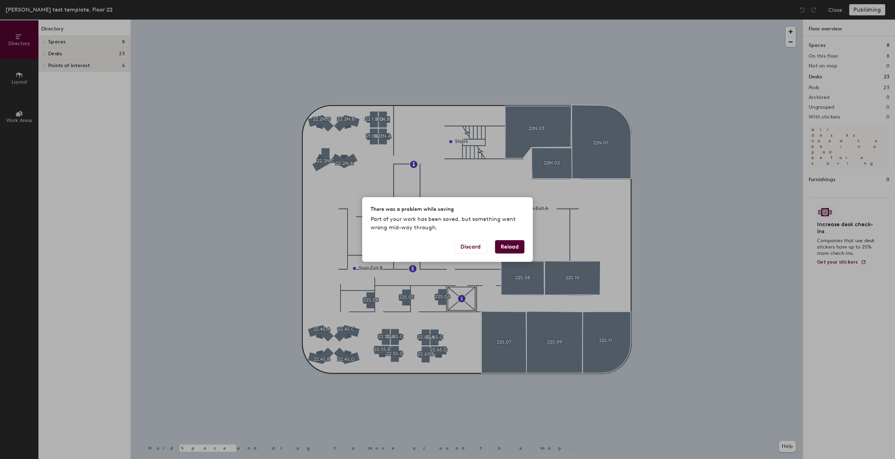
click at [505, 244] on button "Reload" at bounding box center [509, 246] width 29 height 13
click at [507, 247] on button "Recover changes" at bounding box center [498, 246] width 57 height 13
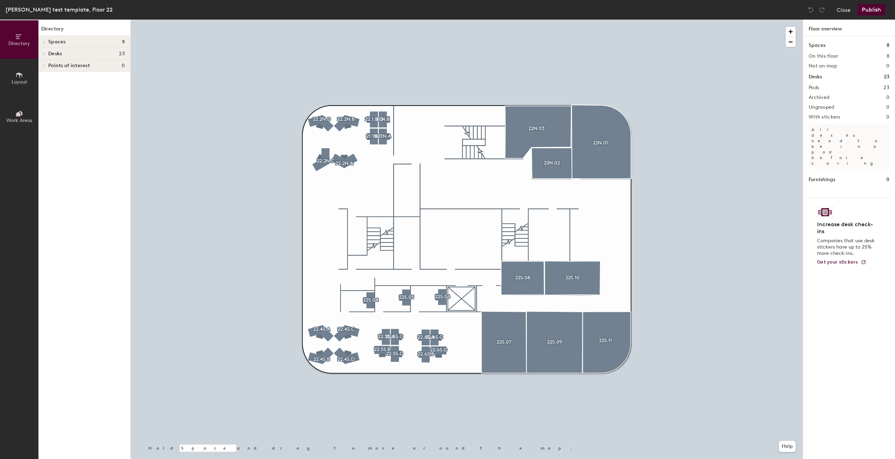
click at [879, 9] on button "Publish" at bounding box center [871, 9] width 28 height 11
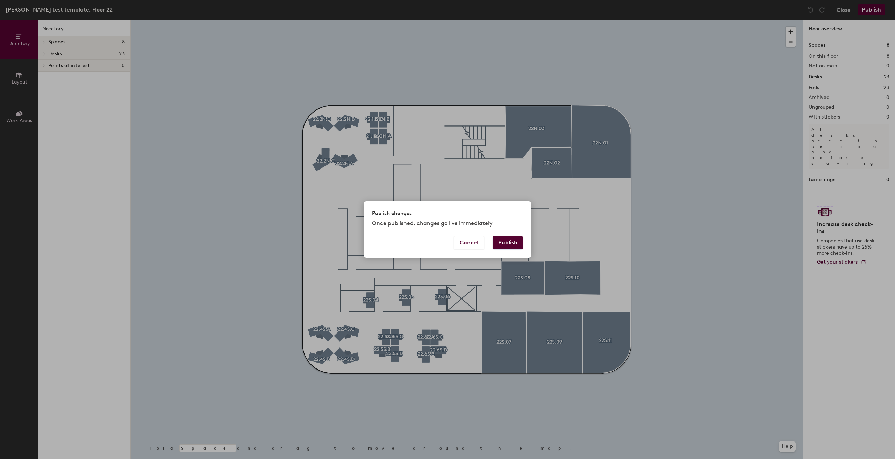
click at [514, 241] on button "Publish" at bounding box center [507, 242] width 30 height 13
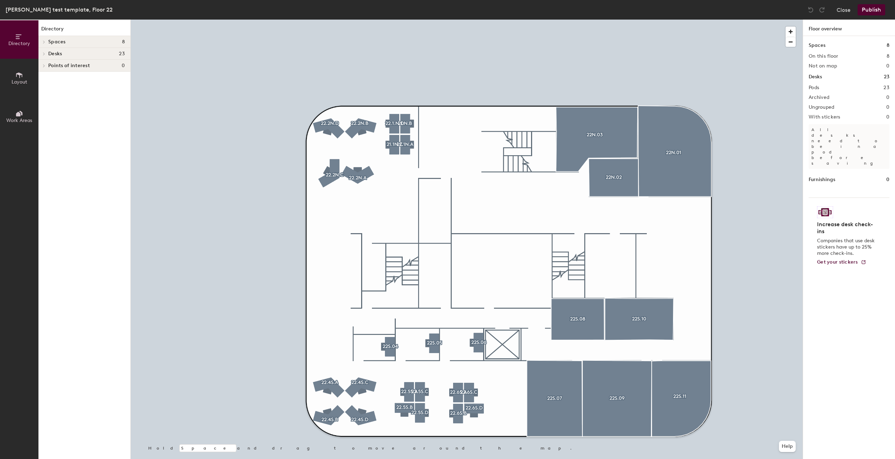
click at [0, 81] on button "Layout" at bounding box center [19, 78] width 38 height 38
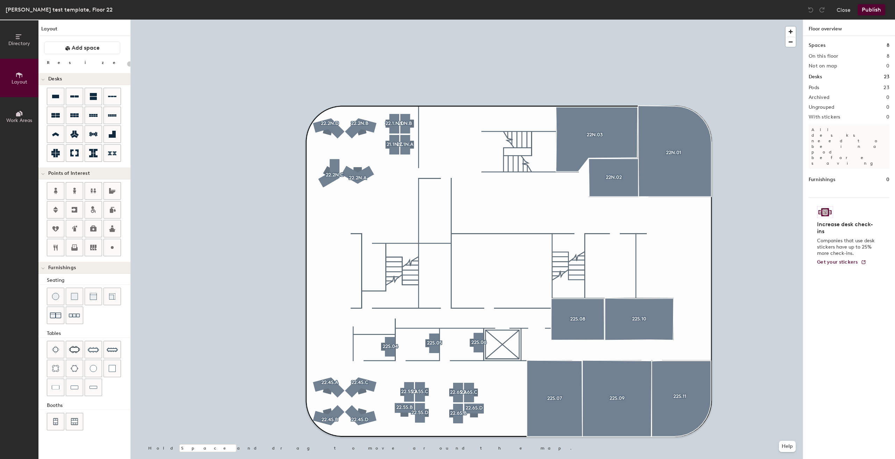
click at [369, 307] on div "Directory Layout Work Areas Layout Add space Resize Desks Points of Interest Fu…" at bounding box center [447, 239] width 895 height 439
type input "20"
type input "Stair Exit B"
click at [387, 323] on span "Done" at bounding box center [388, 323] width 21 height 12
click at [441, 20] on div at bounding box center [467, 20] width 672 height 0
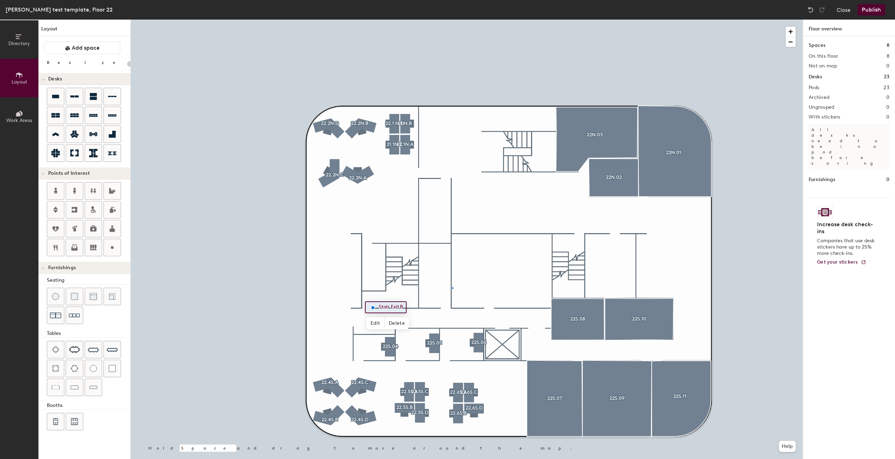
click at [453, 20] on div at bounding box center [467, 20] width 672 height 0
click at [575, 234] on div "Directory Layout Work Areas Layout Add space Resize Desks Points of Interest Fu…" at bounding box center [447, 239] width 895 height 439
type input "20"
click at [594, 233] on input "Stair" at bounding box center [590, 234] width 22 height 10
type input "Stair Exit A"
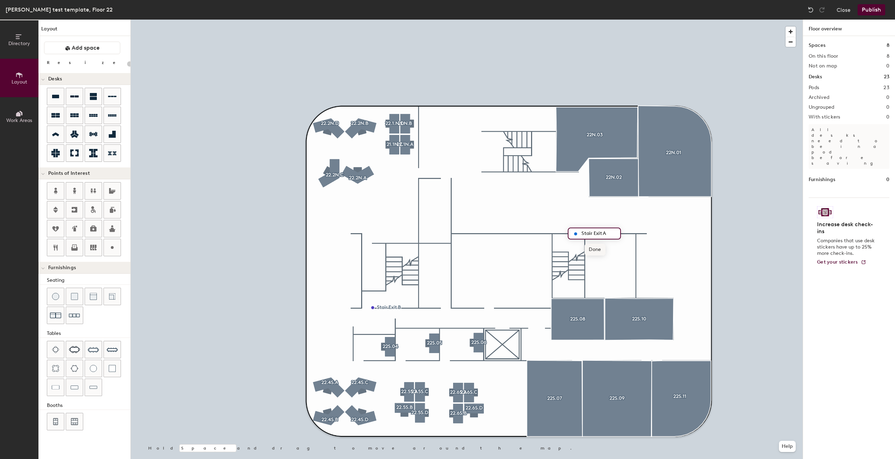
click at [596, 254] on span "Done" at bounding box center [594, 250] width 21 height 12
click at [606, 20] on div at bounding box center [467, 20] width 672 height 0
click at [443, 307] on div "Directory Layout Work Areas Layout Add space Resize Desks Points of Interest Fu…" at bounding box center [447, 239] width 895 height 439
click at [467, 323] on span "Done" at bounding box center [465, 323] width 21 height 12
click at [472, 20] on div at bounding box center [467, 20] width 672 height 0
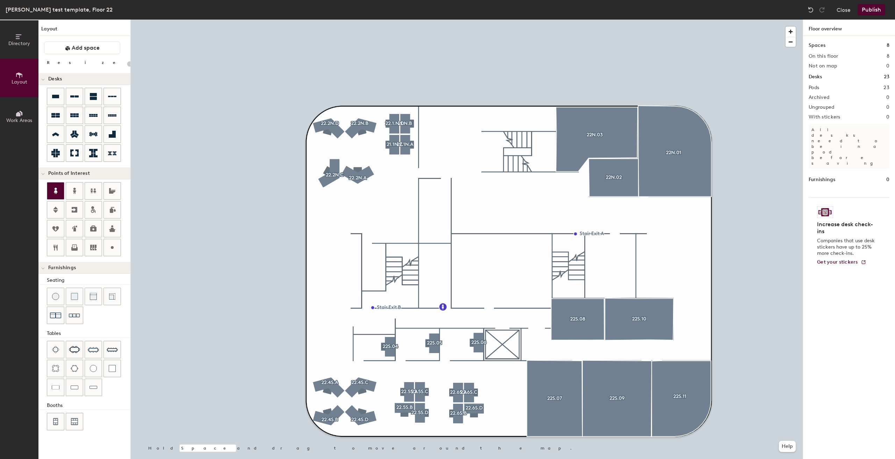
click at [48, 192] on div at bounding box center [55, 190] width 17 height 17
click at [442, 179] on div "Directory Layout Work Areas Layout Add space Resize Desks Points of Interest Fu…" at bounding box center [447, 239] width 895 height 439
click at [116, 252] on div at bounding box center [112, 247] width 17 height 17
click at [113, 246] on icon at bounding box center [112, 247] width 8 height 8
click at [486, 152] on div "Directory Layout Work Areas Layout Add space Resize Desks Points of Interest Fu…" at bounding box center [447, 239] width 895 height 439
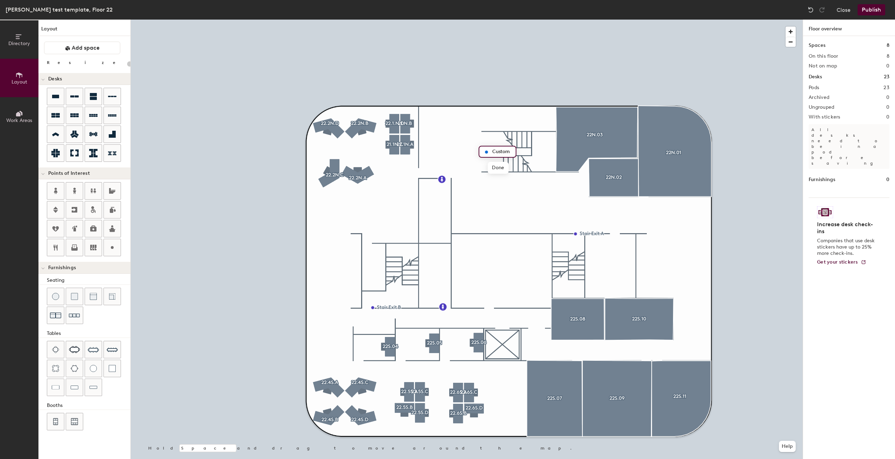
type input "20"
type input "Stairs"
click at [495, 166] on span "Done" at bounding box center [497, 168] width 21 height 12
click at [500, 343] on div "Directory Layout Work Areas Layout Add space Resize Desks Points of Interest Fu…" at bounding box center [447, 239] width 895 height 439
click at [502, 345] on div "Directory Layout Work Areas Layout Add space Resize Desks Points of Interest Fu…" at bounding box center [447, 239] width 895 height 439
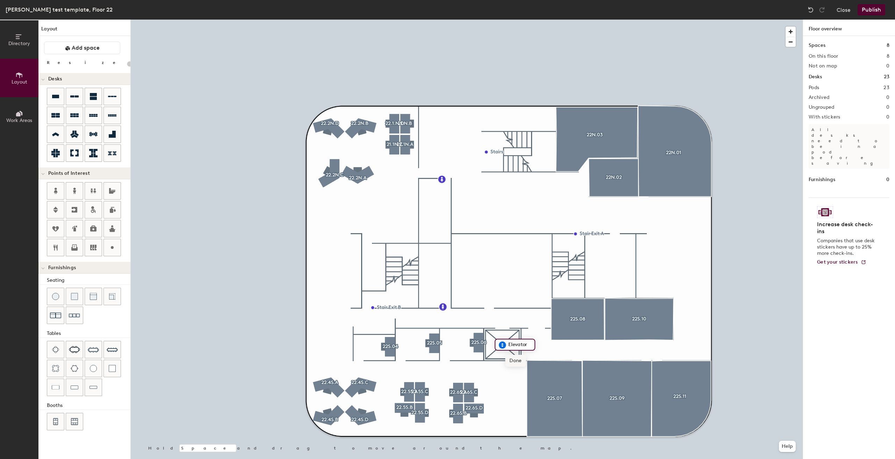
click at [512, 360] on span "Done" at bounding box center [515, 361] width 21 height 12
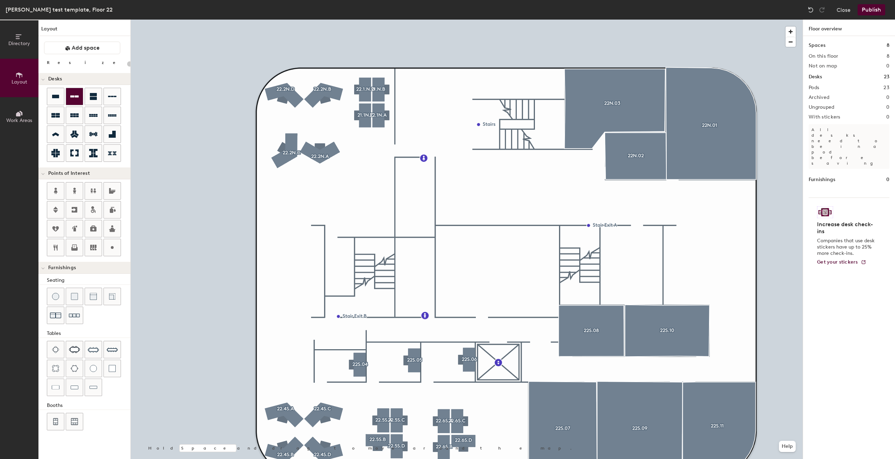
click at [69, 96] on div at bounding box center [74, 96] width 17 height 17
click at [282, 240] on div "Directory Layout Work Areas Layout Add space Resize Desks Points of Interest Fu…" at bounding box center [447, 239] width 895 height 439
type input "160"
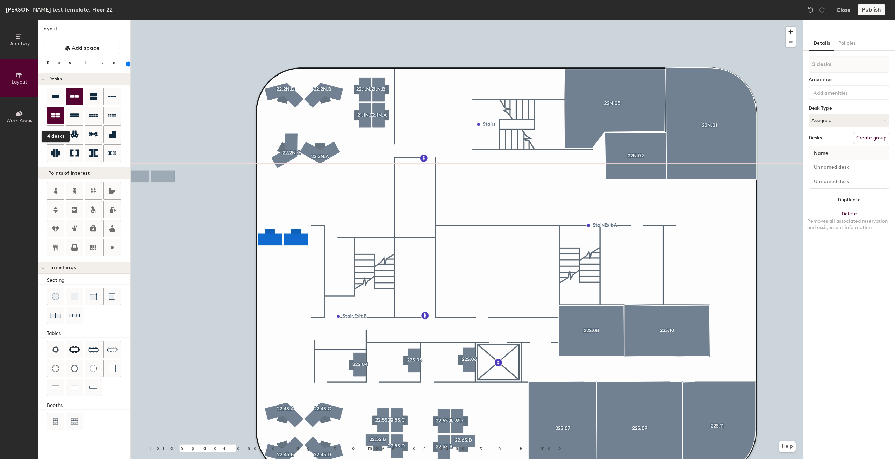
click at [52, 117] on icon at bounding box center [55, 115] width 8 height 5
click at [13, 44] on span "Directory" at bounding box center [19, 44] width 22 height 6
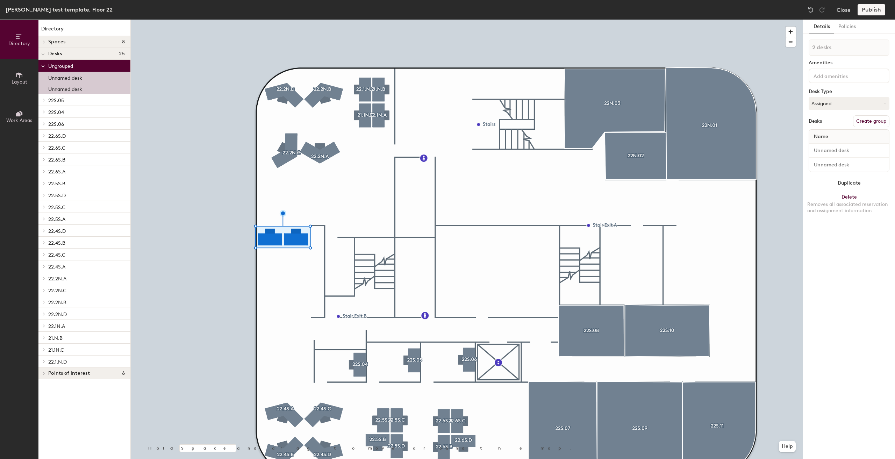
type input "1 desk"
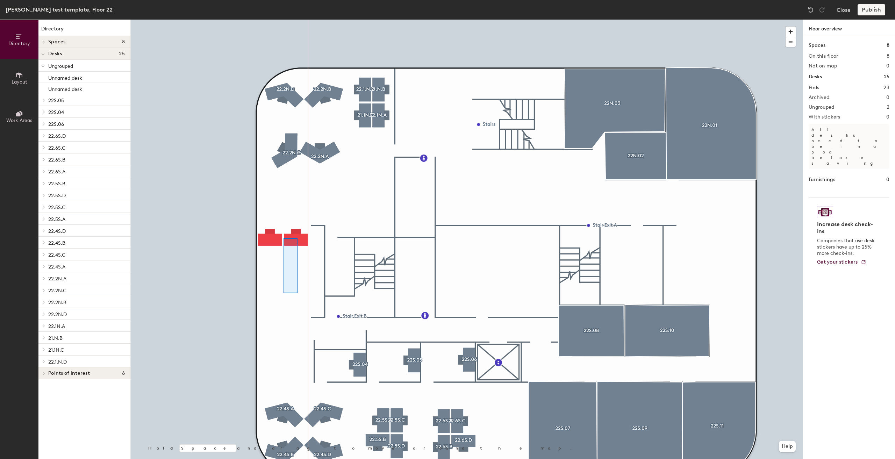
click at [289, 20] on div at bounding box center [467, 20] width 672 height 0
click at [267, 20] on div at bounding box center [467, 20] width 672 height 0
click at [276, 20] on div at bounding box center [467, 20] width 672 height 0
click at [255, 20] on div at bounding box center [467, 20] width 672 height 0
click at [268, 20] on div at bounding box center [467, 20] width 672 height 0
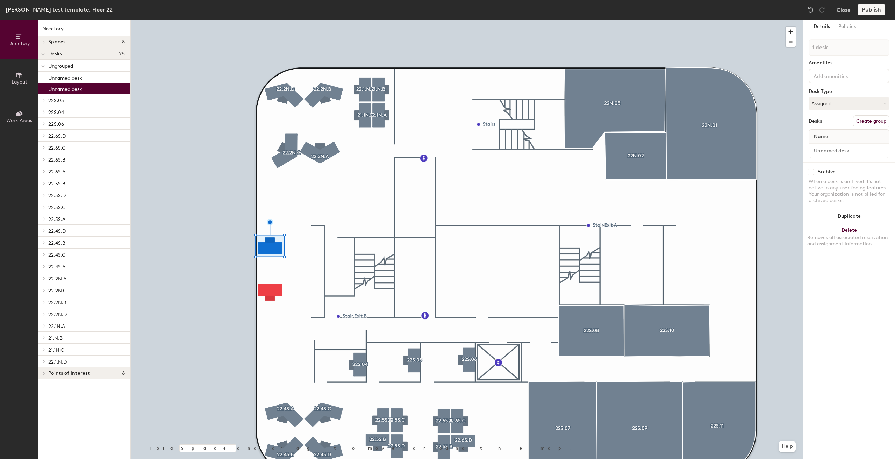
click at [875, 118] on button "Create group" at bounding box center [871, 121] width 36 height 12
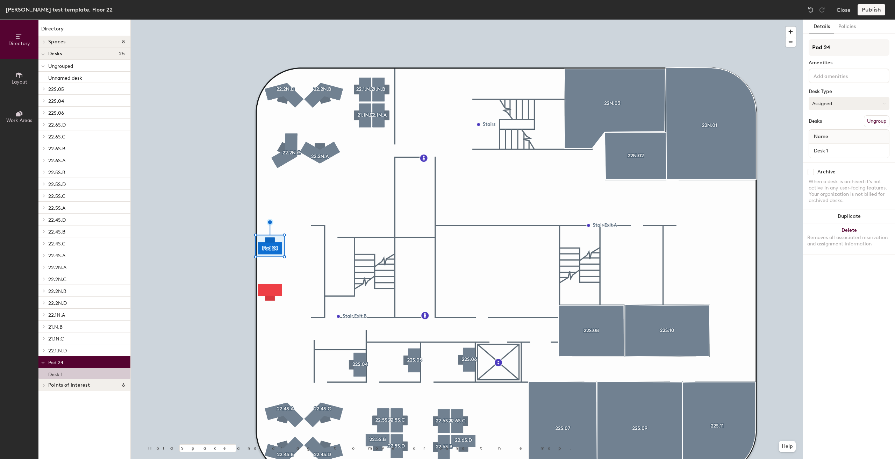
click at [861, 103] on button "Assigned" at bounding box center [848, 103] width 81 height 13
click at [832, 145] on div "Hoteled" at bounding box center [844, 146] width 70 height 10
click at [849, 79] on div "27 Inch Monitor 34 Inch Monitor Adjustable Height Canopy Keyboard Keyboard and …" at bounding box center [848, 75] width 81 height 15
click at [841, 88] on div "27 Inch Monitor" at bounding box center [848, 92] width 79 height 10
click at [833, 112] on div "Adjustable Height" at bounding box center [848, 113] width 79 height 10
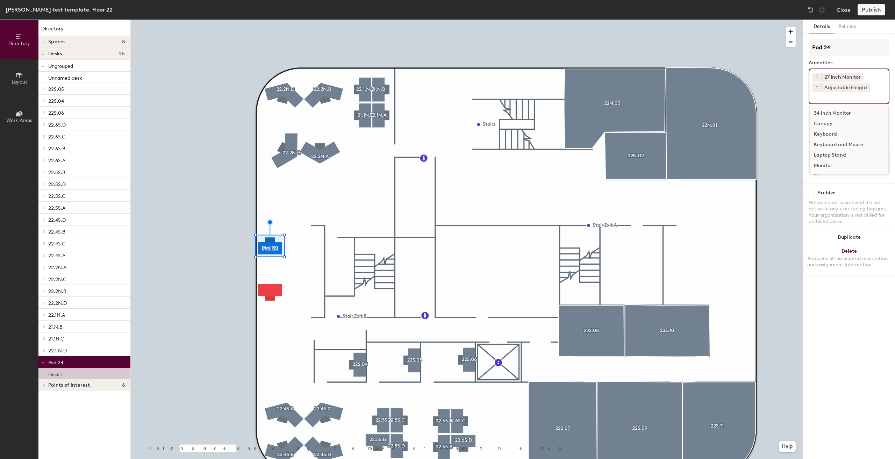
click at [836, 143] on div "Keyboard and Mouse" at bounding box center [848, 144] width 79 height 10
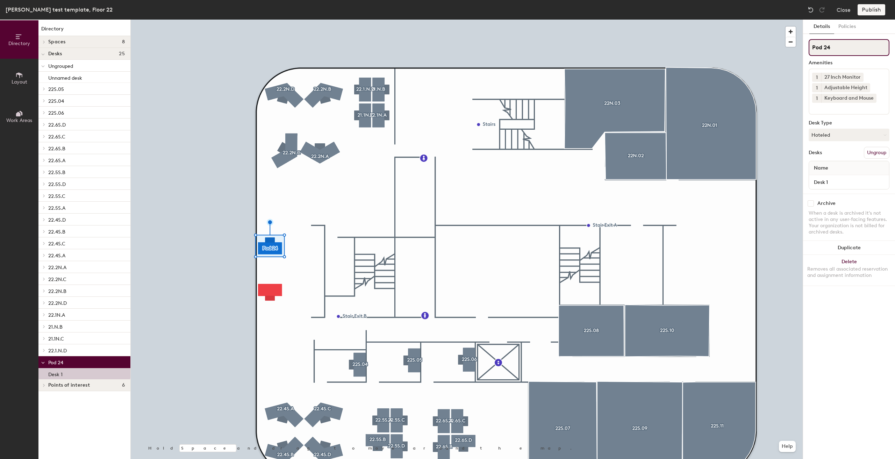
click at [861, 42] on input "Pod 24" at bounding box center [848, 47] width 81 height 17
type input "P"
type input "22.3S"
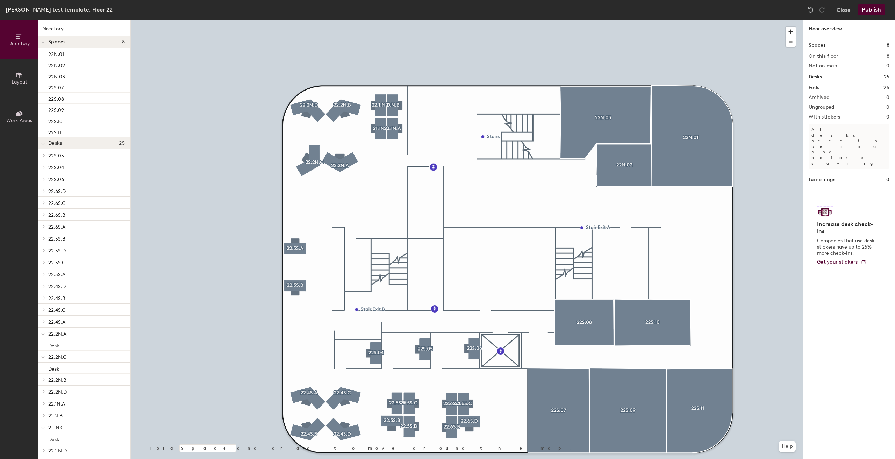
click at [869, 12] on button "Publish" at bounding box center [871, 9] width 28 height 11
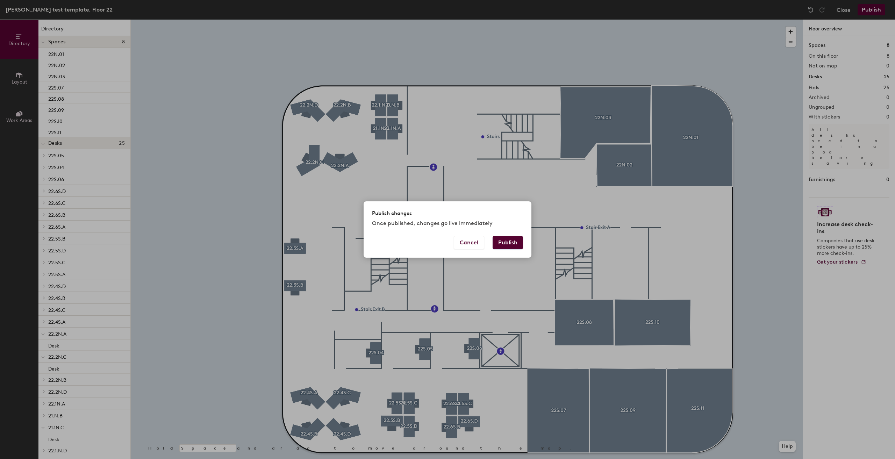
click at [517, 242] on button "Publish" at bounding box center [507, 242] width 30 height 13
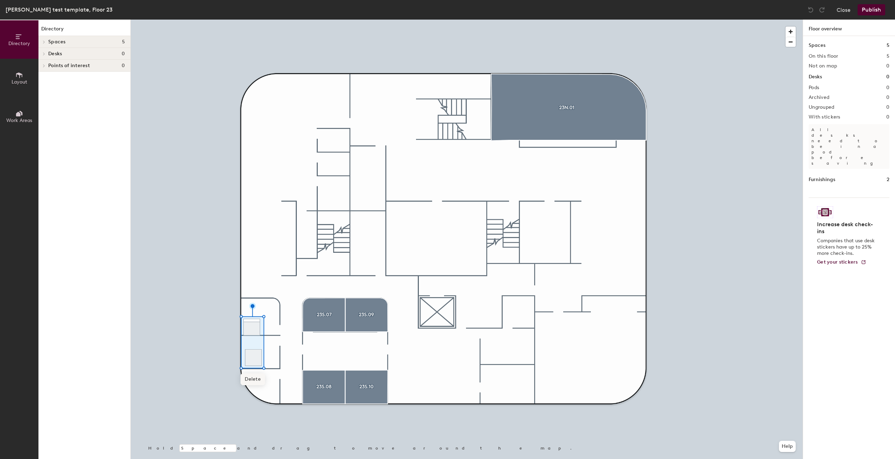
click at [256, 376] on span "Delete" at bounding box center [252, 379] width 24 height 12
click at [253, 20] on div at bounding box center [467, 20] width 672 height 0
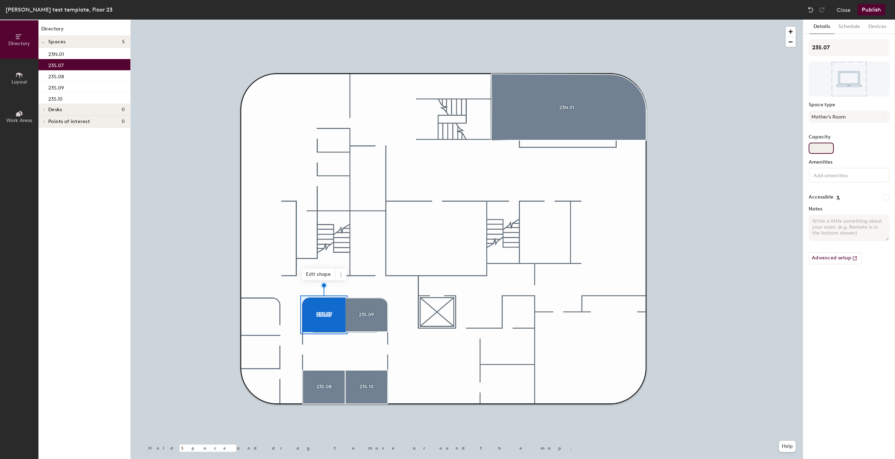
click at [823, 147] on input "Capacity" at bounding box center [820, 148] width 25 height 11
type input "1"
click at [337, 20] on div at bounding box center [467, 20] width 672 height 0
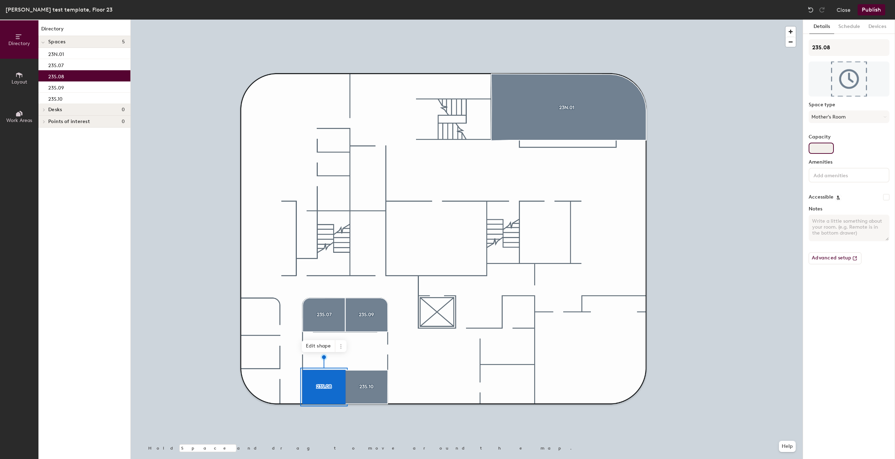
click at [819, 150] on input "Capacity" at bounding box center [820, 148] width 25 height 11
type input "1"
click at [370, 20] on div at bounding box center [467, 20] width 672 height 0
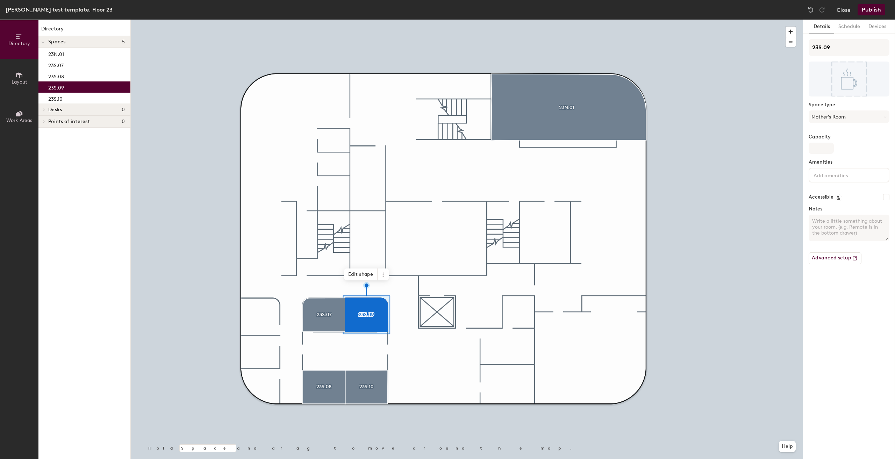
click at [819, 142] on div "Capacity" at bounding box center [848, 144] width 81 height 20
click at [820, 149] on input "Capacity" at bounding box center [820, 148] width 25 height 11
type input "1"
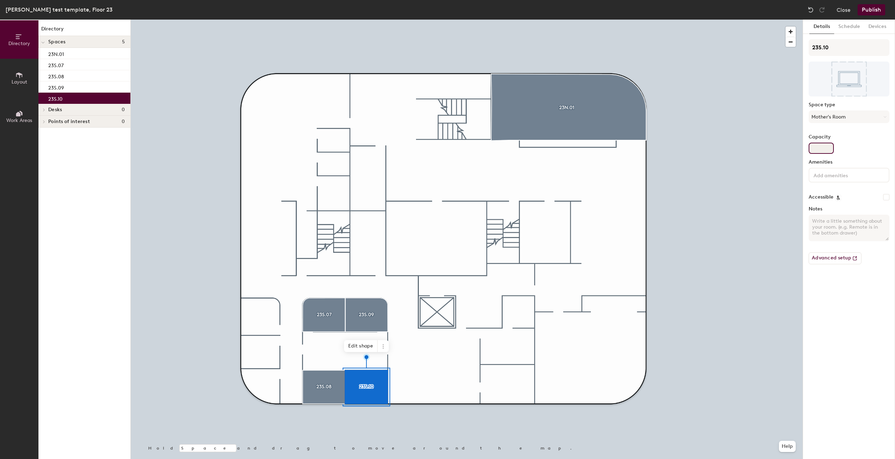
click at [820, 143] on input "Capacity" at bounding box center [820, 148] width 25 height 11
type input "1"
click at [515, 20] on div at bounding box center [467, 20] width 672 height 0
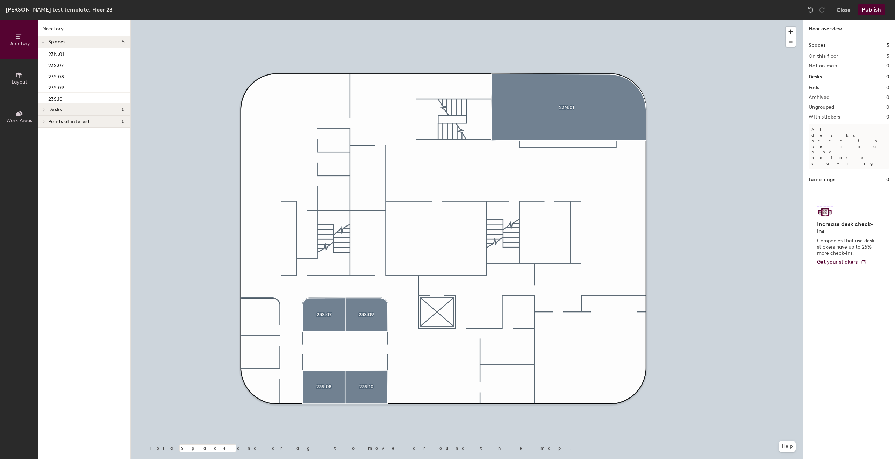
click at [19, 71] on icon at bounding box center [19, 75] width 8 height 8
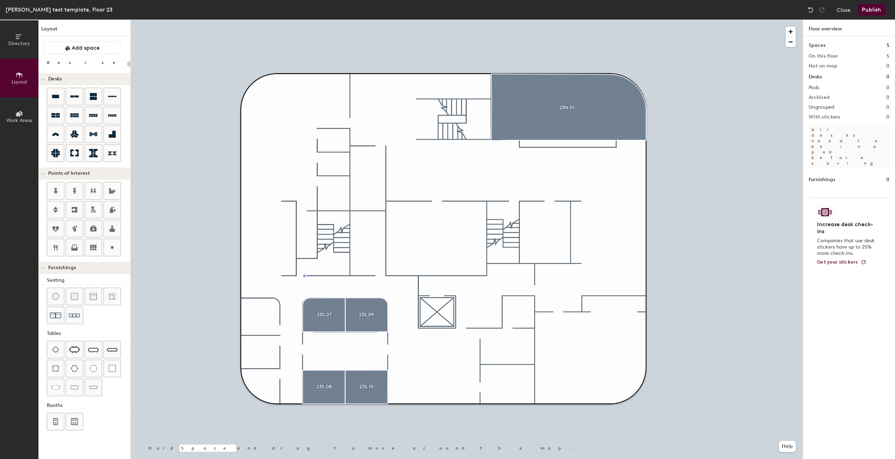
click at [305, 276] on div "Directory Layout Work Areas Layout Add space Resize Desks Points of Interest Fu…" at bounding box center [447, 239] width 895 height 439
type input "20"
type input "Stair Exit B"
click at [335, 288] on div "Stair Exit B Done Hold Space and drag to move around the map. Help" at bounding box center [467, 239] width 672 height 439
click at [330, 288] on span "Done" at bounding box center [324, 292] width 21 height 12
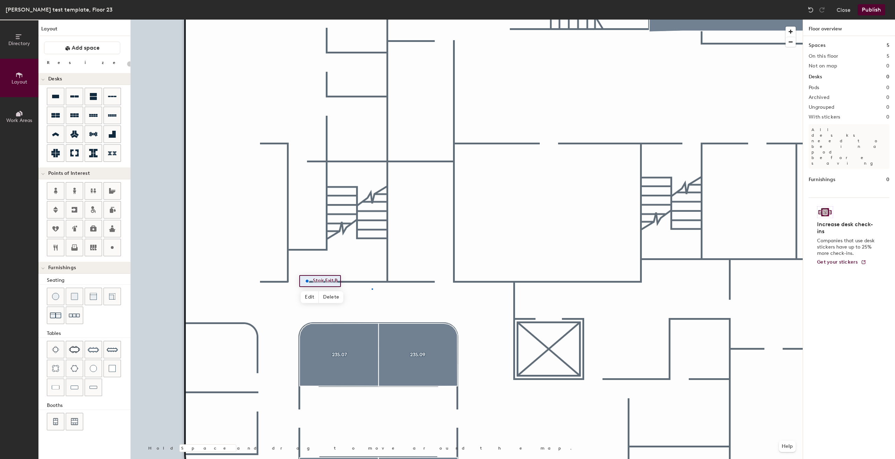
click at [371, 20] on div at bounding box center [467, 20] width 672 height 0
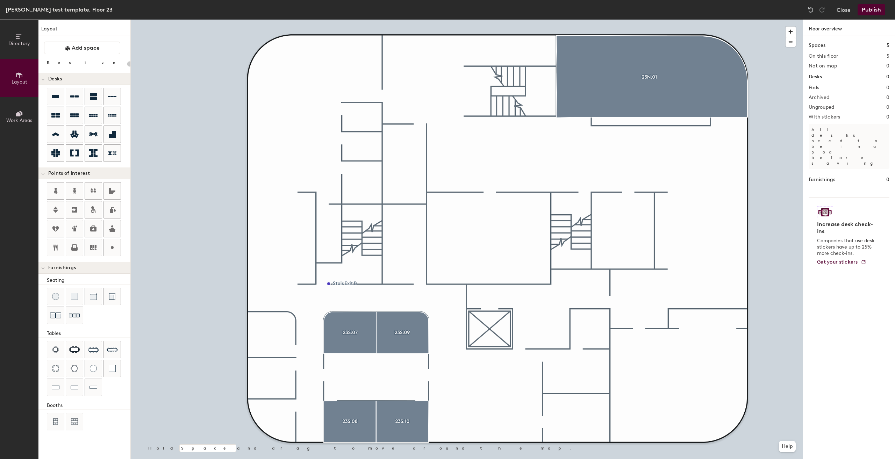
click at [579, 192] on div "Directory Layout Work Areas Layout Add space Resize Desks Points of Interest Fu…" at bounding box center [447, 239] width 895 height 439
type input "20"
type input "Stair Exit A"
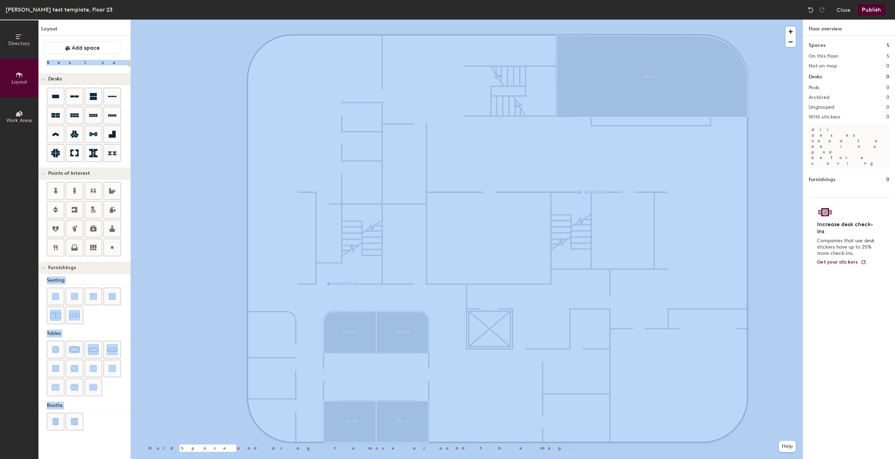
click at [251, 73] on div "Directory Layout Work Areas Layout Add space Resize Desks Points of Interest Fu…" at bounding box center [447, 239] width 895 height 439
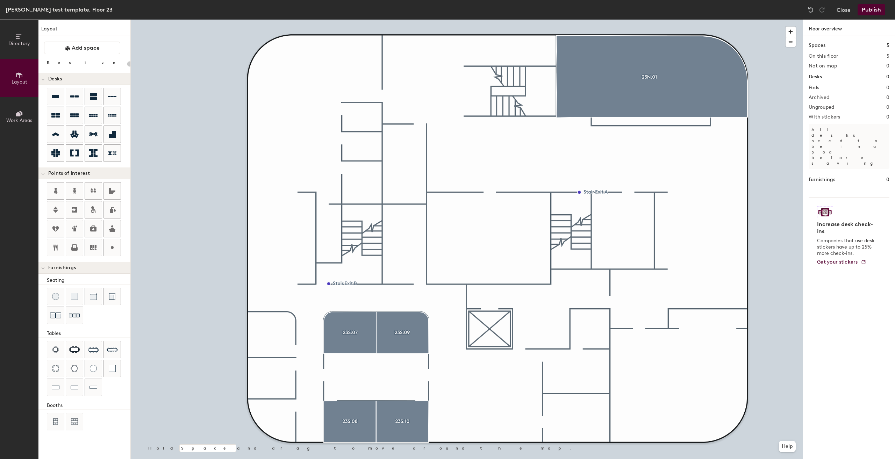
click at [366, 119] on div "Directory Layout Work Areas Layout Add space Resize Desks Points of Interest Fu…" at bounding box center [447, 239] width 895 height 439
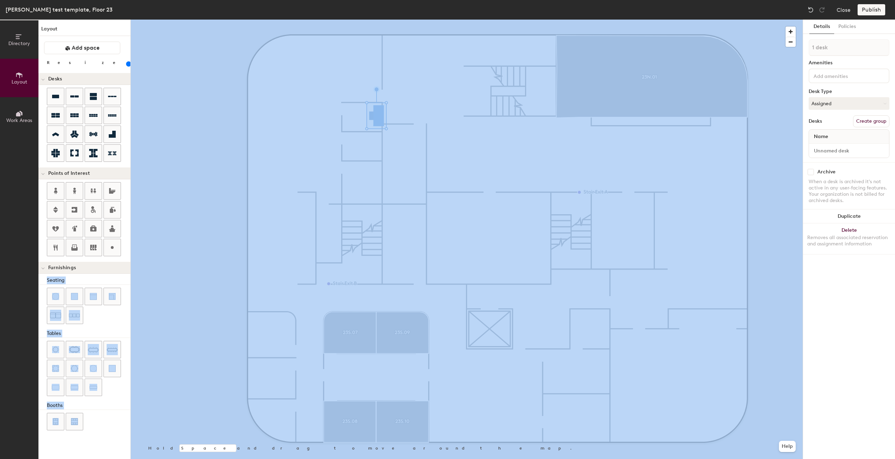
click at [88, 68] on div "Layout Add space Resize Desks Points of Interest Furnishings Seating Tables Boo…" at bounding box center [84, 239] width 92 height 439
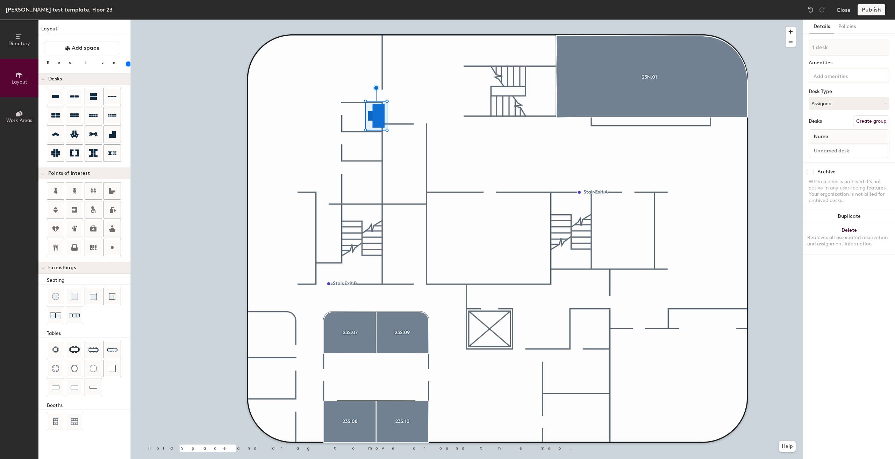
type input "160"
click at [127, 64] on input "range" at bounding box center [127, 64] width 0 height 6
click at [110, 79] on h4 "Desks" at bounding box center [86, 79] width 77 height 6
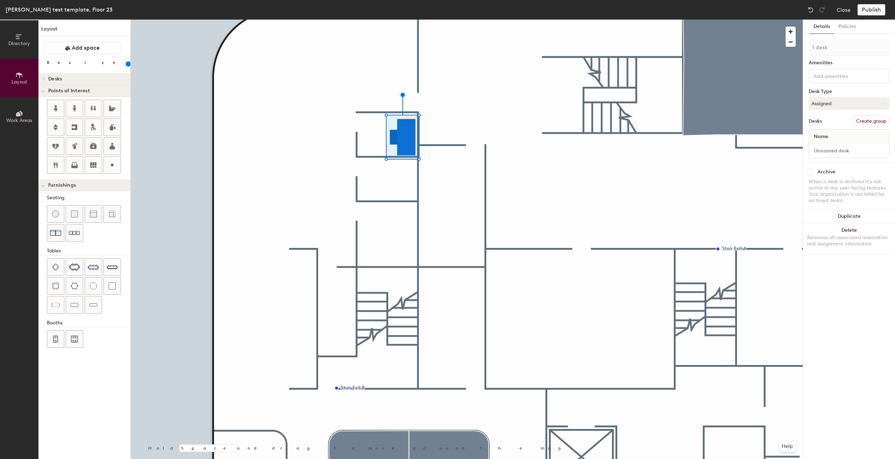
drag, startPoint x: 820, startPoint y: 70, endPoint x: 892, endPoint y: 104, distance: 79.5
click at [827, 70] on div at bounding box center [848, 75] width 81 height 15
drag, startPoint x: 845, startPoint y: 59, endPoint x: 860, endPoint y: 61, distance: 15.3
click at [847, 56] on div "1 desk Amenities Desk Type Assigned Desks Create group Name" at bounding box center [848, 100] width 81 height 123
click at [876, 119] on button "Create group" at bounding box center [871, 121] width 36 height 12
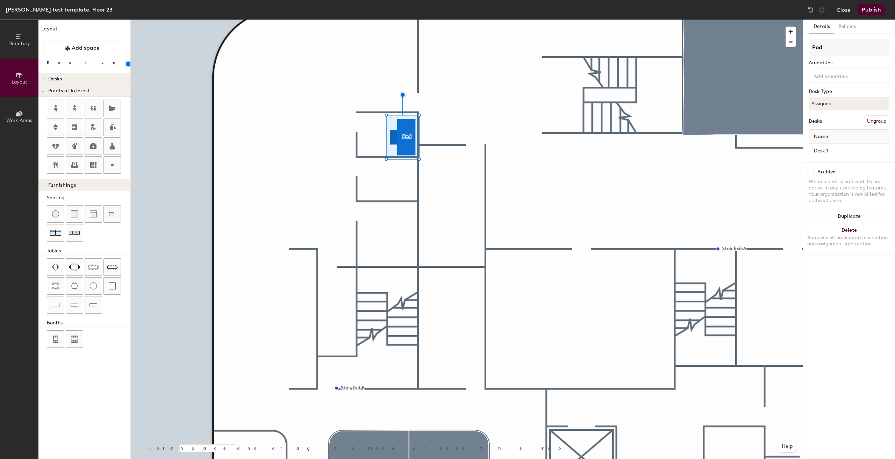
type input "Pod"
click at [870, 8] on button "Publish" at bounding box center [871, 9] width 28 height 11
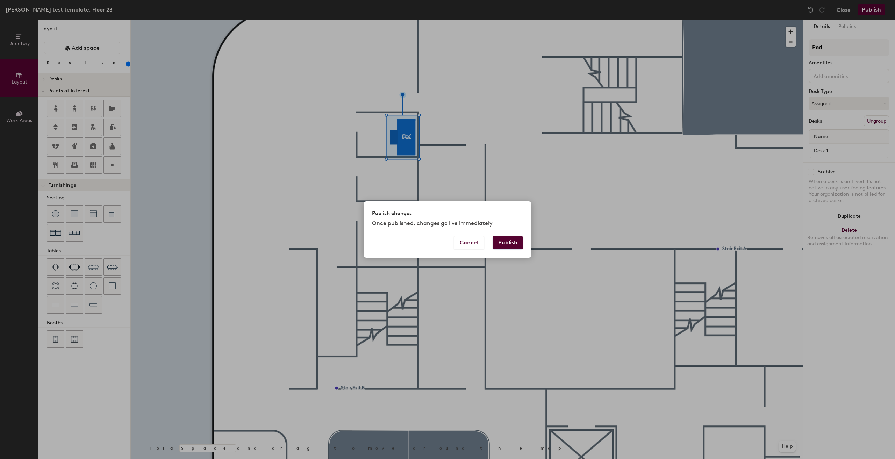
click at [515, 249] on div "Cancel Publish" at bounding box center [447, 247] width 168 height 22
click at [512, 245] on button "Publish" at bounding box center [507, 242] width 30 height 13
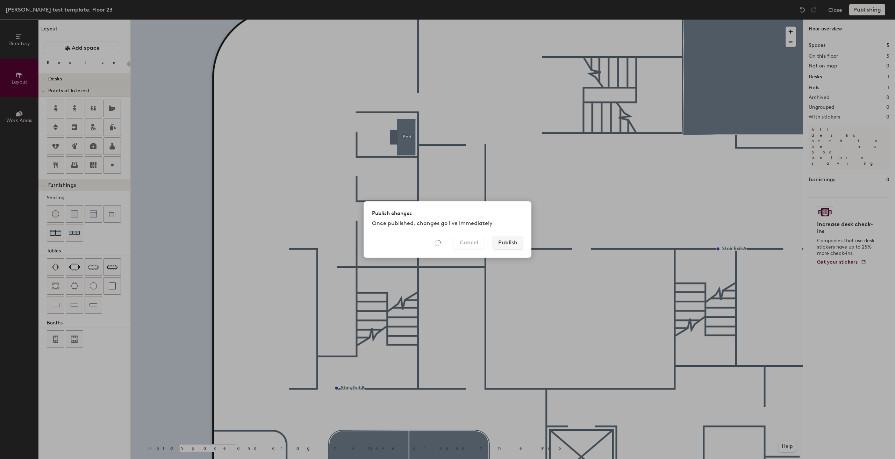
type input "20"
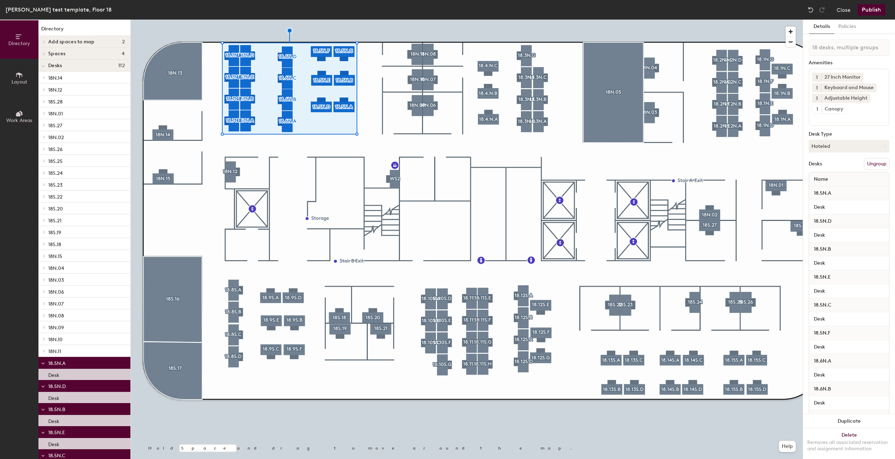
click at [20, 77] on icon at bounding box center [19, 75] width 6 height 6
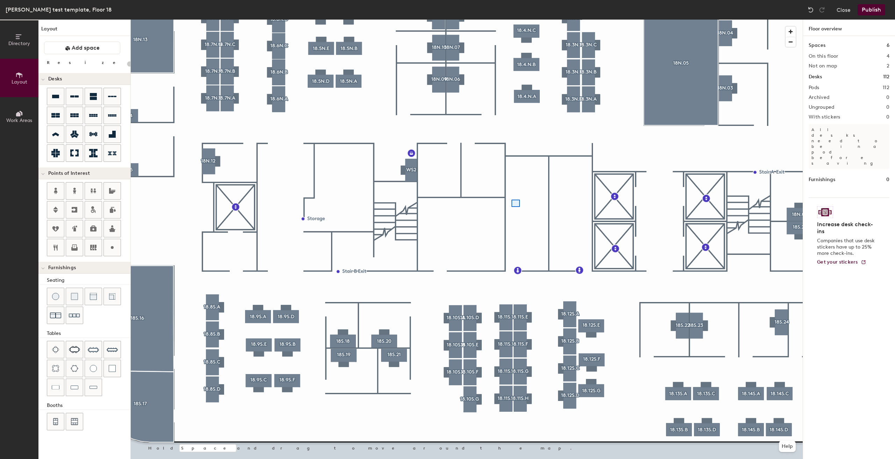
click at [511, 20] on div at bounding box center [467, 20] width 672 height 0
type input "160"
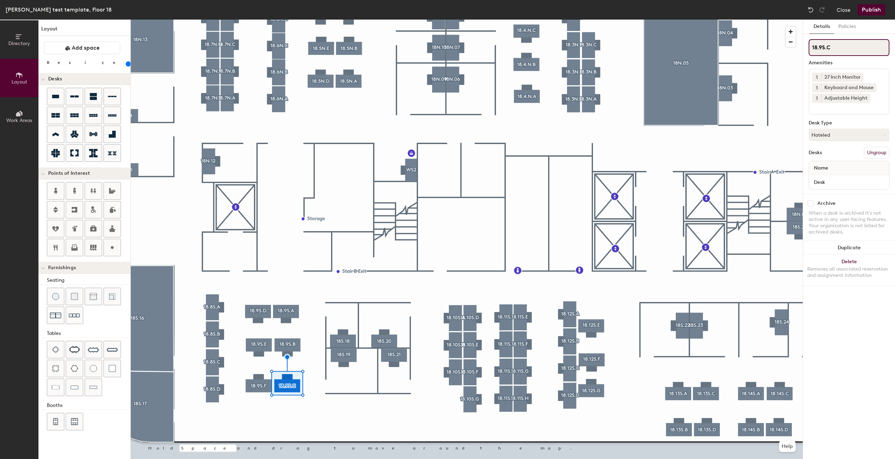
click at [849, 46] on input "18.9S.C" at bounding box center [848, 47] width 81 height 17
type input "18.9S.F"
click at [256, 20] on div at bounding box center [467, 20] width 672 height 0
click at [835, 48] on input "18.9S.F" at bounding box center [848, 47] width 81 height 17
type input "18.9S.C"
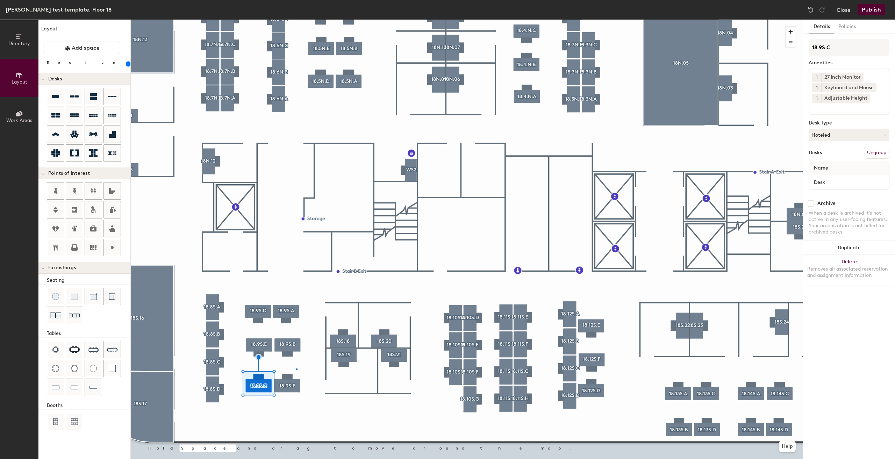
click at [297, 20] on div at bounding box center [467, 20] width 672 height 0
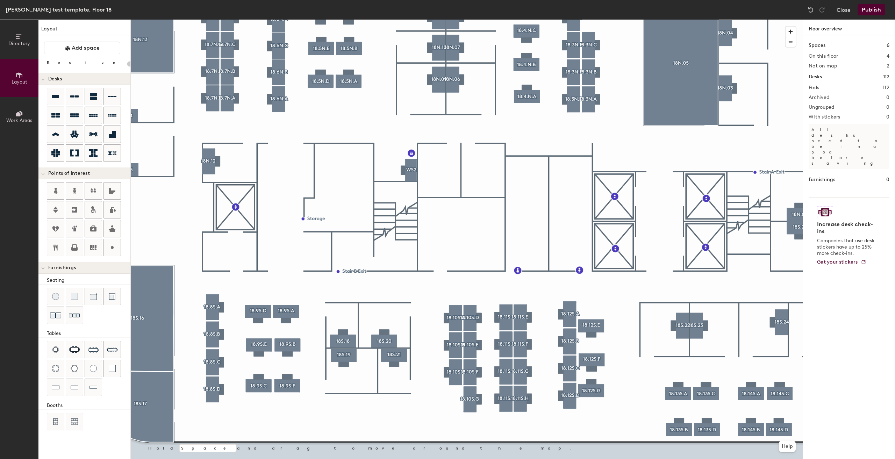
click at [257, 20] on div at bounding box center [467, 20] width 672 height 0
type input "160"
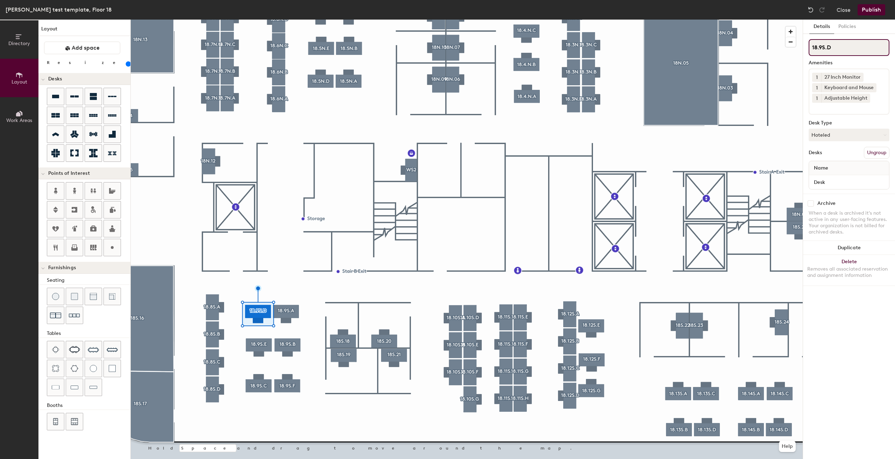
click at [842, 46] on input "18.9S.D" at bounding box center [848, 47] width 81 height 17
type input "18.9S.A"
click at [868, 47] on input "18.9S.A" at bounding box center [848, 47] width 81 height 17
type input "18.9S.D"
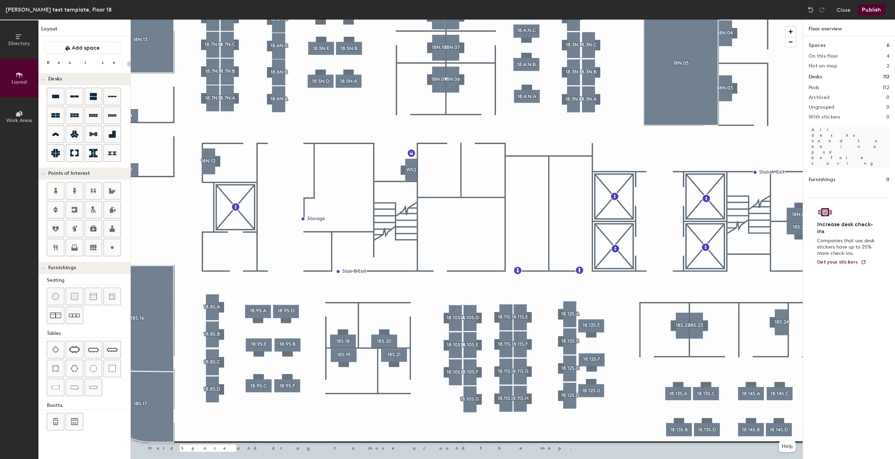
type input "20"
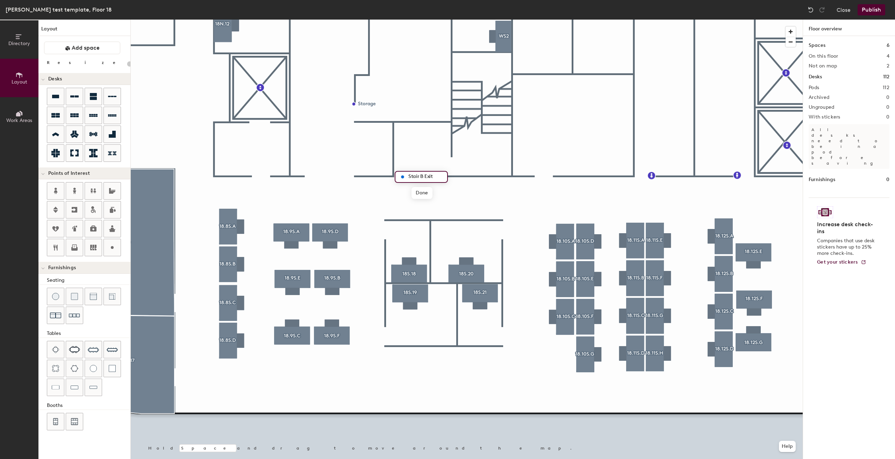
click at [424, 175] on input "Stair B Exit" at bounding box center [425, 177] width 38 height 10
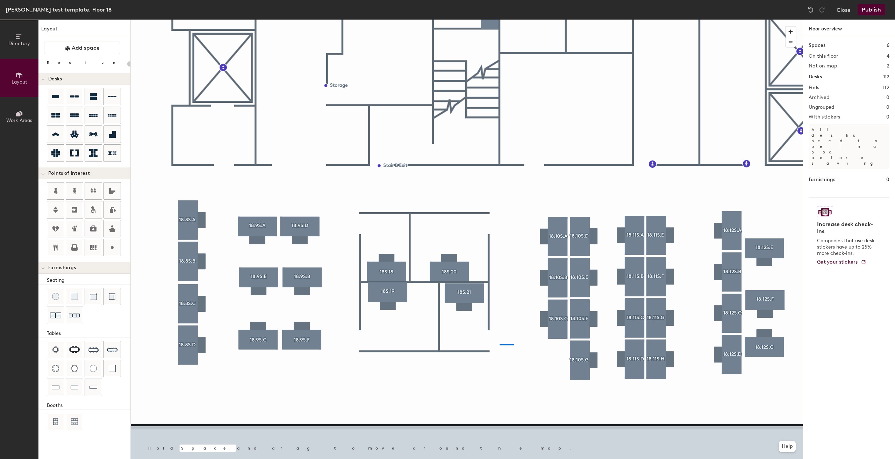
click at [499, 20] on div at bounding box center [467, 20] width 672 height 0
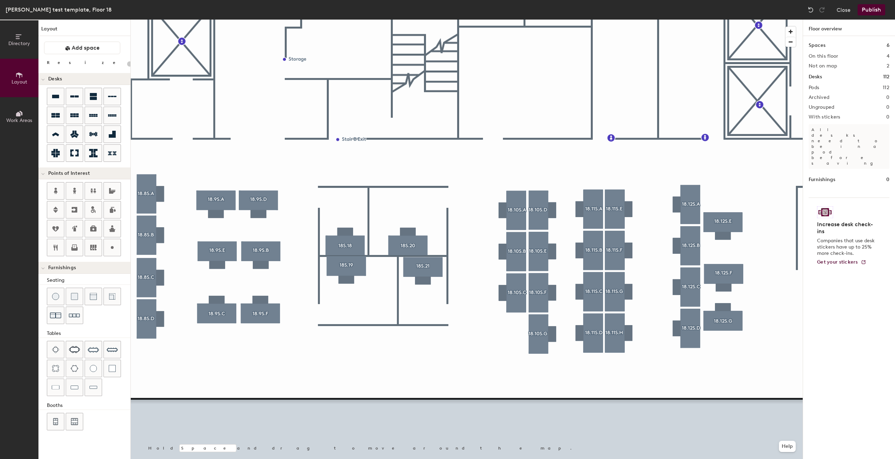
type input "160"
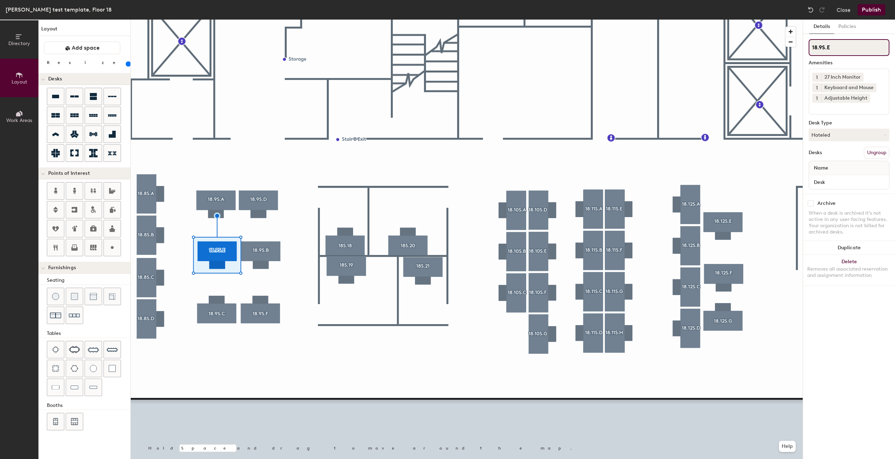
click at [838, 51] on input "18.9S.E" at bounding box center [848, 47] width 81 height 17
type input "18.9S.B"
click at [851, 52] on input "18.9S.B" at bounding box center [848, 47] width 81 height 17
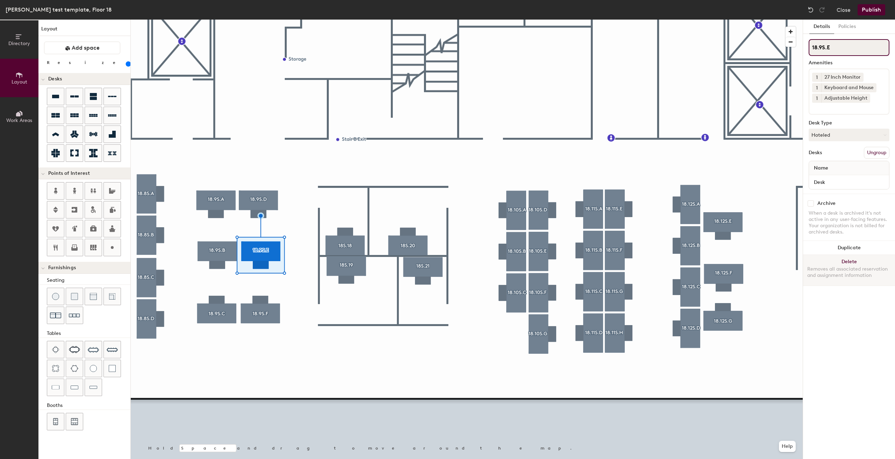
type input "18.9S.E"
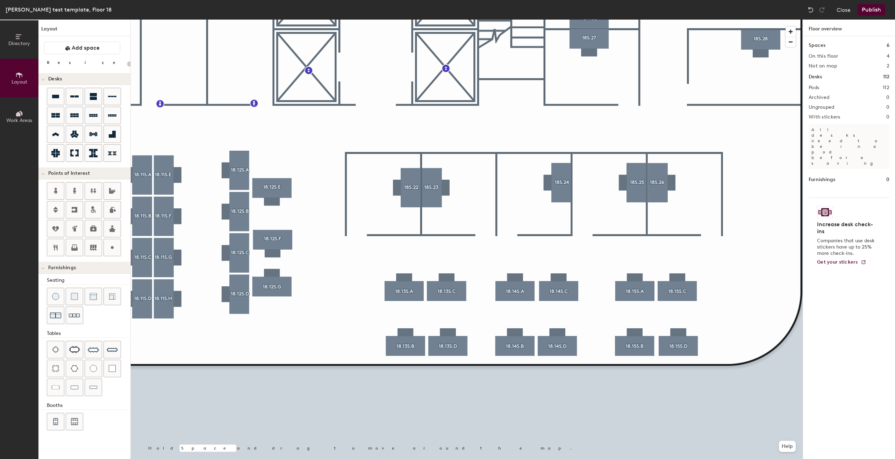
click at [275, 20] on div at bounding box center [467, 20] width 672 height 0
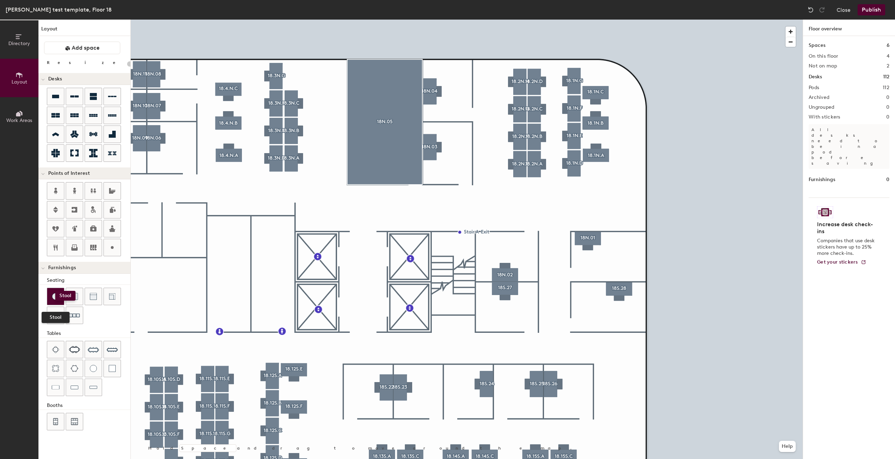
click at [53, 294] on img at bounding box center [55, 296] width 7 height 7
click at [435, 169] on div "Directory Layout Work Areas Layout Add space Resize Desks Points of Interest Fu…" at bounding box center [447, 239] width 895 height 439
type input "100"
click at [0, 69] on button "Layout" at bounding box center [19, 78] width 38 height 38
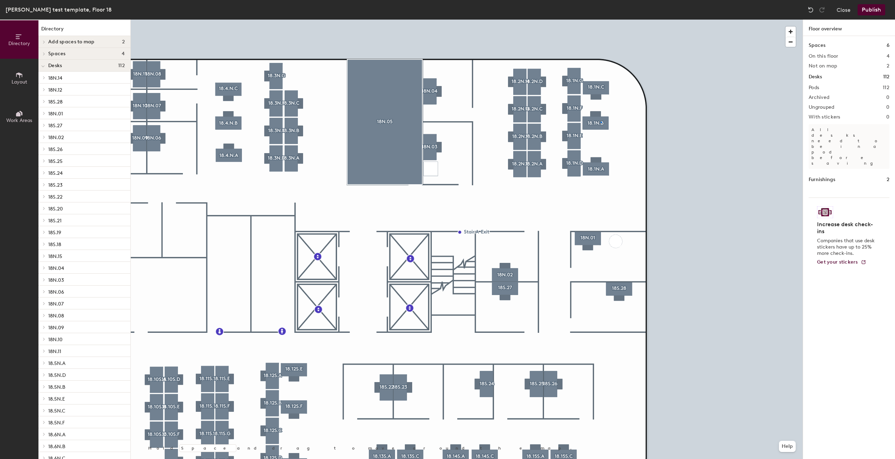
click at [600, 20] on div at bounding box center [467, 20] width 672 height 0
click at [596, 20] on div at bounding box center [467, 20] width 672 height 0
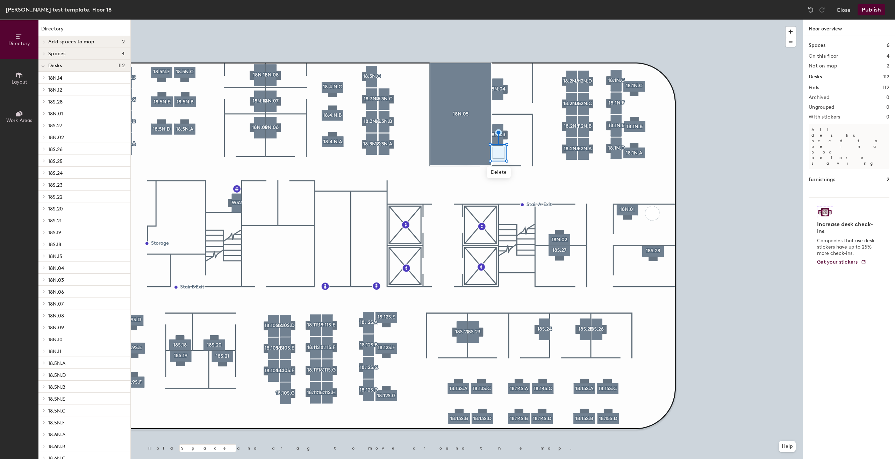
click at [12, 90] on button "Layout" at bounding box center [19, 78] width 38 height 38
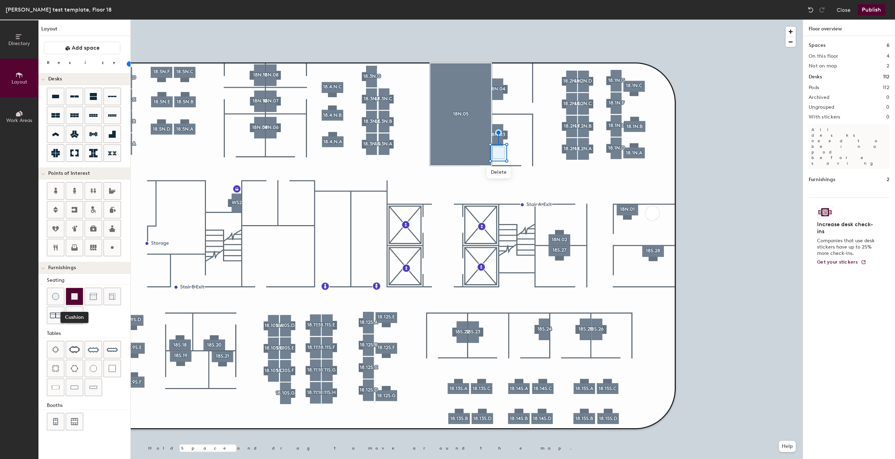
click at [72, 299] on img at bounding box center [74, 296] width 7 height 7
click at [498, 105] on div "Directory Layout Work Areas Layout Add space Resize Desks Points of Interest Fu…" at bounding box center [447, 239] width 895 height 439
drag, startPoint x: 88, startPoint y: 370, endPoint x: 98, endPoint y: 364, distance: 10.8
click at [98, 364] on div at bounding box center [93, 368] width 17 height 17
click at [627, 252] on div "Directory Layout Work Areas Layout Add space Resize Desks Points of Interest Fu…" at bounding box center [447, 239] width 895 height 439
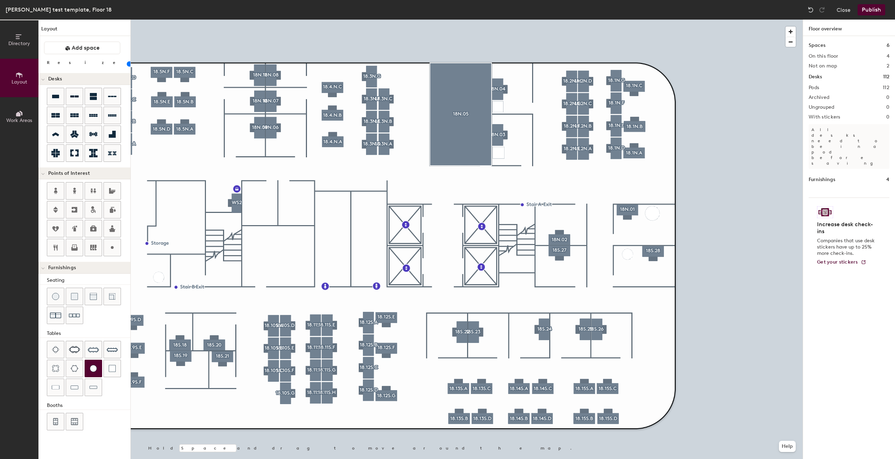
click at [14, 79] on span "Layout" at bounding box center [20, 82] width 16 height 6
click at [581, 20] on div at bounding box center [467, 20] width 672 height 0
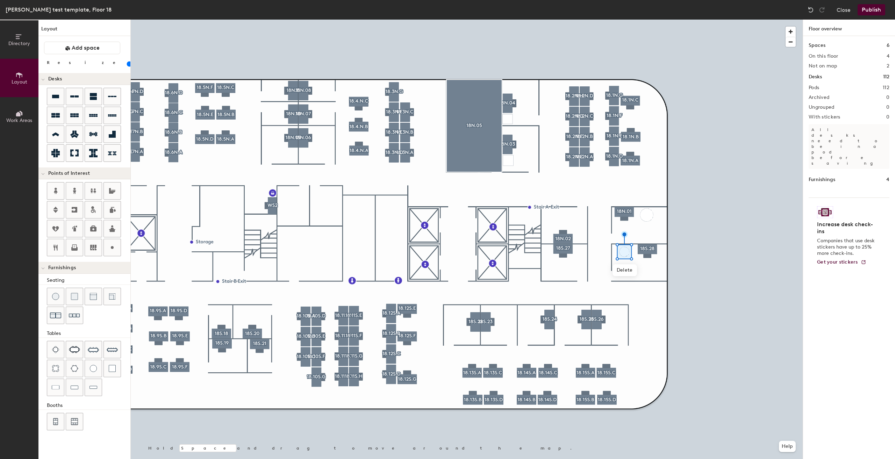
drag, startPoint x: 63, startPoint y: 68, endPoint x: 74, endPoint y: 70, distance: 11.6
click at [74, 70] on div "Layout Add space Resize Desks Points of Interest Furnishings Seating Tables Boo…" at bounding box center [84, 239] width 92 height 439
drag, startPoint x: 62, startPoint y: 61, endPoint x: 70, endPoint y: 65, distance: 8.6
click at [127, 65] on input "range" at bounding box center [127, 64] width 0 height 6
click at [559, 20] on div at bounding box center [467, 20] width 672 height 0
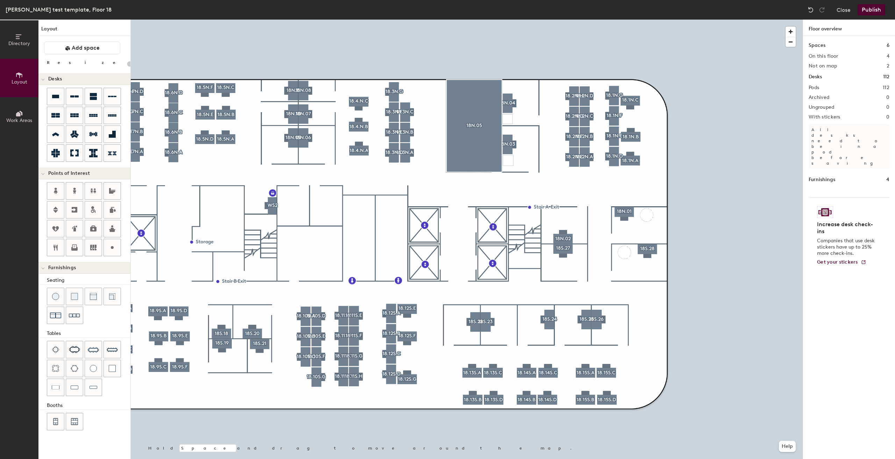
type input "20"
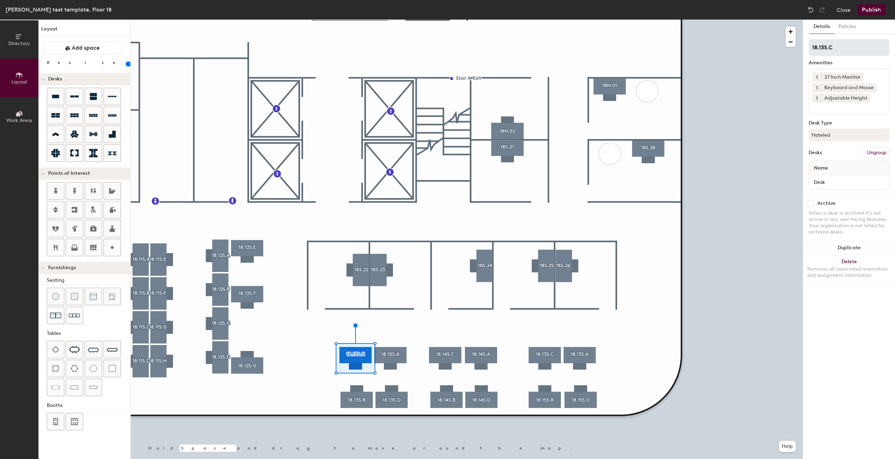
click at [836, 48] on input "18.13S.C" at bounding box center [848, 47] width 81 height 17
type input "18.13S.A"
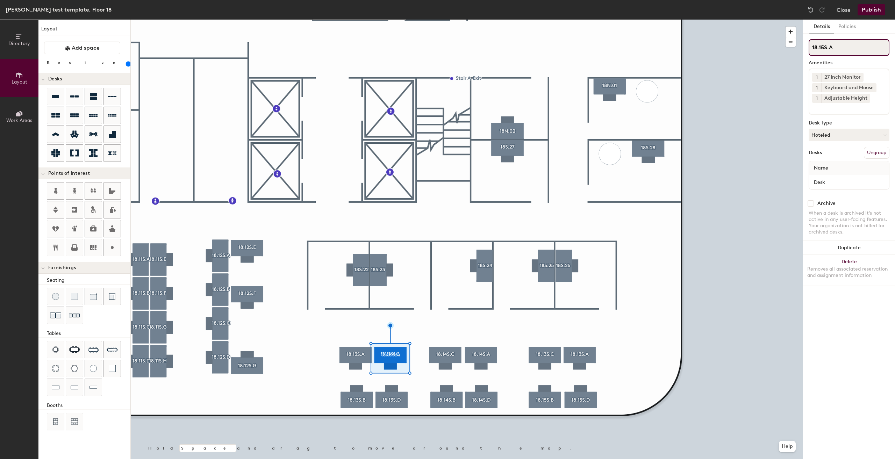
click at [858, 44] on input "18.15S.A" at bounding box center [848, 47] width 81 height 17
click at [825, 48] on input "18.15S.C" at bounding box center [848, 47] width 81 height 17
type input "18.13S.C"
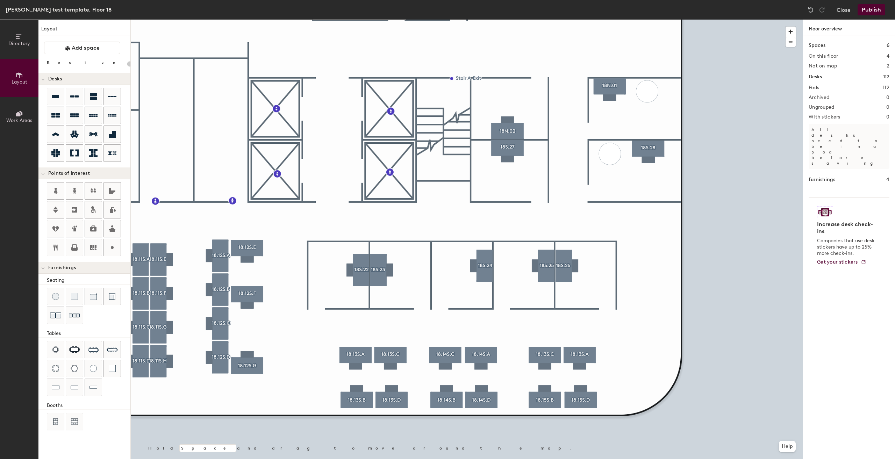
click at [447, 20] on div at bounding box center [467, 20] width 672 height 0
type input "160"
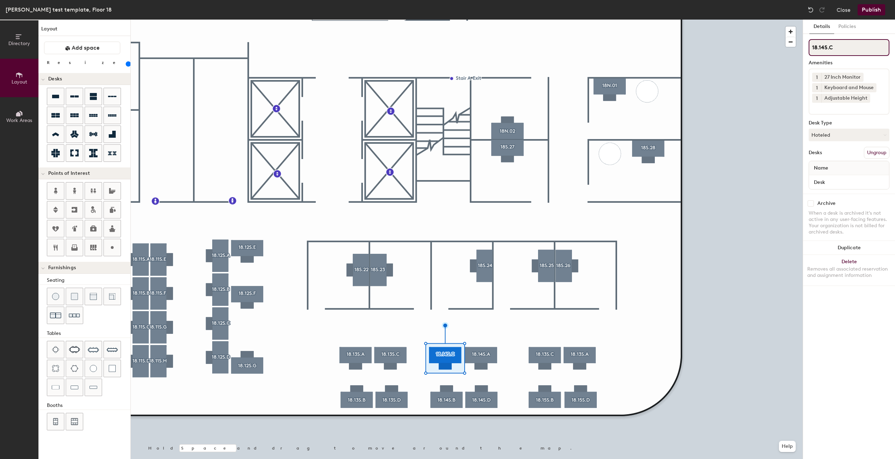
click at [845, 48] on input "18.14S.C" at bounding box center [848, 47] width 81 height 17
type input "18.14S.A"
click at [858, 45] on input "18.14S.A" at bounding box center [848, 47] width 81 height 17
type input "18.14S.C"
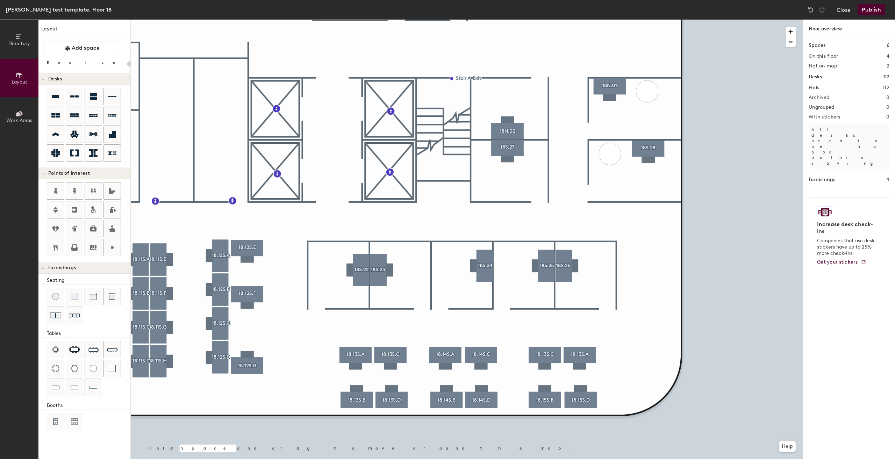
type input "160"
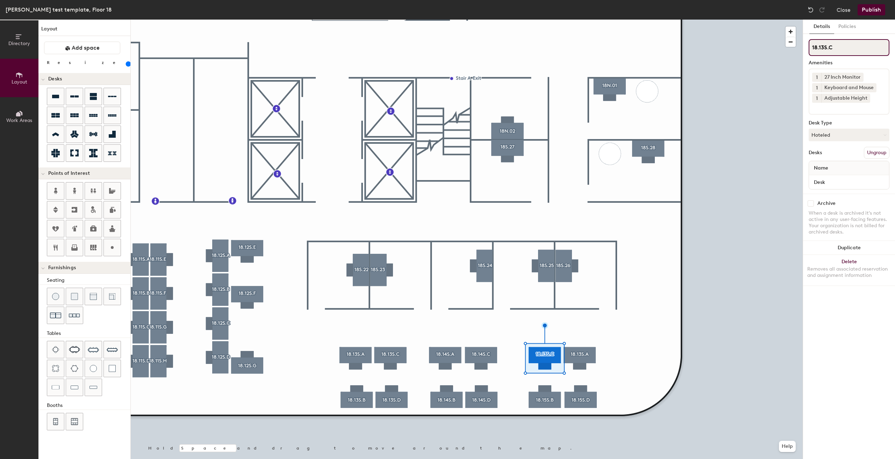
click at [860, 48] on input "18.13S.C" at bounding box center [848, 47] width 81 height 17
type input "18.13S.A"
click at [858, 43] on input "18.13S.A" at bounding box center [848, 47] width 81 height 17
click at [825, 46] on input "18.13S.C" at bounding box center [848, 47] width 81 height 17
type input "18.15S.C"
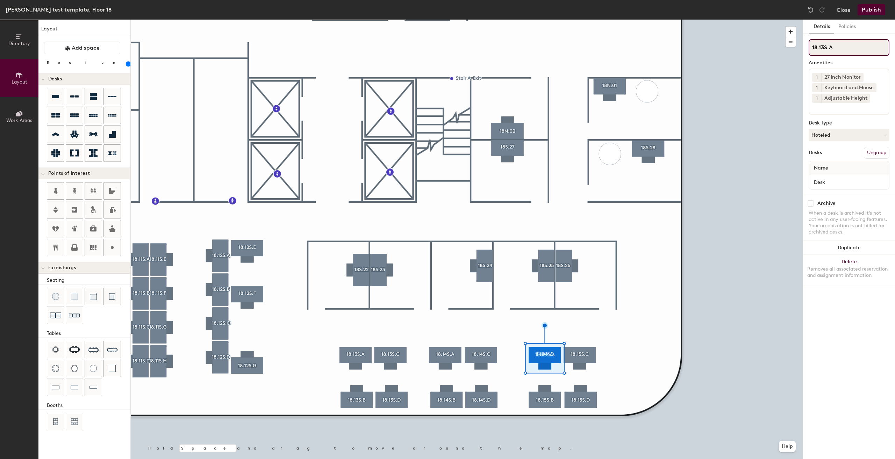
click at [823, 45] on input "18.13S.A" at bounding box center [848, 47] width 81 height 17
click at [826, 46] on input "18.13S.A" at bounding box center [848, 47] width 81 height 17
click at [824, 46] on input "18.13S.A" at bounding box center [848, 47] width 81 height 17
type input "18.15S.A"
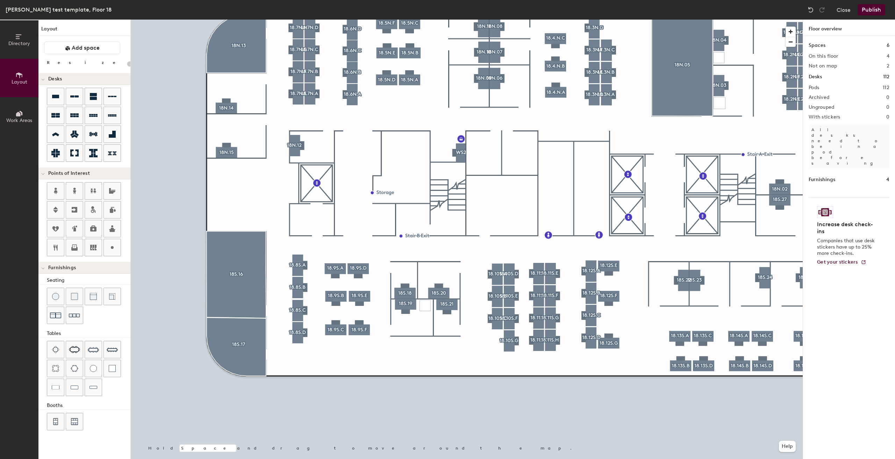
click at [425, 304] on div "Directory Layout Work Areas Layout Add space Resize Desks Points of Interest Fu…" at bounding box center [447, 239] width 895 height 439
type input "20"
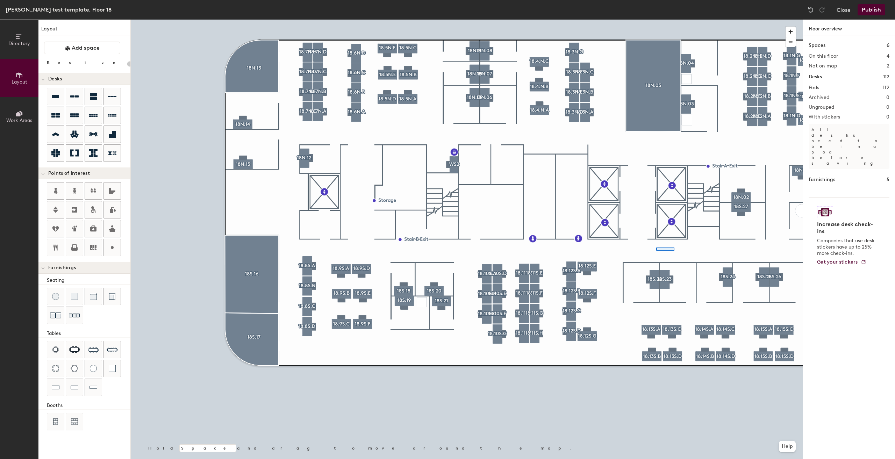
drag, startPoint x: 106, startPoint y: 370, endPoint x: 834, endPoint y: 149, distance: 761.4
click at [656, 20] on div at bounding box center [467, 20] width 672 height 0
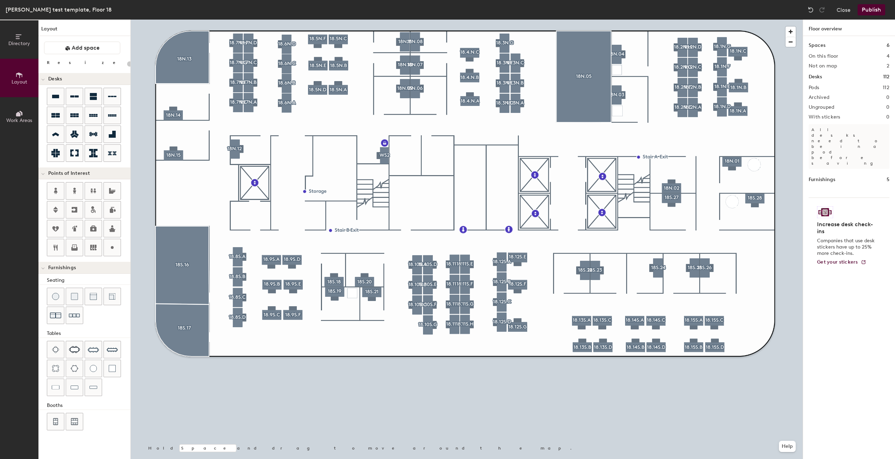
click at [877, 9] on button "Publish" at bounding box center [871, 9] width 28 height 11
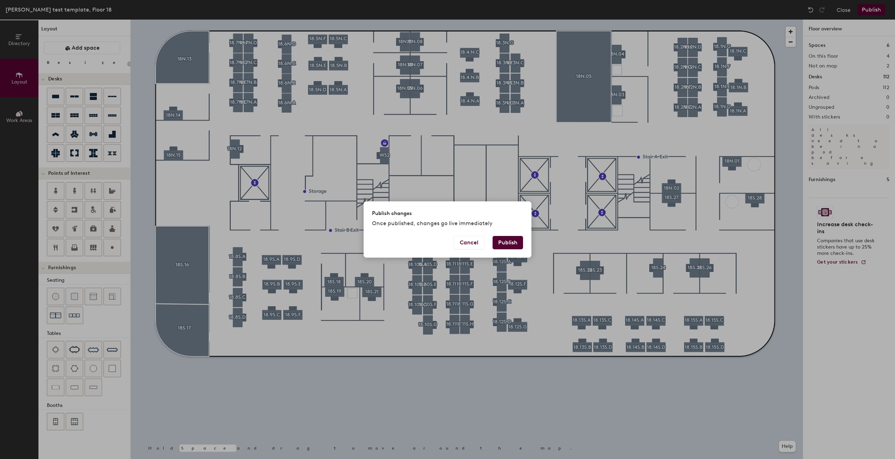
click at [513, 242] on button "Publish" at bounding box center [507, 242] width 30 height 13
type input "20"
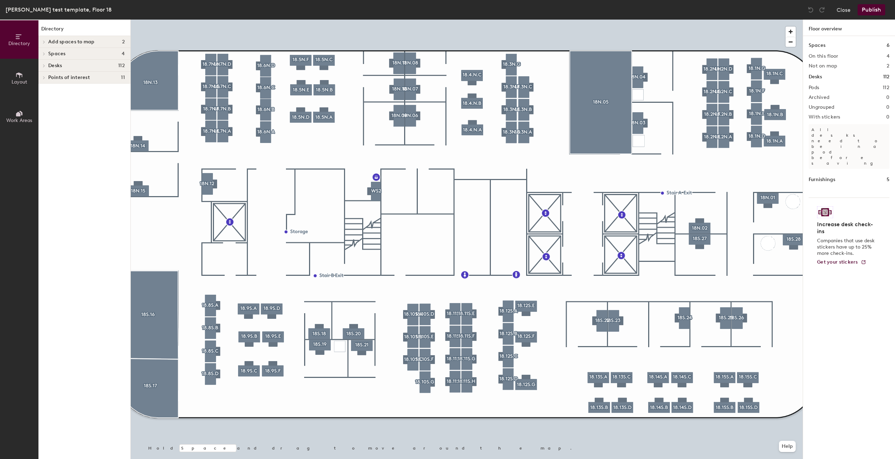
click at [9, 80] on button "Layout" at bounding box center [19, 78] width 38 height 38
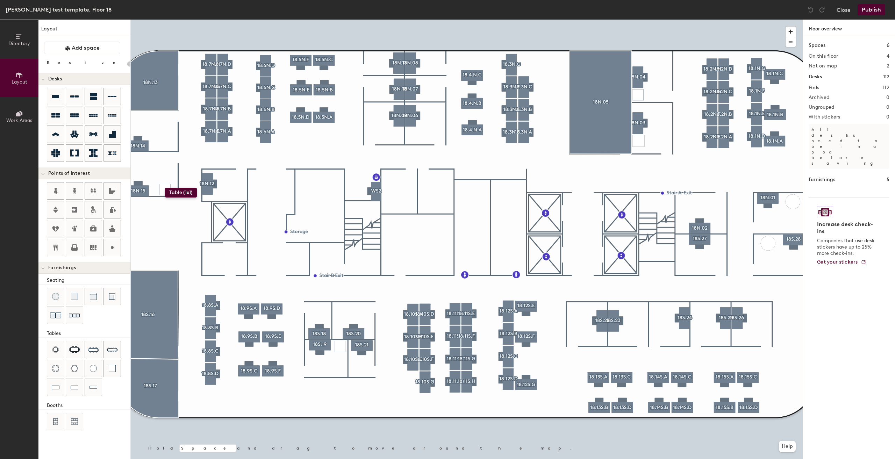
click at [165, 188] on div "Directory Layout Work Areas Layout Add space Resize Desks Points of Interest Fu…" at bounding box center [447, 239] width 895 height 439
type input "60"
drag, startPoint x: 113, startPoint y: 365, endPoint x: 110, endPoint y: 145, distance: 220.5
click at [89, 138] on div "Directory Layout Work Areas Layout Add space Resize Desks 3 desks Points of Int…" at bounding box center [447, 239] width 895 height 439
click at [183, 216] on div "Directory Layout Work Areas Layout Add space Resize Desks Points of Interest Fu…" at bounding box center [447, 239] width 895 height 439
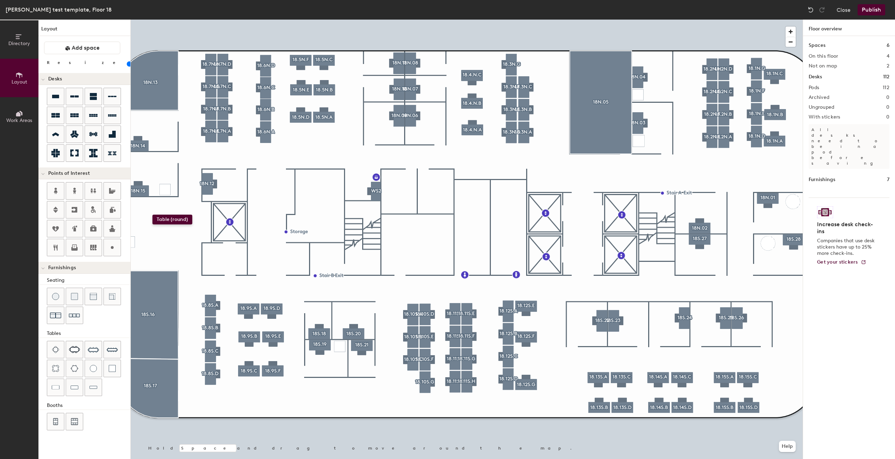
click at [155, 215] on div "Directory Layout Work Areas Layout Add space Resize Desks Points of Interest Fu…" at bounding box center [447, 239] width 895 height 439
click at [26, 89] on button "Layout" at bounding box center [19, 78] width 38 height 38
click at [22, 70] on button "Layout" at bounding box center [19, 78] width 38 height 38
click at [5, 54] on button "Directory" at bounding box center [19, 39] width 38 height 38
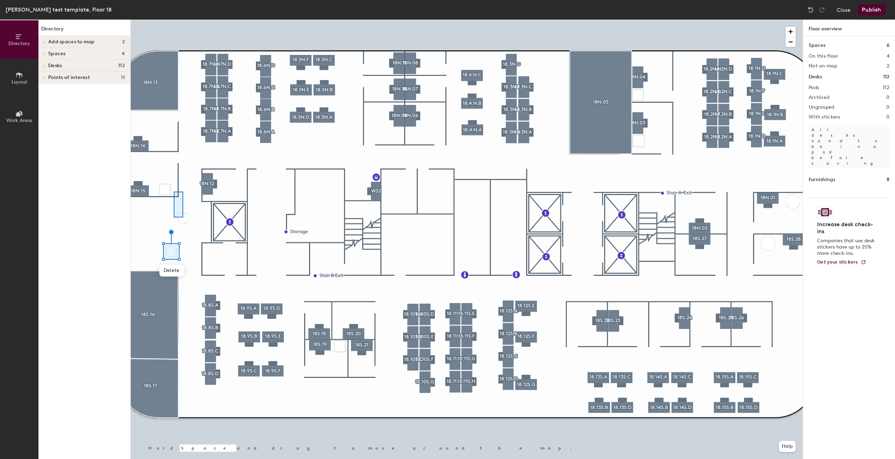
click at [173, 20] on div at bounding box center [467, 20] width 672 height 0
click at [167, 208] on span "Delete" at bounding box center [165, 209] width 24 height 12
click at [168, 20] on div at bounding box center [467, 20] width 672 height 0
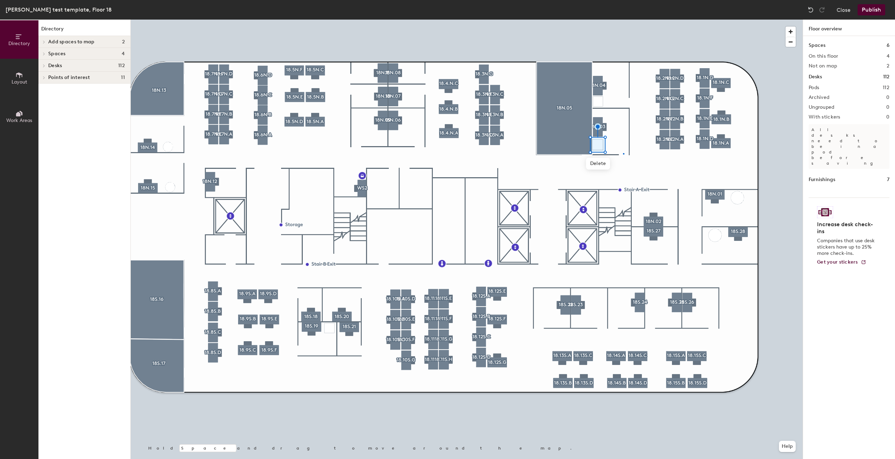
click at [623, 20] on div at bounding box center [467, 20] width 672 height 0
click at [870, 6] on button "Publish" at bounding box center [871, 9] width 28 height 11
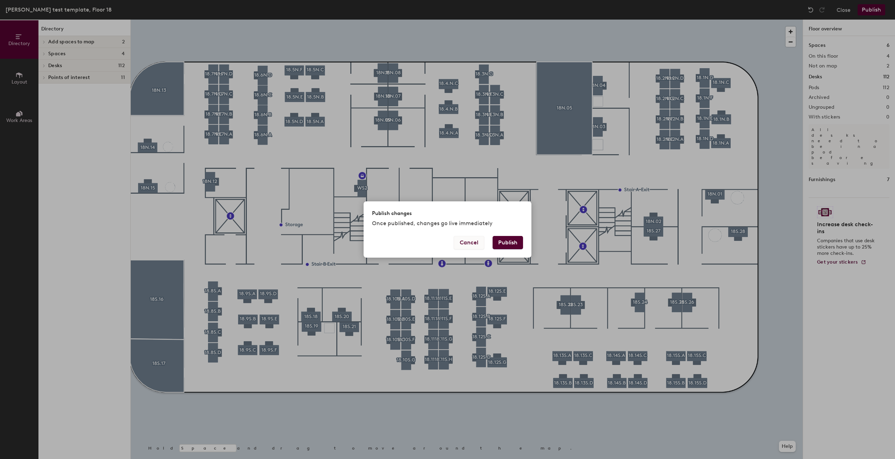
click at [468, 243] on button "Cancel" at bounding box center [469, 242] width 30 height 13
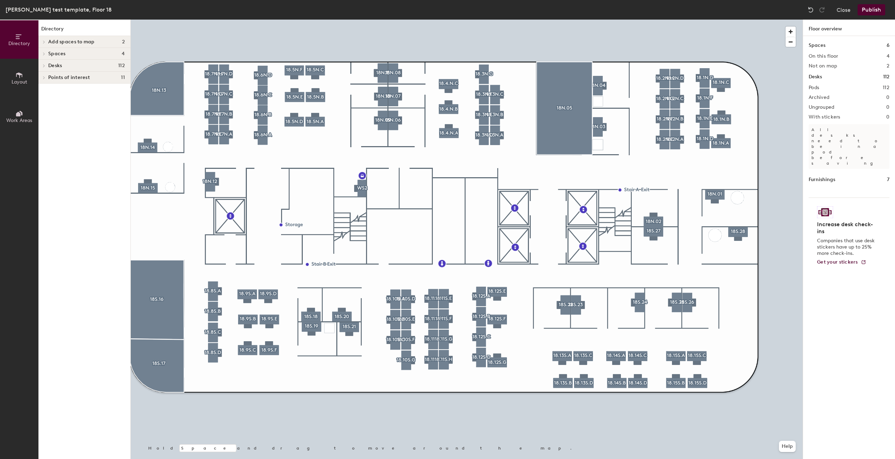
click at [717, 20] on div at bounding box center [467, 20] width 672 height 0
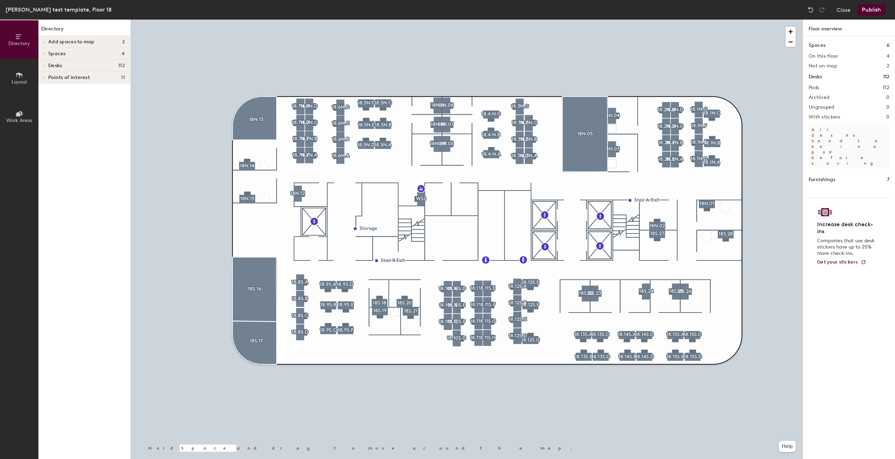
click at [866, 11] on button "Publish" at bounding box center [871, 9] width 28 height 11
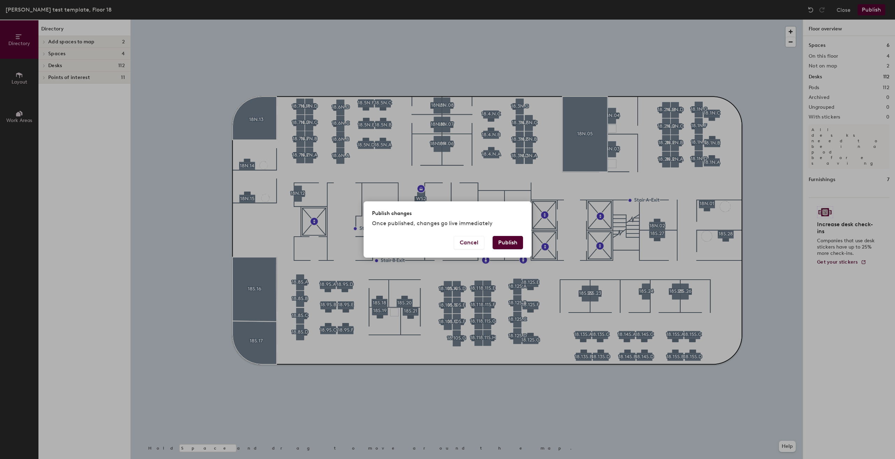
click at [510, 240] on button "Publish" at bounding box center [507, 242] width 30 height 13
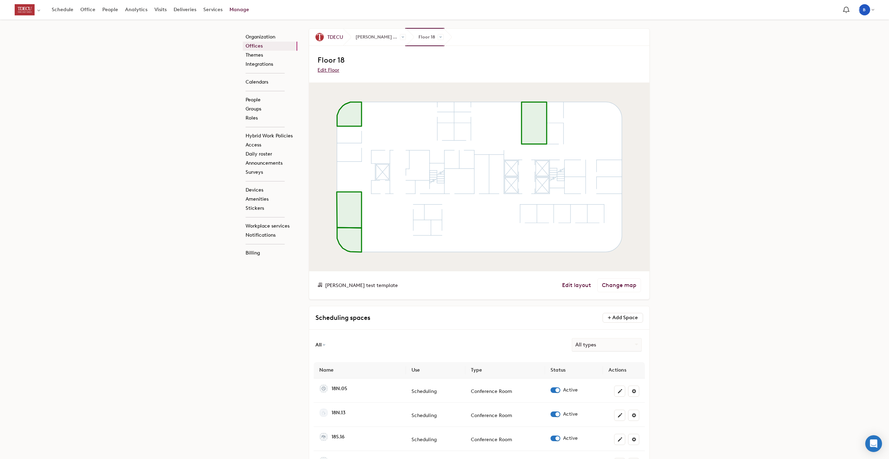
click at [436, 38] on span "Floor 18" at bounding box center [425, 37] width 38 height 17
click at [439, 38] on span at bounding box center [441, 37] width 6 height 6
click at [442, 86] on link "Floor 19" at bounding box center [460, 88] width 69 height 9
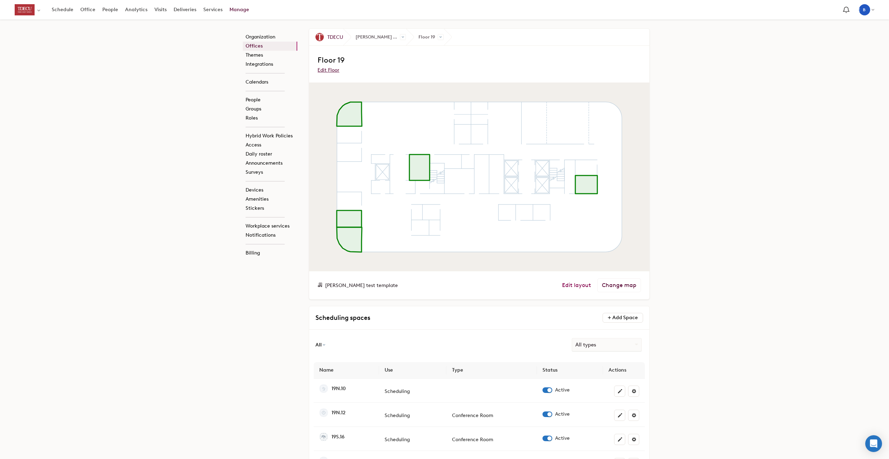
click at [586, 287] on link "Edit layout" at bounding box center [576, 285] width 29 height 7
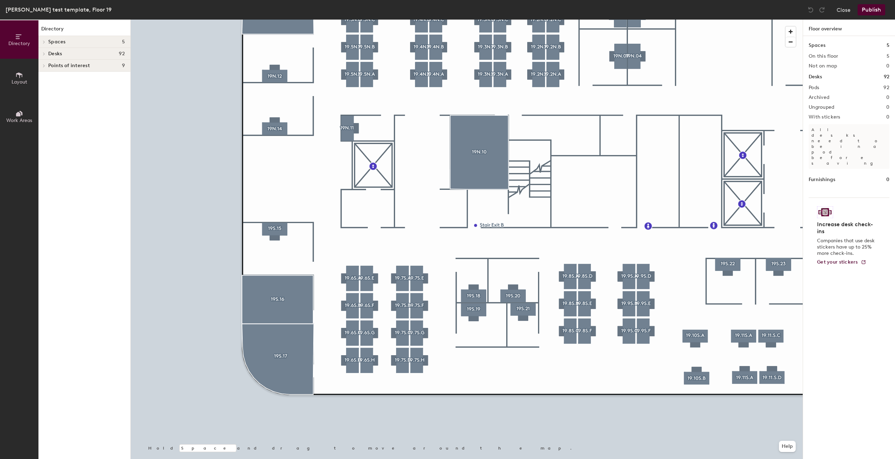
click at [1, 64] on button "Layout" at bounding box center [19, 78] width 38 height 38
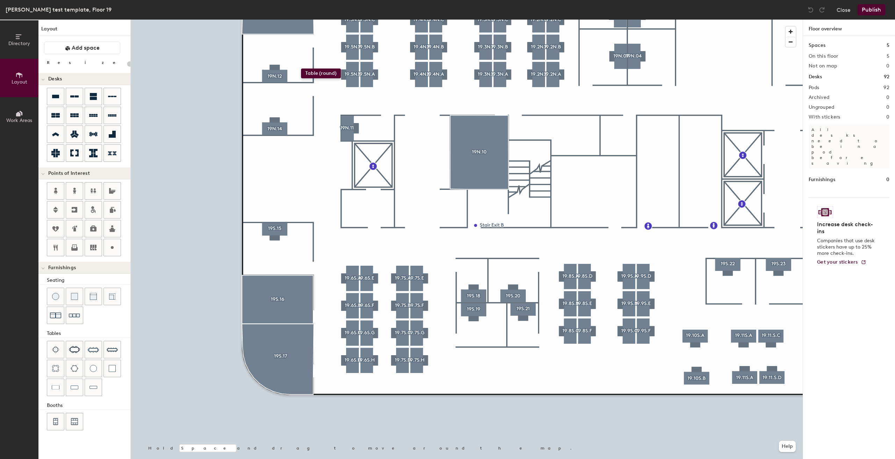
click at [301, 68] on div "Directory Layout Work Areas Layout Add space Resize Desks Points of Interest Fu…" at bounding box center [447, 239] width 895 height 439
click at [127, 61] on input "range" at bounding box center [127, 64] width 0 height 6
click at [302, 121] on div "Directory Layout Work Areas Layout Add space Resize Desks Points of Interest Fu…" at bounding box center [447, 239] width 895 height 439
click at [302, 145] on span "Delete" at bounding box center [302, 144] width 24 height 12
click at [294, 146] on div "Directory Layout Work Areas Layout Add space Resize Desks Points of Interest Fu…" at bounding box center [447, 239] width 895 height 439
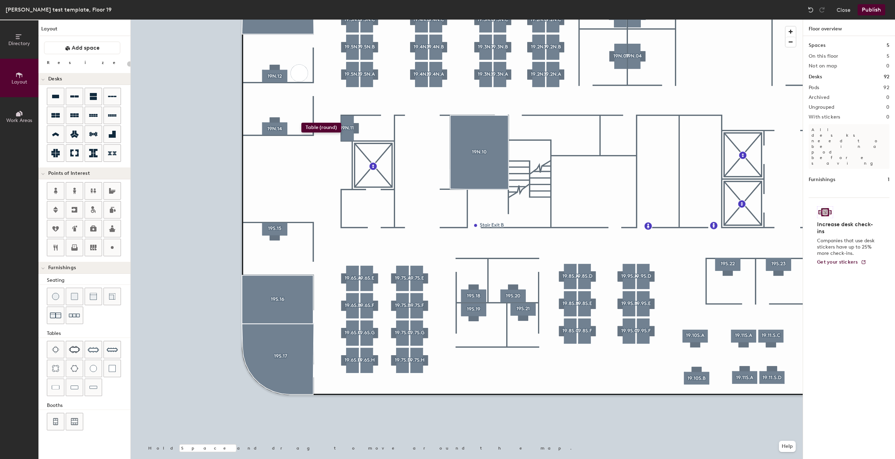
click at [301, 123] on div "Directory Layout Work Areas Layout Add space Resize Desks Points of Interest Fu…" at bounding box center [447, 239] width 895 height 439
click at [307, 20] on div at bounding box center [467, 20] width 672 height 0
click at [300, 229] on div "Directory Layout Work Areas Layout Add space Resize Desks Points of Interest Fu…" at bounding box center [447, 239] width 895 height 439
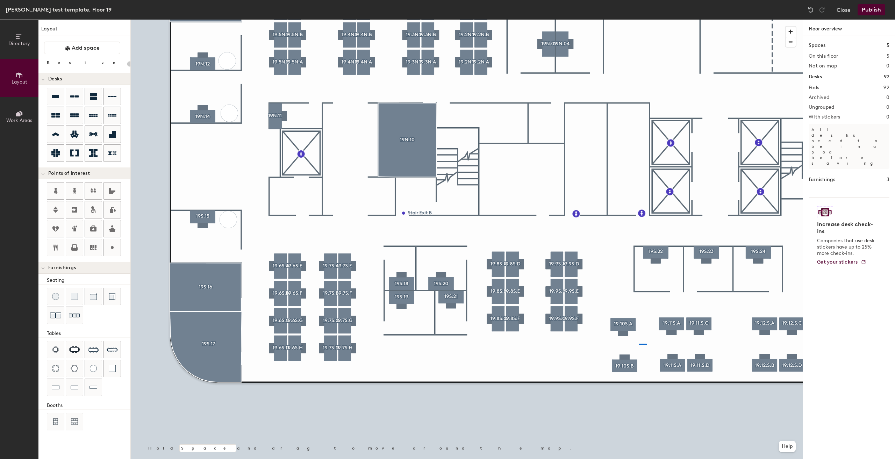
drag, startPoint x: 97, startPoint y: 367, endPoint x: 808, endPoint y: 294, distance: 714.4
click at [637, 20] on div at bounding box center [467, 20] width 672 height 0
type input "160"
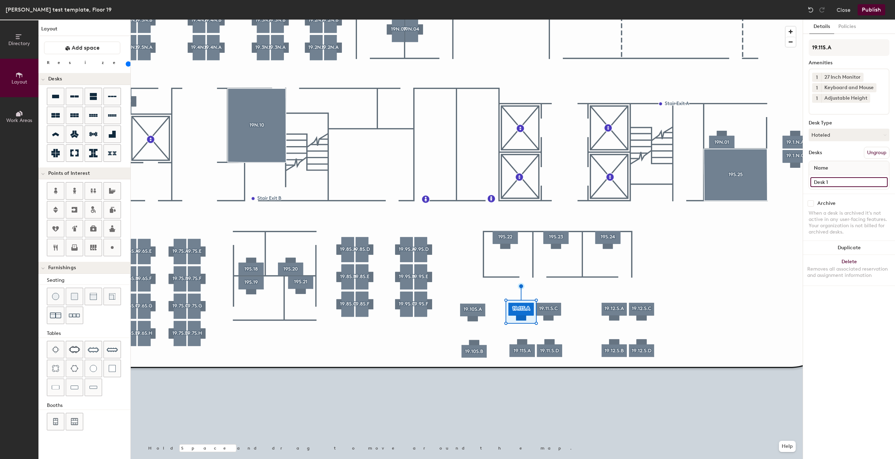
click at [867, 179] on input "Desk 1" at bounding box center [848, 182] width 77 height 10
click at [863, 181] on input "Desk 1" at bounding box center [848, 182] width 77 height 10
click at [855, 188] on div "Desk 1" at bounding box center [849, 182] width 80 height 14
click at [850, 182] on input "Desk 1" at bounding box center [848, 182] width 77 height 10
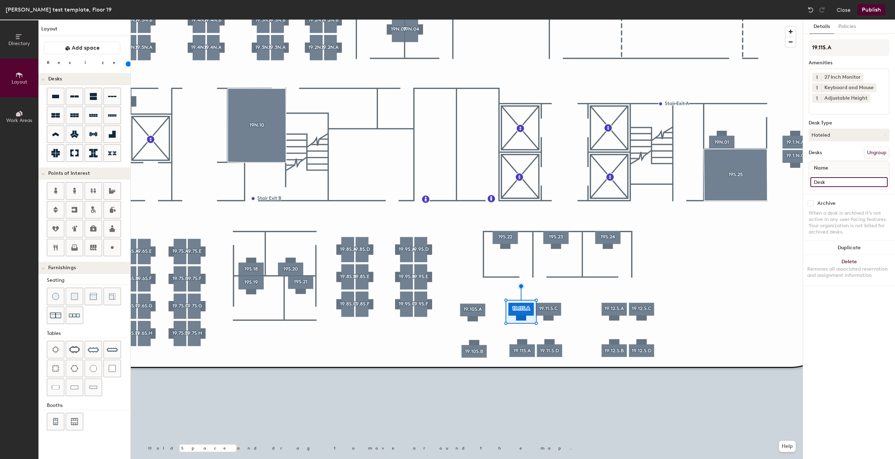
type input "Desk"
click at [555, 20] on div at bounding box center [467, 20] width 672 height 0
click at [838, 177] on input "Desk 1" at bounding box center [848, 182] width 77 height 10
click at [840, 181] on input "Desk 1" at bounding box center [848, 182] width 77 height 10
type input "Desk"
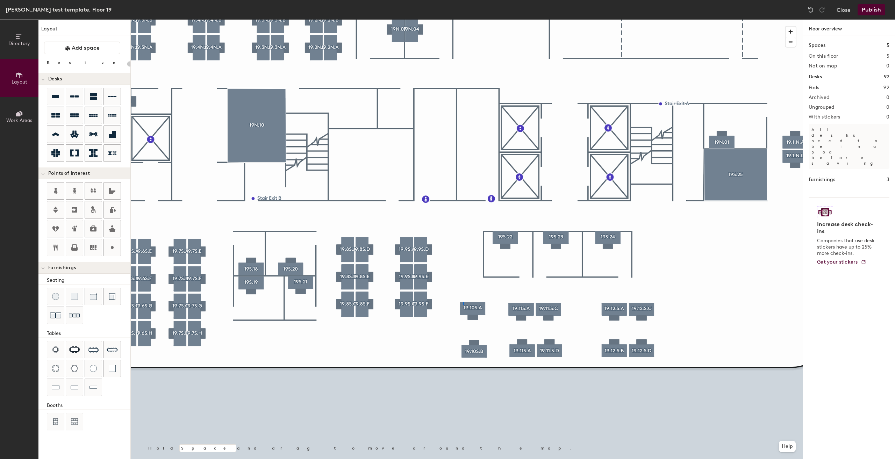
type input "160"
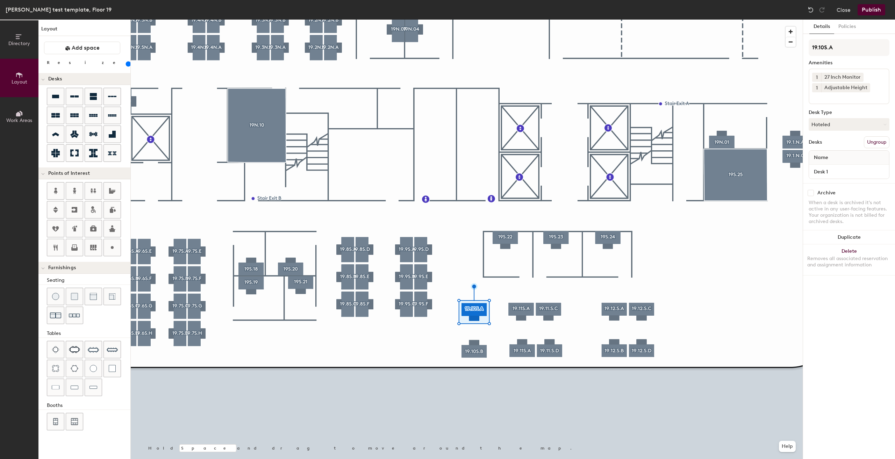
click at [852, 101] on div "1 27 Inch Monitor 1 Adjustable Height" at bounding box center [848, 86] width 81 height 36
click at [838, 145] on div "Keyboard and Mouse" at bounding box center [848, 144] width 79 height 10
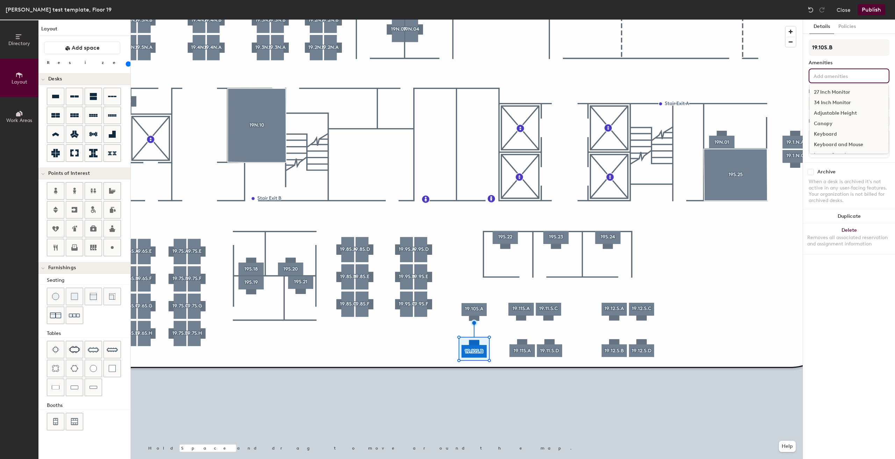
click at [818, 70] on div "27 Inch Monitor 34 Inch Monitor Adjustable Height Canopy Keyboard Keyboard and …" at bounding box center [848, 75] width 81 height 15
click at [830, 93] on div "27 Inch Monitor" at bounding box center [848, 92] width 79 height 10
click at [833, 112] on div "Adjustable Height" at bounding box center [848, 113] width 79 height 10
click at [830, 143] on div "Keyboard and Mouse" at bounding box center [848, 144] width 79 height 10
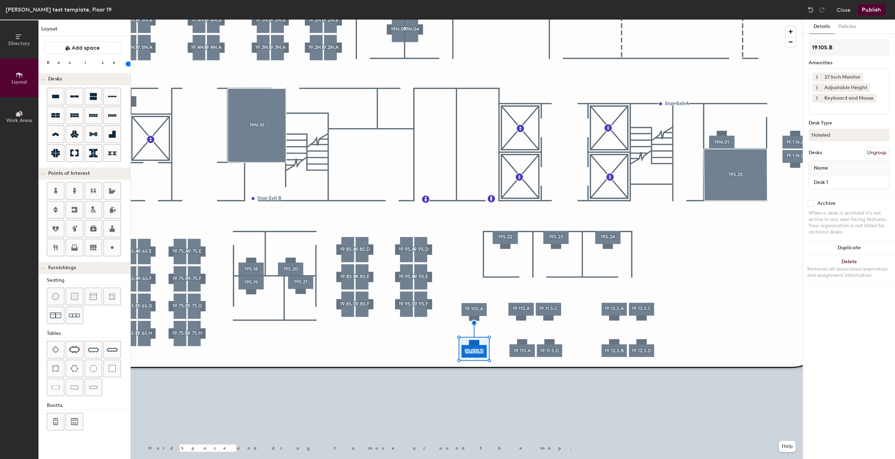
click at [856, 202] on div "Archive" at bounding box center [848, 203] width 81 height 6
click at [848, 185] on input "Desk 1" at bounding box center [848, 182] width 77 height 10
click at [848, 184] on input "Desk 1" at bounding box center [848, 182] width 77 height 10
click at [848, 182] on input "Desk 1" at bounding box center [848, 182] width 77 height 10
type input "Desk"
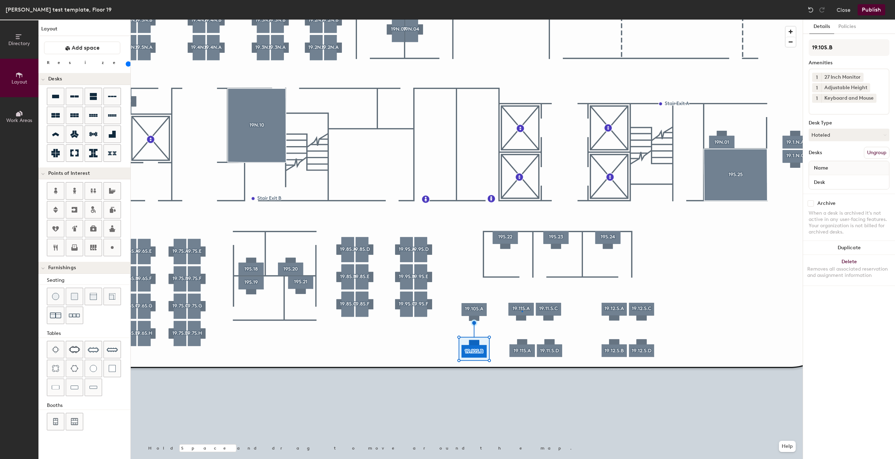
click at [521, 20] on div at bounding box center [467, 20] width 672 height 0
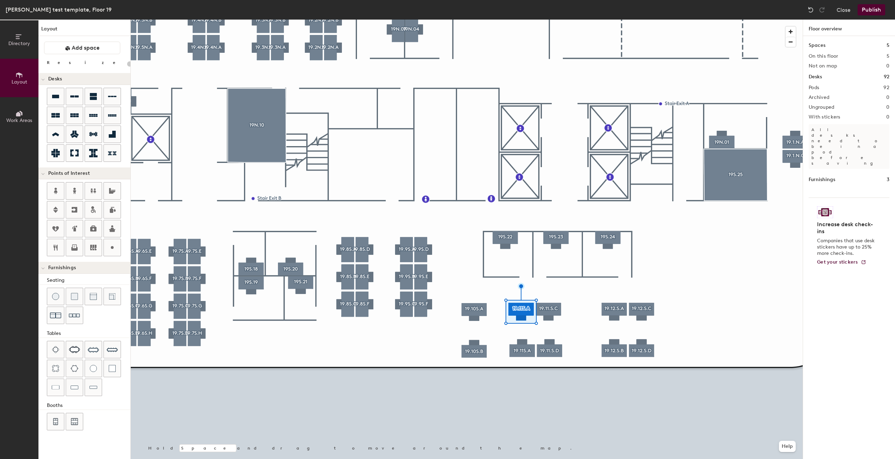
type input "20"
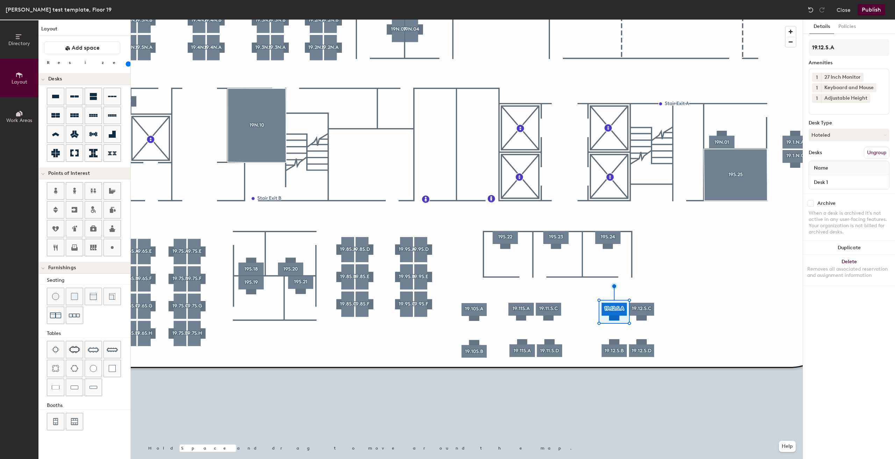
click at [855, 174] on div "Name" at bounding box center [849, 168] width 80 height 14
click at [854, 180] on input "Desk 1" at bounding box center [848, 182] width 77 height 10
click at [854, 182] on input "Desk 1" at bounding box center [848, 182] width 77 height 10
click at [855, 185] on input "Desk 1" at bounding box center [848, 182] width 77 height 10
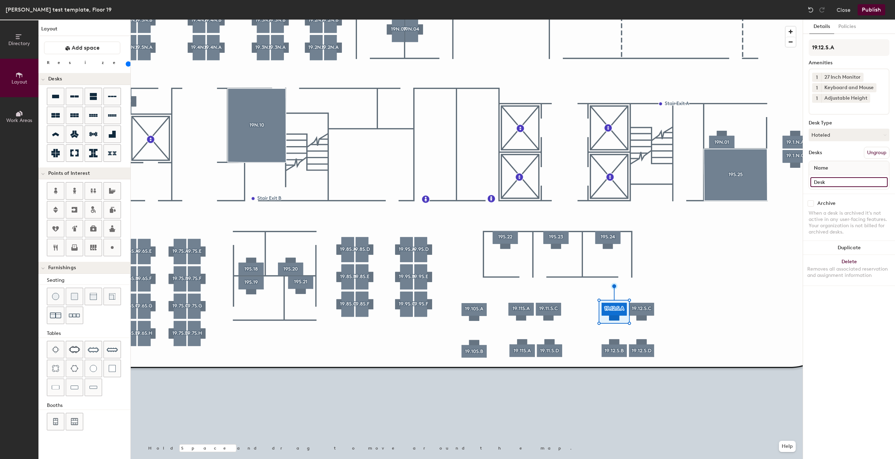
type input "Desk"
click at [456, 20] on div at bounding box center [467, 20] width 672 height 0
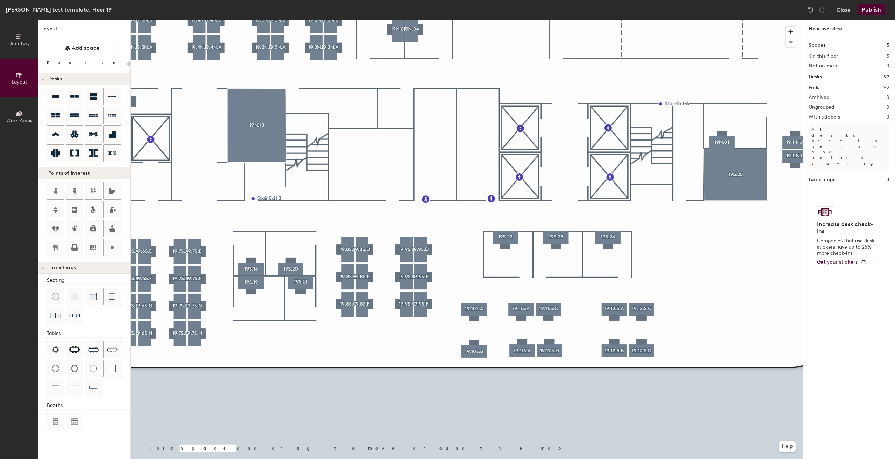
click at [516, 20] on div at bounding box center [467, 20] width 672 height 0
type input "160"
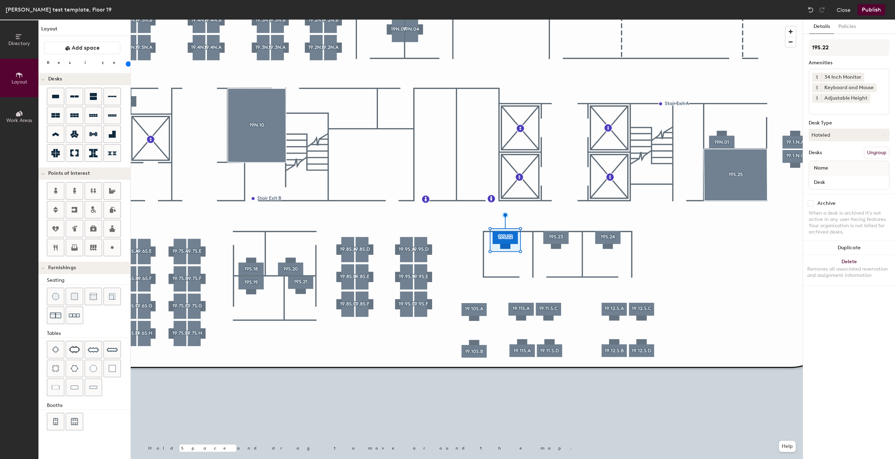
click at [551, 20] on div at bounding box center [467, 20] width 672 height 0
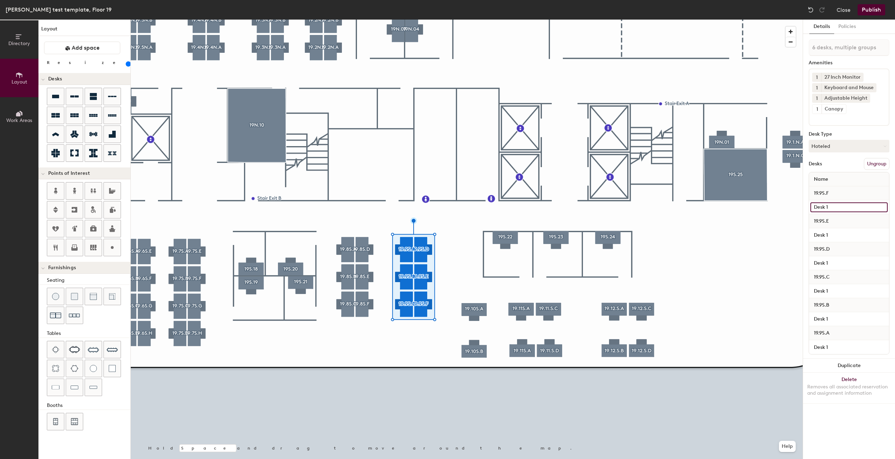
click at [842, 208] on input "Desk 1" at bounding box center [848, 207] width 77 height 10
click at [843, 207] on input "Desk 1" at bounding box center [848, 207] width 77 height 10
type input "Desk"
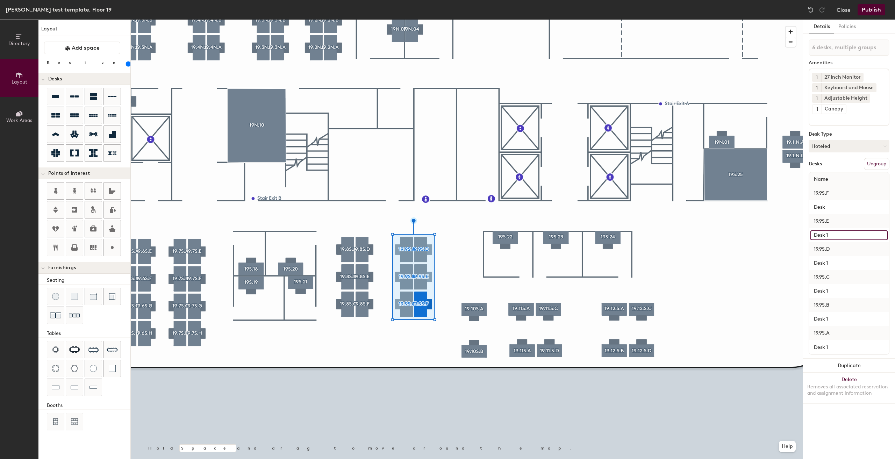
click at [837, 234] on input "Desk 1" at bounding box center [848, 235] width 77 height 10
type input "Desk"
click at [834, 263] on input "Desk 1" at bounding box center [848, 263] width 77 height 10
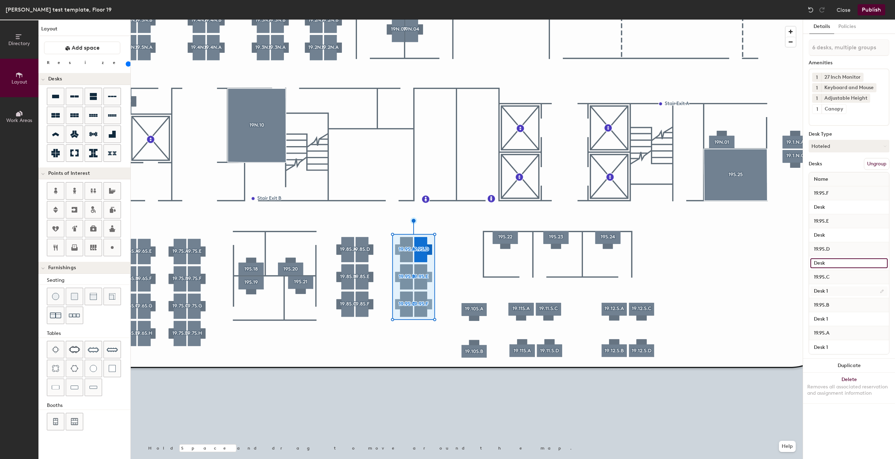
type input "Desk"
click at [835, 295] on input "Desk 1" at bounding box center [848, 291] width 77 height 10
click at [836, 291] on input "Desk 1" at bounding box center [848, 291] width 77 height 10
type input "Desk"
click at [836, 318] on input "Desk 1" at bounding box center [848, 319] width 77 height 10
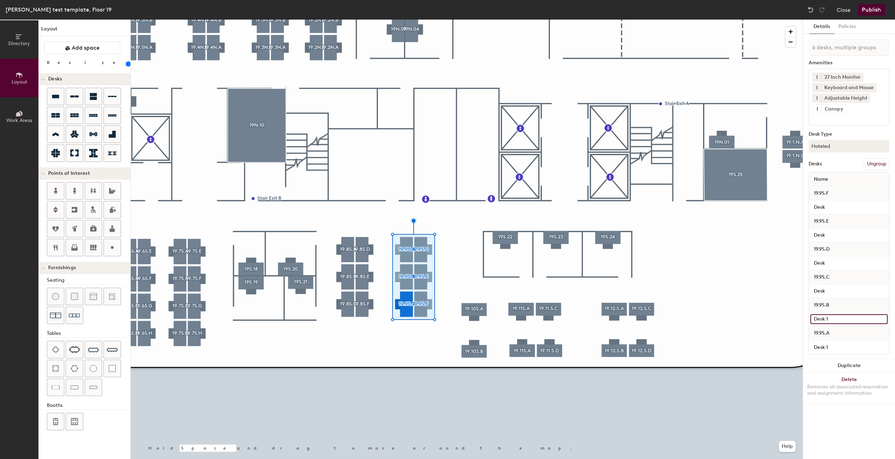
click at [836, 318] on input "Desk 1" at bounding box center [848, 319] width 77 height 10
type input "Desk"
click at [835, 346] on input "Desk 1" at bounding box center [848, 347] width 77 height 10
type input "Desk"
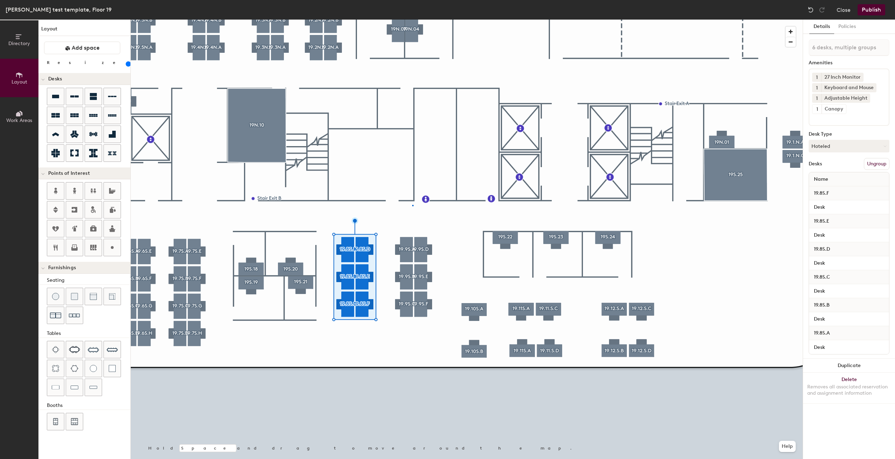
click at [413, 20] on div at bounding box center [467, 20] width 672 height 0
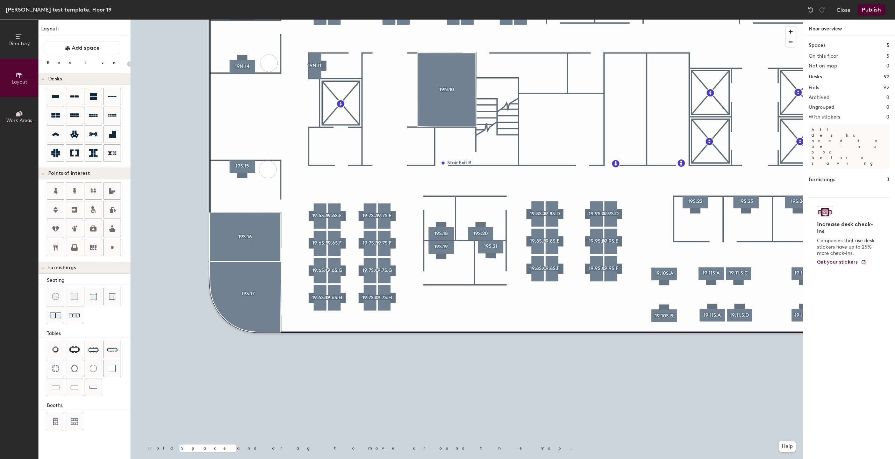
click at [319, 20] on div at bounding box center [467, 20] width 672 height 0
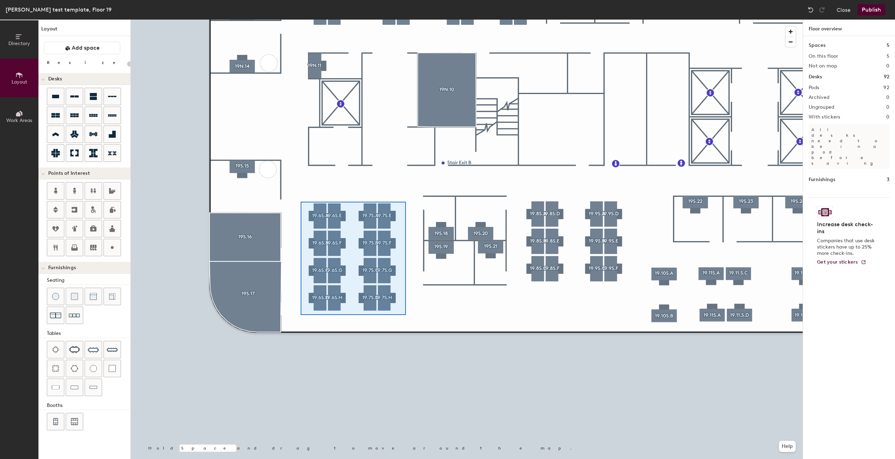
type input "160"
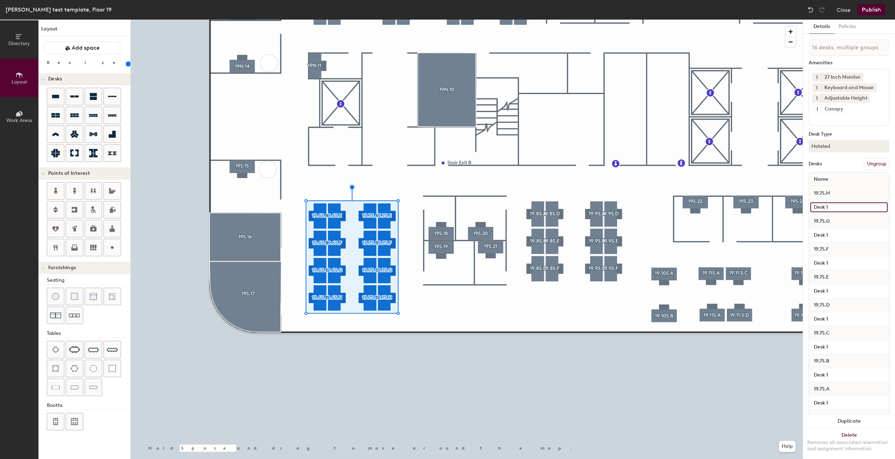
click at [838, 206] on input "Desk 1" at bounding box center [848, 207] width 77 height 10
click at [839, 207] on input "Desk 1" at bounding box center [848, 207] width 77 height 10
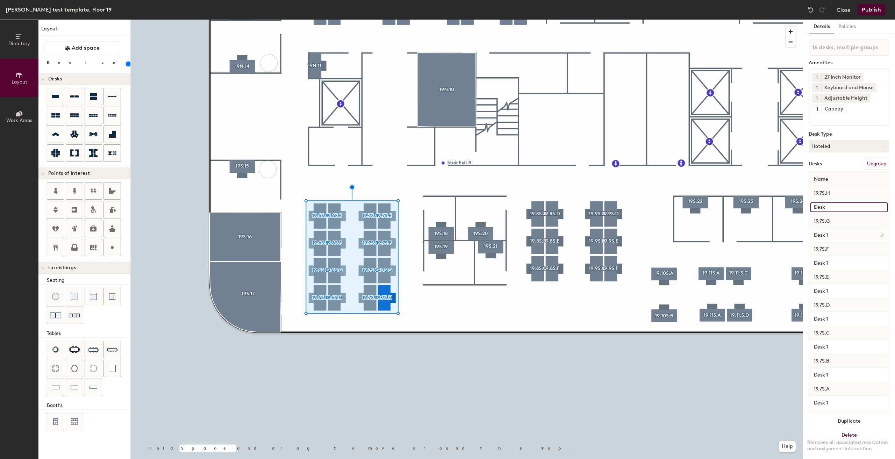
type input "Desk"
click at [831, 234] on input "Desk 1" at bounding box center [848, 235] width 77 height 10
type input "Desk"
click at [834, 263] on input "Desk 1" at bounding box center [848, 263] width 77 height 10
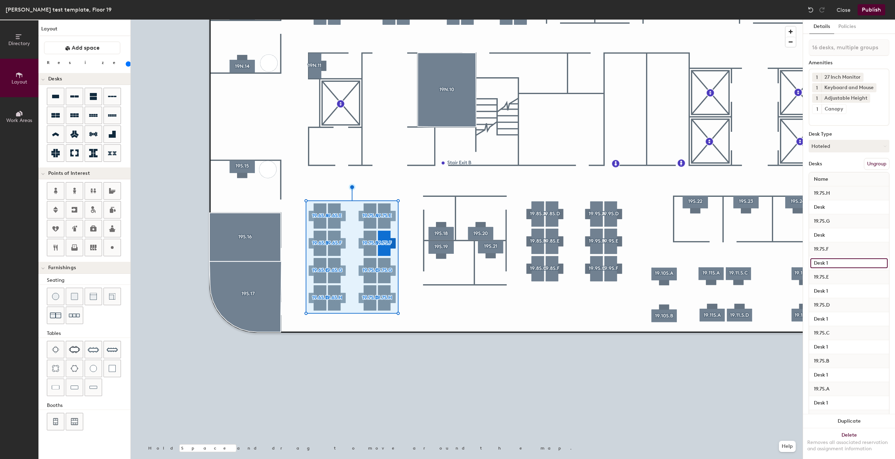
click at [834, 263] on input "Desk 1" at bounding box center [848, 263] width 77 height 10
type input "Desk"
click at [838, 294] on input "Desk 1" at bounding box center [848, 291] width 77 height 10
click at [839, 290] on input "Desk 1" at bounding box center [848, 291] width 77 height 10
click at [841, 290] on input "Desk 1" at bounding box center [848, 291] width 77 height 10
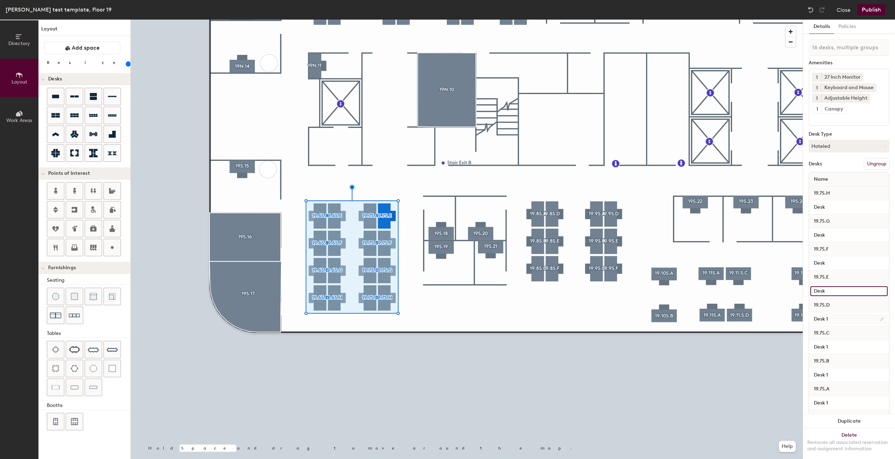
type input "Desk"
click at [834, 317] on input "Desk 1" at bounding box center [848, 319] width 77 height 10
type input "Desk"
click at [832, 343] on input "Desk 1" at bounding box center [848, 347] width 77 height 10
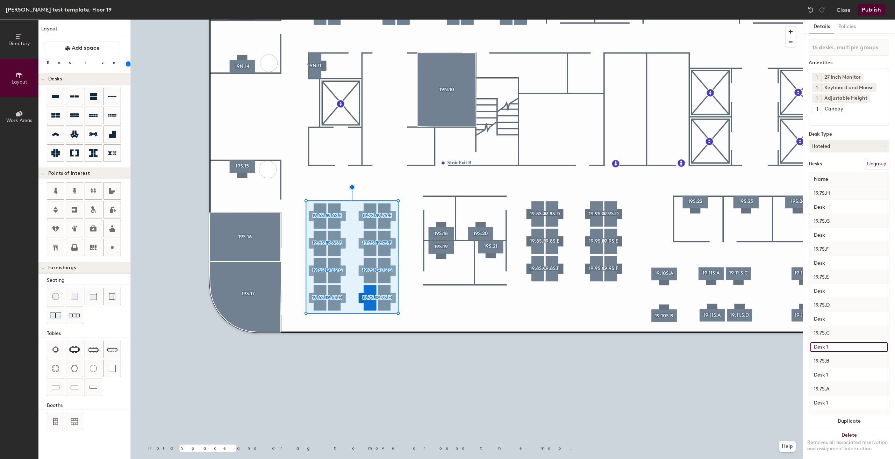
click at [832, 343] on input "Desk 1" at bounding box center [848, 347] width 77 height 10
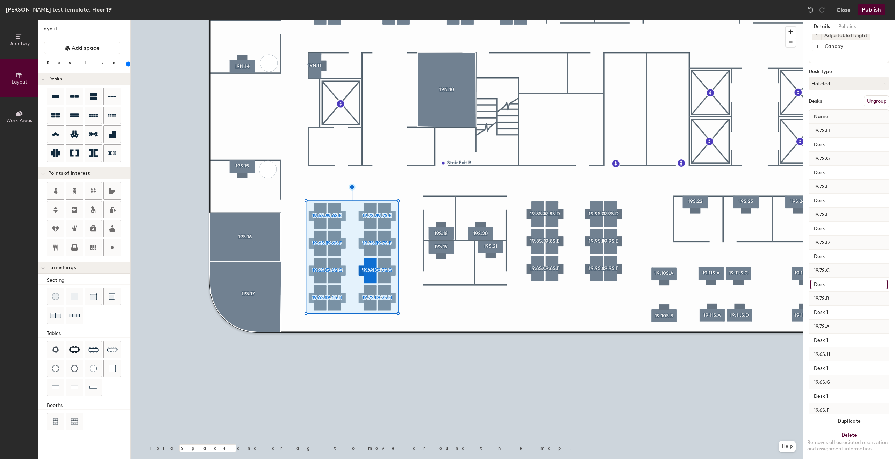
scroll to position [70, 0]
type input "Desk"
click at [832, 306] on input "Desk 1" at bounding box center [848, 305] width 77 height 10
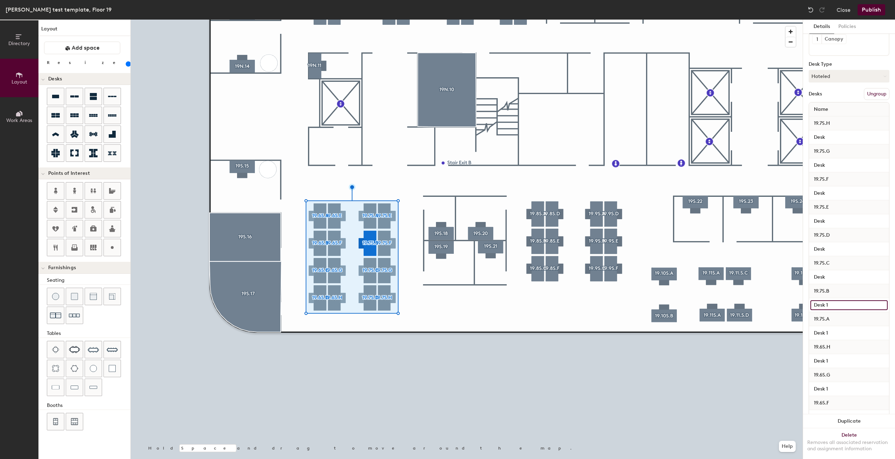
click at [833, 306] on input "Desk 1" at bounding box center [848, 305] width 77 height 10
type input "Desk"
click at [835, 265] on input "Desk 1" at bounding box center [848, 263] width 77 height 10
click at [835, 264] on input "Desk 1" at bounding box center [848, 263] width 77 height 10
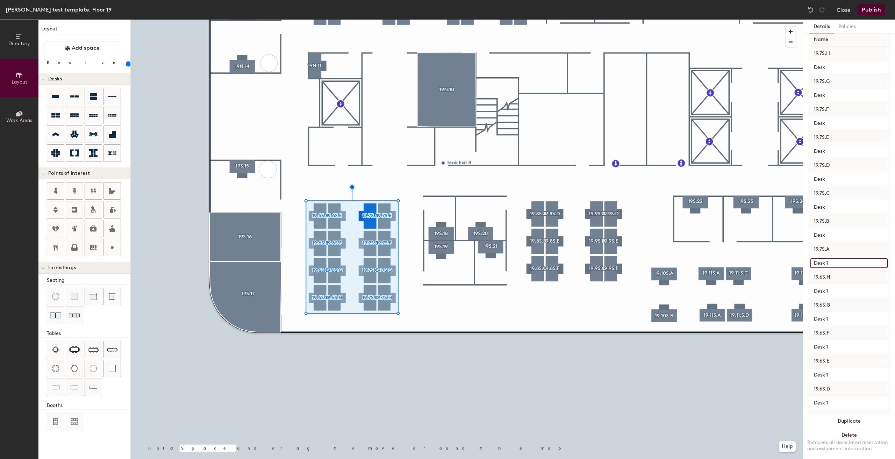
click at [836, 261] on input "Desk 1" at bounding box center [848, 263] width 77 height 10
type input "Desk"
click at [833, 255] on input "Desk 1" at bounding box center [848, 256] width 77 height 10
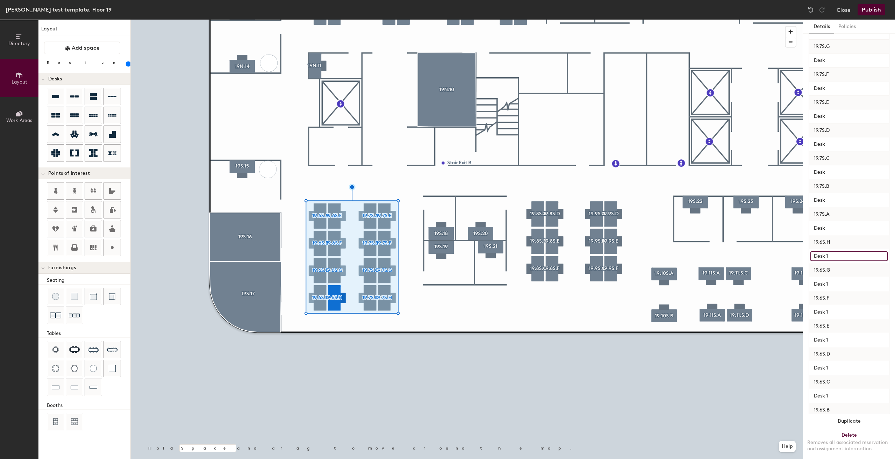
click at [834, 254] on input "Desk 1" at bounding box center [848, 256] width 77 height 10
type input "Desk"
click at [830, 281] on input "Desk 1" at bounding box center [848, 284] width 77 height 10
click at [831, 282] on input "Desk 1" at bounding box center [848, 284] width 77 height 10
type input "Desk"
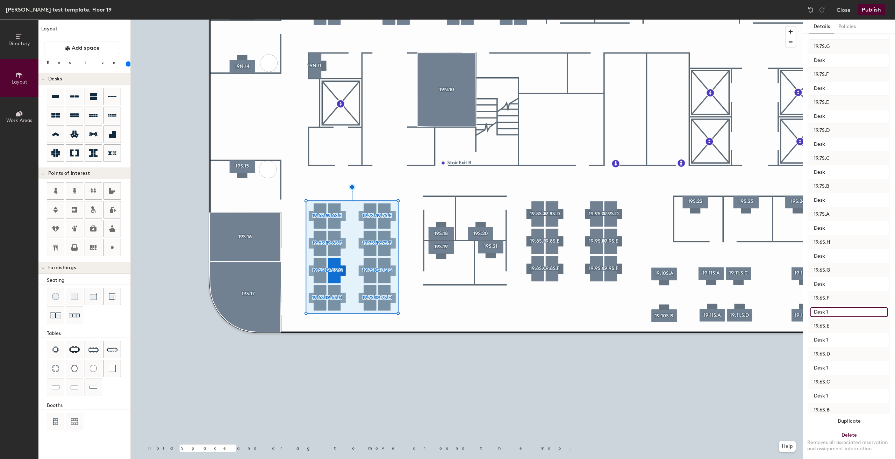
click at [834, 308] on input "Desk 1" at bounding box center [848, 312] width 77 height 10
type input "Desk"
click at [833, 280] on input "Desk 1" at bounding box center [848, 285] width 77 height 10
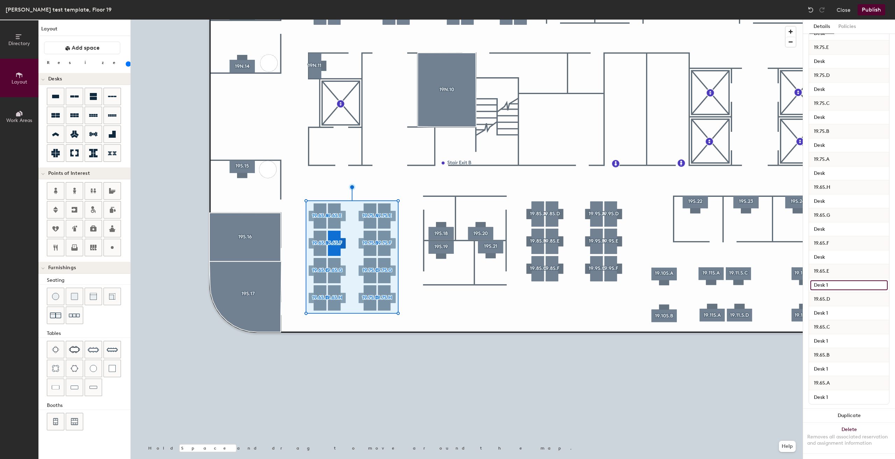
click at [834, 280] on input "Desk 1" at bounding box center [848, 285] width 77 height 10
type input "Desk"
click at [831, 308] on input "Desk 1" at bounding box center [848, 313] width 77 height 10
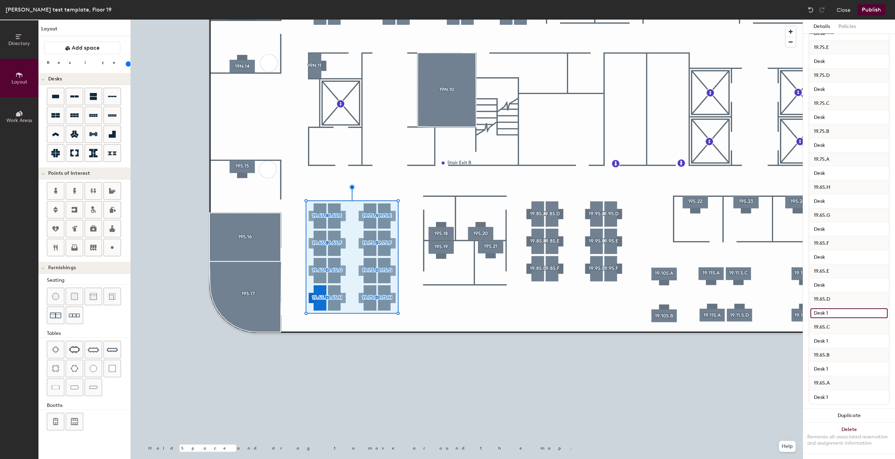
click at [832, 308] on input "Desk 1" at bounding box center [848, 313] width 77 height 10
click at [833, 308] on input "Desk 1" at bounding box center [848, 313] width 77 height 10
type input "Desk"
click at [831, 336] on input "Desk 1" at bounding box center [848, 341] width 77 height 10
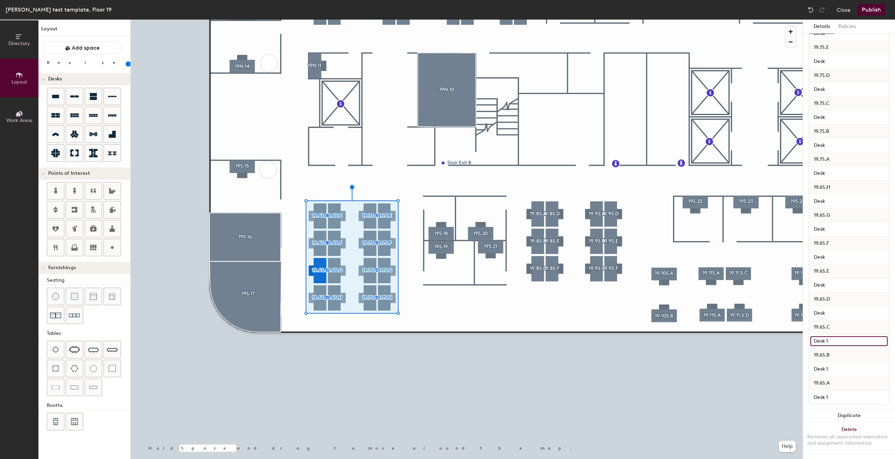
click at [833, 336] on input "Desk 1" at bounding box center [848, 341] width 77 height 10
type input "Desk"
click at [831, 364] on input "Desk 1" at bounding box center [848, 369] width 77 height 10
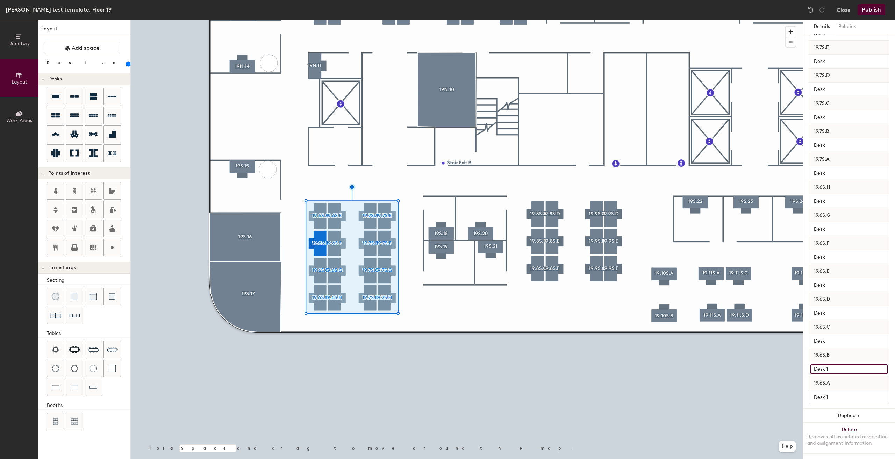
click at [833, 364] on input "Desk 1" at bounding box center [848, 369] width 77 height 10
drag, startPoint x: 833, startPoint y: 359, endPoint x: 835, endPoint y: 363, distance: 4.4
click at [833, 364] on input "Desk 1" at bounding box center [848, 369] width 77 height 10
click at [835, 364] on input "Desk 1" at bounding box center [848, 369] width 77 height 10
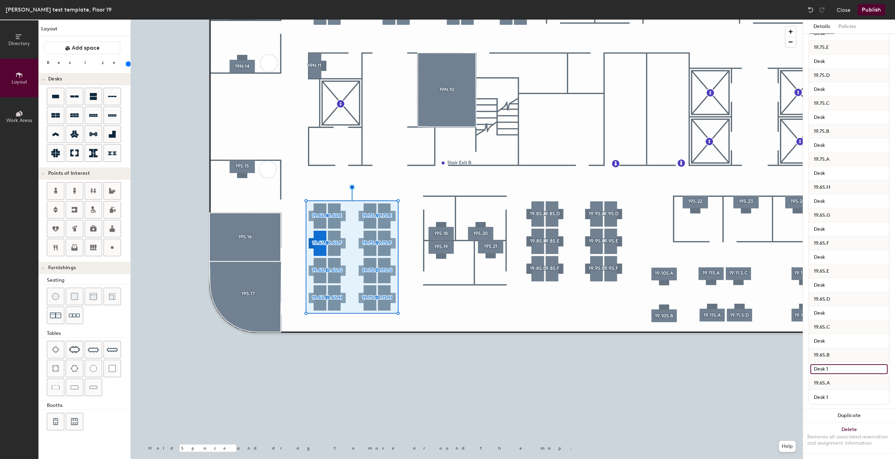
click at [835, 364] on input "Desk 1" at bounding box center [848, 369] width 77 height 10
click at [830, 364] on input "Desk 1" at bounding box center [848, 369] width 77 height 10
type input "Desk"
click at [837, 392] on input "Desk 1" at bounding box center [848, 397] width 77 height 10
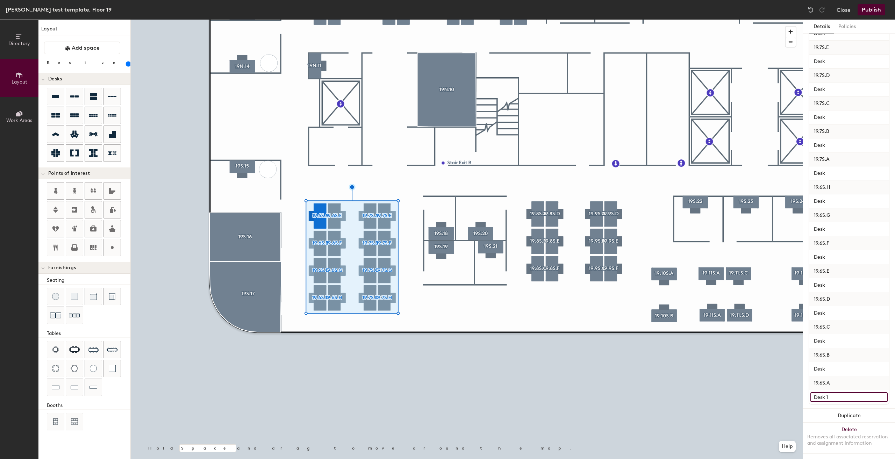
click at [835, 392] on input "Desk 1" at bounding box center [848, 397] width 77 height 10
click at [832, 392] on input "Desk 1" at bounding box center [848, 397] width 77 height 10
type input "Desk"
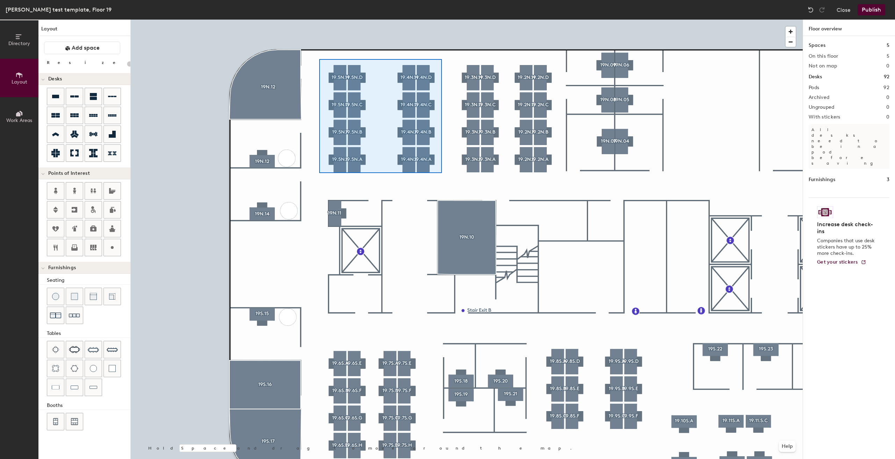
type input "160"
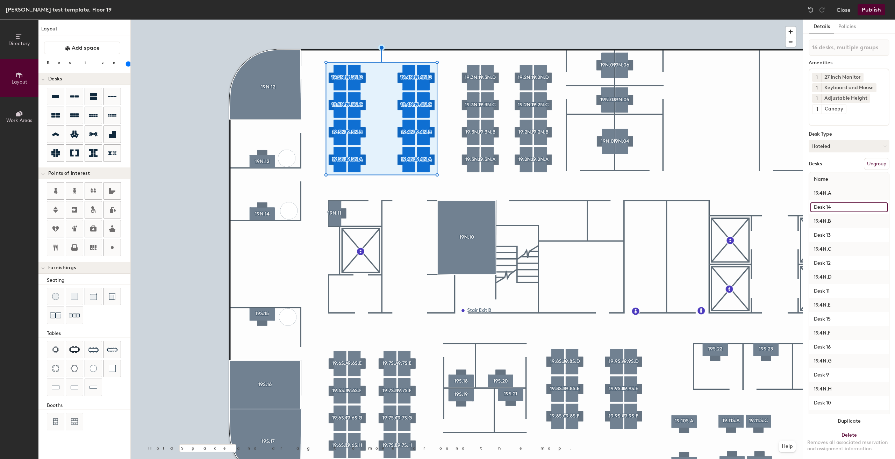
click at [848, 204] on input "Desk 14" at bounding box center [848, 207] width 77 height 10
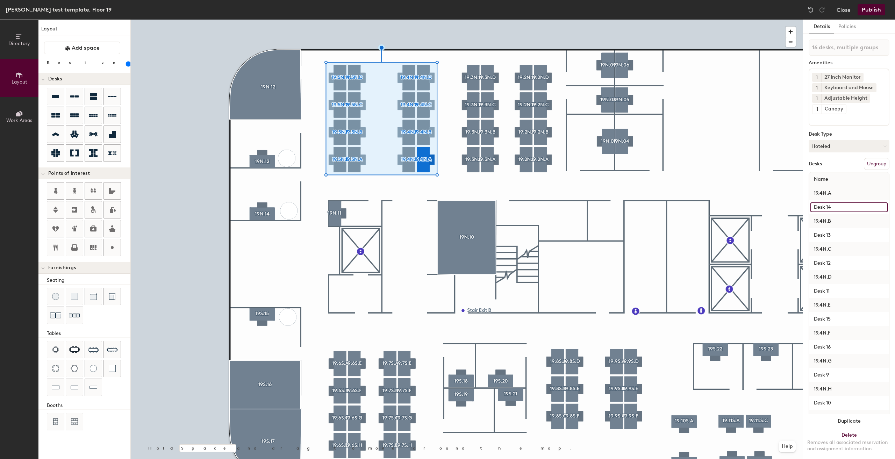
click at [848, 208] on input "Desk 14" at bounding box center [848, 207] width 77 height 10
type input "Desk"
click at [834, 234] on input "Desk 13" at bounding box center [848, 235] width 77 height 10
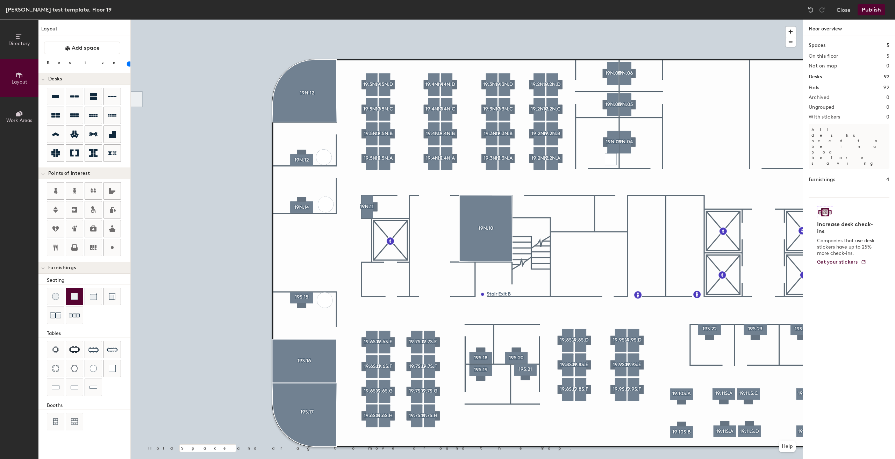
drag, startPoint x: 72, startPoint y: 65, endPoint x: 67, endPoint y: 65, distance: 4.9
click at [127, 65] on input "range" at bounding box center [127, 64] width 0 height 6
click at [127, 66] on input "range" at bounding box center [127, 64] width 0 height 6
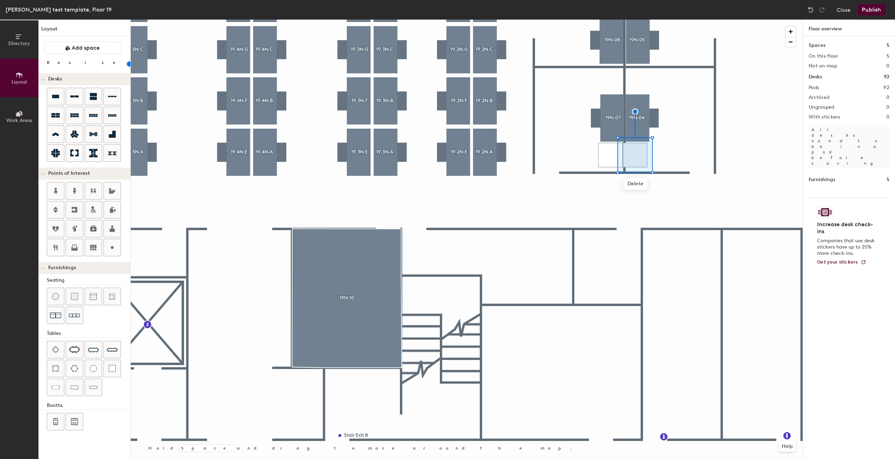
click at [660, 20] on div at bounding box center [467, 20] width 672 height 0
click at [653, 20] on div at bounding box center [467, 20] width 672 height 0
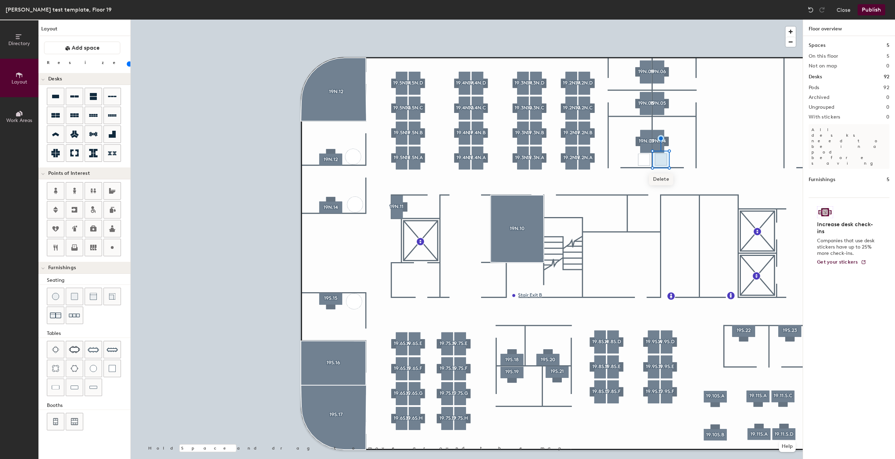
click at [662, 174] on span "Delete" at bounding box center [661, 179] width 24 height 12
click at [666, 158] on div "Directory Layout Work Areas Layout Add space Resize Desks Points of Interest Fu…" at bounding box center [447, 239] width 895 height 439
drag, startPoint x: 70, startPoint y: 64, endPoint x: 66, endPoint y: 63, distance: 3.8
click at [127, 63] on input "range" at bounding box center [127, 64] width 0 height 6
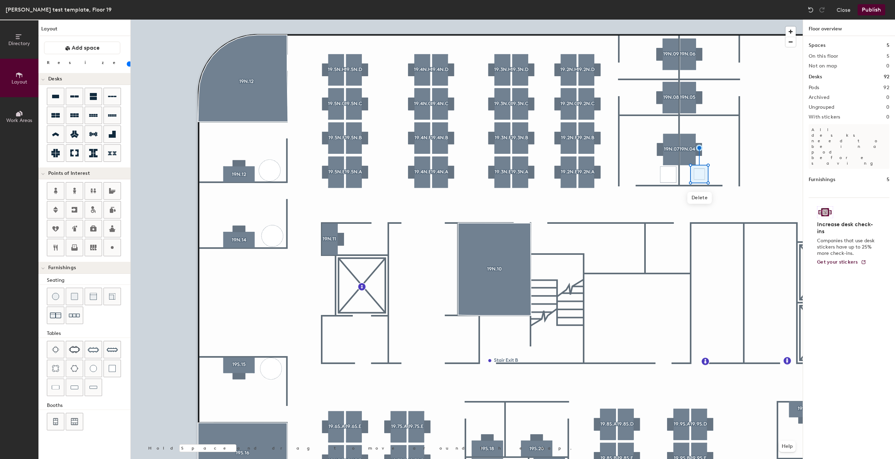
drag, startPoint x: 64, startPoint y: 63, endPoint x: 68, endPoint y: 62, distance: 4.6
type input "60"
click at [127, 62] on input "range" at bounding box center [127, 64] width 0 height 6
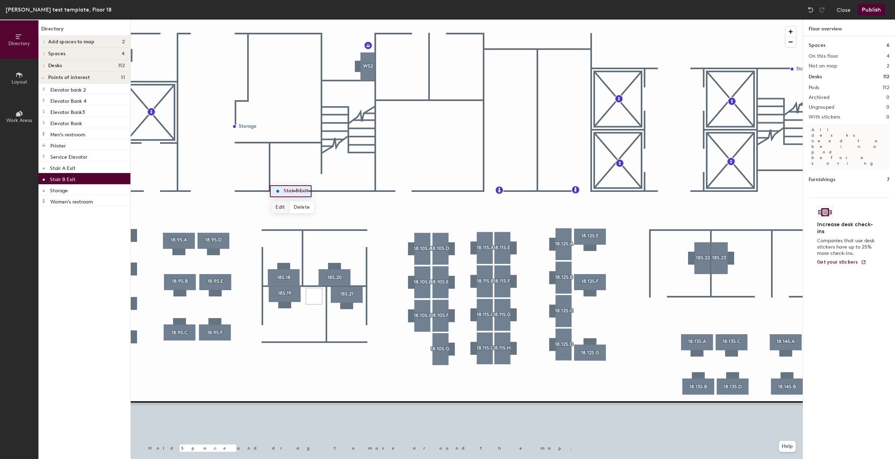
click at [281, 208] on span "Edit" at bounding box center [280, 207] width 18 height 12
click at [298, 190] on input "Stair B Exit" at bounding box center [301, 191] width 38 height 10
click at [312, 191] on input "Stair Exit" at bounding box center [297, 191] width 31 height 10
type input "Stair Exit B"
click at [288, 207] on span "Done" at bounding box center [297, 207] width 21 height 12
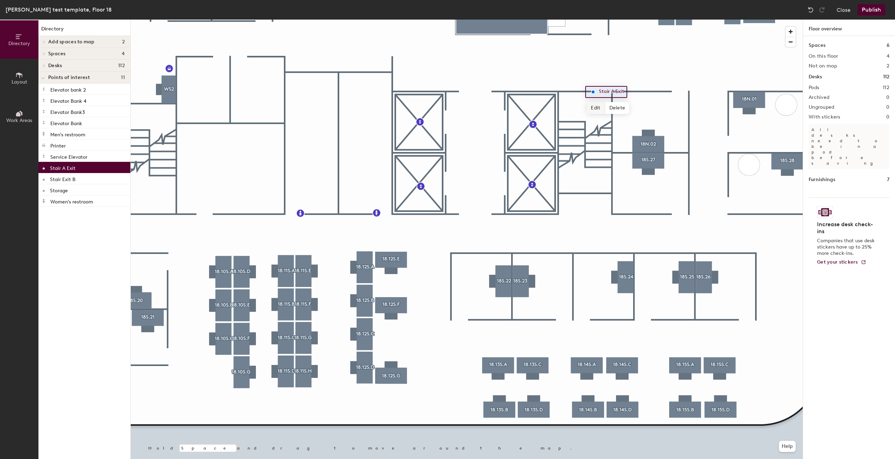
click at [592, 105] on span "Edit" at bounding box center [595, 108] width 18 height 12
click at [614, 90] on input "Stair A Exit" at bounding box center [619, 92] width 44 height 10
click at [623, 91] on input "Stair Exit" at bounding box center [614, 92] width 35 height 10
type input "Stair Exit A"
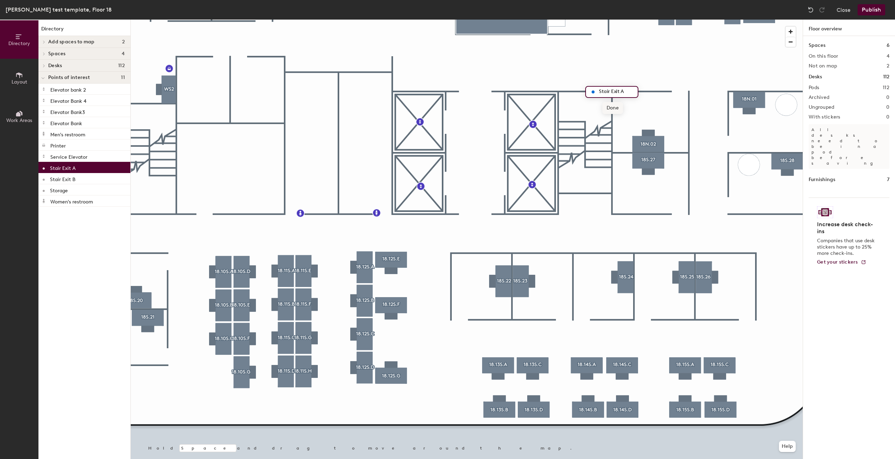
click at [606, 104] on span "Done" at bounding box center [612, 108] width 21 height 12
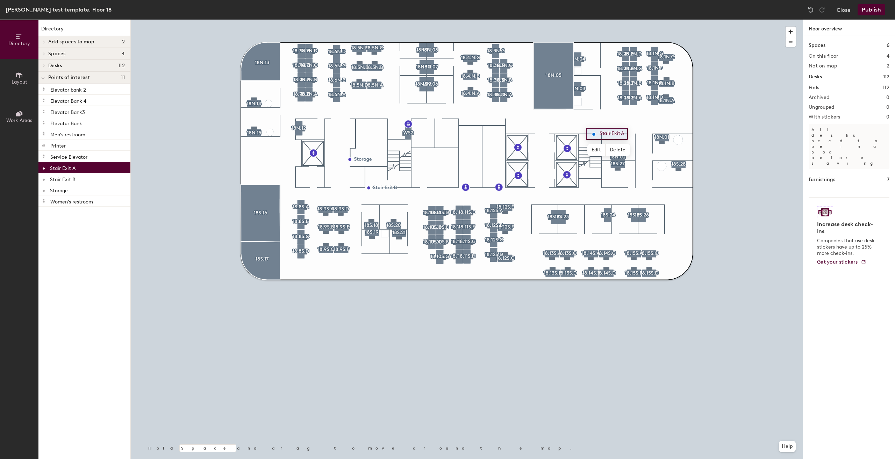
click at [868, 7] on button "Publish" at bounding box center [871, 9] width 28 height 11
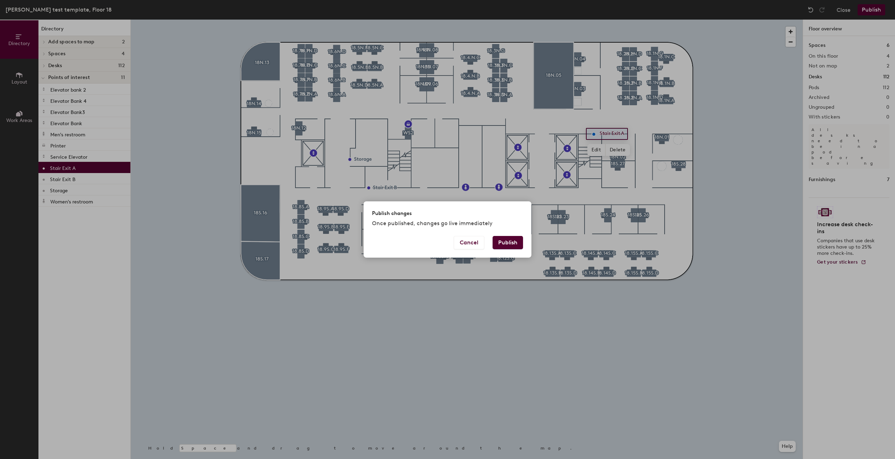
click at [502, 245] on button "Publish" at bounding box center [507, 242] width 30 height 13
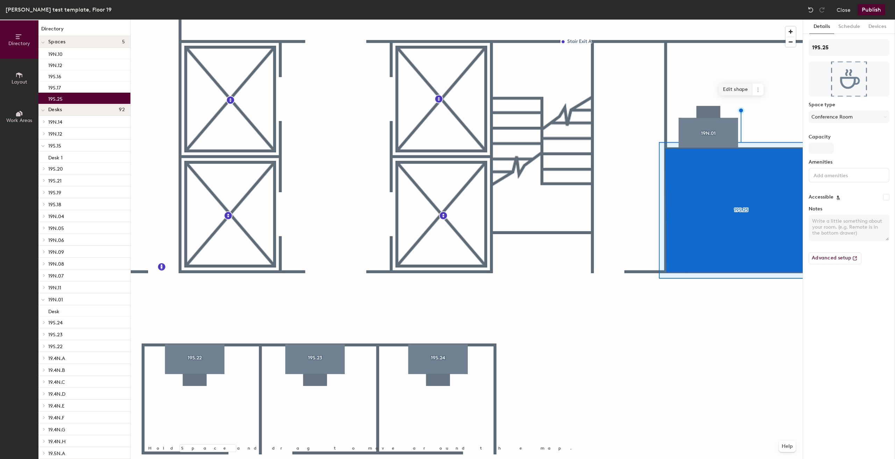
click at [730, 89] on span "Edit shape" at bounding box center [735, 90] width 34 height 12
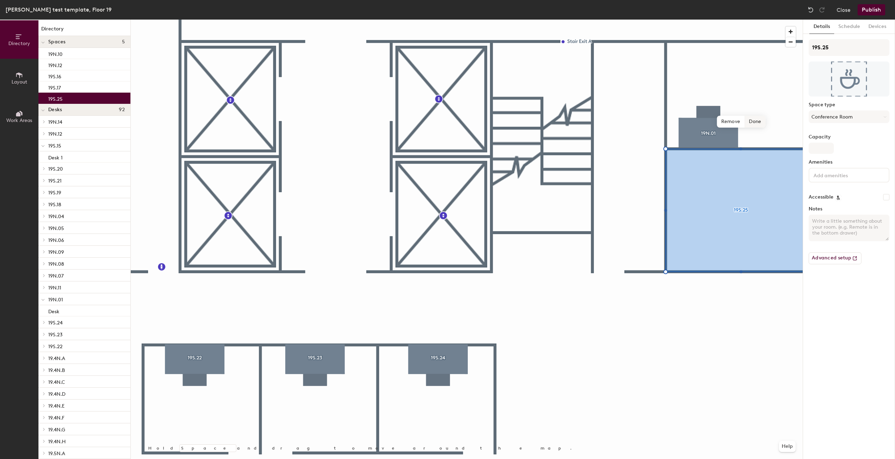
click at [751, 121] on span "Done" at bounding box center [754, 122] width 21 height 12
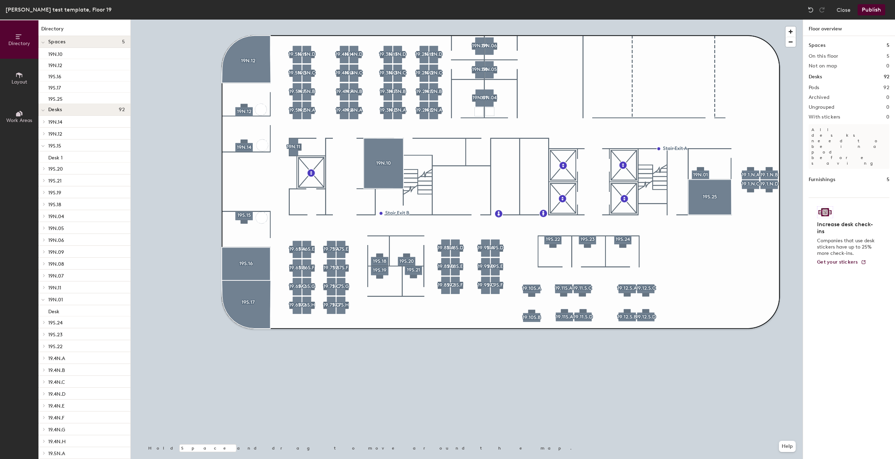
click at [864, 11] on button "Publish" at bounding box center [871, 9] width 28 height 11
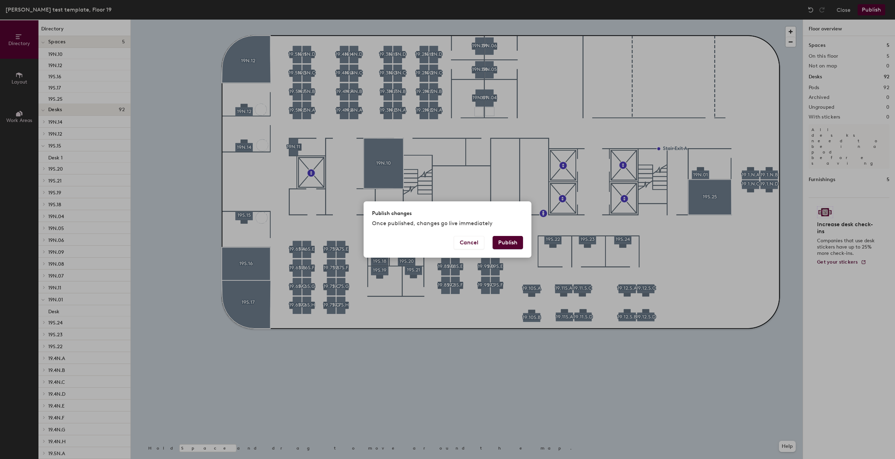
click at [508, 245] on button "Publish" at bounding box center [507, 242] width 30 height 13
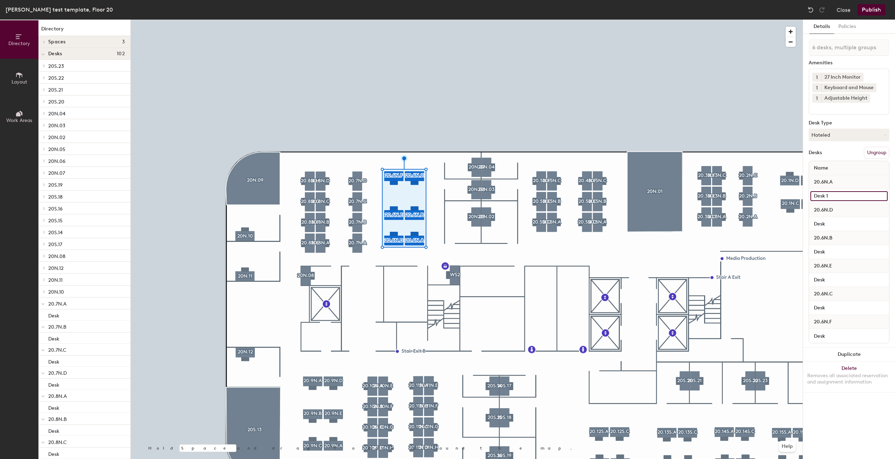
click at [850, 193] on input "Desk 1" at bounding box center [848, 196] width 77 height 10
click at [849, 196] on input "Desk 1" at bounding box center [848, 196] width 77 height 10
type input "Desk"
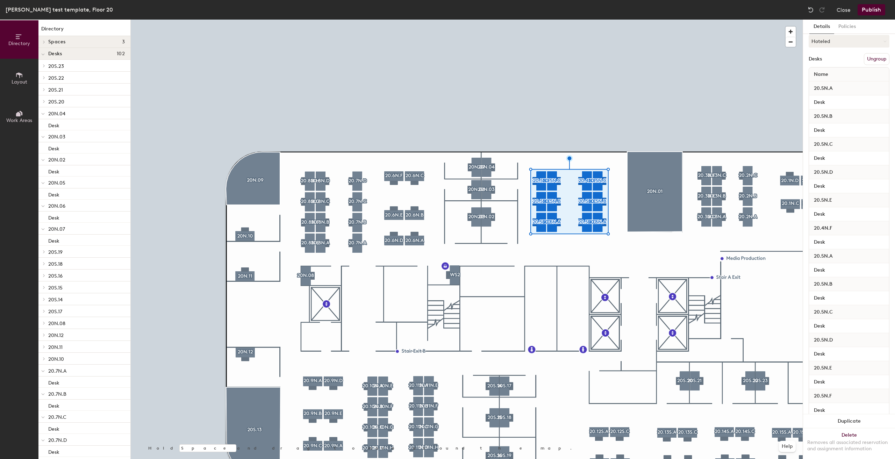
scroll to position [124, 0]
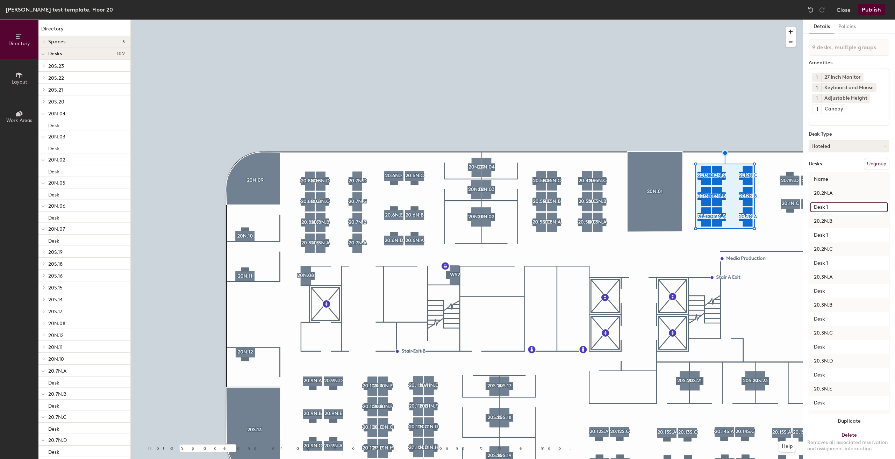
click at [845, 204] on input "Desk 1" at bounding box center [848, 207] width 77 height 10
click at [844, 204] on input "Desk 1" at bounding box center [848, 207] width 77 height 10
click at [846, 207] on input "Desk 1" at bounding box center [848, 207] width 77 height 10
type input "Desk"
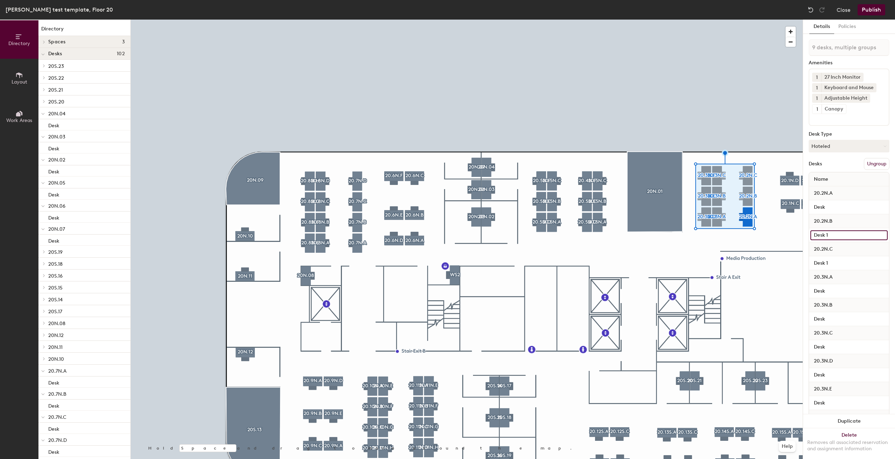
click at [852, 234] on input "Desk 1" at bounding box center [848, 235] width 77 height 10
click at [834, 235] on input "Desk 1" at bounding box center [848, 235] width 77 height 10
type input "Desk"
click at [833, 264] on input "Desk 1" at bounding box center [848, 263] width 77 height 10
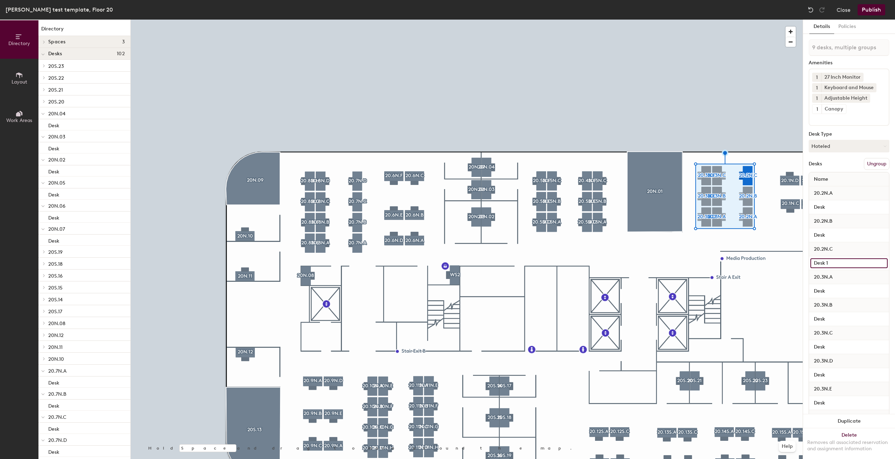
click at [842, 263] on input "Desk 1" at bounding box center [848, 263] width 77 height 10
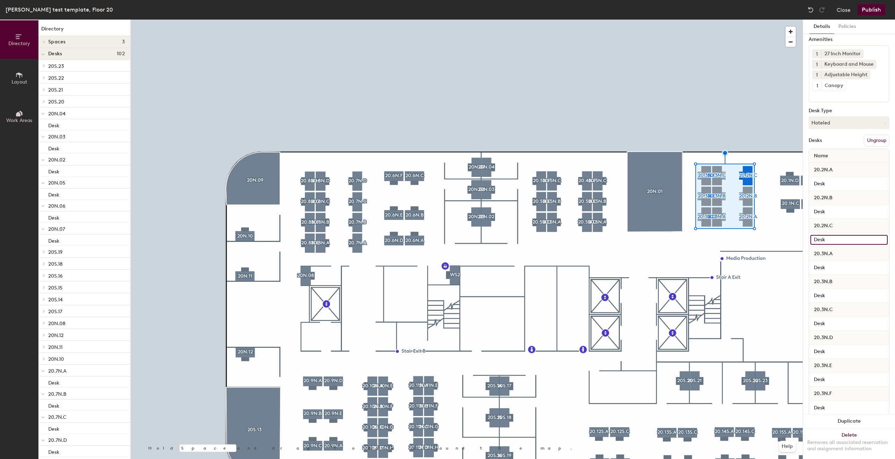
scroll to position [40, 0]
type input "Desk"
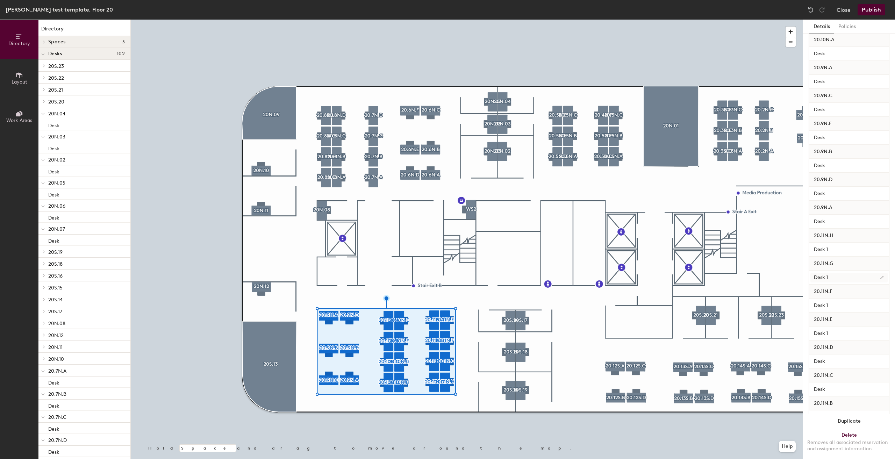
scroll to position [349, 0]
click at [847, 277] on input "Desk 1" at bounding box center [848, 277] width 77 height 10
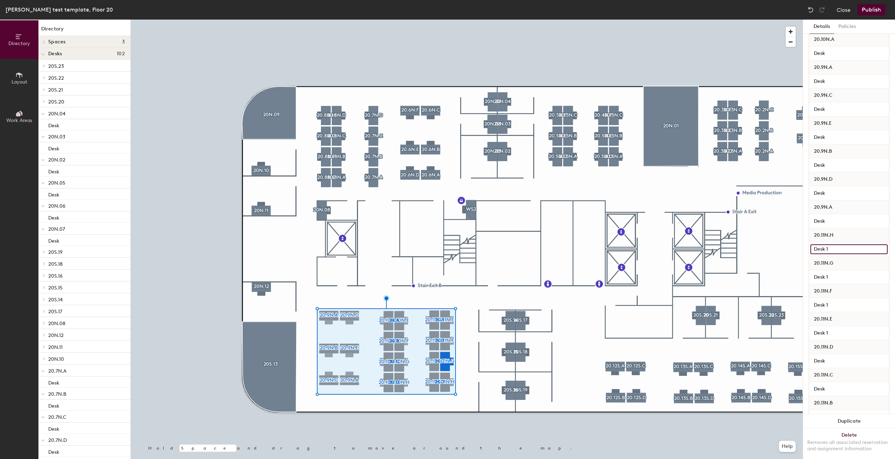
click at [845, 247] on input "Desk 1" at bounding box center [848, 249] width 77 height 10
click at [847, 248] on input "Desk 1" at bounding box center [848, 249] width 77 height 10
type input "Desk"
click at [849, 279] on input "Desk 1" at bounding box center [848, 277] width 77 height 10
click at [849, 278] on input "Desk 1" at bounding box center [848, 277] width 77 height 10
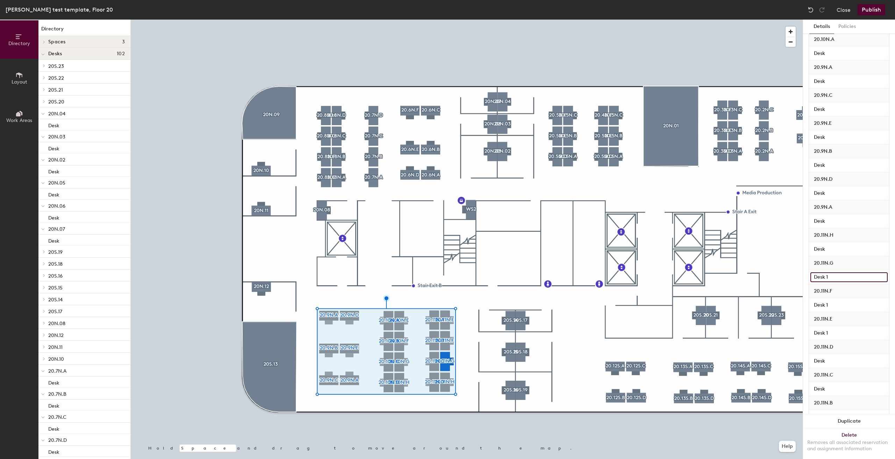
click at [849, 278] on input "Desk 1" at bounding box center [848, 277] width 77 height 10
type input "Desk"
click at [839, 304] on input "Desk 1" at bounding box center [848, 305] width 77 height 10
click at [839, 303] on input "Desk 1" at bounding box center [848, 305] width 77 height 10
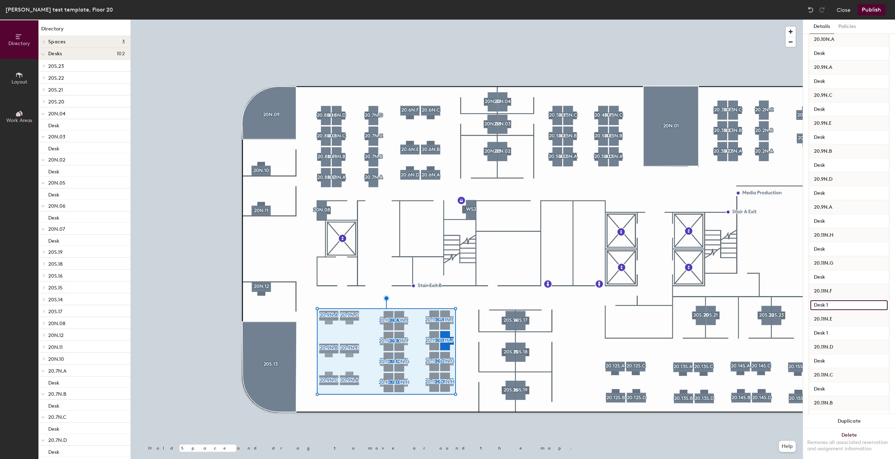
click at [839, 303] on input "Desk 1" at bounding box center [848, 305] width 77 height 10
type input "Desk"
click at [830, 331] on input "Desk 1" at bounding box center [848, 333] width 77 height 10
click at [831, 331] on input "Desk 1" at bounding box center [848, 333] width 77 height 10
click at [834, 332] on input "Desk 1" at bounding box center [848, 333] width 77 height 10
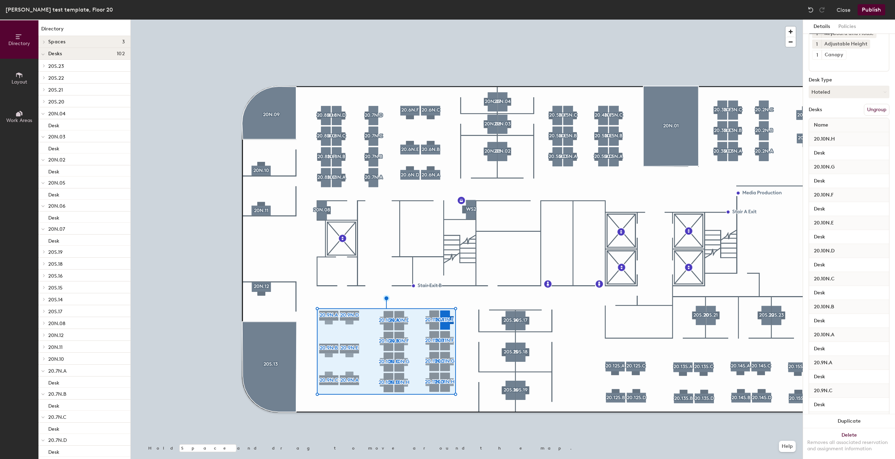
scroll to position [0, 0]
type input "Desk"
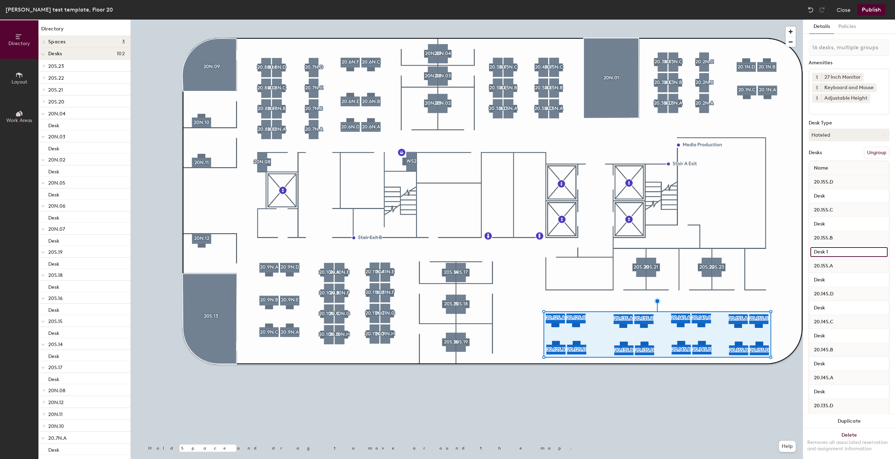
click at [838, 251] on input "Desk 1" at bounding box center [848, 252] width 77 height 10
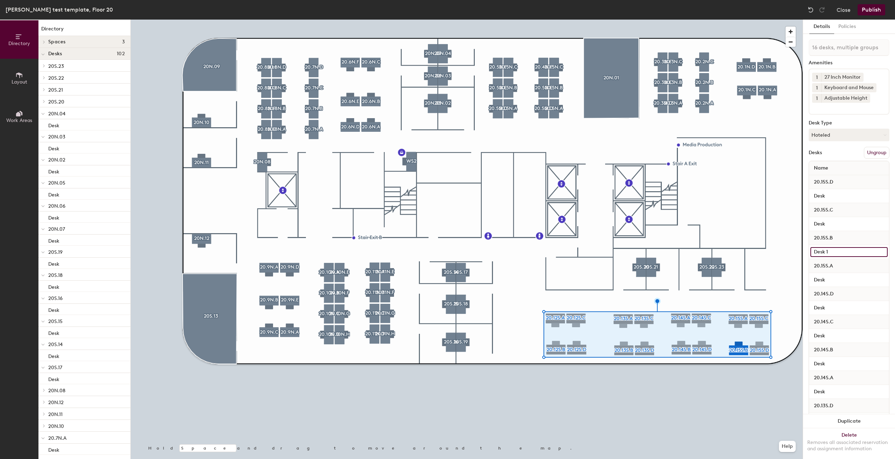
click at [840, 249] on input "Desk 1" at bounding box center [848, 252] width 77 height 10
type input "Desk"
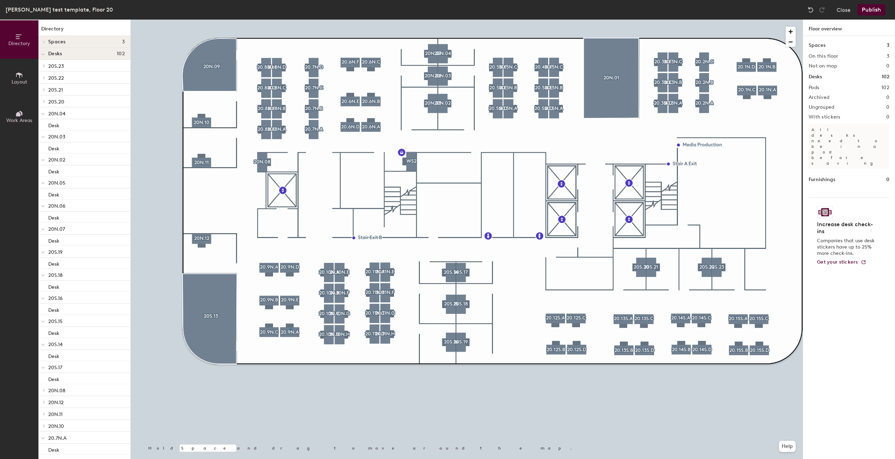
click at [290, 20] on div at bounding box center [467, 20] width 672 height 0
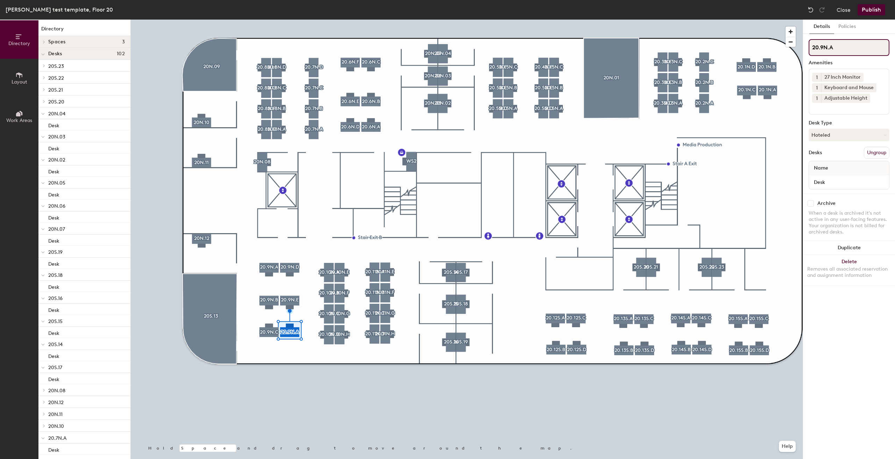
click at [861, 50] on input "20.9N.A" at bounding box center [848, 47] width 81 height 17
type input "20.9N."
click at [827, 47] on input "20.9N.E" at bounding box center [848, 47] width 81 height 17
type input "20.9S.E"
click at [828, 48] on input "20.9N.F" at bounding box center [848, 47] width 81 height 17
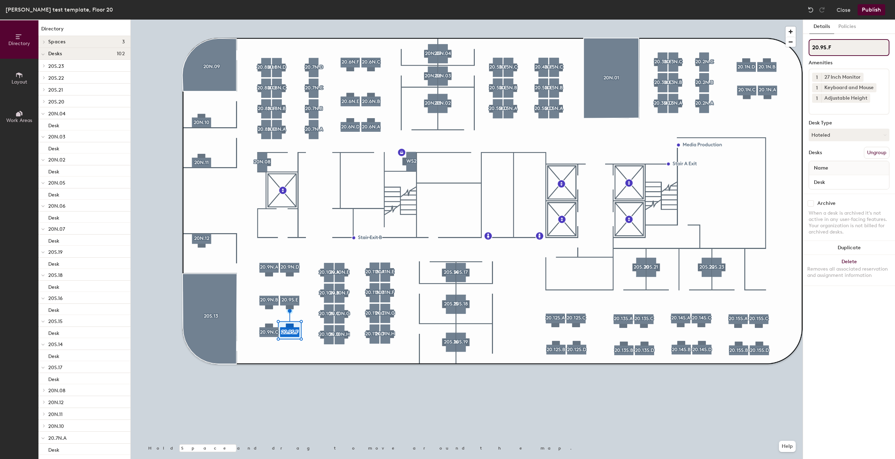
type input "20.9S.F"
click at [826, 50] on input "20.9N.C" at bounding box center [848, 47] width 81 height 17
type input "20.9S.C"
click at [829, 44] on input "20.9N.B" at bounding box center [848, 47] width 81 height 17
drag, startPoint x: 826, startPoint y: 48, endPoint x: 832, endPoint y: 47, distance: 6.0
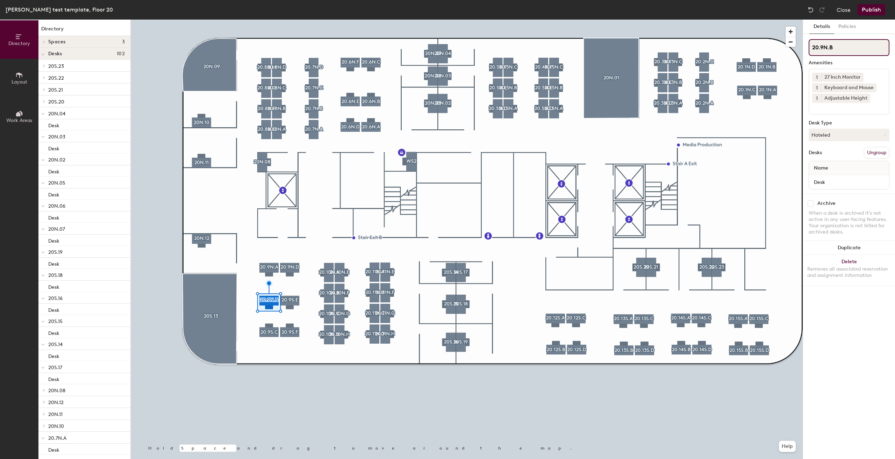
click at [826, 47] on input "20.9N.B" at bounding box center [848, 47] width 81 height 17
type input "20.9S.B"
click at [828, 45] on input "20.9N.A" at bounding box center [848, 47] width 81 height 17
type input "20.9S.A"
click at [291, 20] on div at bounding box center [467, 20] width 672 height 0
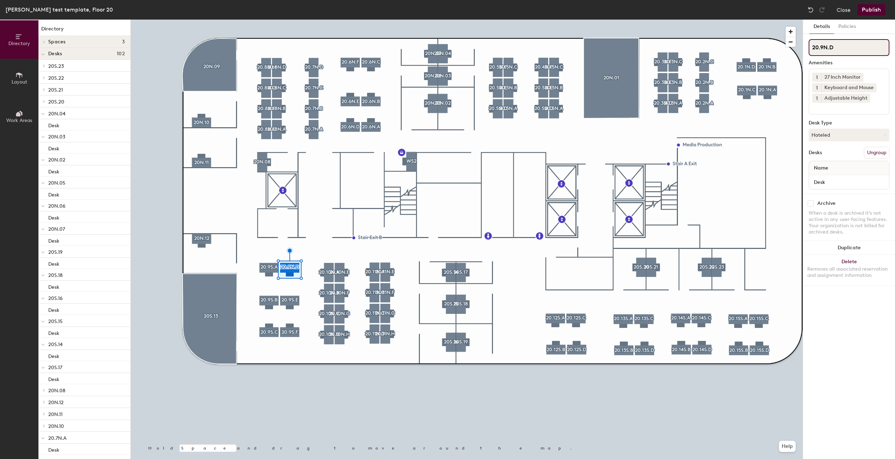
click at [827, 50] on input "20.9N.D" at bounding box center [848, 47] width 81 height 17
type input "20.9S.D"
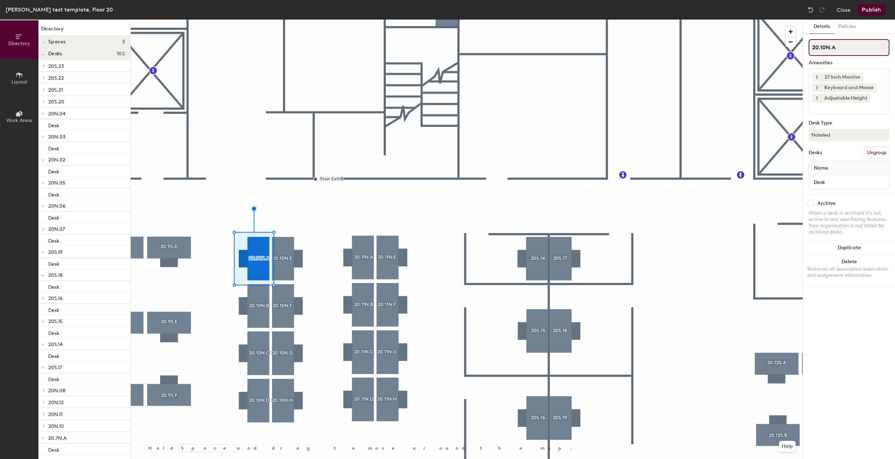
click at [827, 48] on input "20.10N.A" at bounding box center [848, 47] width 81 height 17
click at [831, 46] on input "20.10N.A" at bounding box center [848, 47] width 81 height 17
type input "20.10S.A"
drag, startPoint x: 830, startPoint y: 47, endPoint x: 838, endPoint y: 46, distance: 7.7
click at [835, 46] on input "20.10N.B" at bounding box center [848, 47] width 81 height 17
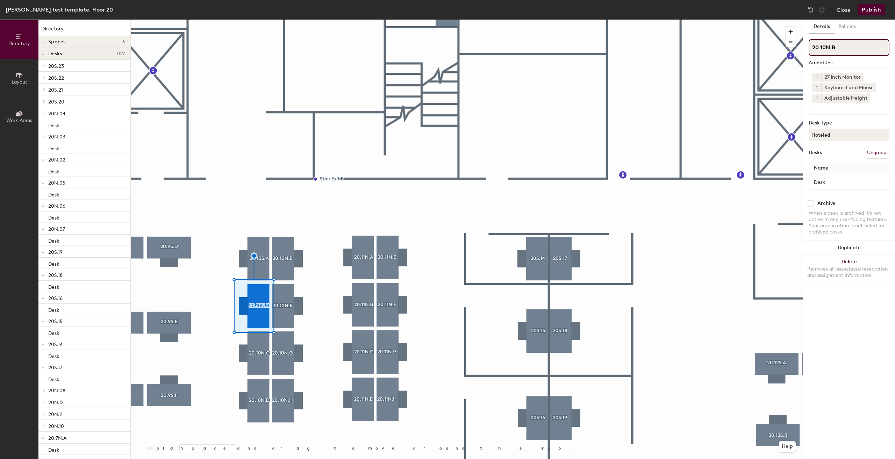
click at [829, 50] on input "20.10N.B" at bounding box center [848, 47] width 81 height 17
click at [831, 46] on input "20.10N.B" at bounding box center [848, 47] width 81 height 17
type input "20.10SB"
click at [828, 47] on input "20.10SB" at bounding box center [848, 47] width 81 height 17
type input "20.10S.B"
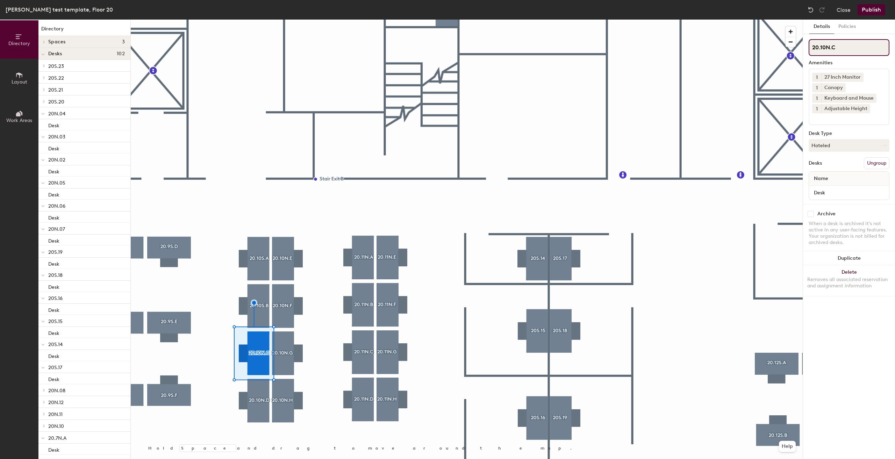
click at [831, 50] on input "20.10N.C" at bounding box center [848, 47] width 81 height 17
type input "20.10S.C"
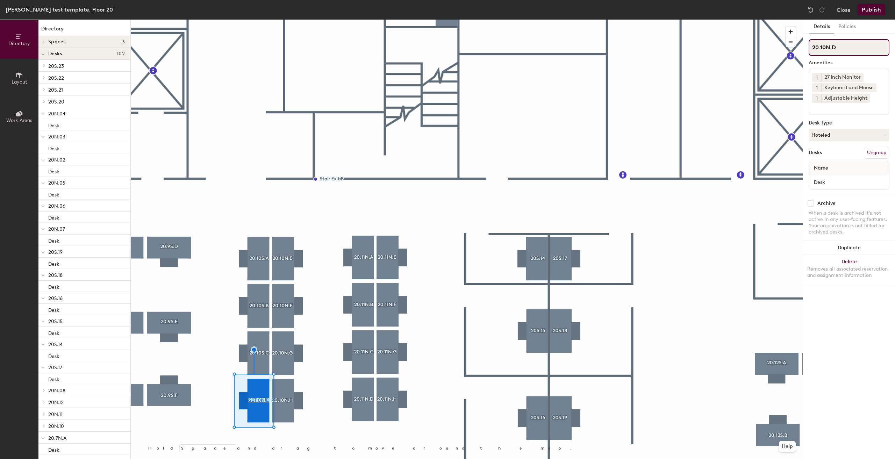
click at [828, 45] on input "20.10N.D" at bounding box center [848, 47] width 81 height 17
type input "20.10S.D"
click at [282, 20] on div at bounding box center [467, 20] width 672 height 0
click at [830, 47] on input "20.10N.H" at bounding box center [848, 47] width 81 height 17
type input "20.10S.H"
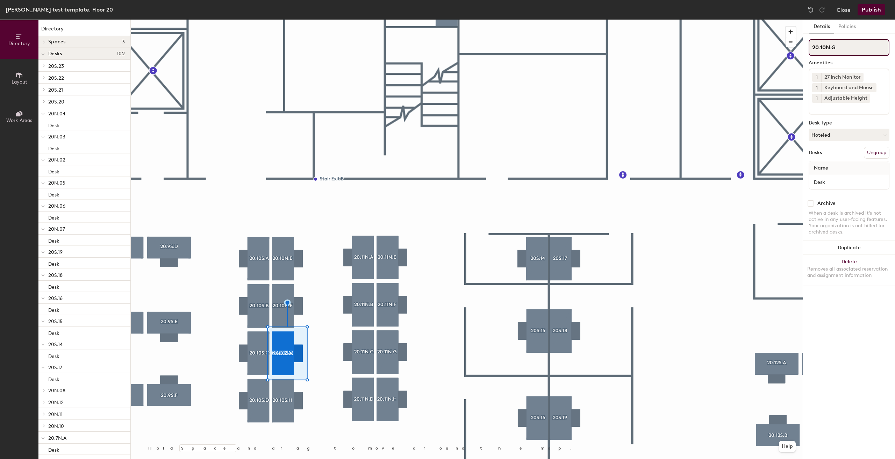
click at [831, 46] on input "20.10N.G" at bounding box center [848, 47] width 81 height 17
type input "20.10S.G"
click at [327, 20] on div at bounding box center [467, 20] width 672 height 0
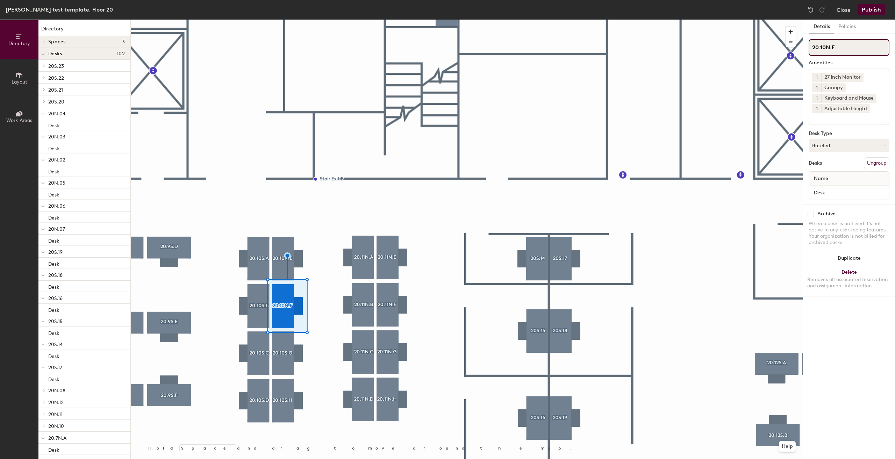
drag, startPoint x: 828, startPoint y: 46, endPoint x: 832, endPoint y: 44, distance: 4.1
click at [828, 46] on input "20.10N.F" at bounding box center [848, 47] width 81 height 17
type input "20.10S.F"
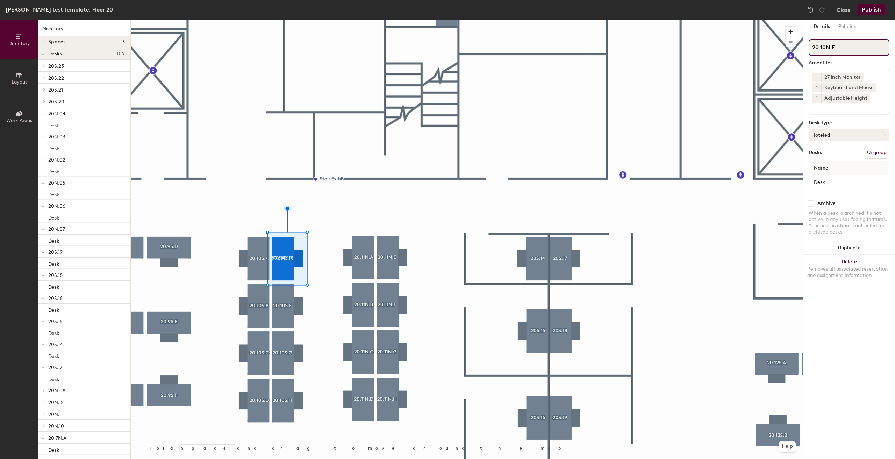
click at [831, 46] on input "20.10N.E" at bounding box center [848, 47] width 81 height 17
type input "20.10S.E"
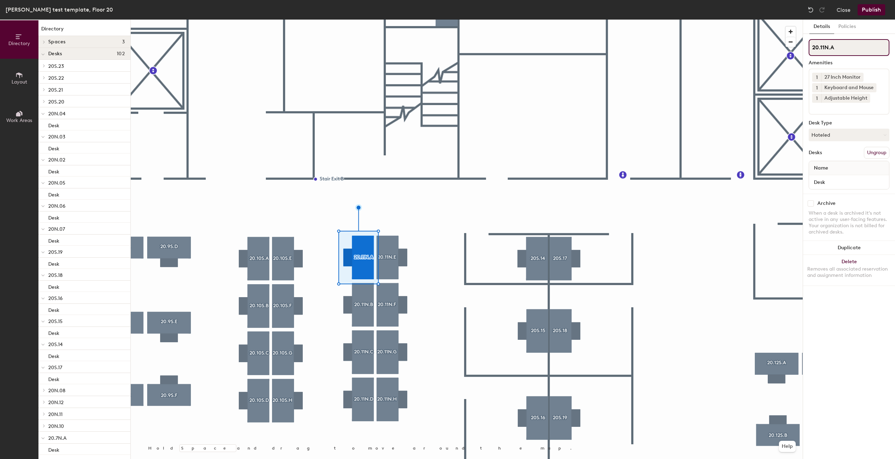
click at [828, 47] on input "20.11N.A" at bounding box center [848, 47] width 81 height 17
type input "20.11S.A"
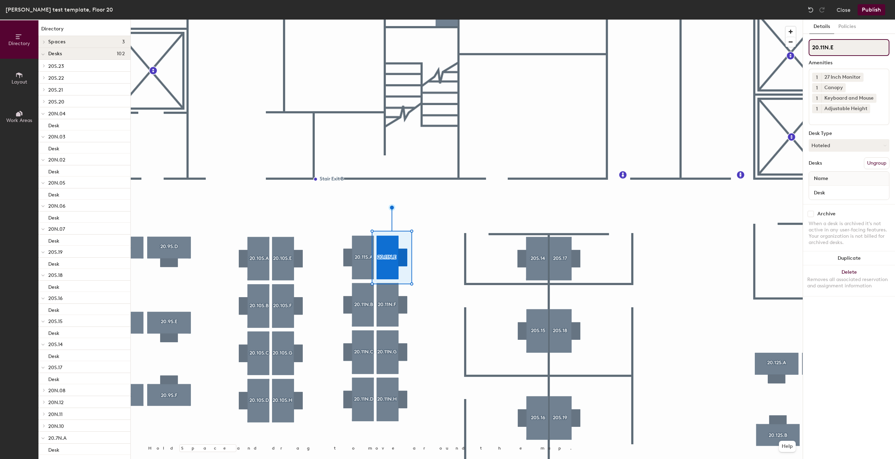
drag, startPoint x: 829, startPoint y: 46, endPoint x: 844, endPoint y: 45, distance: 14.7
click at [830, 45] on input "20.11N.E" at bounding box center [848, 47] width 81 height 17
click at [829, 46] on input "20.11N.E" at bounding box center [848, 47] width 81 height 17
type input "20.11S.E"
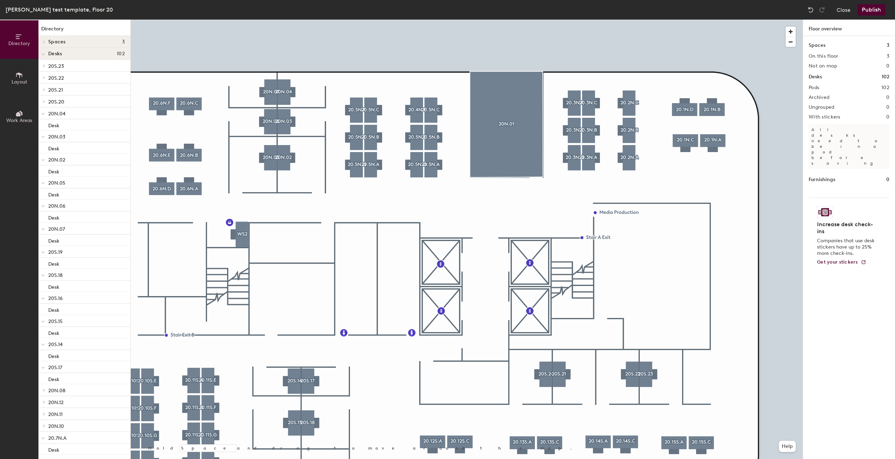
click at [413, 20] on div at bounding box center [467, 20] width 672 height 0
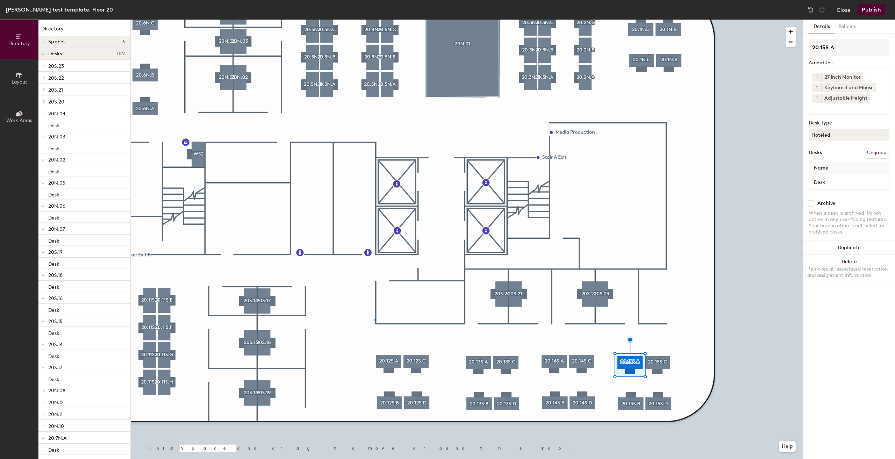
click at [374, 20] on div at bounding box center [467, 20] width 672 height 0
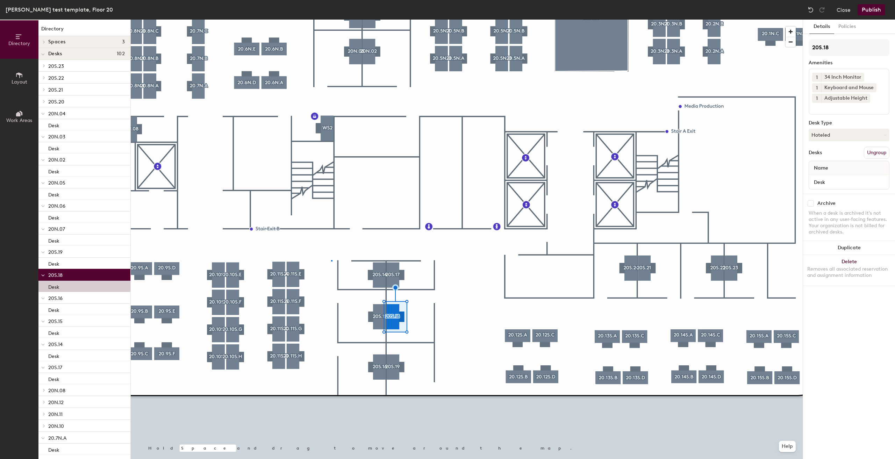
click at [331, 20] on div at bounding box center [467, 20] width 672 height 0
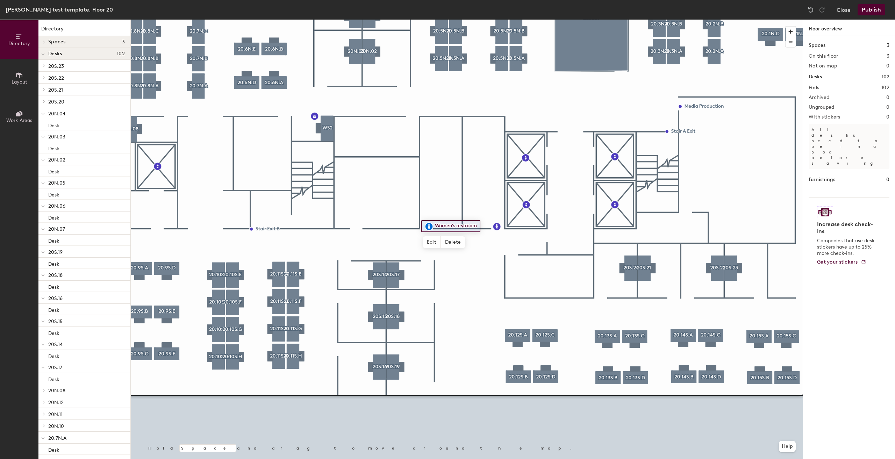
click at [396, 20] on div at bounding box center [467, 20] width 672 height 0
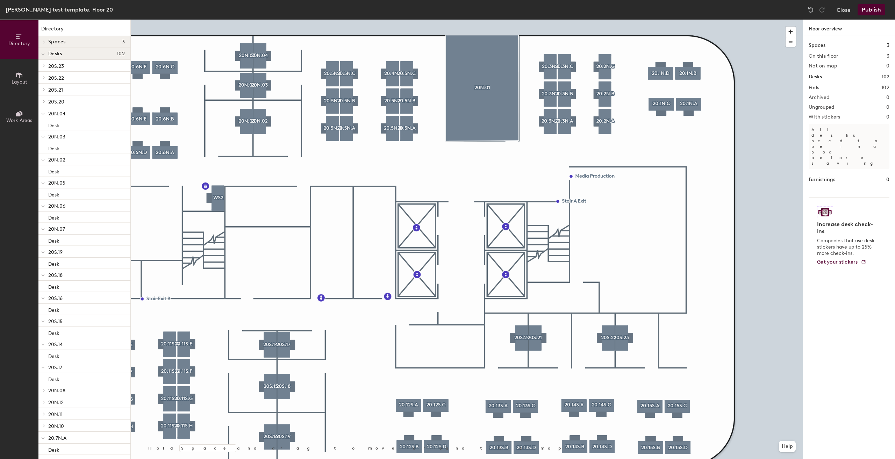
click at [4, 90] on button "Layout" at bounding box center [19, 78] width 38 height 38
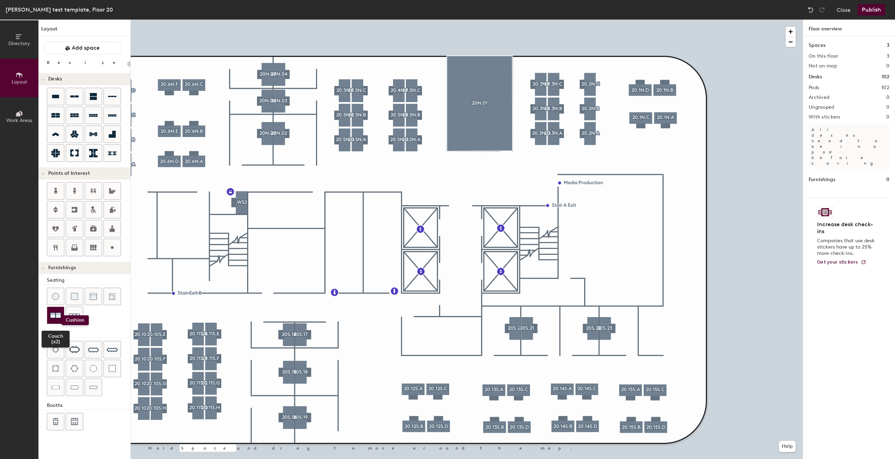
drag, startPoint x: 77, startPoint y: 297, endPoint x: 60, endPoint y: 310, distance: 21.5
click at [60, 311] on div "Couch (x2)" at bounding box center [89, 307] width 84 height 38
click at [265, 157] on div "Directory Layout Work Areas Layout Add space Resize Desks Points of Interest Fu…" at bounding box center [447, 239] width 895 height 439
type input "80"
click at [127, 63] on input "range" at bounding box center [127, 64] width 0 height 6
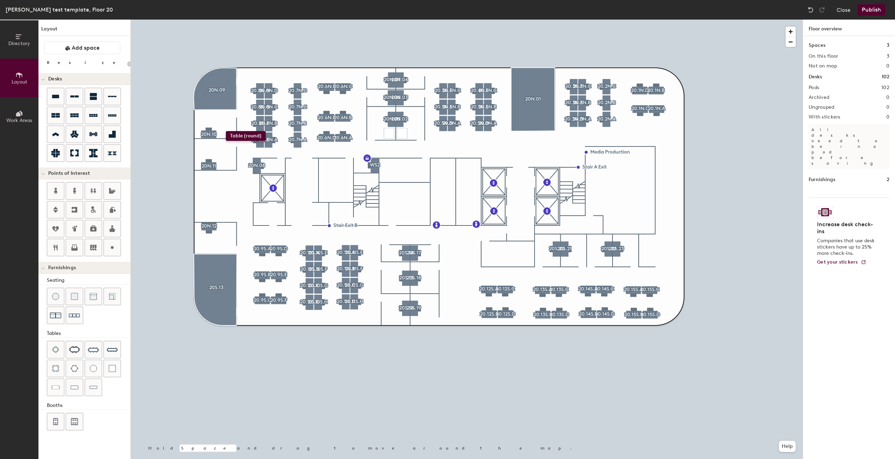
click at [226, 131] on div "Directory Layout Work Areas Layout Add space Resize Desks Points of Interest Fu…" at bounding box center [447, 239] width 895 height 439
click at [226, 162] on div "Directory Layout Work Areas Layout Add space Resize Desks Points of Interest Fu…" at bounding box center [447, 239] width 895 height 439
click at [226, 226] on div "Directory Layout Work Areas Layout Add space Resize Desks Points of Interest Fu…" at bounding box center [447, 239] width 895 height 439
click at [201, 258] on span "Delete" at bounding box center [208, 260] width 24 height 12
click at [227, 227] on div "Directory Layout Work Areas Layout Add space Resize Desks Points of Interest Fu…" at bounding box center [447, 239] width 895 height 439
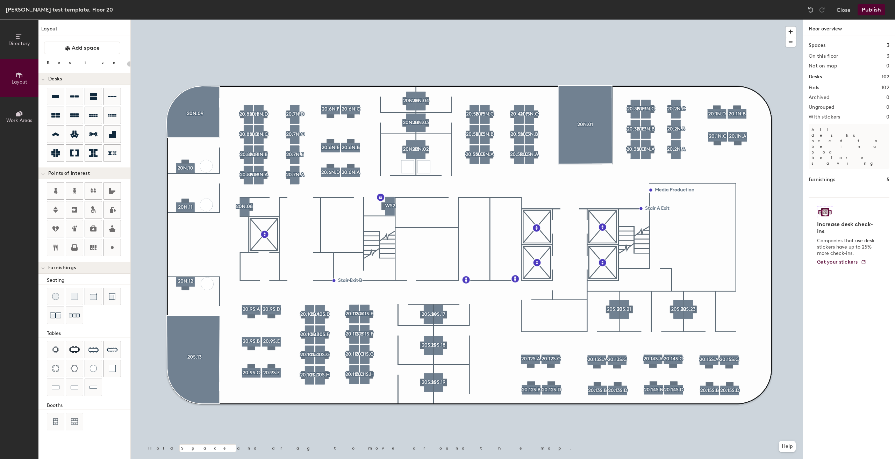
click at [868, 10] on button "Publish" at bounding box center [871, 9] width 28 height 11
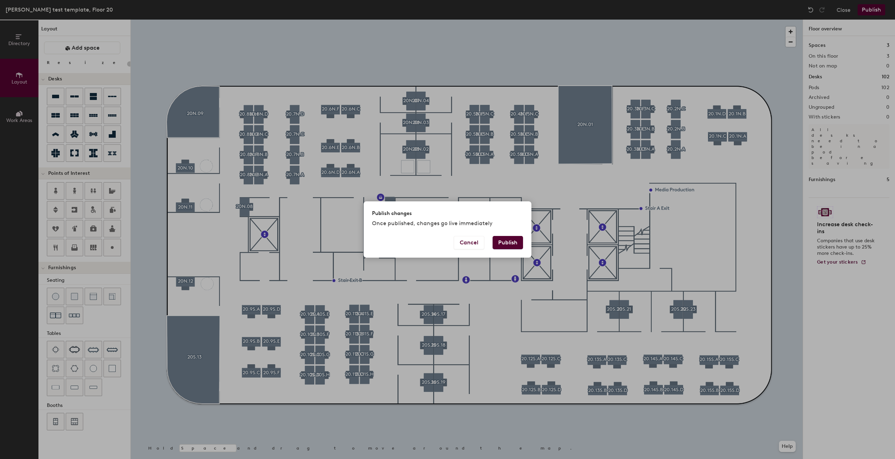
click at [510, 241] on button "Publish" at bounding box center [507, 242] width 30 height 13
type input "20"
